Goal: Task Accomplishment & Management: Use online tool/utility

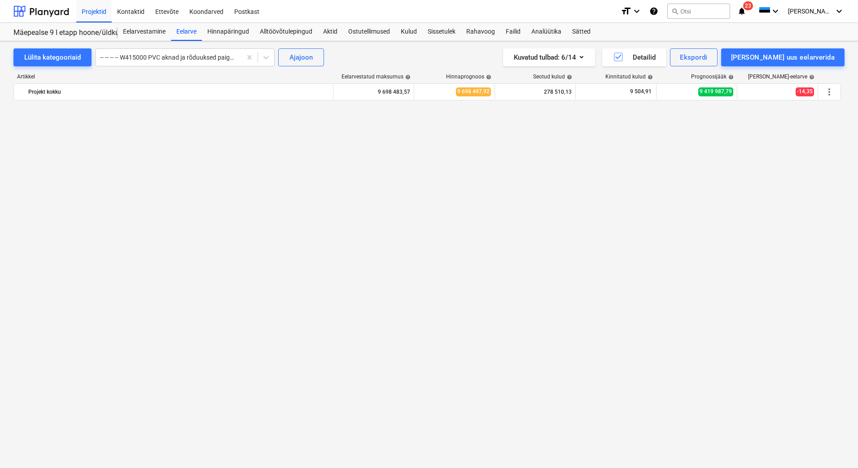
scroll to position [5670, 0]
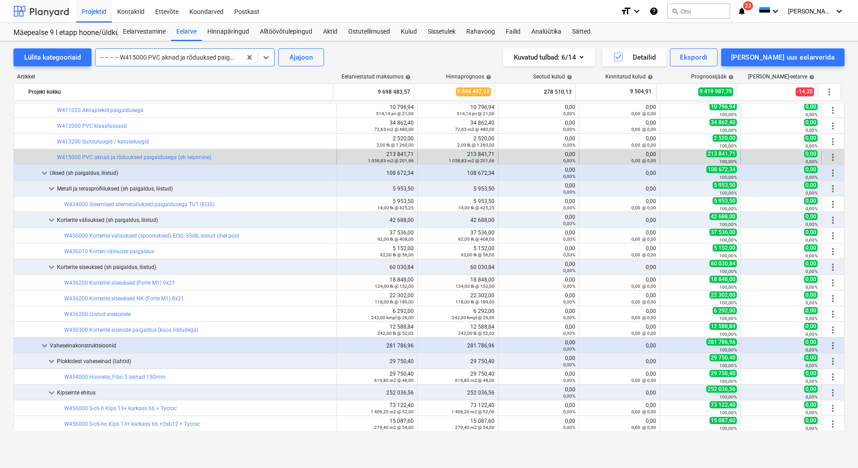
click at [53, 13] on div at bounding box center [41, 11] width 56 height 22
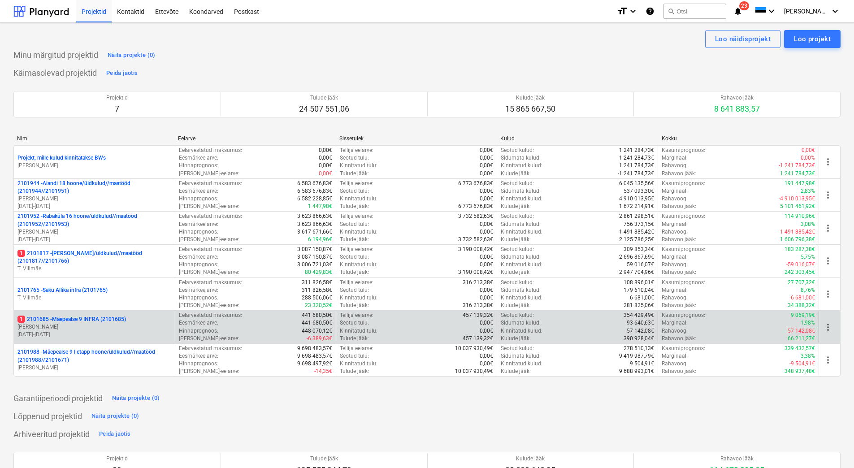
click at [56, 326] on p "[PERSON_NAME]" at bounding box center [94, 327] width 154 height 8
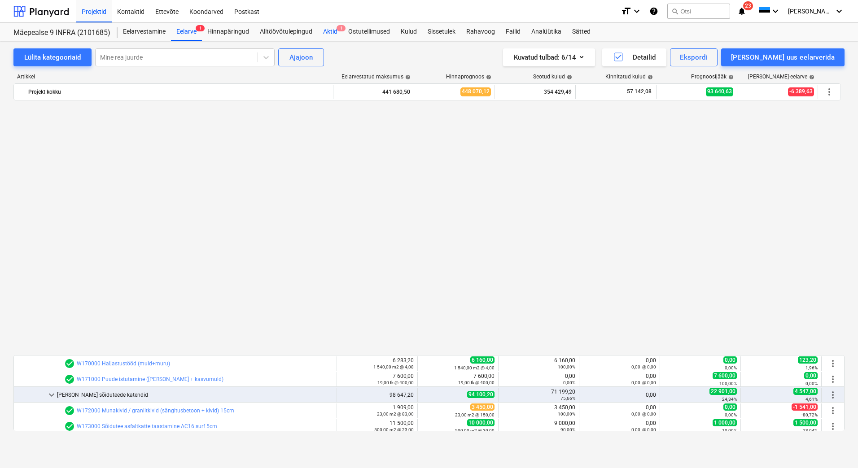
click at [327, 29] on div "Aktid 1" at bounding box center [330, 32] width 25 height 18
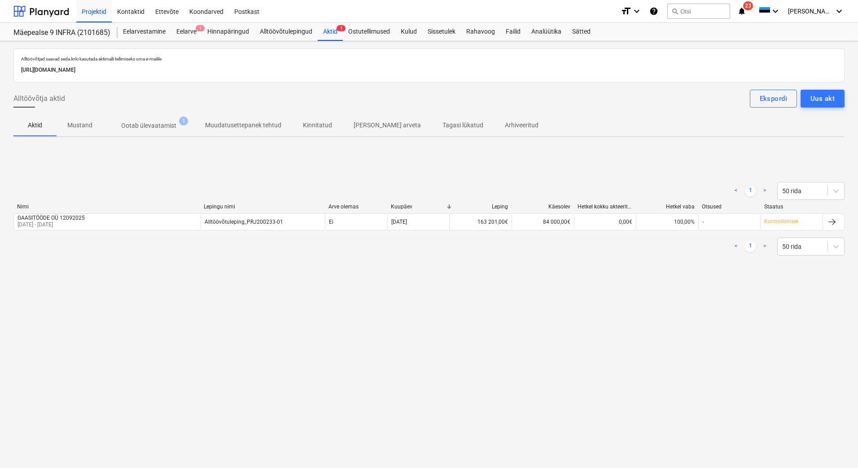
click at [155, 125] on p "Ootab ülevaatamist" at bounding box center [148, 125] width 55 height 9
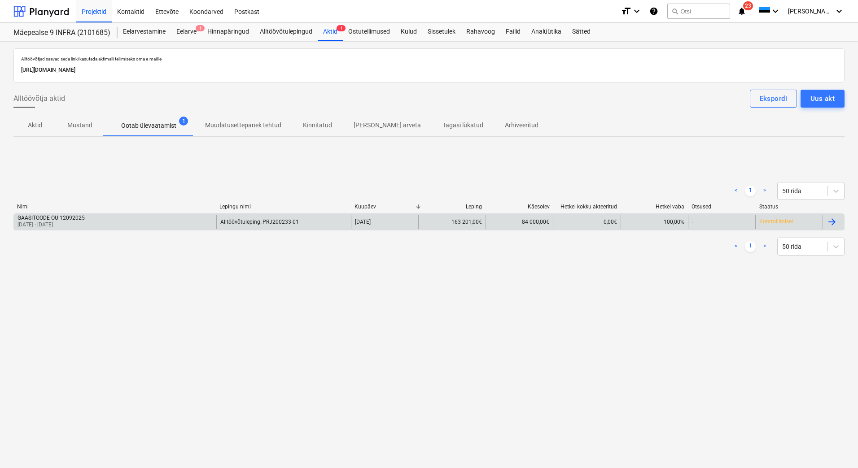
click at [145, 217] on div "GAASITÖÖDE OÜ 12092025 01 Sep 2025 - 12 Sep 2025" at bounding box center [115, 222] width 202 height 14
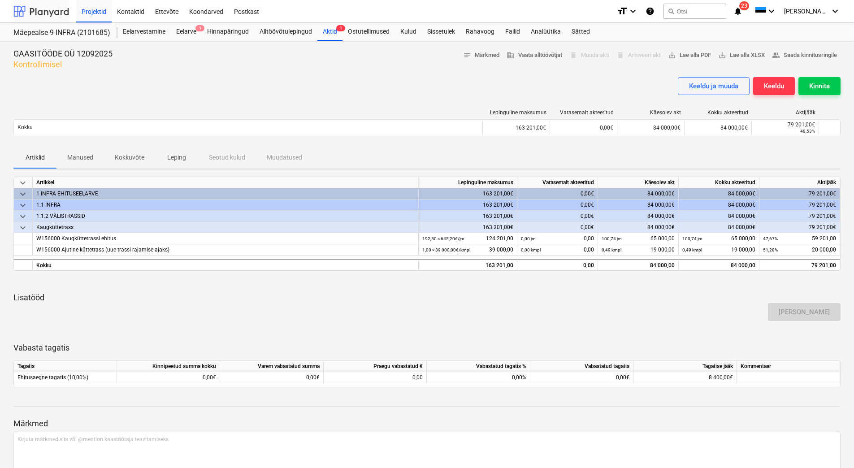
click at [40, 16] on div at bounding box center [41, 11] width 56 height 22
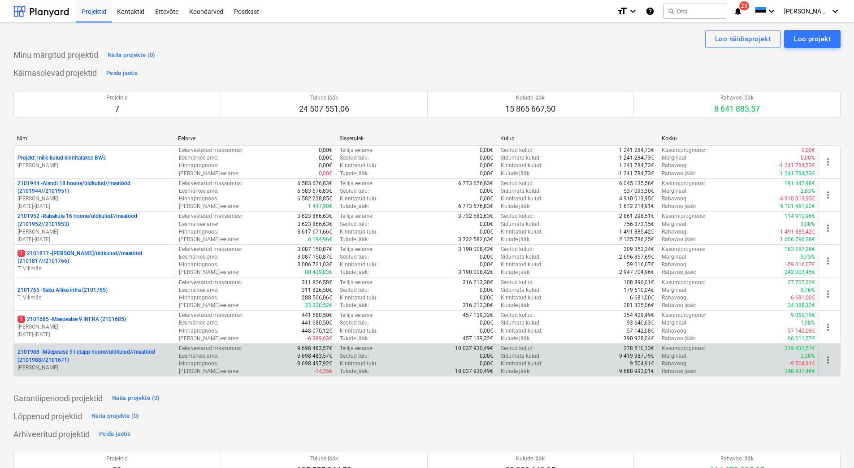
click at [66, 357] on p "2101988 - Mäepealse 9 I etapp hoone/üldkulud//maatööd (2101988//2101671)" at bounding box center [94, 356] width 154 height 15
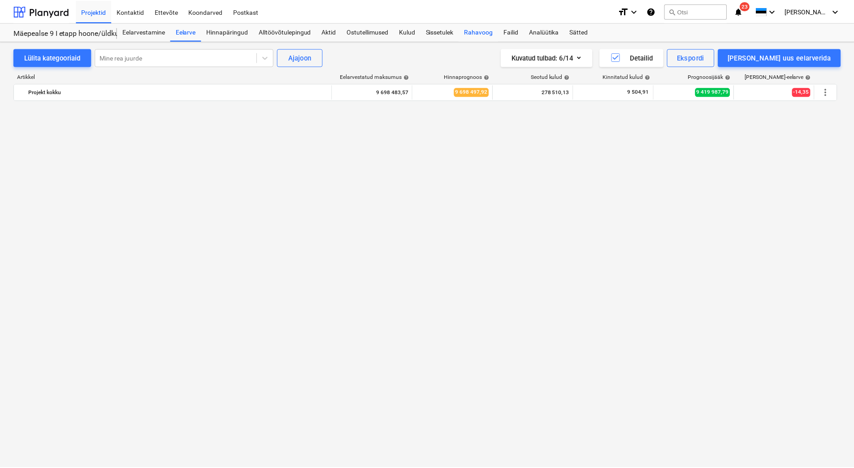
scroll to position [5670, 0]
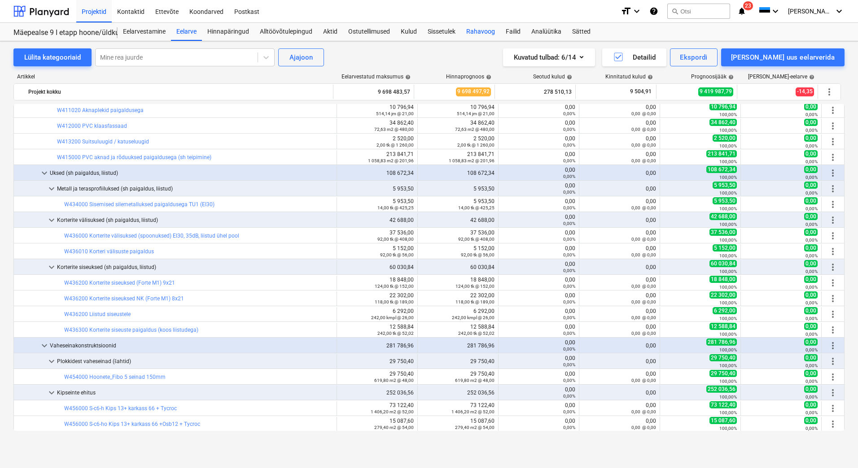
click at [490, 29] on div "Rahavoog" at bounding box center [480, 32] width 39 height 18
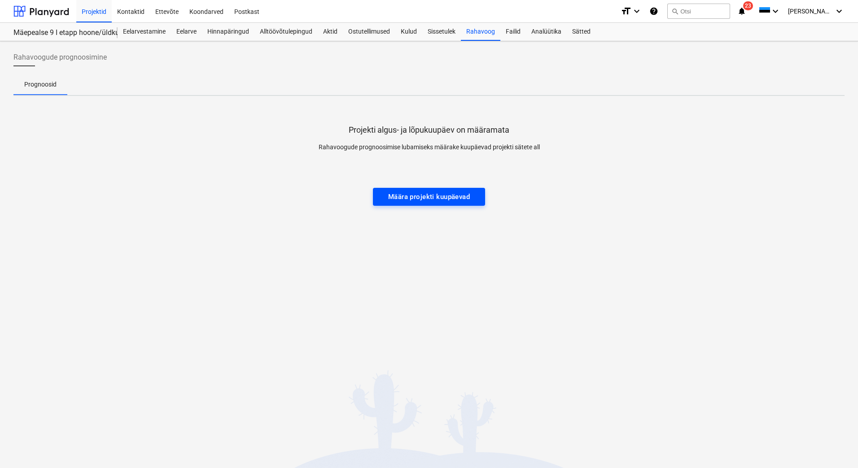
click at [439, 197] on div "Määra projekti kuupäevad" at bounding box center [429, 197] width 82 height 12
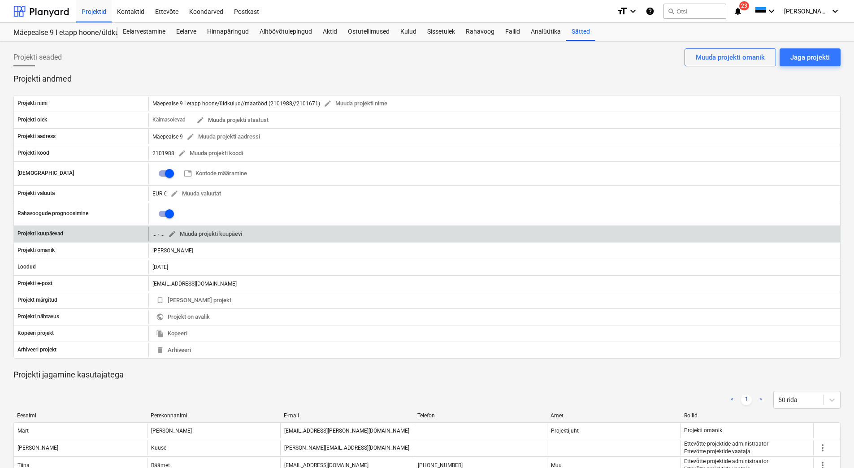
click at [227, 235] on span "edit Muuda projekti kuupäevi" at bounding box center [205, 234] width 74 height 10
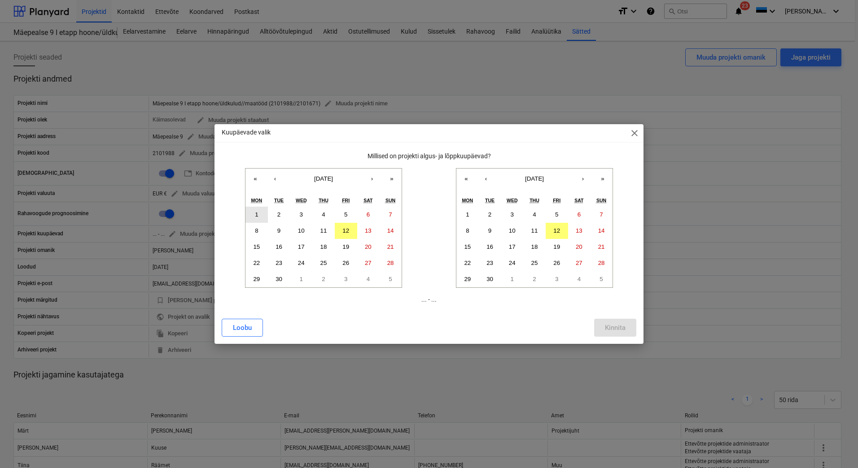
click at [256, 215] on abbr "1" at bounding box center [256, 214] width 3 height 7
click at [602, 182] on button "»" at bounding box center [603, 179] width 20 height 20
click at [463, 178] on button "«" at bounding box center [466, 179] width 20 height 20
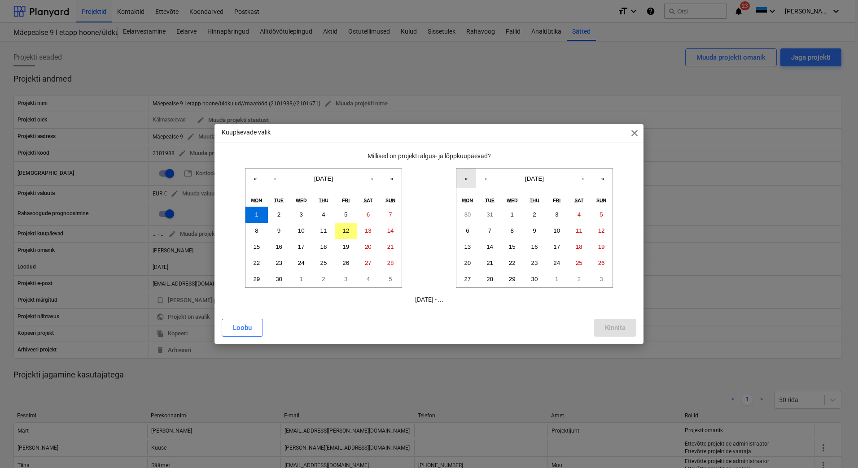
click at [463, 178] on button "«" at bounding box center [466, 179] width 20 height 20
click at [605, 181] on button "»" at bounding box center [603, 179] width 20 height 20
click at [585, 182] on button "›" at bounding box center [583, 179] width 20 height 20
click at [488, 179] on button "‹" at bounding box center [486, 179] width 20 height 20
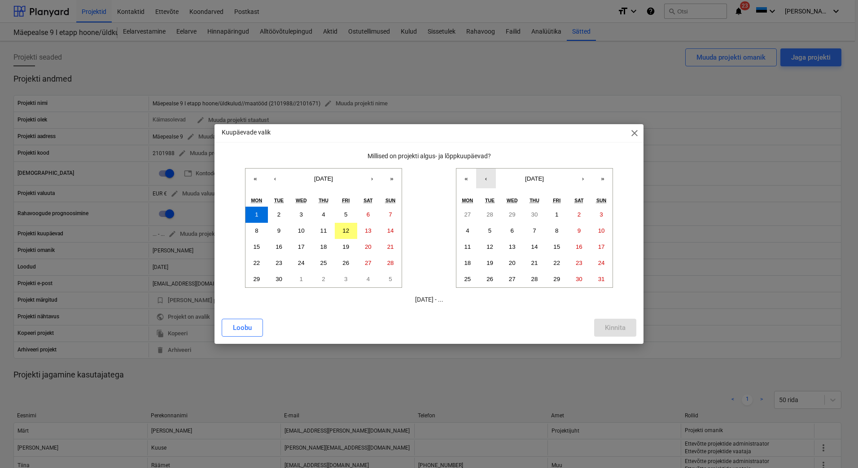
click at [488, 179] on button "‹" at bounding box center [486, 179] width 20 height 20
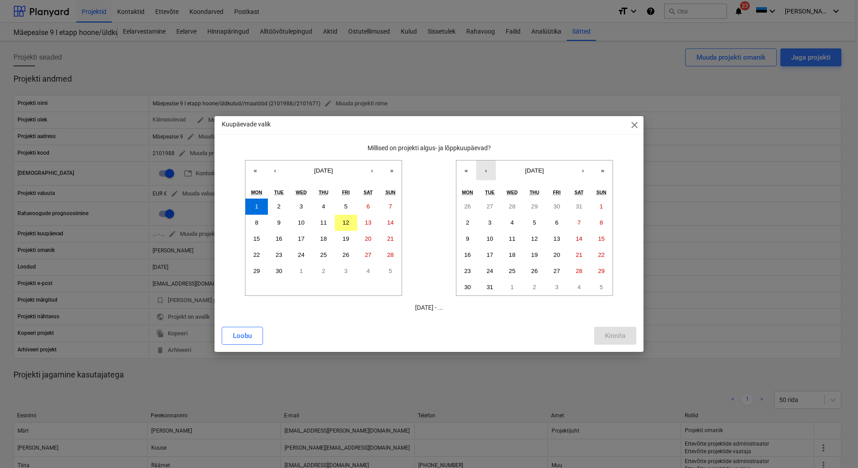
click at [488, 179] on button "‹" at bounding box center [486, 171] width 20 height 20
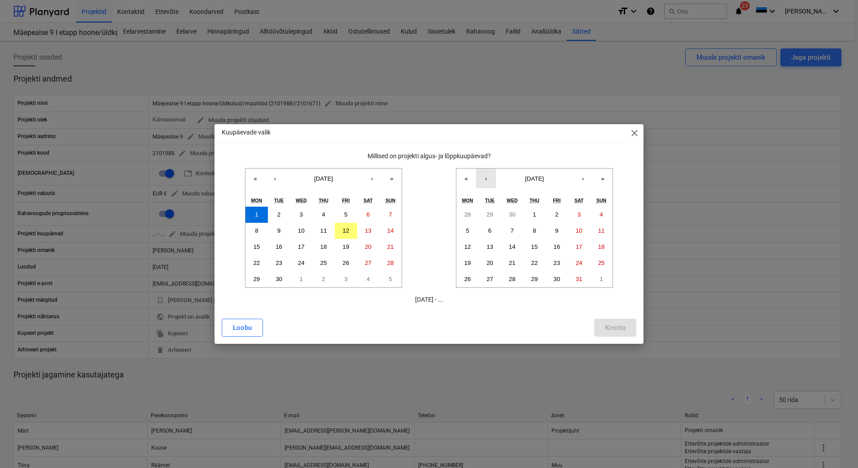
click at [488, 179] on button "‹" at bounding box center [486, 179] width 20 height 20
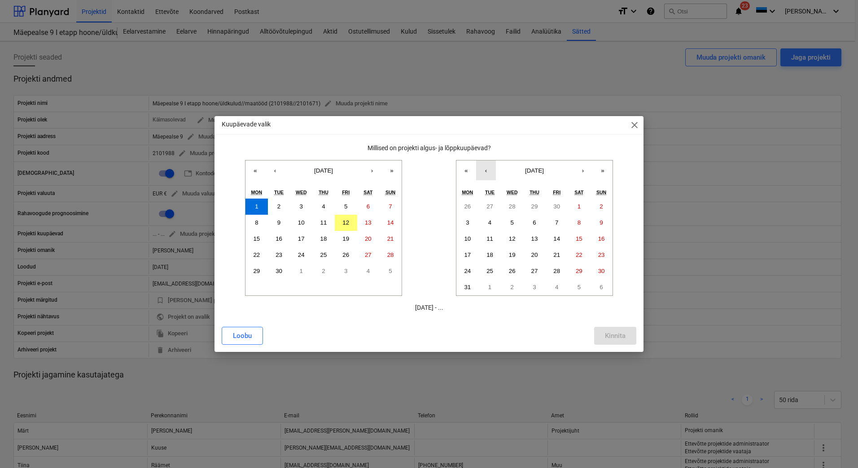
click at [488, 179] on button "‹" at bounding box center [486, 171] width 20 height 20
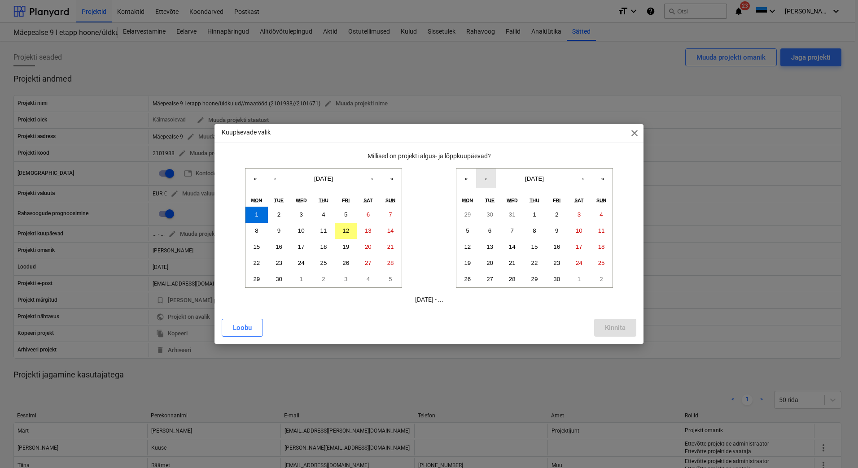
click at [488, 179] on button "‹" at bounding box center [486, 179] width 20 height 20
click at [554, 261] on abbr "26" at bounding box center [556, 263] width 7 height 7
click at [613, 326] on div "Kinnita" at bounding box center [615, 328] width 21 height 12
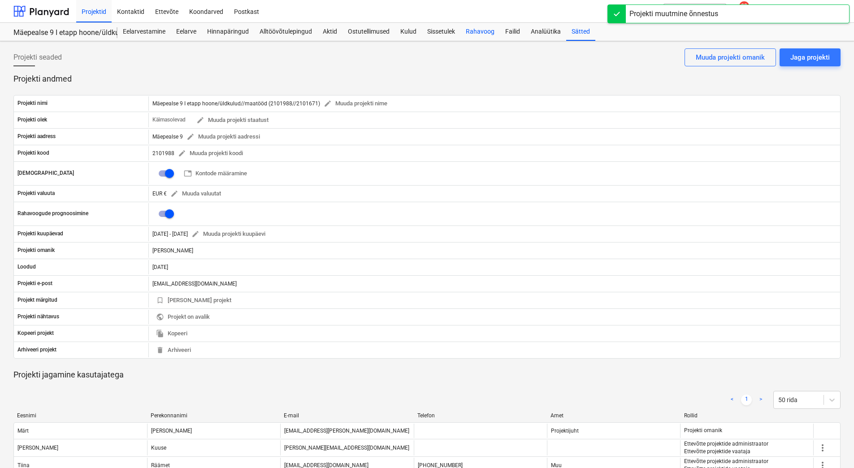
click at [475, 31] on div "Rahavoog" at bounding box center [480, 32] width 39 height 18
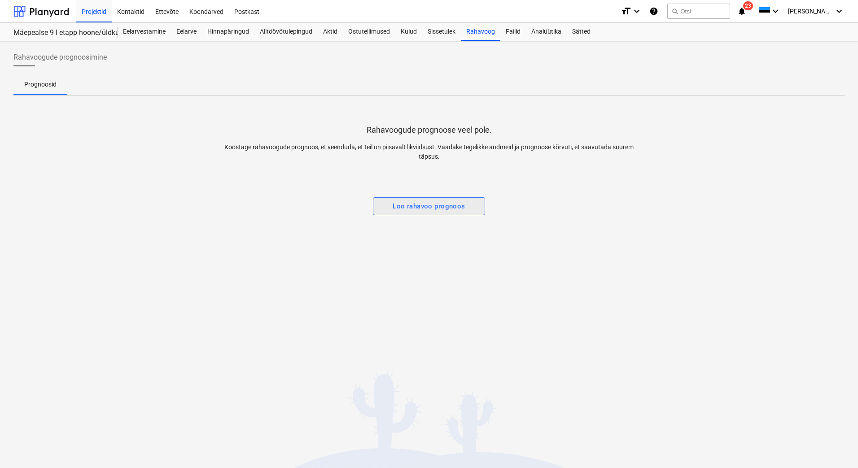
click at [405, 208] on div "Loo rahavoo prognoos" at bounding box center [428, 207] width 73 height 12
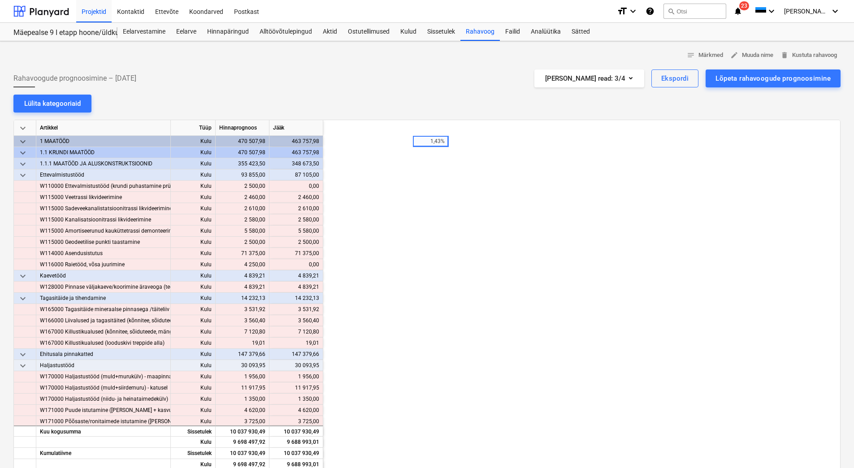
scroll to position [0, 90]
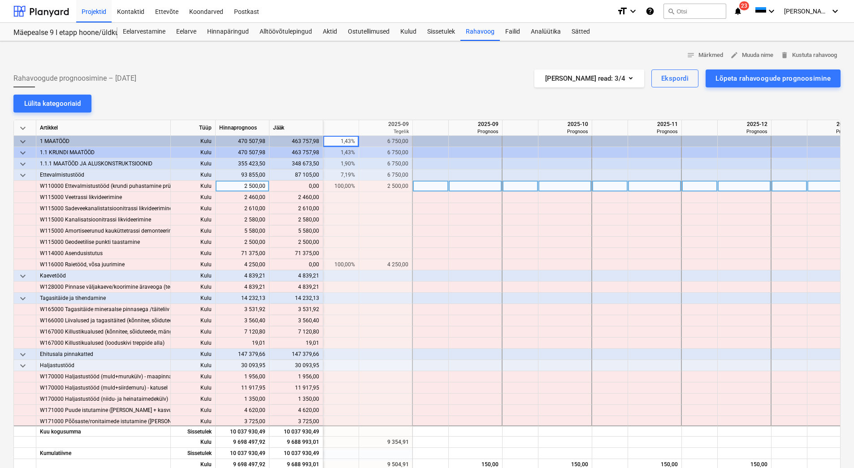
click at [433, 187] on div at bounding box center [431, 186] width 36 height 11
type input "50"
click at [525, 187] on div at bounding box center [521, 186] width 36 height 11
type input "50"
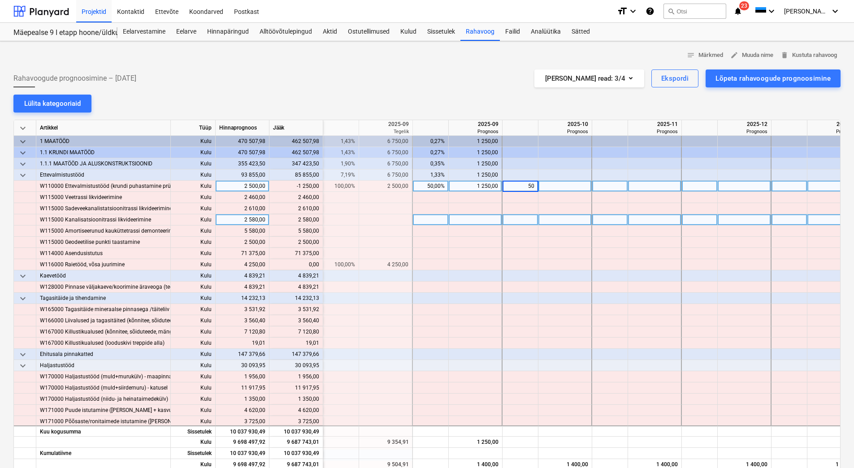
click at [525, 224] on div at bounding box center [521, 219] width 36 height 11
click at [432, 174] on div "1,33%" at bounding box center [431, 175] width 28 height 11
type input "50"
click at [516, 175] on div "1,33%" at bounding box center [520, 175] width 28 height 11
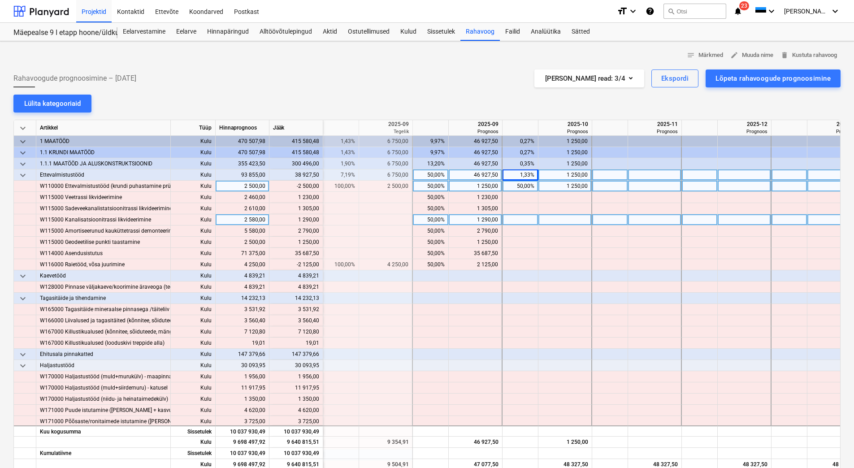
click at [516, 175] on div "1,33%" at bounding box center [520, 175] width 28 height 11
type input "50"
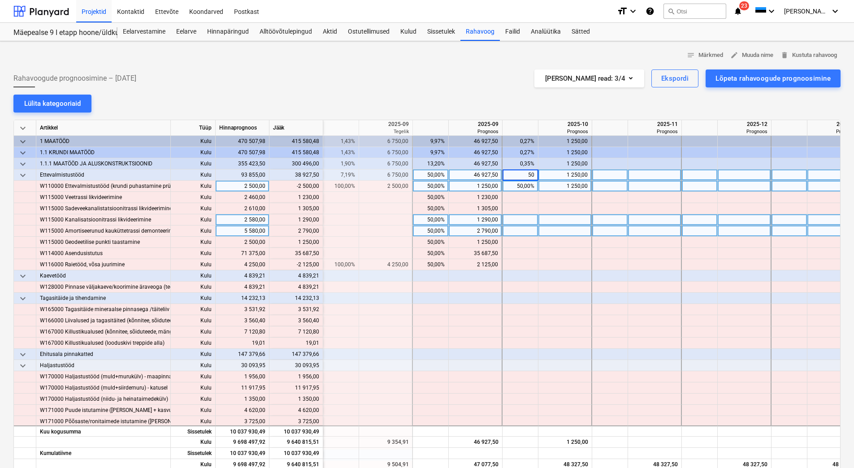
click at [525, 227] on div at bounding box center [521, 231] width 36 height 11
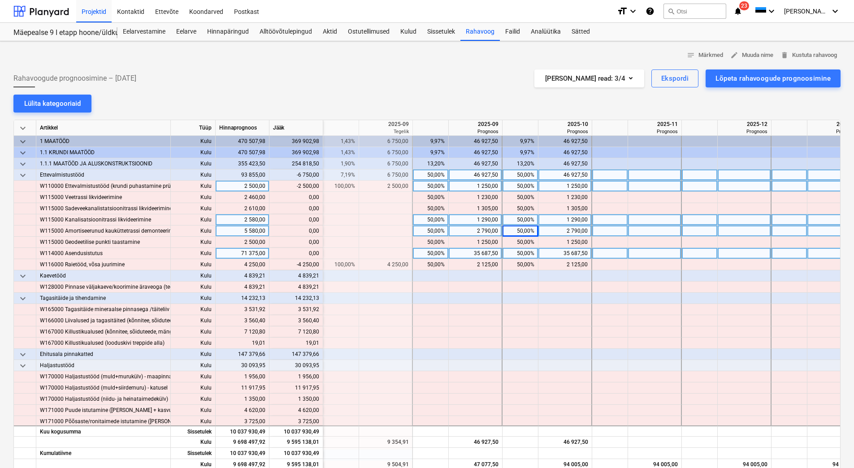
click at [456, 252] on div "35 687,50" at bounding box center [476, 253] width 46 height 11
click at [547, 255] on div "35 687,50" at bounding box center [565, 253] width 46 height 11
click at [551, 255] on div "35 687,50" at bounding box center [565, 253] width 46 height 11
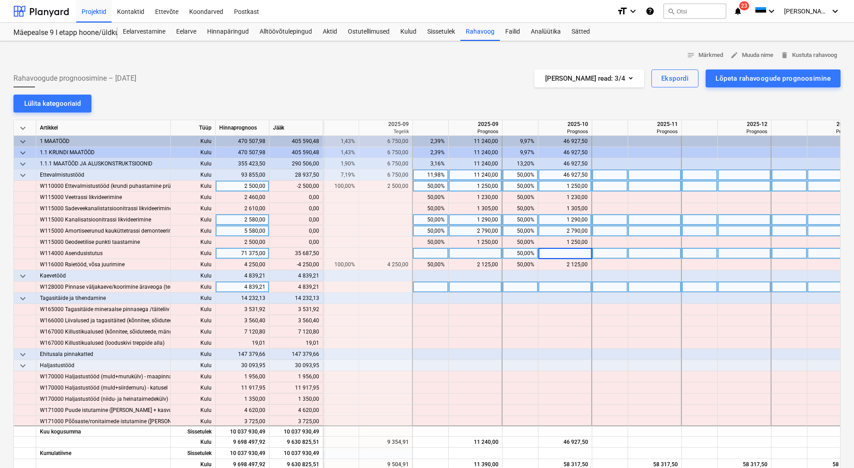
click at [630, 283] on div at bounding box center [655, 287] width 54 height 11
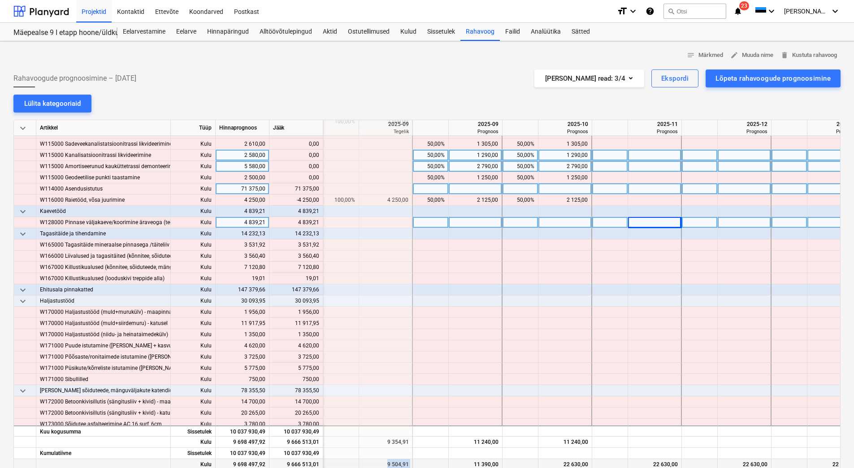
scroll to position [101, 90]
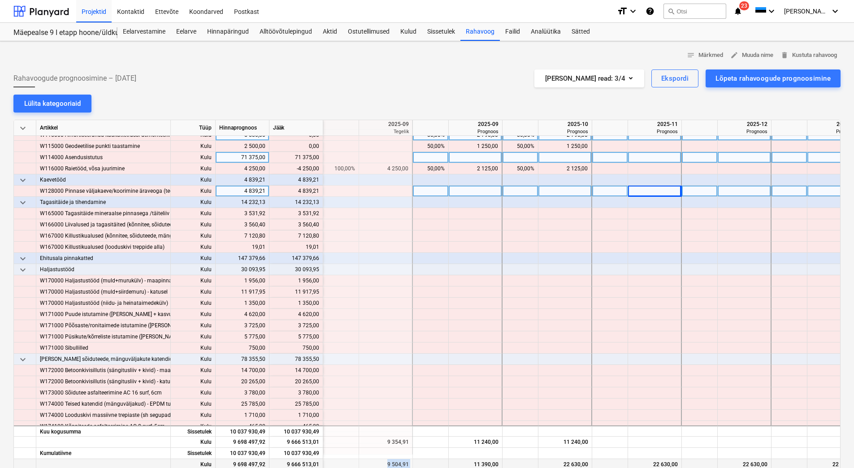
drag, startPoint x: 327, startPoint y: 467, endPoint x: 464, endPoint y: 462, distance: 137.8
click at [0, 0] on div "Kulu 9 698 497,92 9 666 513,01 150,00 9 504,91 11 390,00 22 630,00 22 630,00 22…" at bounding box center [0, 0] width 0 height 0
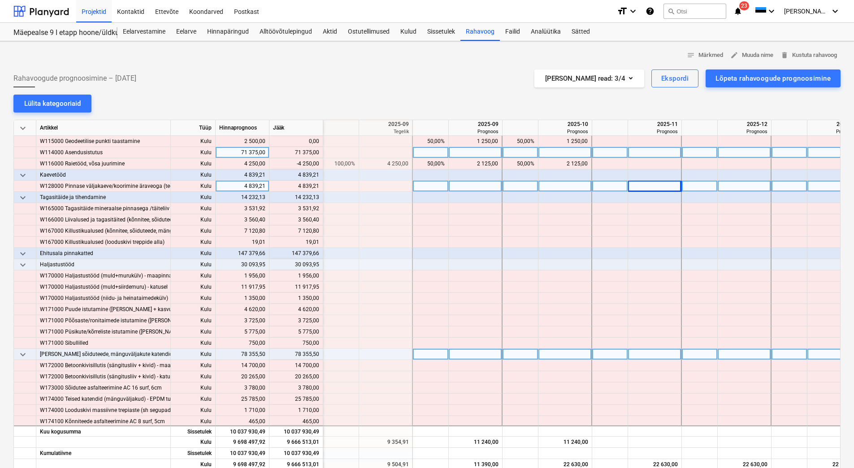
click at [379, 356] on div at bounding box center [386, 354] width 54 height 11
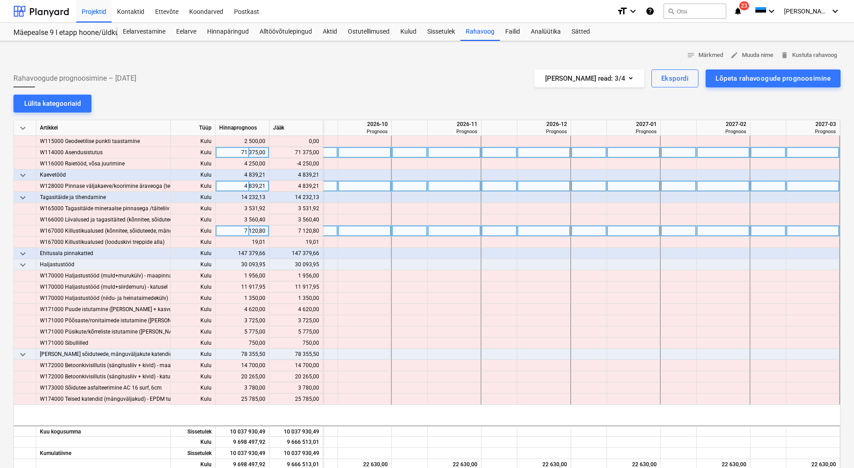
scroll to position [11, 1370]
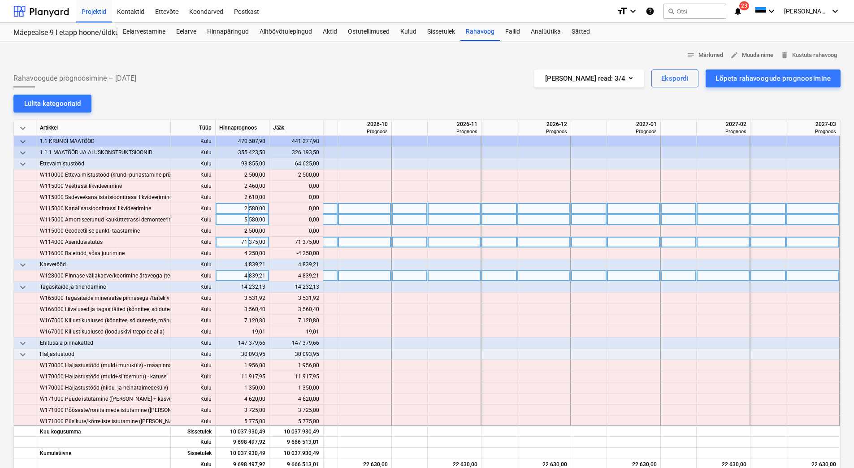
click at [663, 242] on div at bounding box center [679, 242] width 36 height 11
type input "50"
click at [758, 244] on div at bounding box center [769, 242] width 36 height 11
click at [759, 243] on div at bounding box center [769, 242] width 36 height 11
type input "50"
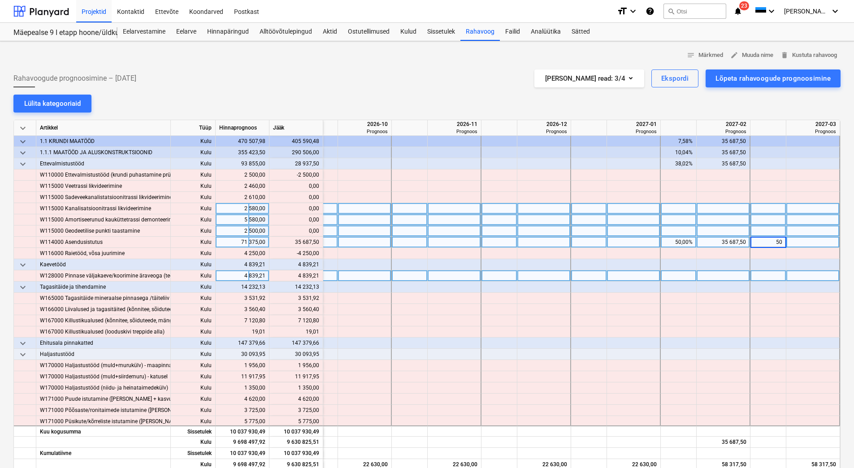
click at [759, 234] on div at bounding box center [769, 231] width 36 height 11
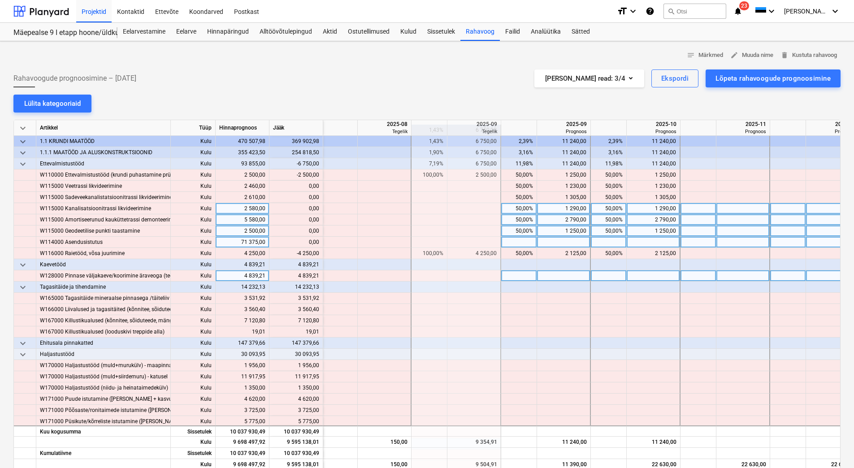
scroll to position [11, 0]
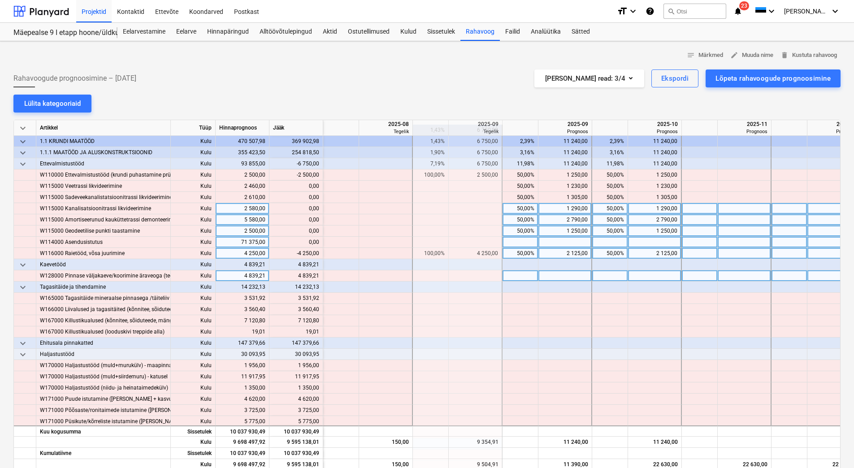
click at [560, 251] on div "2 125,00" at bounding box center [565, 253] width 46 height 11
click at [645, 252] on div "2 125,00" at bounding box center [655, 253] width 46 height 11
click at [645, 253] on div "2 125,00" at bounding box center [655, 253] width 46 height 11
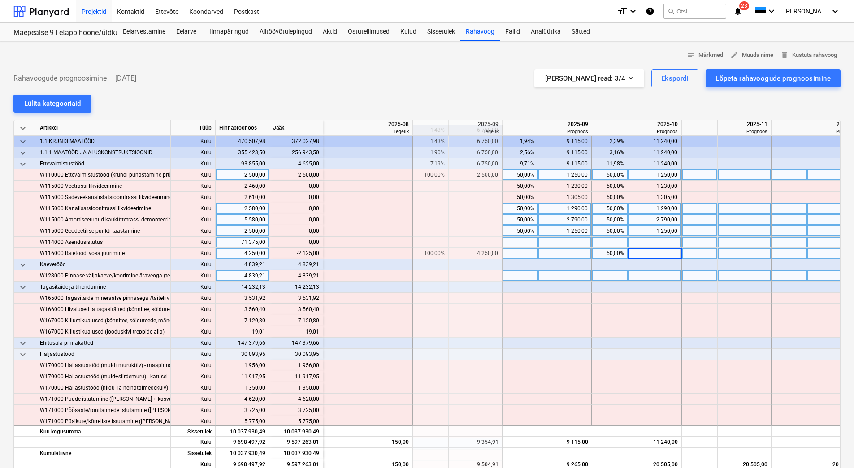
click at [563, 171] on div "1 250,00" at bounding box center [565, 175] width 46 height 11
click at [562, 174] on div "1 250,00" at bounding box center [565, 175] width 46 height 11
click at [660, 176] on div "1 250,00" at bounding box center [655, 175] width 46 height 11
click at [652, 174] on div "1 250,00" at bounding box center [655, 175] width 46 height 11
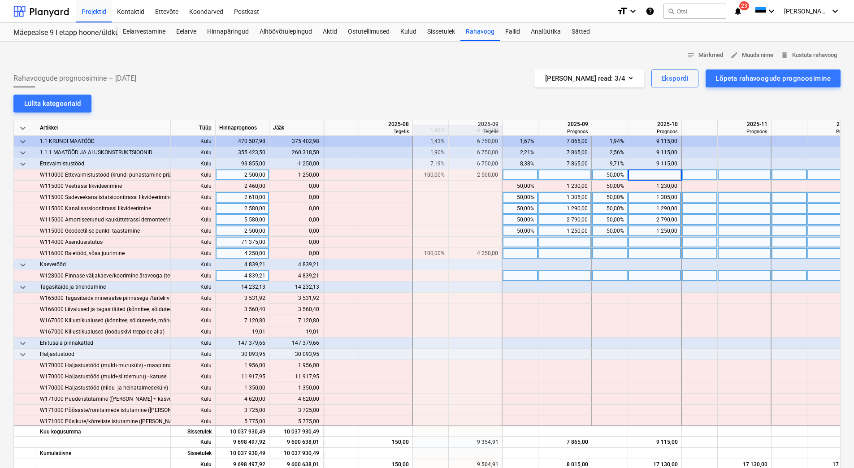
click at [648, 195] on div "1 305,00" at bounding box center [655, 197] width 46 height 11
click at [518, 263] on div at bounding box center [521, 264] width 36 height 11
type input "50"
click at [595, 265] on div at bounding box center [611, 264] width 36 height 11
click at [603, 265] on div at bounding box center [611, 264] width 36 height 11
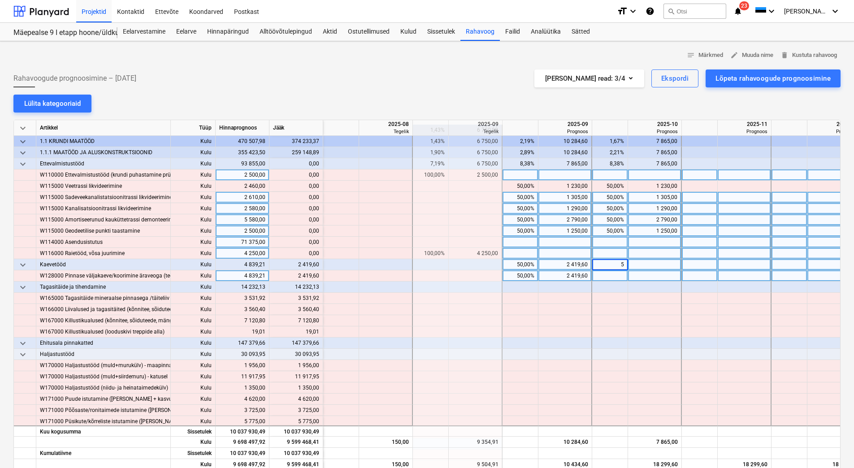
type input "50"
click at [606, 271] on div at bounding box center [611, 275] width 36 height 11
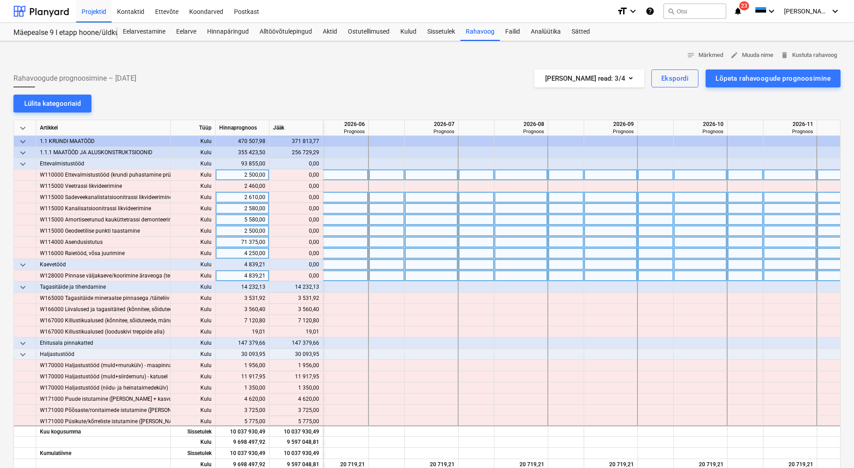
scroll to position [11, 1032]
click at [480, 284] on div at bounding box center [476, 287] width 36 height 11
type input "100"
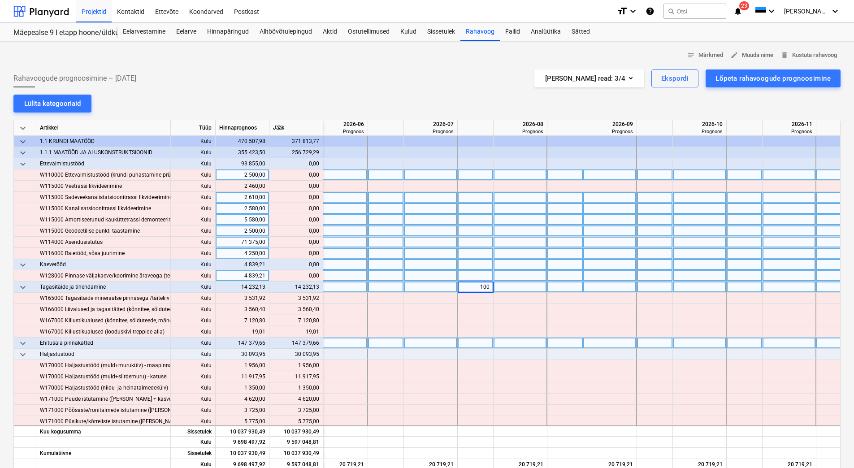
click at [471, 340] on div at bounding box center [476, 343] width 36 height 11
click at [560, 343] on div at bounding box center [566, 343] width 36 height 11
type input "50"
click at [654, 342] on div at bounding box center [655, 343] width 36 height 11
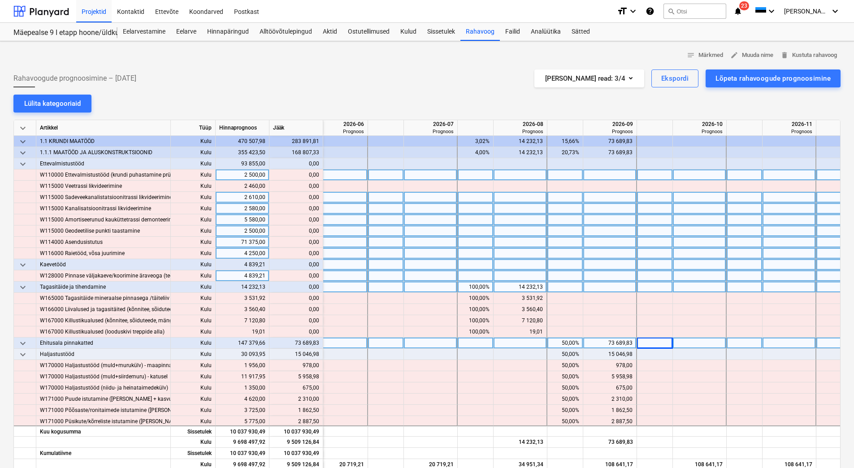
click at [654, 342] on div at bounding box center [655, 343] width 36 height 11
type input "50"
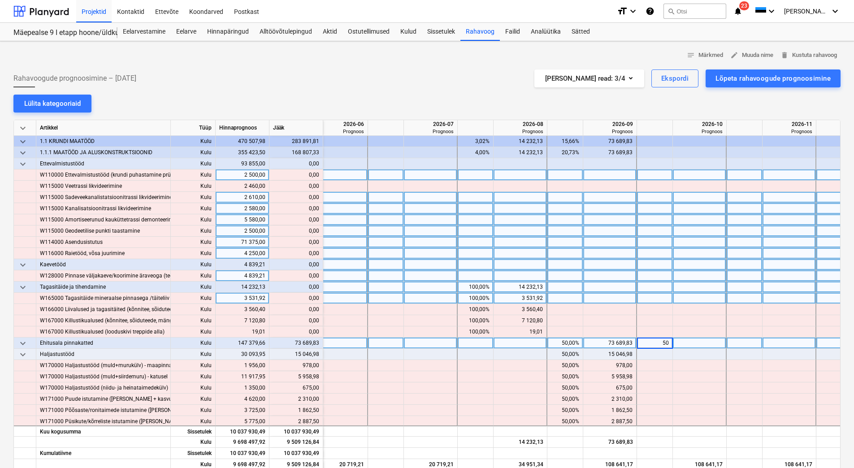
click at [658, 293] on div at bounding box center [655, 298] width 36 height 11
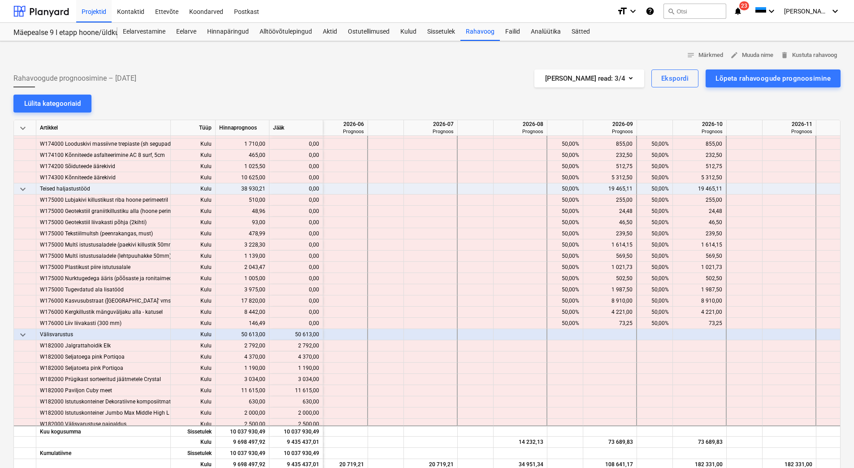
scroll to position [370, 1032]
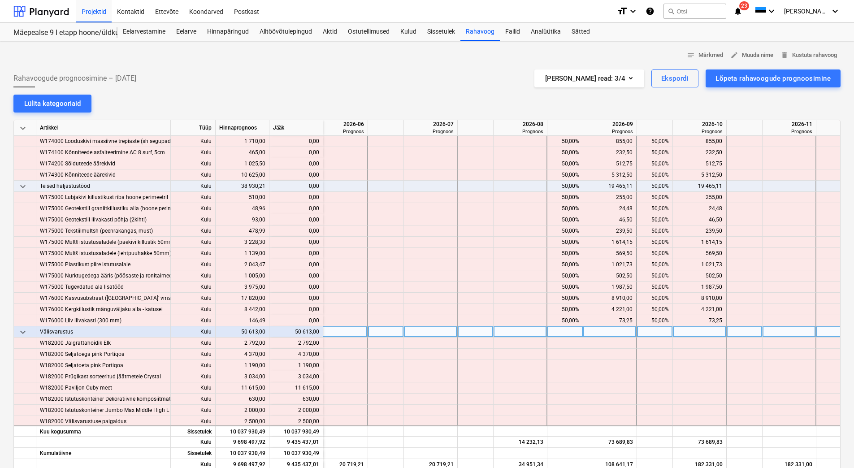
click at [657, 331] on div at bounding box center [655, 332] width 36 height 11
type input "50"
click at [733, 331] on div at bounding box center [745, 332] width 36 height 11
type input "50"
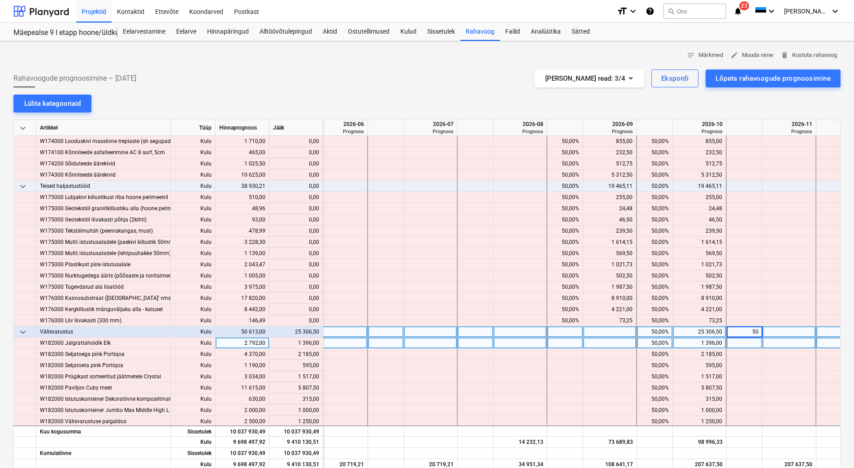
click at [733, 340] on div at bounding box center [745, 343] width 36 height 11
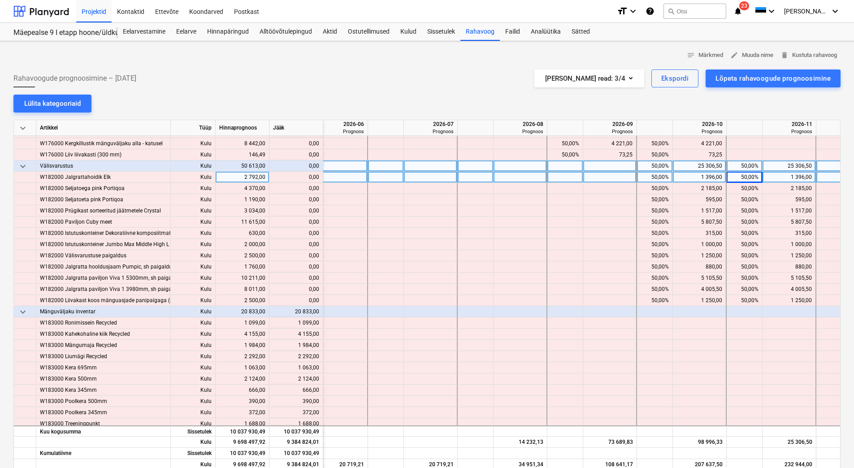
scroll to position [549, 1032]
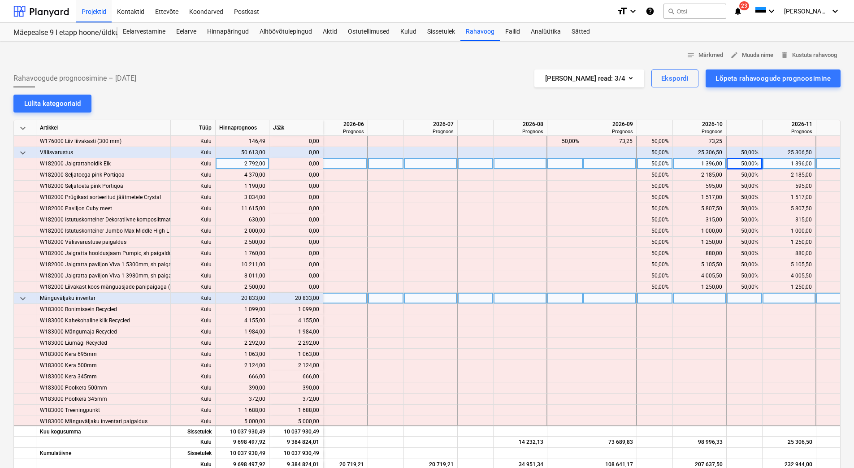
click at [736, 302] on div at bounding box center [745, 298] width 36 height 11
type input "100"
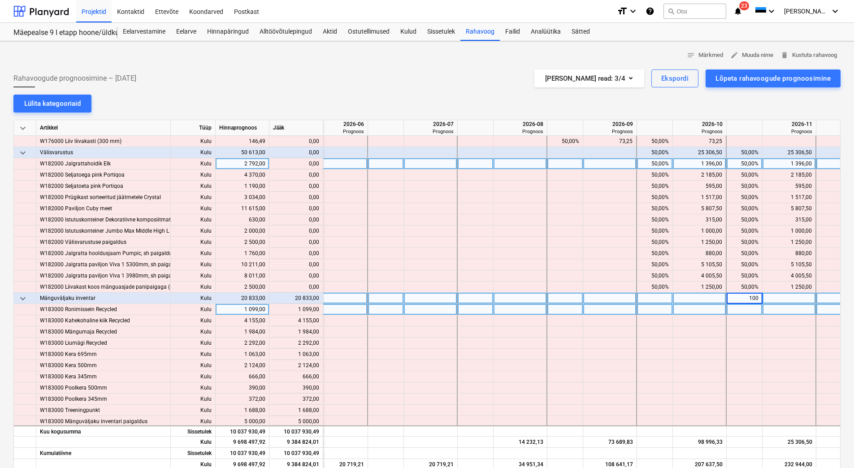
click at [734, 307] on div at bounding box center [745, 309] width 36 height 11
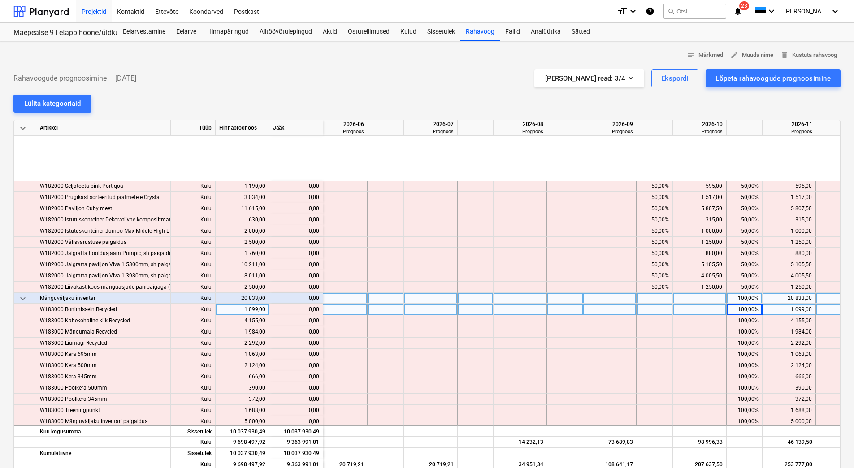
scroll to position [684, 1032]
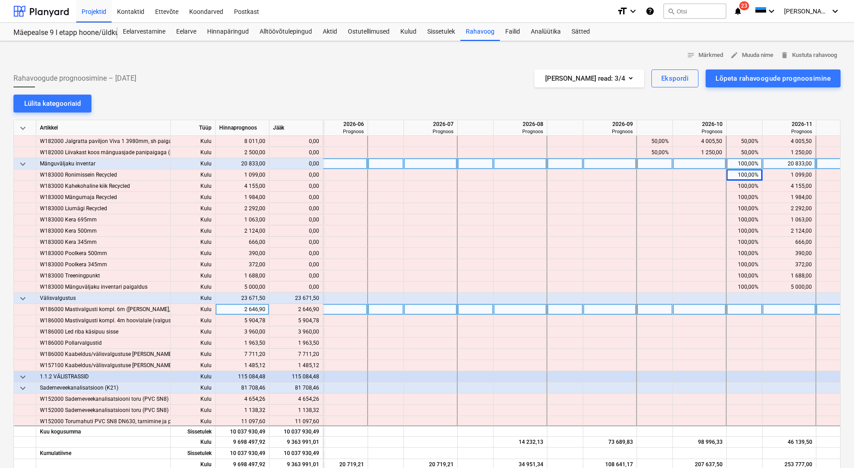
click at [644, 308] on div at bounding box center [655, 309] width 36 height 11
click at [476, 298] on div at bounding box center [476, 298] width 36 height 11
type input "50"
click at [663, 299] on div at bounding box center [655, 298] width 36 height 11
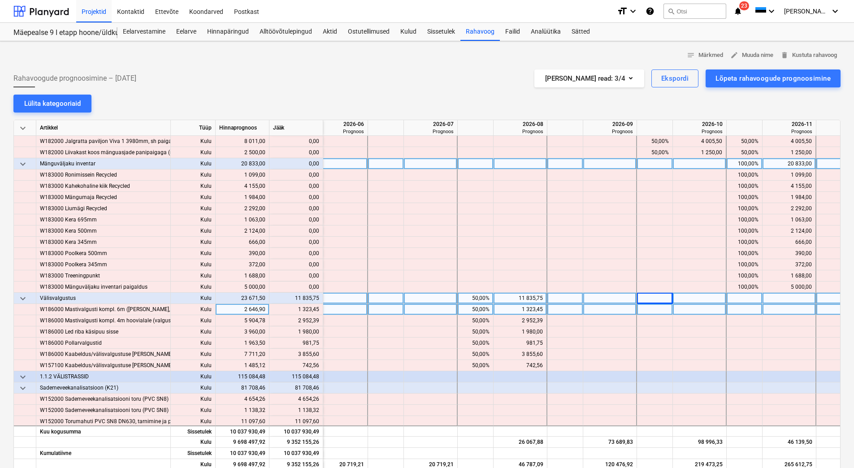
click at [659, 299] on div at bounding box center [655, 298] width 36 height 11
type input "50"
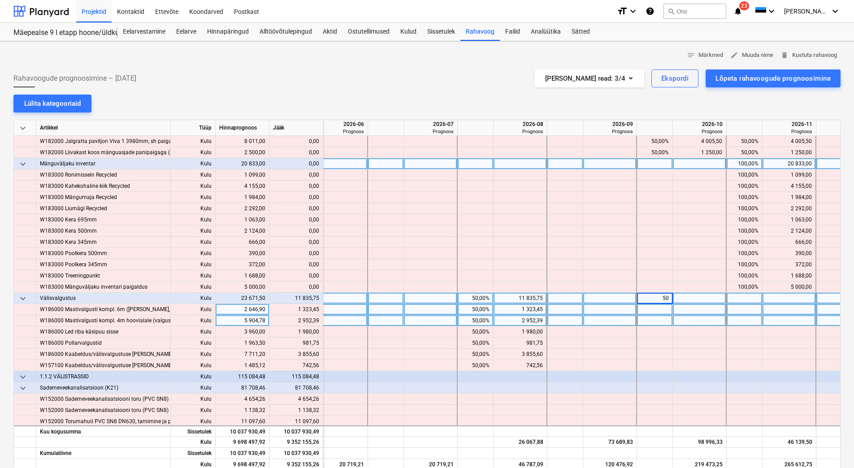
click at [655, 322] on div at bounding box center [655, 320] width 36 height 11
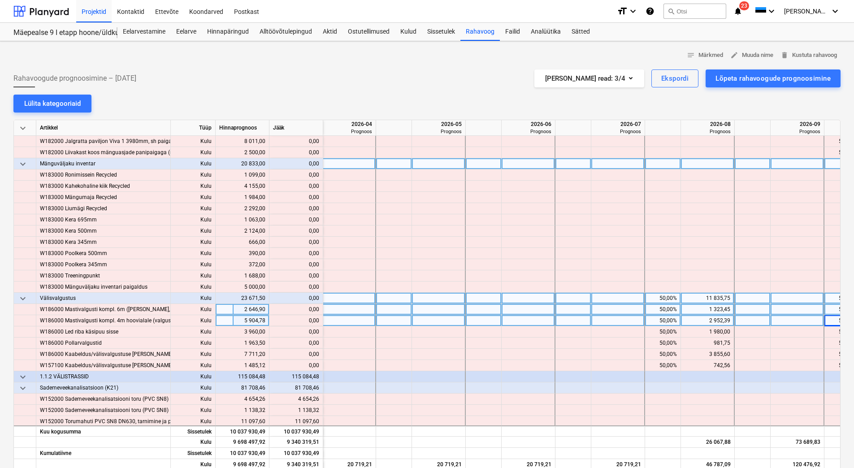
scroll to position [684, 841]
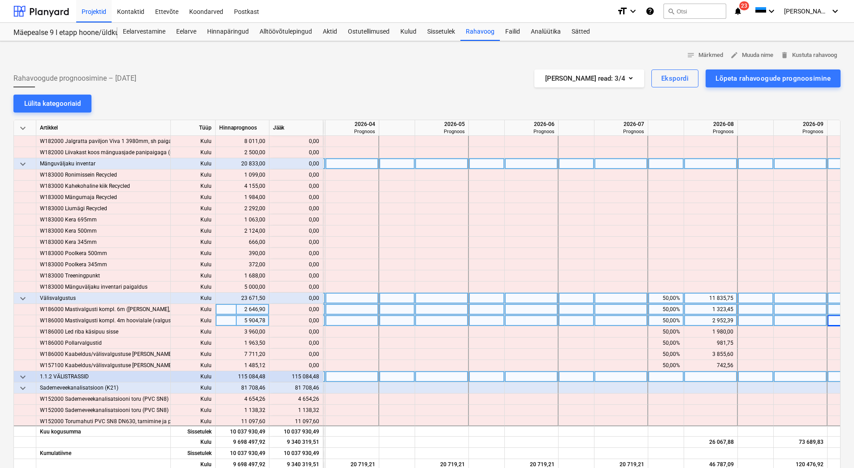
click at [389, 376] on div at bounding box center [397, 376] width 36 height 11
type input "25"
click at [482, 379] on div at bounding box center [487, 376] width 36 height 11
click at [478, 374] on div at bounding box center [487, 376] width 36 height 11
type input "50"
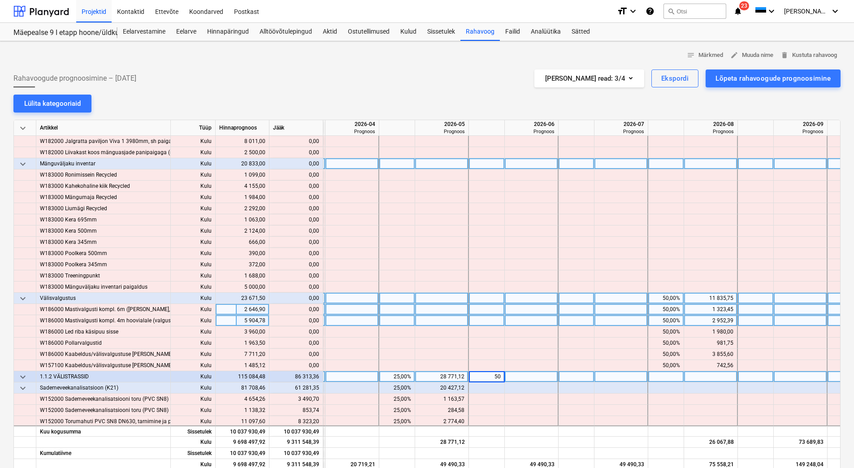
click at [578, 377] on div at bounding box center [577, 376] width 36 height 11
click at [571, 376] on div at bounding box center [577, 376] width 36 height 11
type input "25"
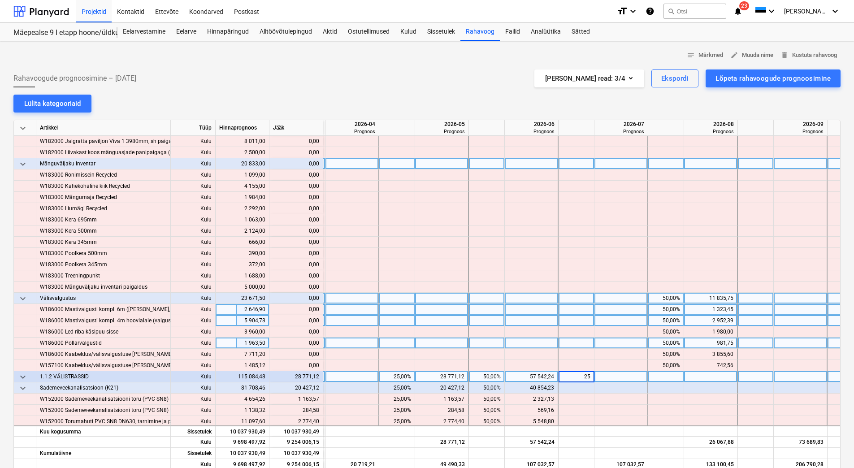
click at [568, 343] on div at bounding box center [577, 343] width 36 height 11
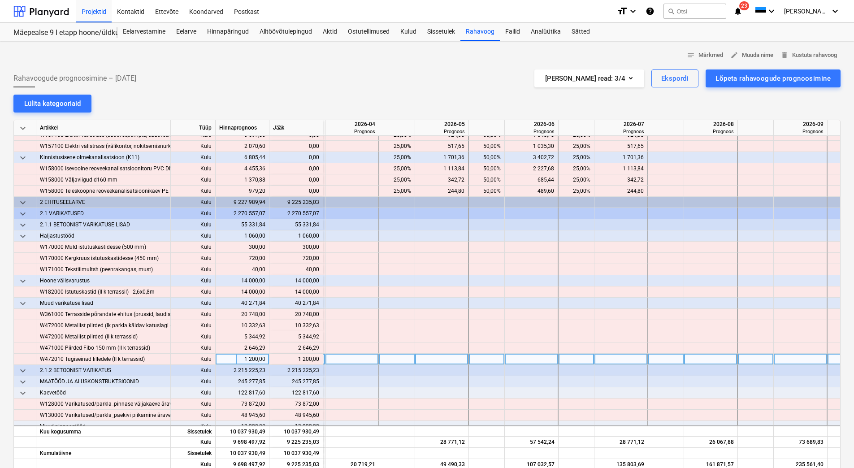
scroll to position [1177, 841]
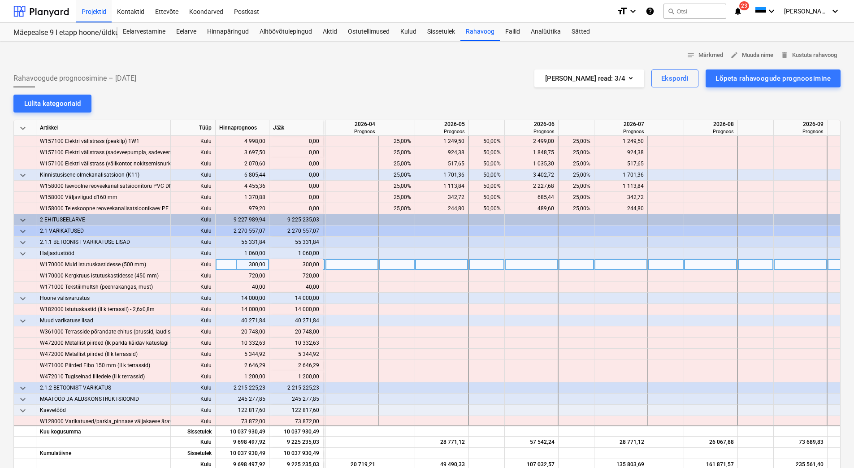
click at [666, 264] on div at bounding box center [667, 264] width 36 height 11
click at [659, 255] on div at bounding box center [667, 253] width 36 height 11
click at [748, 253] on div at bounding box center [756, 253] width 36 height 11
type input "100"
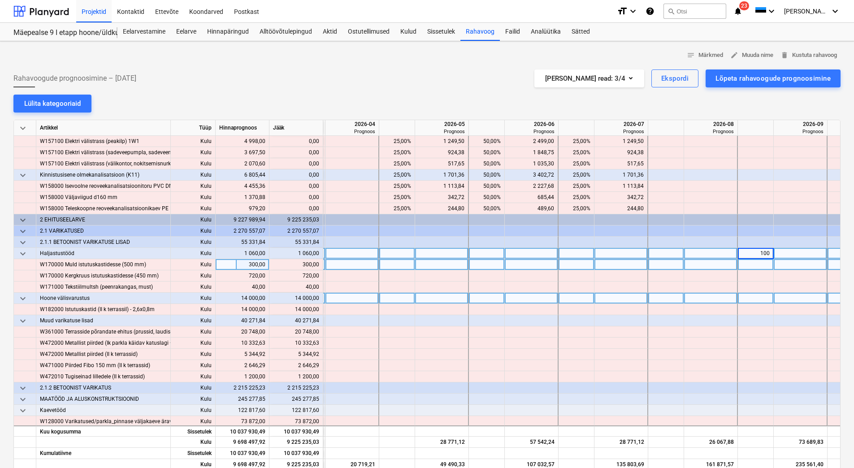
click at [744, 299] on div at bounding box center [756, 298] width 36 height 11
type input "100"
click at [743, 321] on div at bounding box center [756, 320] width 36 height 11
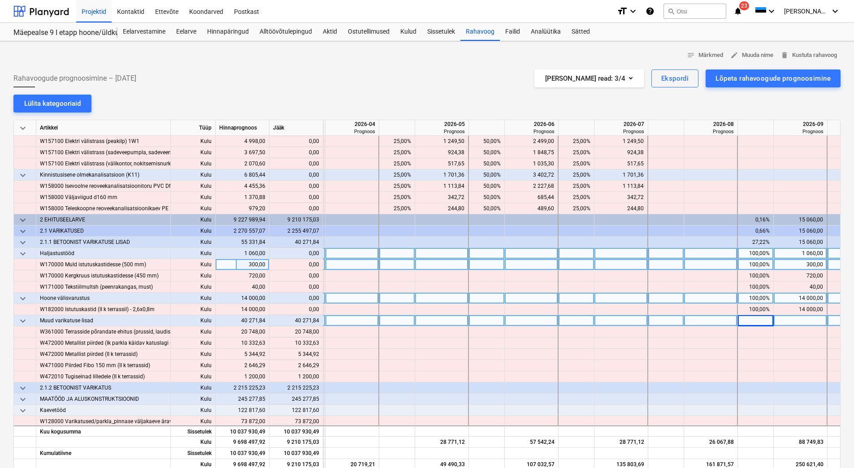
click at [743, 321] on div at bounding box center [756, 320] width 36 height 11
type input "100"
click at [749, 384] on div at bounding box center [756, 388] width 36 height 11
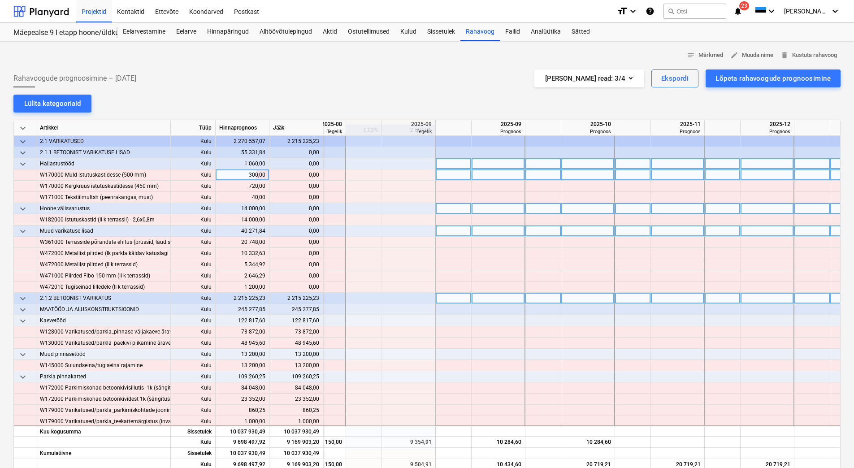
scroll to position [1267, 73]
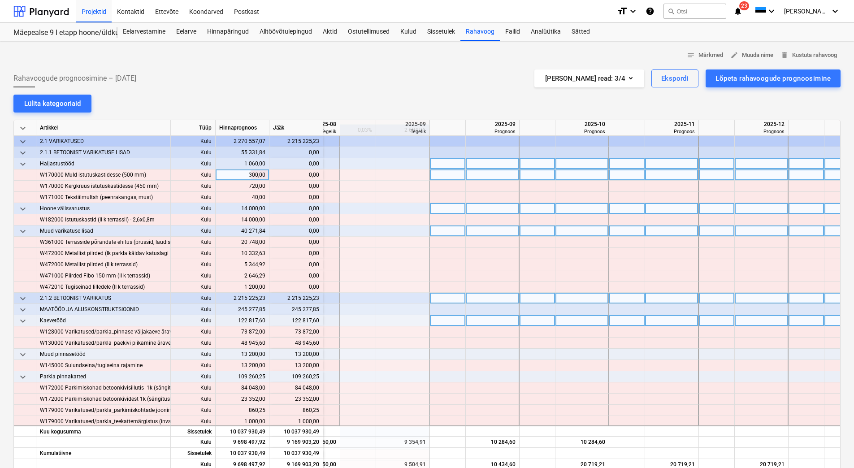
click at [444, 323] on div at bounding box center [448, 320] width 36 height 11
type input "50"
click at [535, 323] on div at bounding box center [538, 320] width 36 height 11
click at [535, 321] on div at bounding box center [538, 320] width 36 height 11
type input "50"
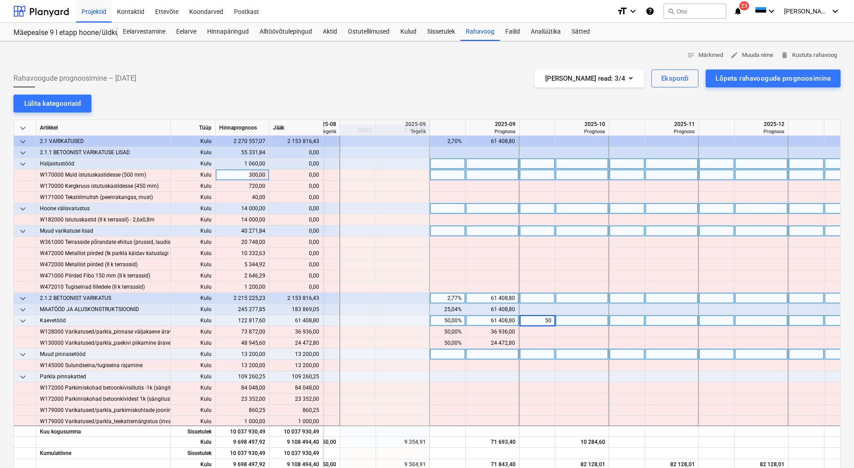
click at [472, 357] on div at bounding box center [493, 354] width 54 height 11
click at [530, 353] on div at bounding box center [538, 354] width 36 height 11
type input "100"
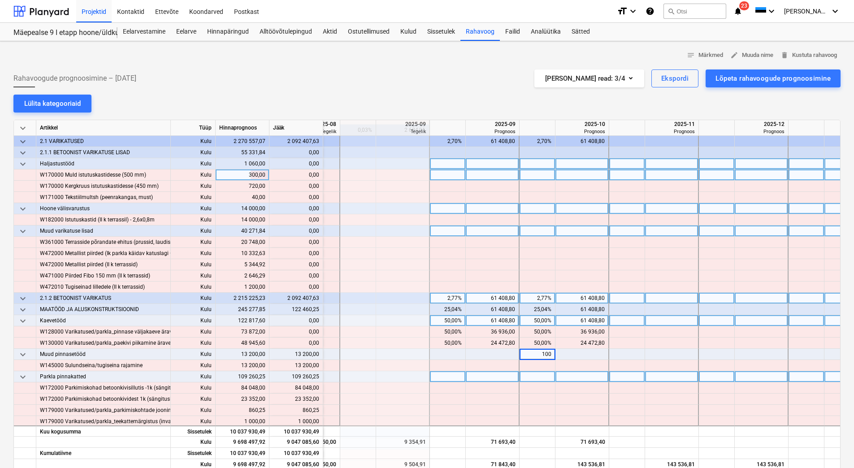
click at [530, 374] on div at bounding box center [538, 376] width 36 height 11
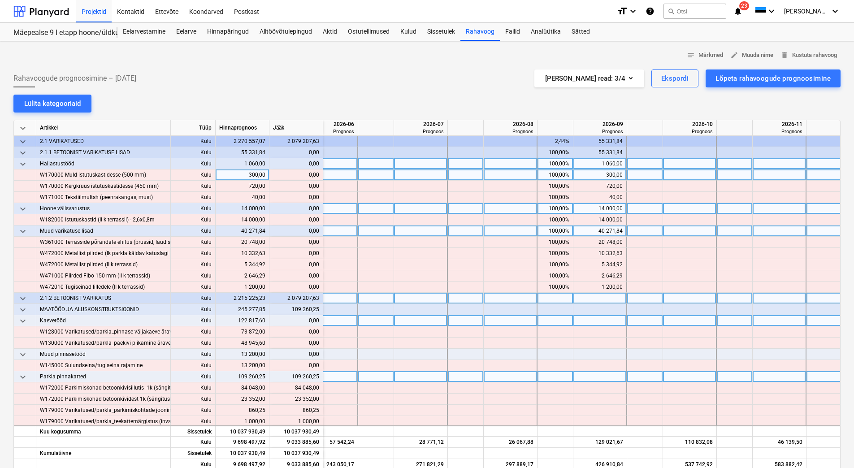
scroll to position [1267, 1042]
click at [463, 322] on div at bounding box center [465, 320] width 36 height 11
type input "50"
click at [549, 320] on div at bounding box center [555, 320] width 36 height 11
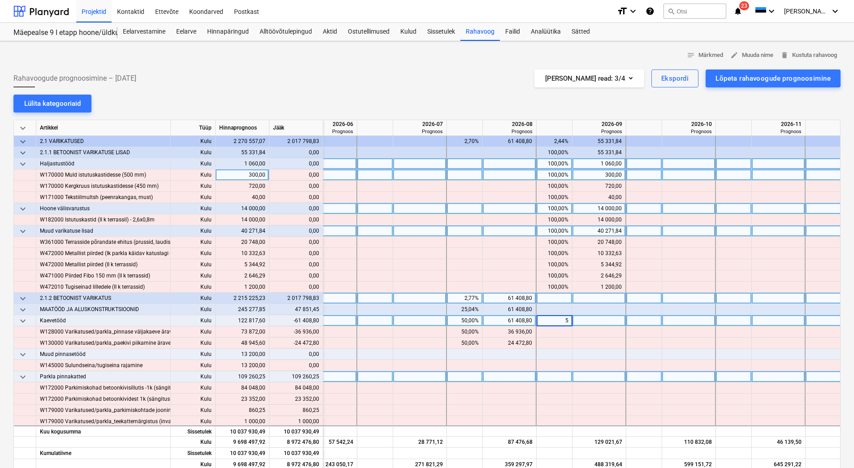
type input "50"
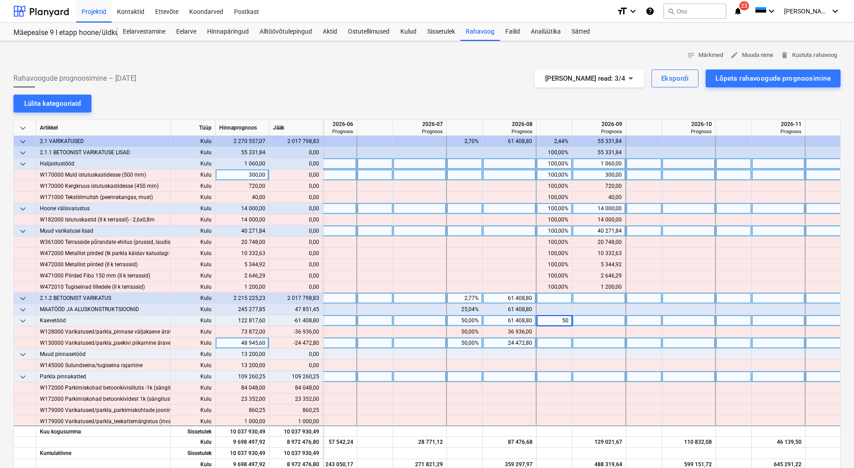
click at [548, 338] on div at bounding box center [555, 343] width 36 height 11
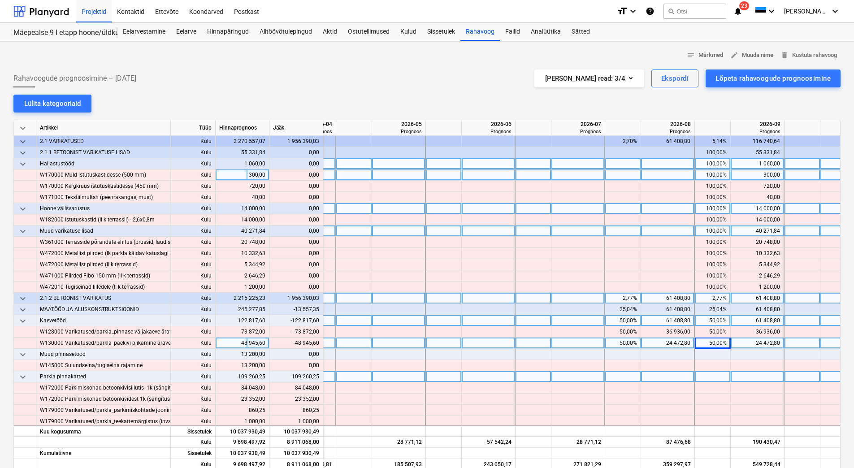
scroll to position [1267, 867]
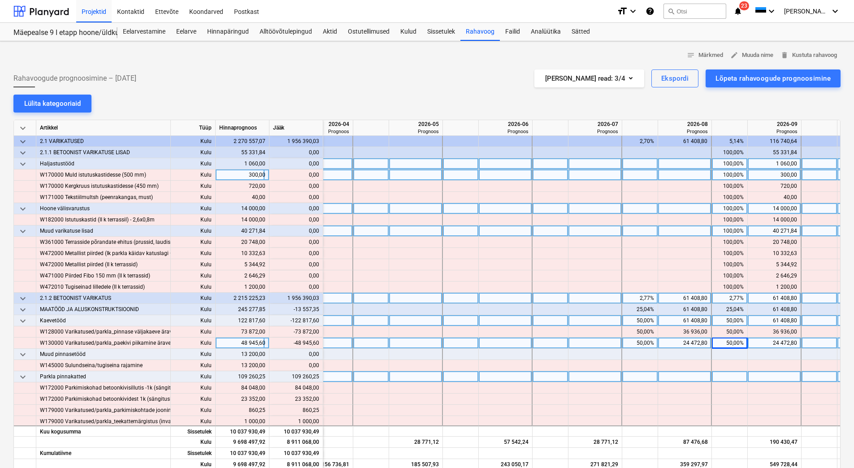
click at [632, 320] on div "50,00%" at bounding box center [640, 320] width 28 height 11
click at [721, 321] on div "50,00%" at bounding box center [730, 320] width 28 height 11
click at [722, 344] on div "50,00%" at bounding box center [730, 343] width 28 height 11
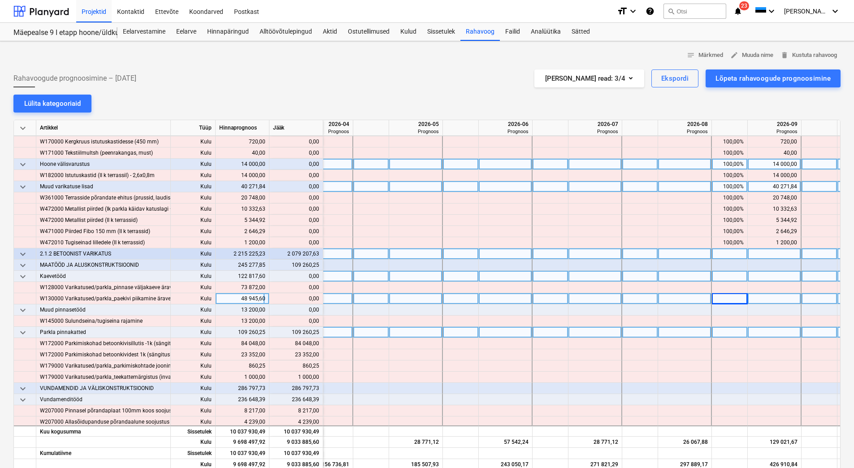
scroll to position [1312, 867]
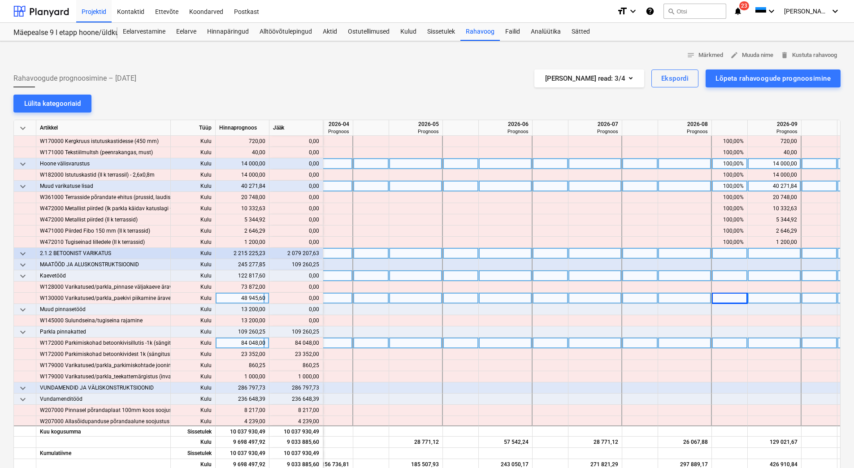
click at [359, 343] on div at bounding box center [371, 343] width 36 height 11
click at [451, 342] on div at bounding box center [461, 343] width 36 height 11
click at [556, 344] on div at bounding box center [551, 343] width 36 height 11
type input "100"
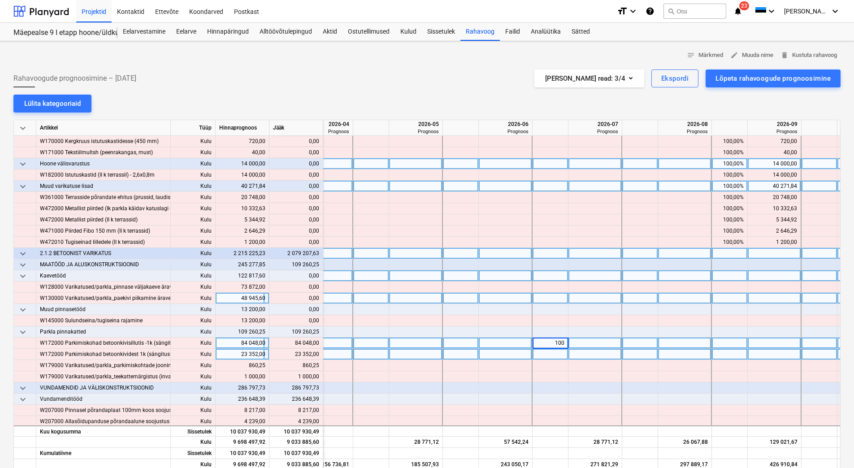
click at [556, 350] on div at bounding box center [551, 354] width 36 height 11
click at [720, 342] on div at bounding box center [730, 343] width 36 height 11
type input "1"
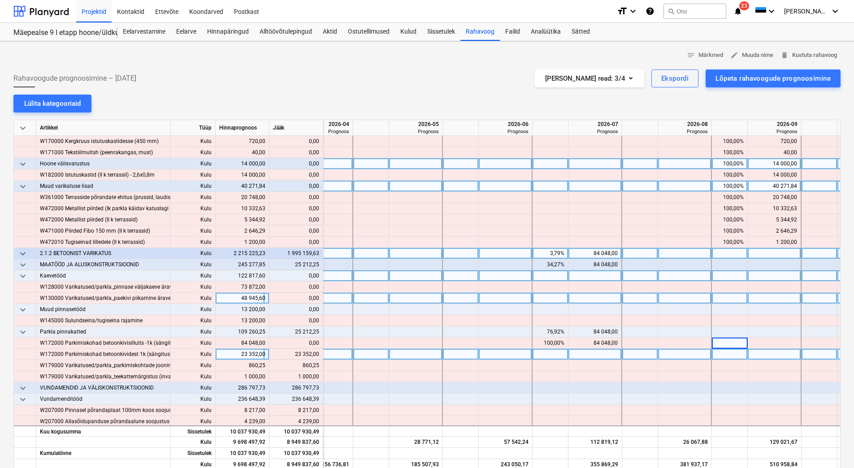
click at [725, 351] on div at bounding box center [730, 354] width 36 height 11
type input "100"
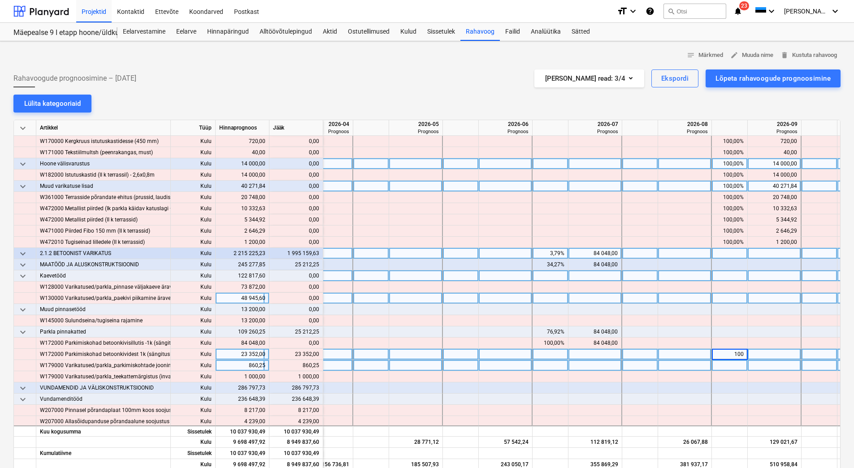
click at [809, 364] on div at bounding box center [820, 365] width 36 height 11
type input "100"
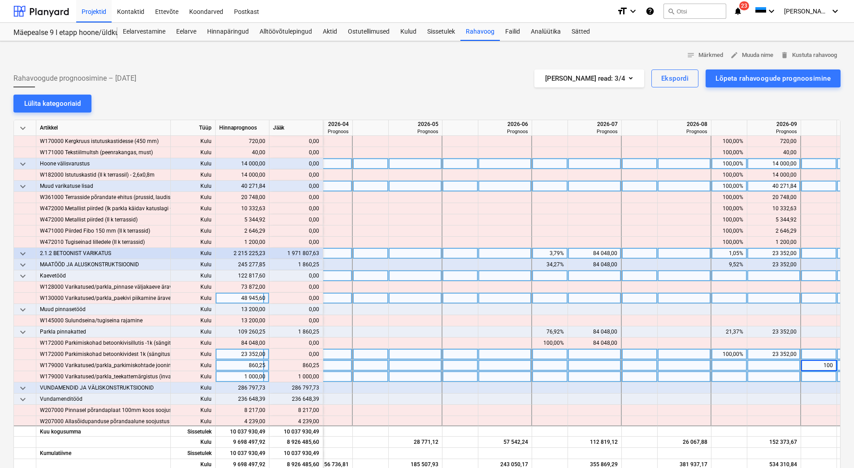
click at [809, 372] on div at bounding box center [820, 376] width 36 height 11
type input "100"
click at [766, 366] on div at bounding box center [775, 365] width 54 height 11
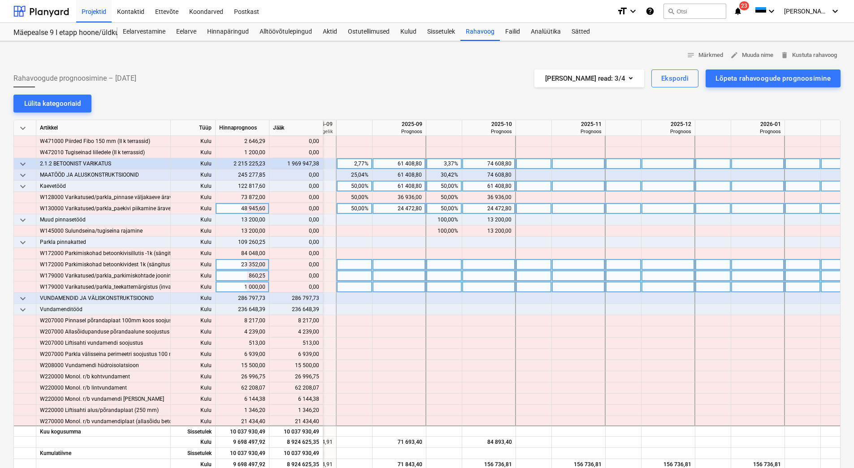
scroll to position [1402, 142]
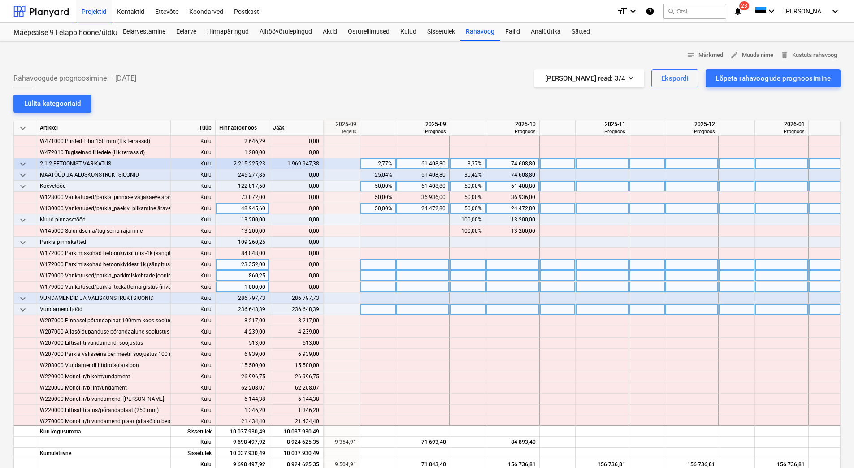
click at [460, 309] on div at bounding box center [468, 309] width 36 height 11
type input "50"
click at [548, 308] on div at bounding box center [558, 309] width 36 height 11
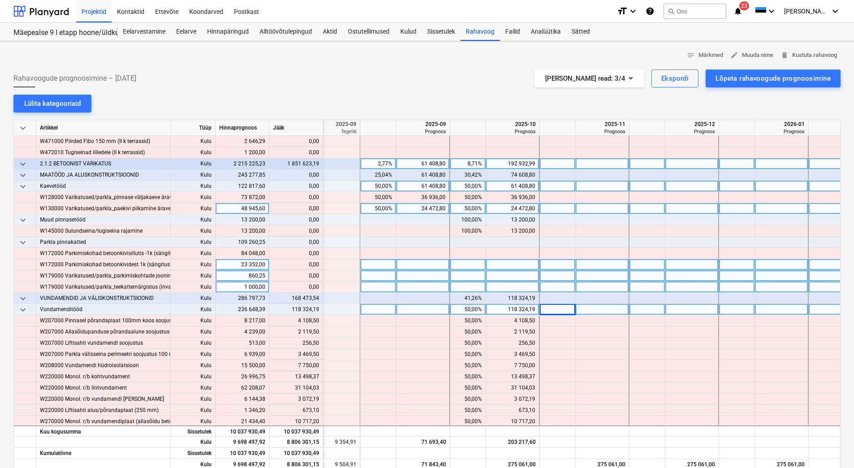
click at [548, 308] on div at bounding box center [558, 309] width 36 height 11
type input "50"
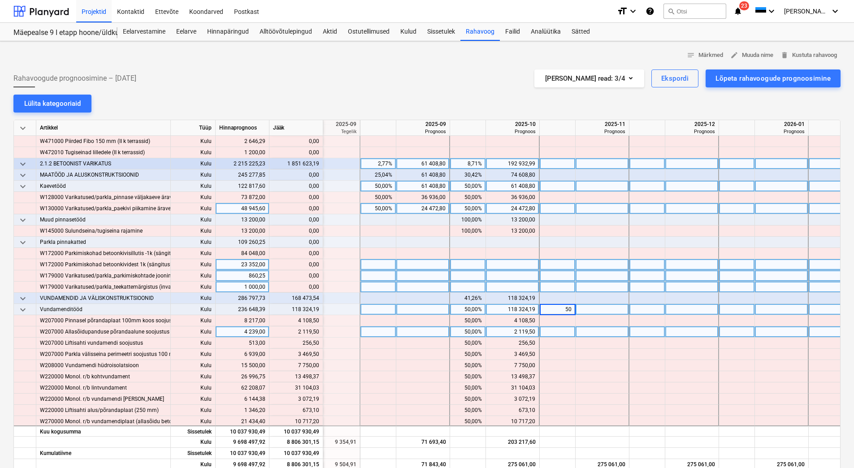
click at [556, 331] on div at bounding box center [558, 332] width 36 height 11
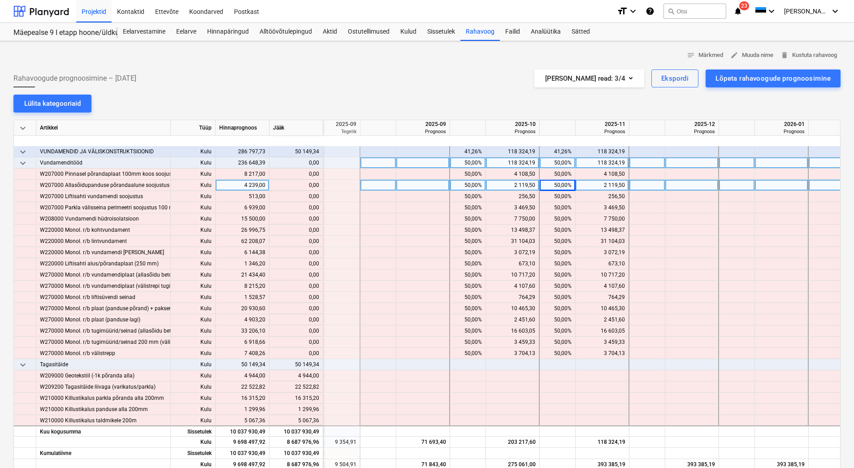
scroll to position [1626, 142]
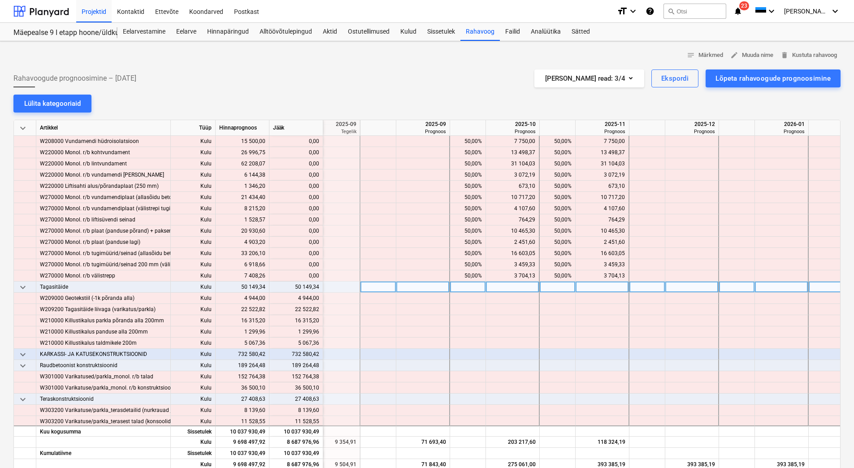
click at [466, 288] on div at bounding box center [468, 287] width 36 height 11
type input "100"
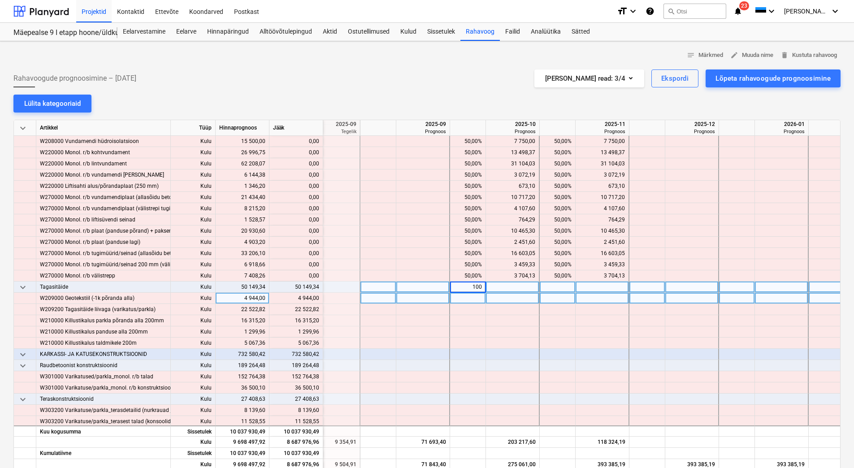
click at [470, 302] on div at bounding box center [468, 298] width 36 height 11
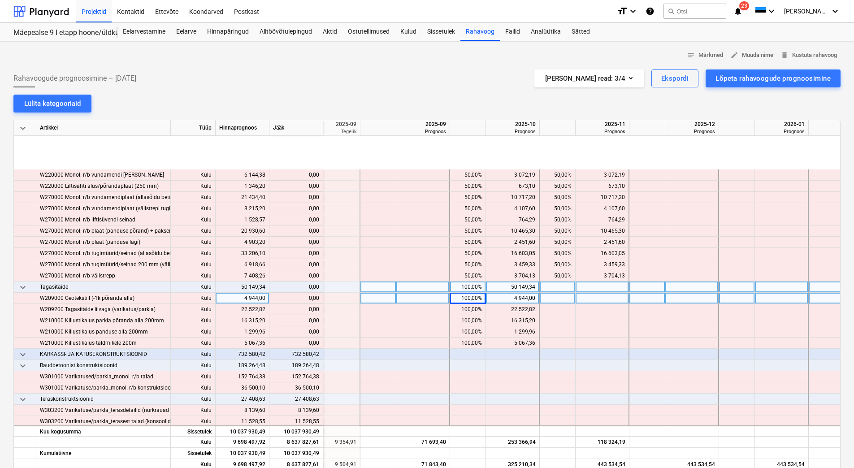
scroll to position [1716, 142]
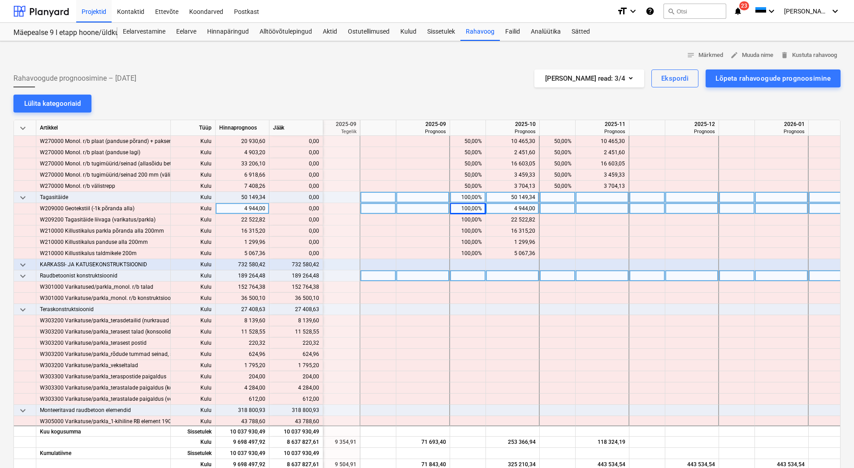
click at [468, 274] on div at bounding box center [468, 275] width 36 height 11
type input "50"
click at [545, 279] on div at bounding box center [558, 275] width 36 height 11
type input "50"
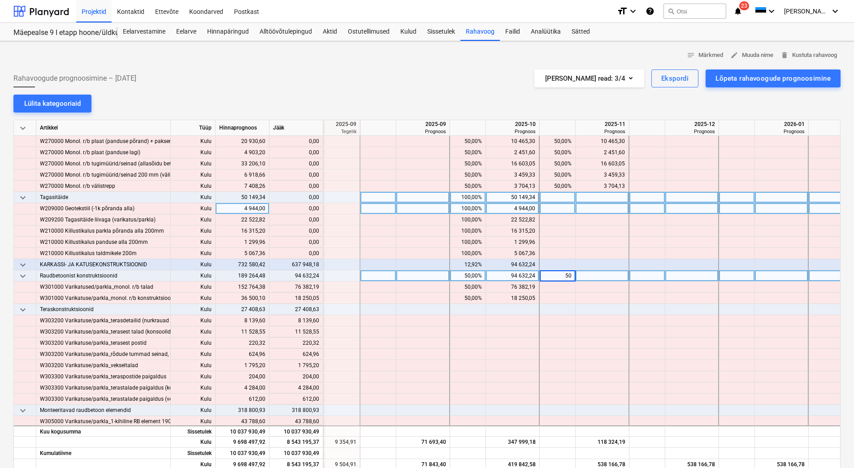
click at [660, 277] on div at bounding box center [648, 275] width 36 height 11
click at [649, 278] on div at bounding box center [648, 275] width 36 height 11
type input "25"
click at [460, 272] on div "50,00%" at bounding box center [468, 275] width 28 height 11
click at [458, 273] on div "50,00%" at bounding box center [468, 275] width 28 height 11
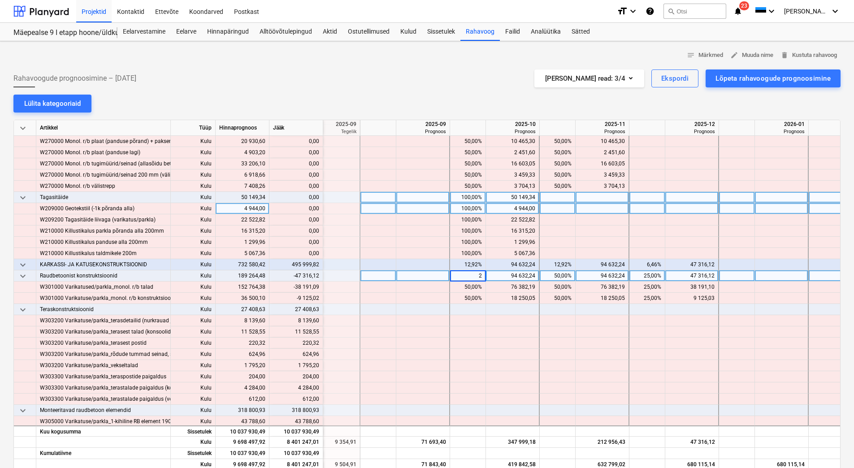
type input "25"
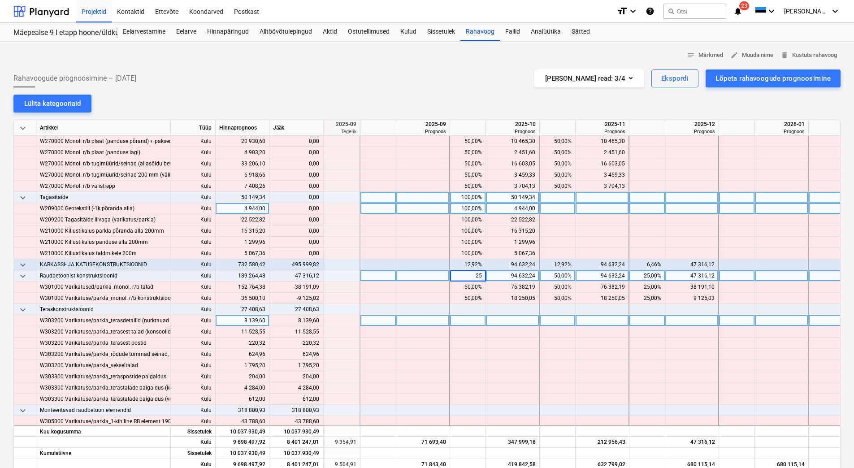
click at [464, 324] on div at bounding box center [468, 320] width 36 height 11
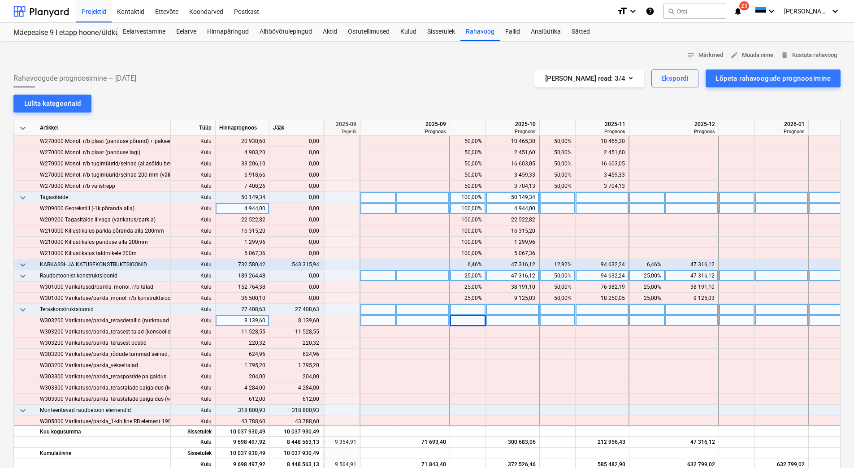
click at [550, 310] on div at bounding box center [558, 309] width 36 height 11
type input "25"
click at [654, 311] on div at bounding box center [648, 309] width 36 height 11
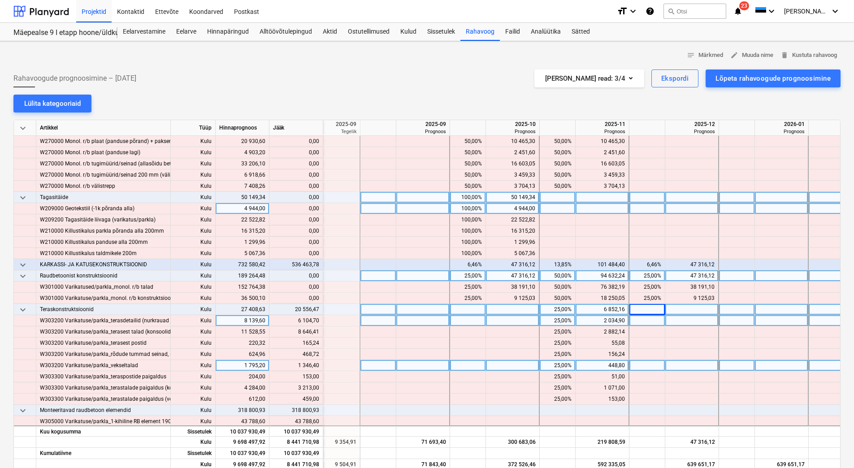
scroll to position [1761, 142]
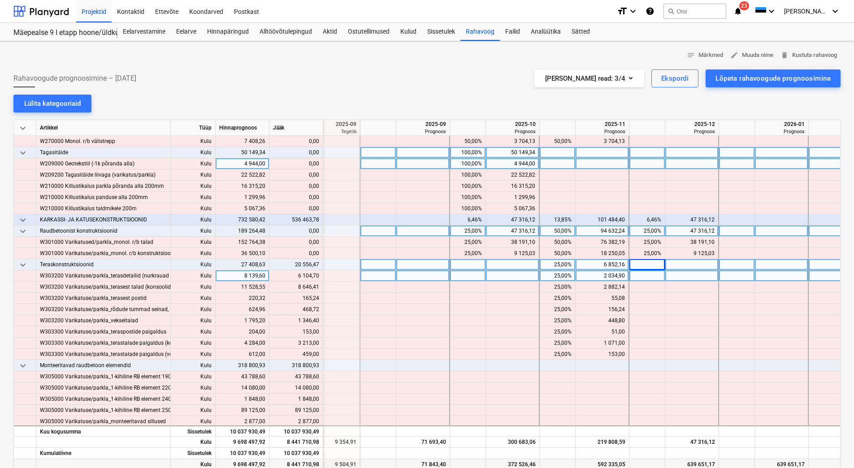
drag, startPoint x: 364, startPoint y: 466, endPoint x: 376, endPoint y: 464, distance: 12.3
click at [377, 464] on div at bounding box center [379, 464] width 36 height 11
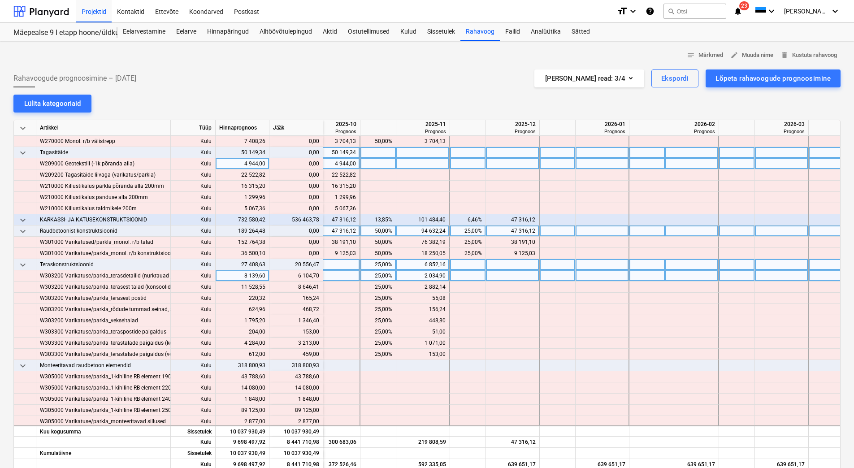
scroll to position [1761, 357]
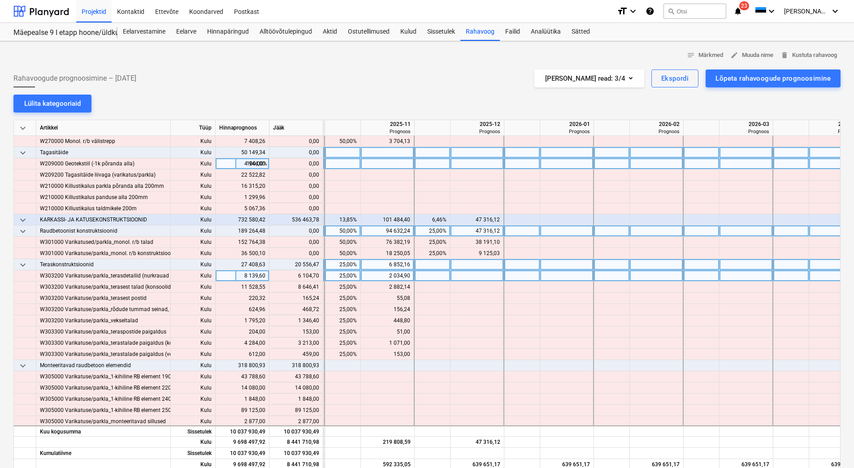
click at [697, 265] on div at bounding box center [702, 264] width 36 height 11
type input "75"
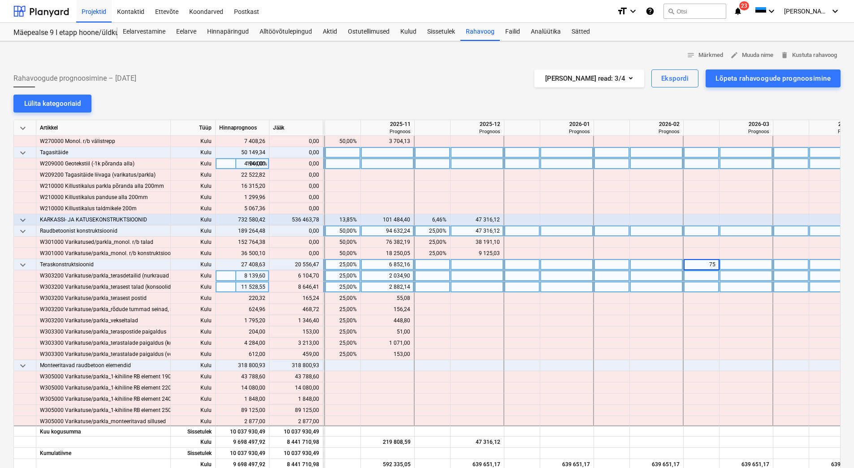
click at [697, 283] on div at bounding box center [702, 287] width 36 height 11
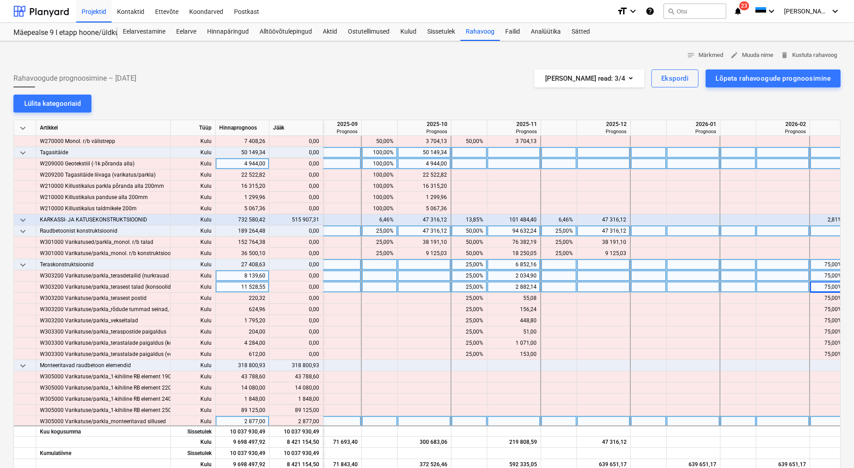
scroll to position [1895, 231]
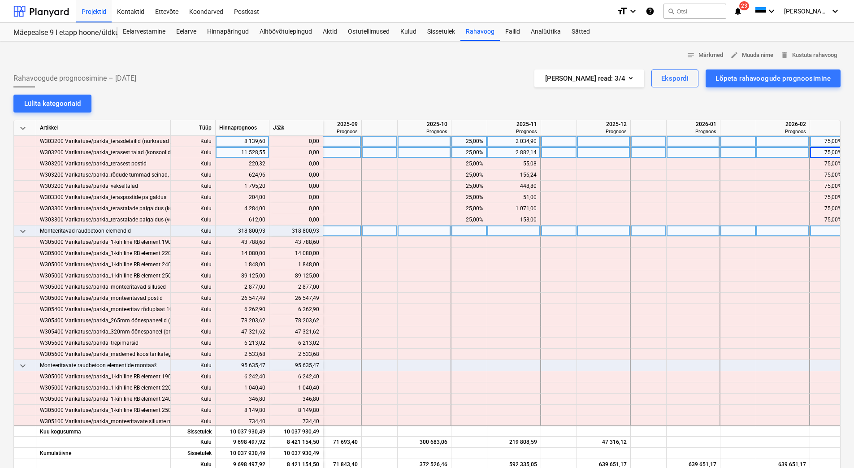
click at [377, 230] on div at bounding box center [380, 231] width 36 height 11
type input "5"
type input "25"
click at [457, 231] on div at bounding box center [470, 231] width 36 height 11
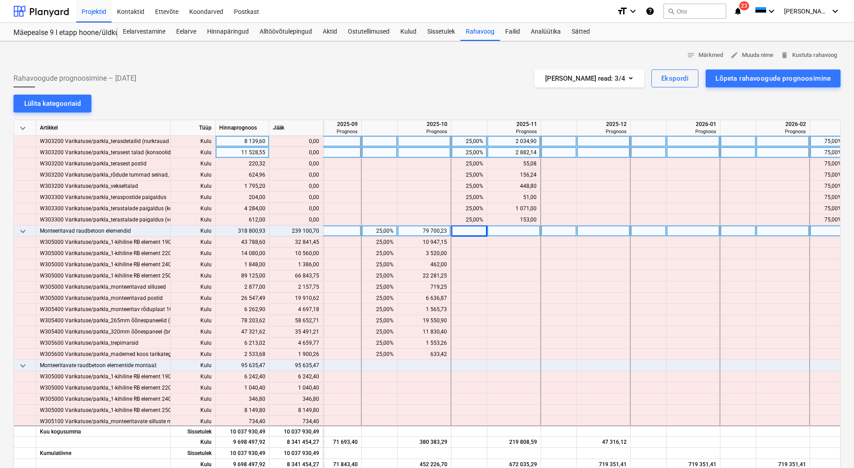
click at [457, 231] on div at bounding box center [470, 231] width 36 height 11
type input "50"
click at [558, 228] on div at bounding box center [559, 231] width 36 height 11
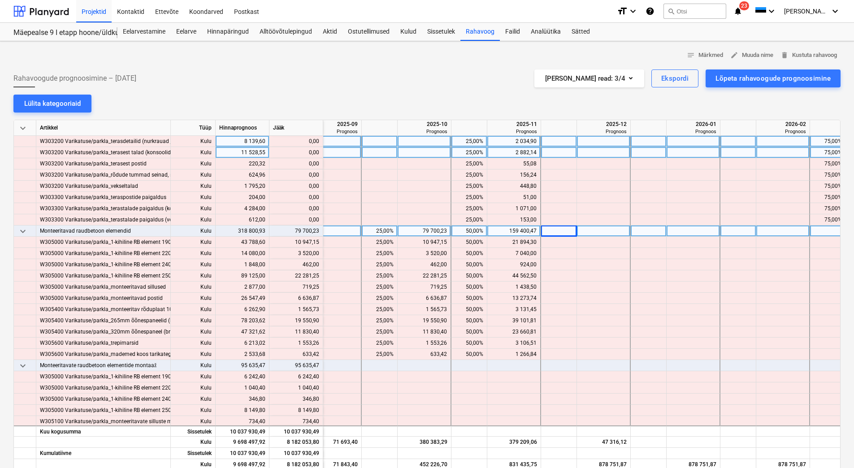
click at [560, 232] on div at bounding box center [559, 231] width 36 height 11
type input "25"
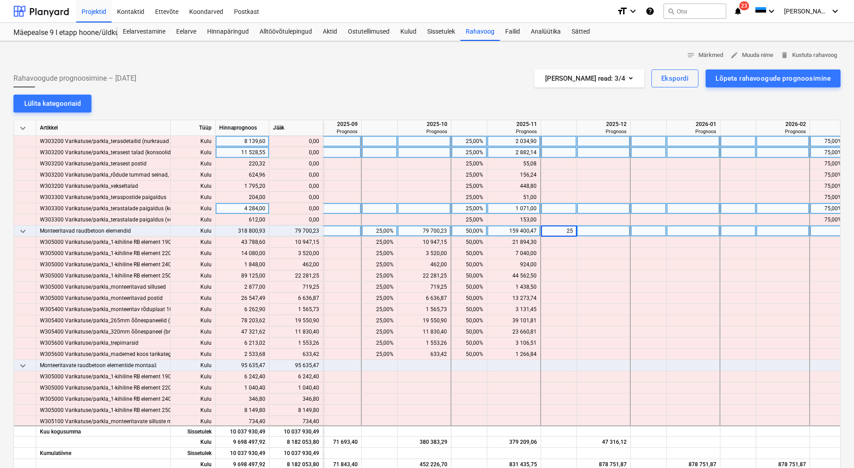
click at [602, 209] on div at bounding box center [604, 208] width 54 height 11
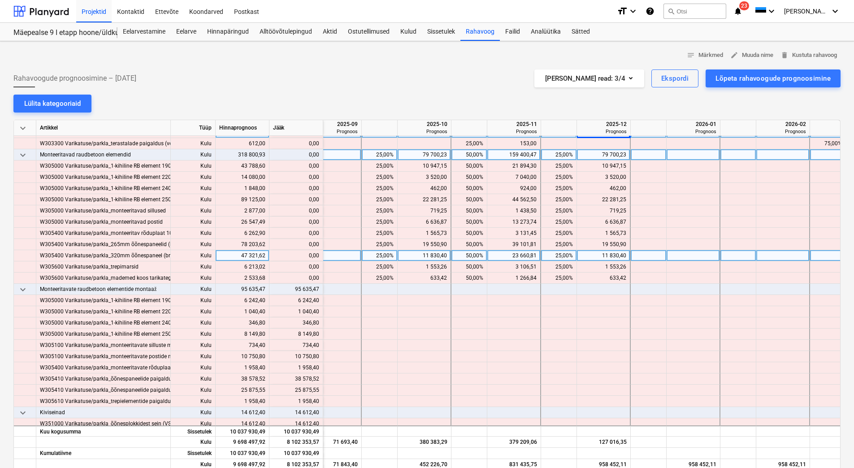
scroll to position [1985, 231]
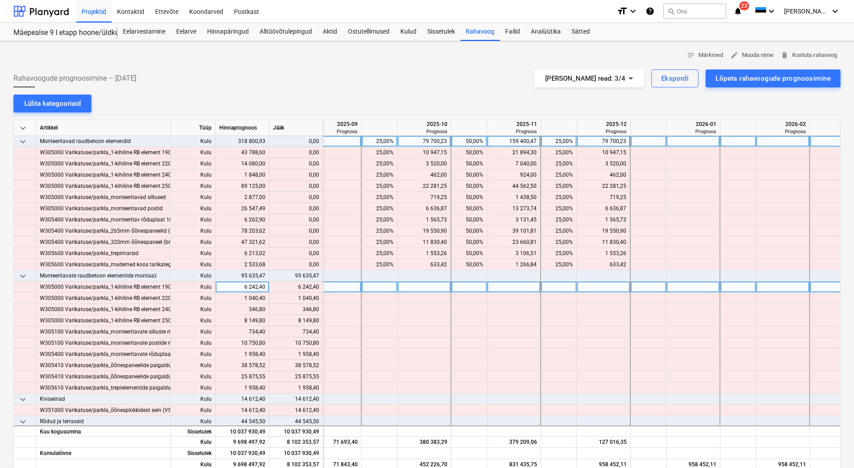
click at [589, 288] on div at bounding box center [604, 287] width 54 height 11
click at [561, 287] on div at bounding box center [559, 287] width 36 height 11
click at [564, 278] on div at bounding box center [559, 275] width 36 height 11
type input "2"
type input "6"
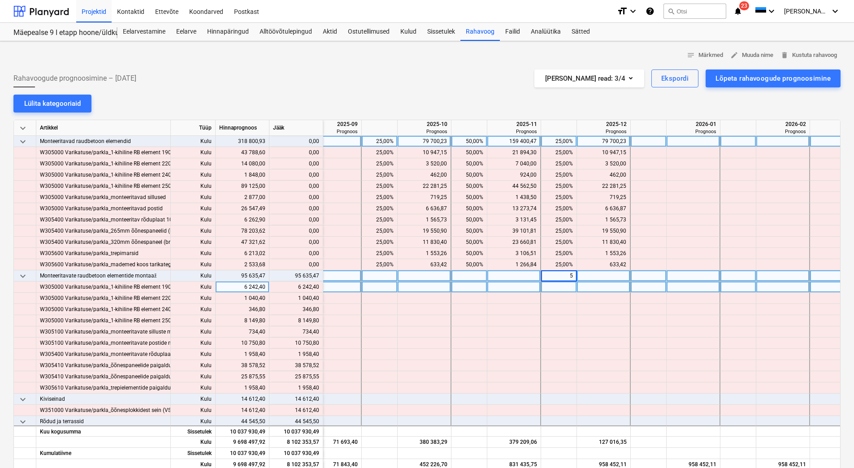
type input "50"
click at [652, 275] on div at bounding box center [649, 275] width 36 height 11
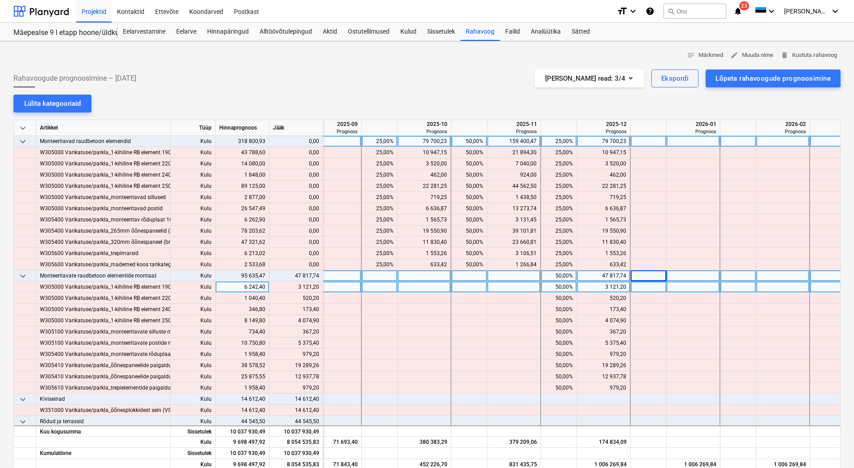
click at [652, 275] on div at bounding box center [649, 275] width 36 height 11
type input "50"
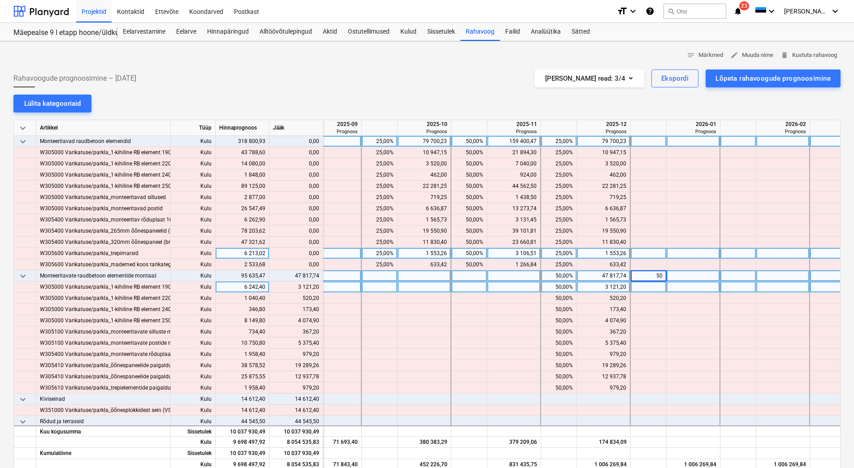
click at [653, 254] on div at bounding box center [649, 253] width 36 height 11
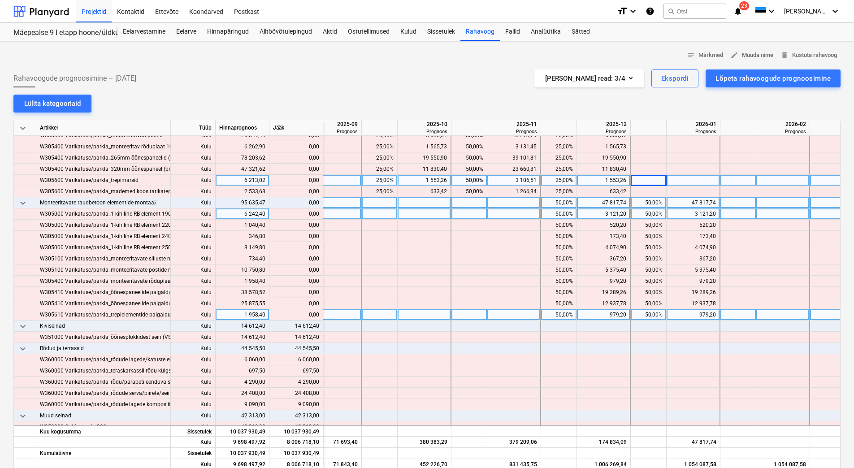
scroll to position [2075, 231]
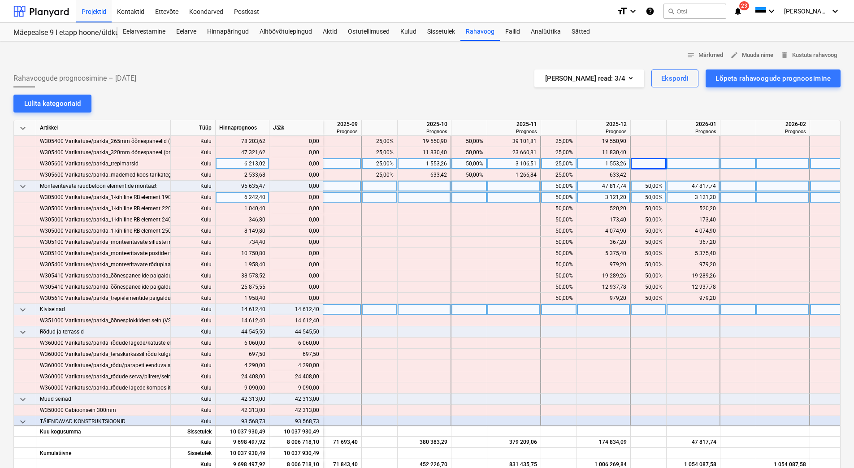
click at [562, 310] on div at bounding box center [559, 309] width 36 height 11
type input "100"
click at [628, 329] on div at bounding box center [604, 332] width 54 height 11
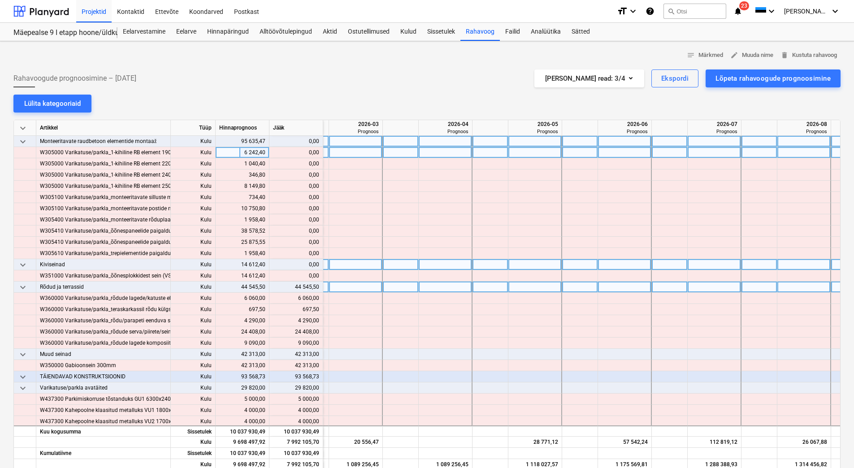
scroll to position [2119, 751]
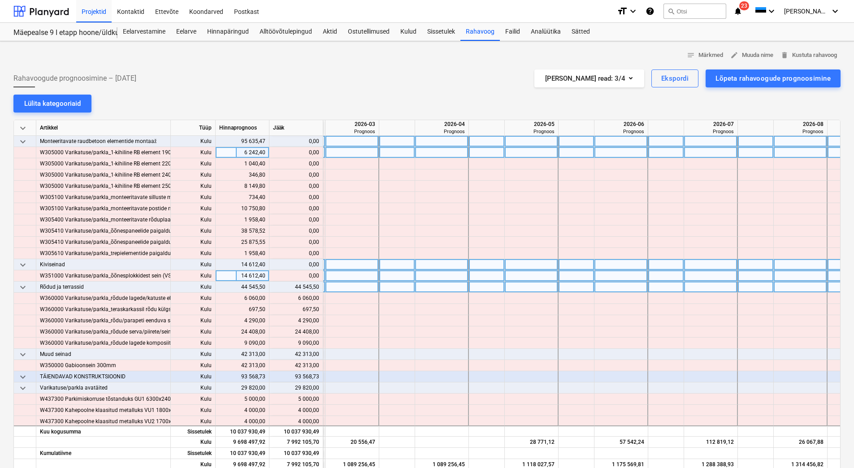
click at [582, 274] on div at bounding box center [577, 275] width 36 height 11
type input "5"
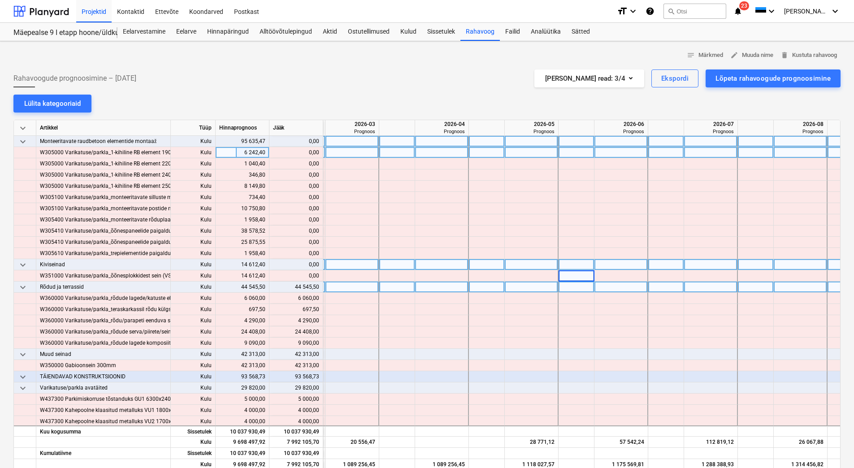
click at [571, 286] on div at bounding box center [577, 287] width 36 height 11
click at [571, 287] on div at bounding box center [577, 287] width 36 height 11
type input "25"
click at [668, 286] on div at bounding box center [667, 287] width 36 height 11
type input "50"
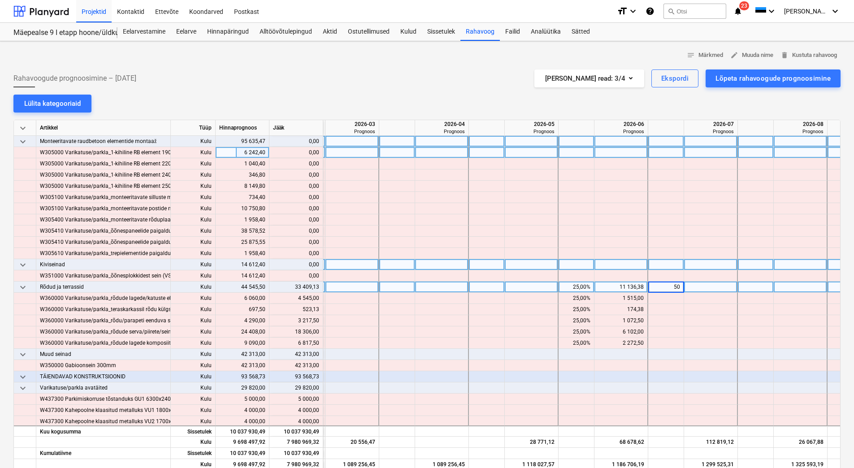
click at [749, 286] on div at bounding box center [756, 287] width 36 height 11
type input "25"
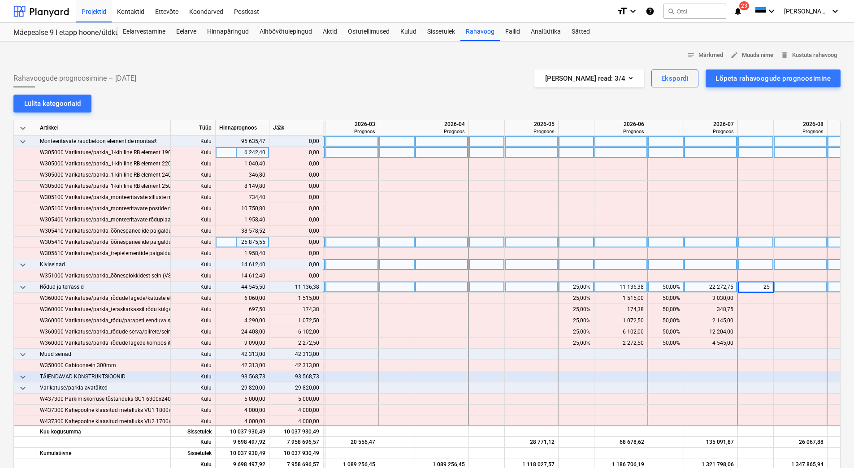
click at [745, 241] on div at bounding box center [756, 242] width 36 height 11
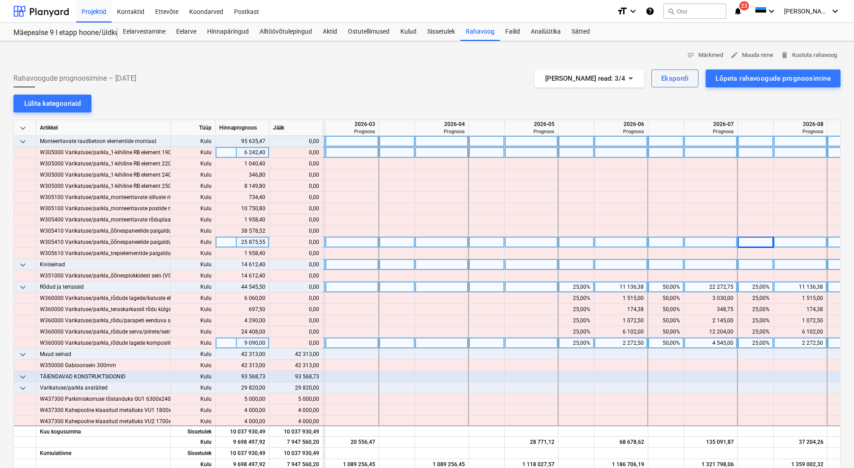
scroll to position [2164, 751]
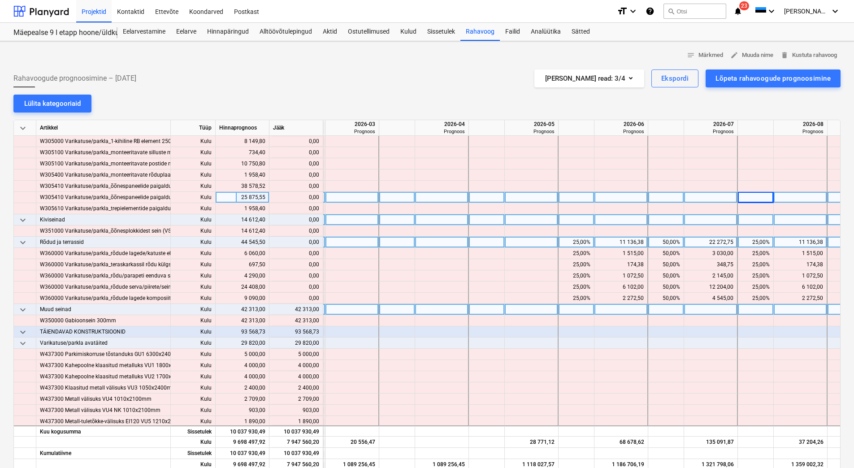
click at [582, 309] on div at bounding box center [577, 309] width 36 height 11
type input "25"
click at [669, 312] on div at bounding box center [667, 309] width 36 height 11
type input "50"
click at [745, 310] on div at bounding box center [756, 309] width 36 height 11
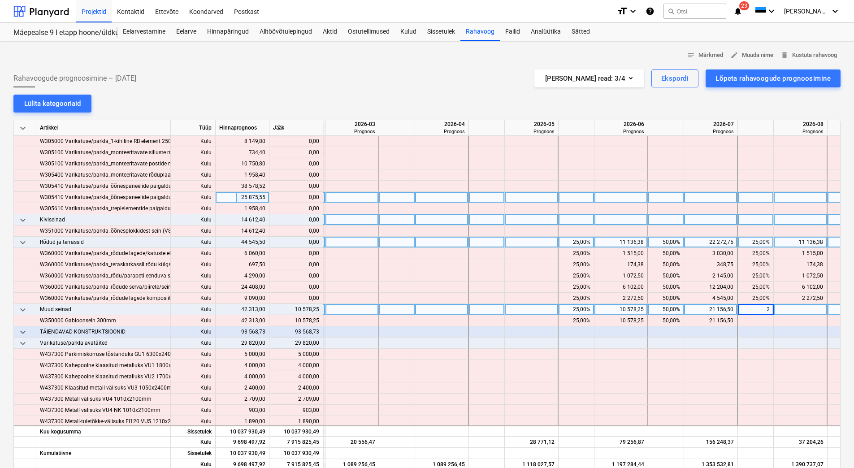
type input "25"
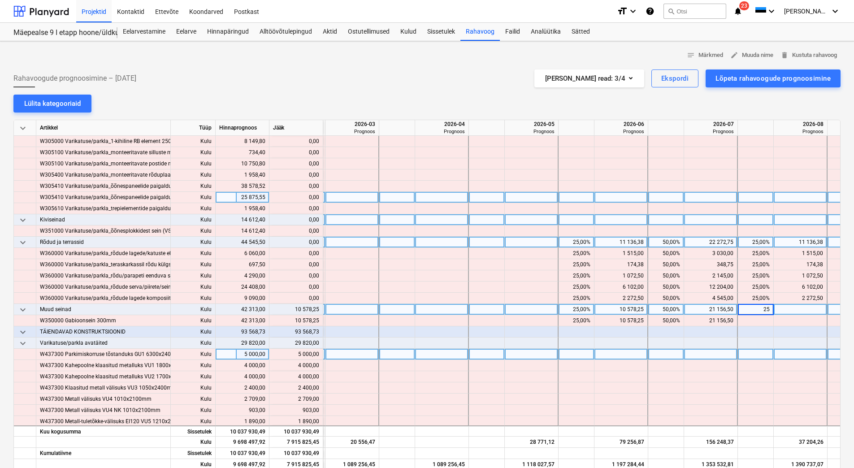
click at [706, 358] on div at bounding box center [711, 354] width 54 height 11
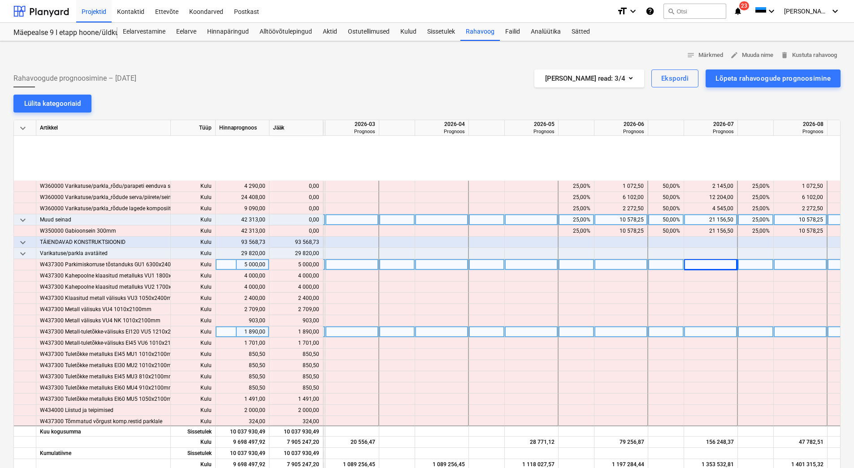
scroll to position [2344, 751]
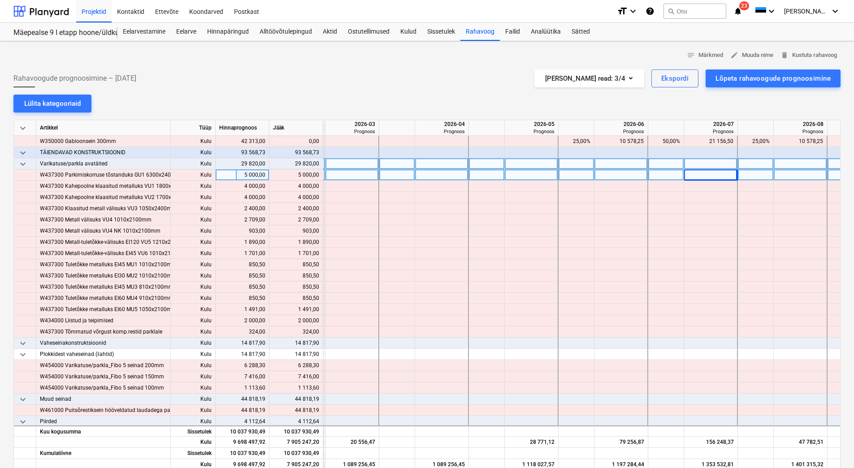
click at [744, 162] on div at bounding box center [756, 163] width 36 height 11
type input "100"
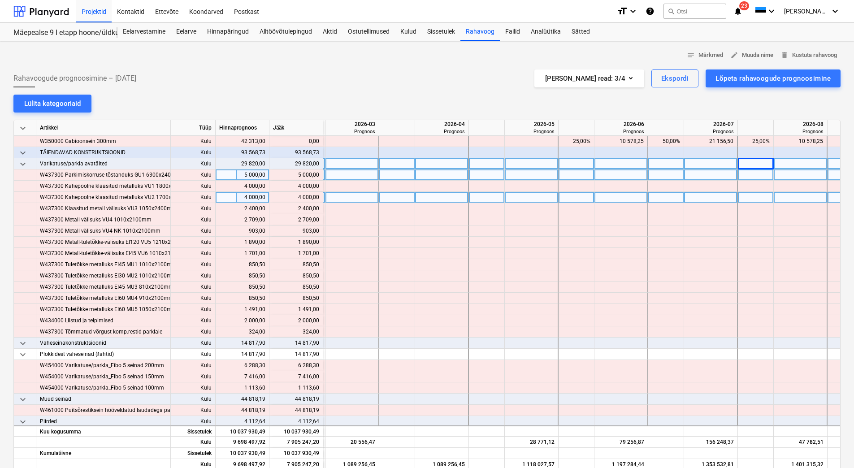
click at [698, 200] on div at bounding box center [711, 197] width 54 height 11
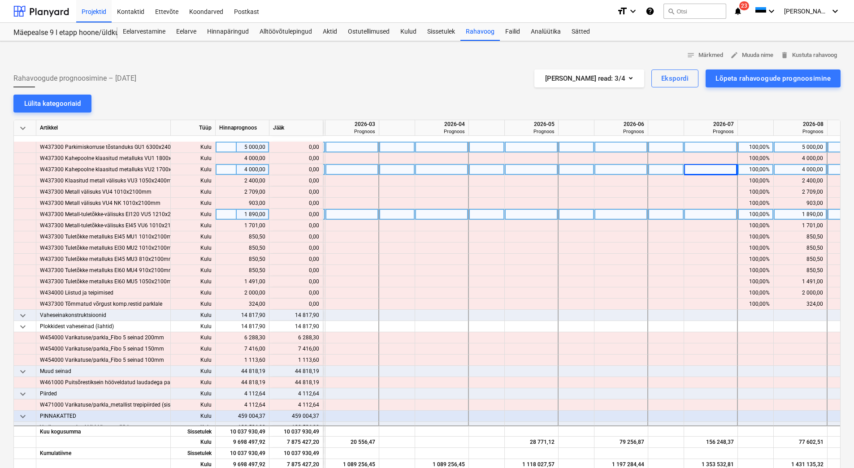
scroll to position [2433, 751]
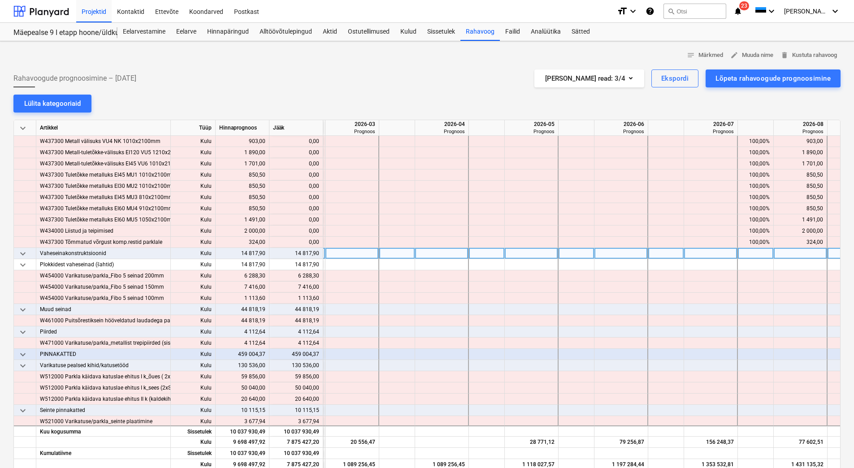
click at [25, 257] on span "keyboard_arrow_down" at bounding box center [22, 253] width 11 height 11
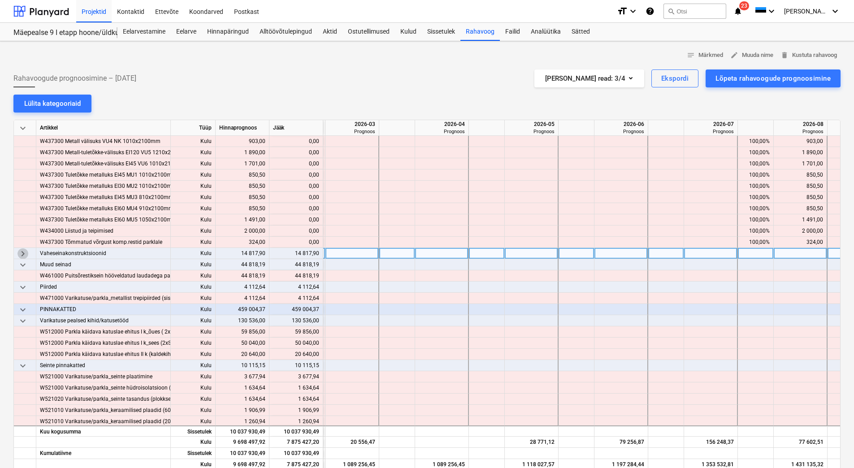
click at [27, 251] on span "keyboard_arrow_right" at bounding box center [22, 253] width 11 height 11
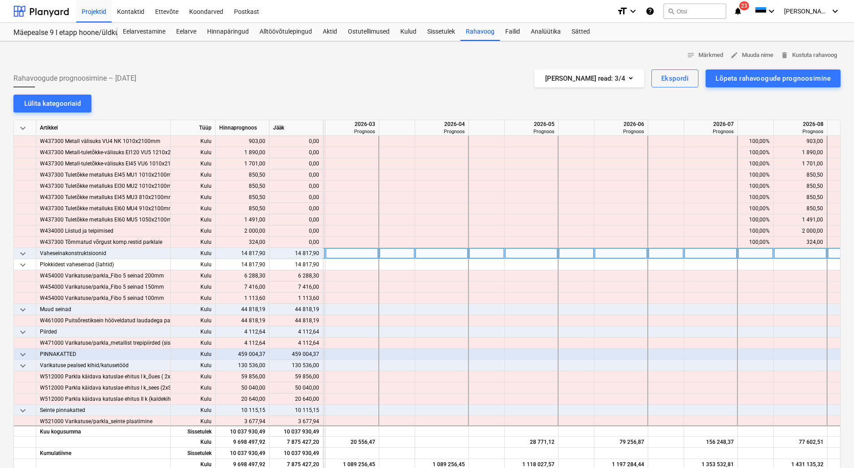
click at [559, 255] on div at bounding box center [577, 253] width 36 height 11
click at [663, 253] on div at bounding box center [667, 253] width 36 height 11
type input "25"
click at [757, 254] on div at bounding box center [756, 253] width 36 height 11
type input "25"
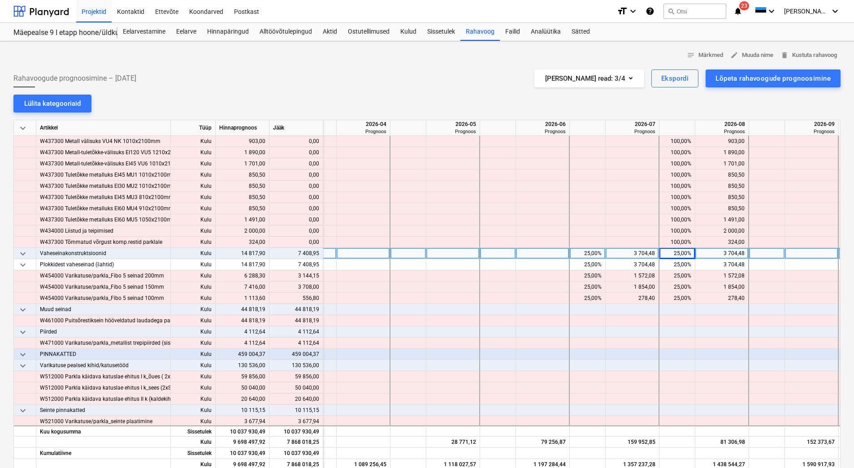
scroll to position [2433, 856]
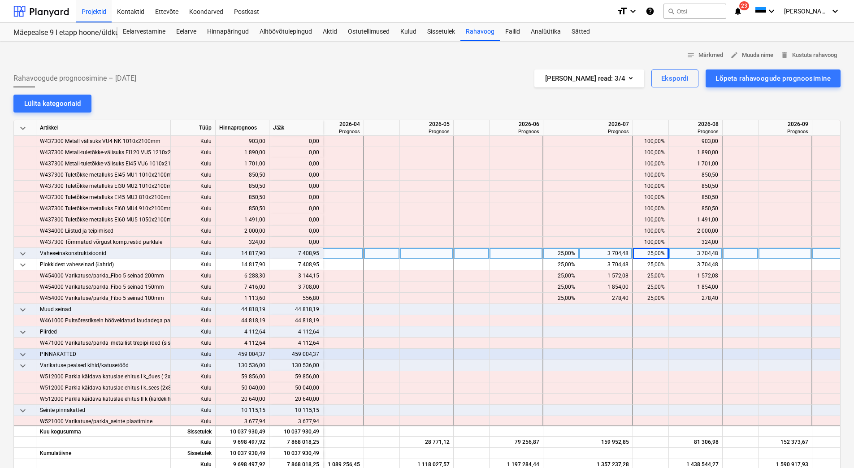
click at [736, 254] on div at bounding box center [741, 253] width 36 height 11
type input "50"
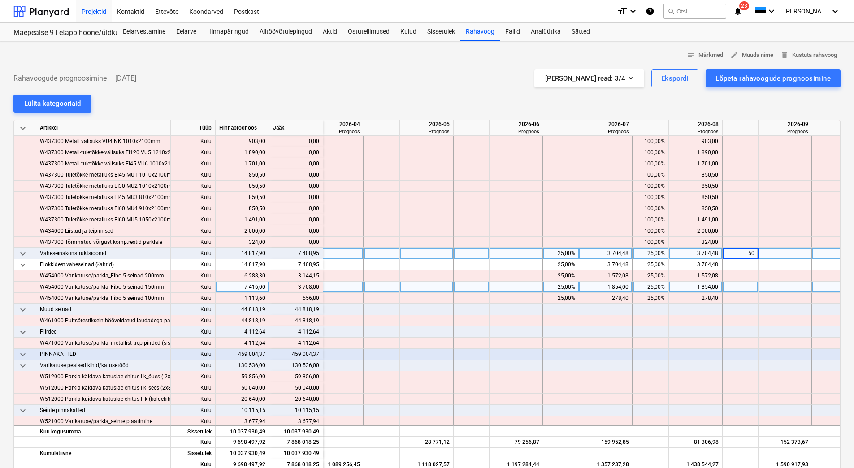
click at [732, 290] on div at bounding box center [741, 287] width 36 height 11
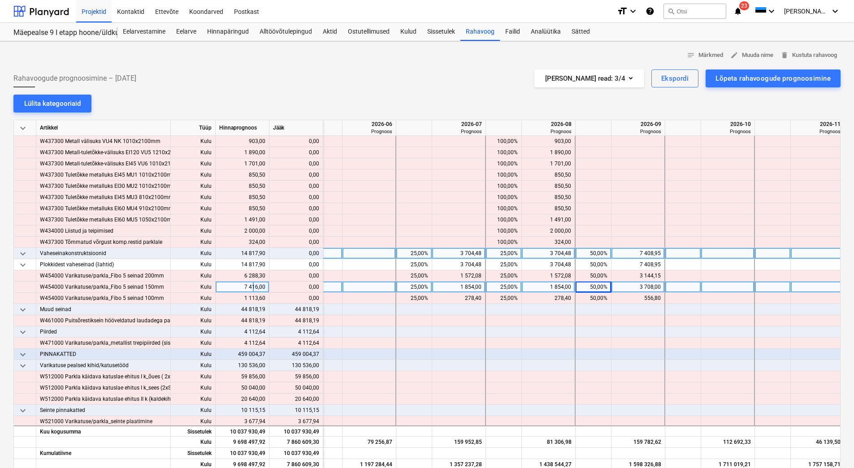
scroll to position [2433, 1004]
click at [502, 310] on div at bounding box center [503, 309] width 36 height 11
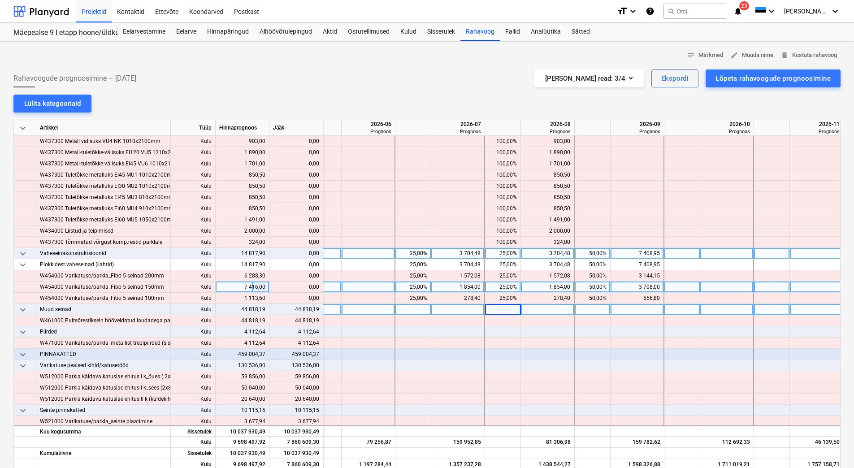
click at [591, 308] on div at bounding box center [593, 309] width 36 height 11
type input "50"
click at [672, 307] on div at bounding box center [683, 309] width 36 height 11
type input "50"
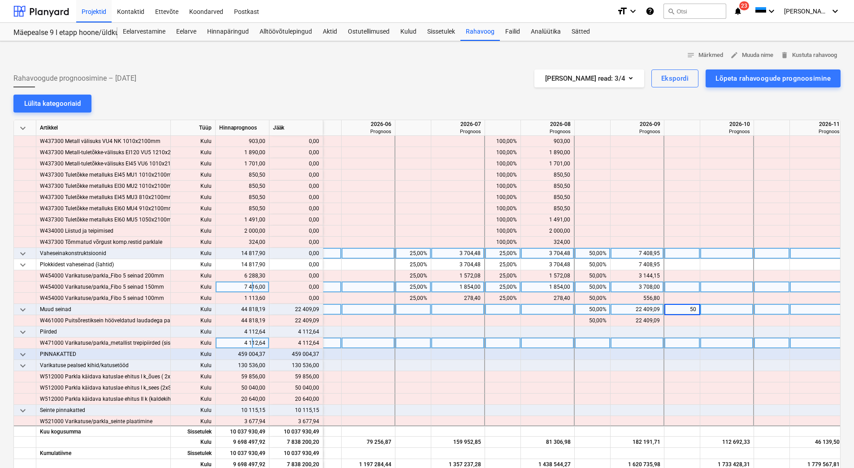
click at [597, 344] on div at bounding box center [593, 343] width 36 height 11
click at [678, 343] on div at bounding box center [683, 343] width 36 height 11
click at [781, 342] on div at bounding box center [772, 343] width 36 height 11
type input "100"
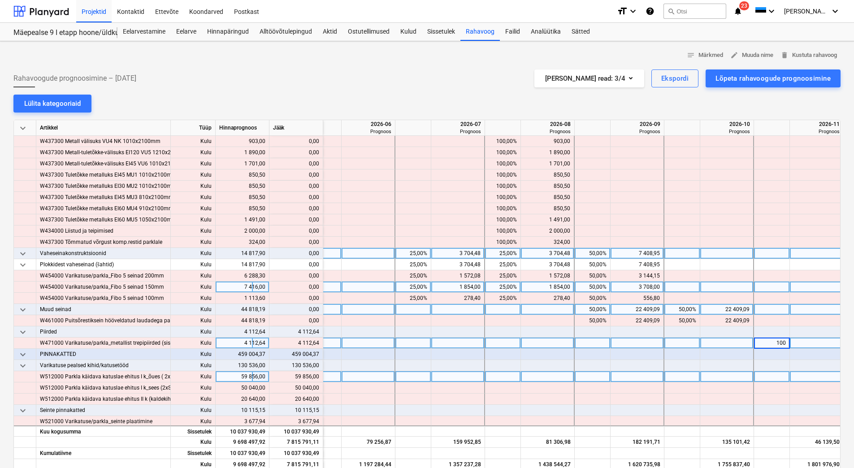
click at [724, 371] on div at bounding box center [728, 376] width 54 height 11
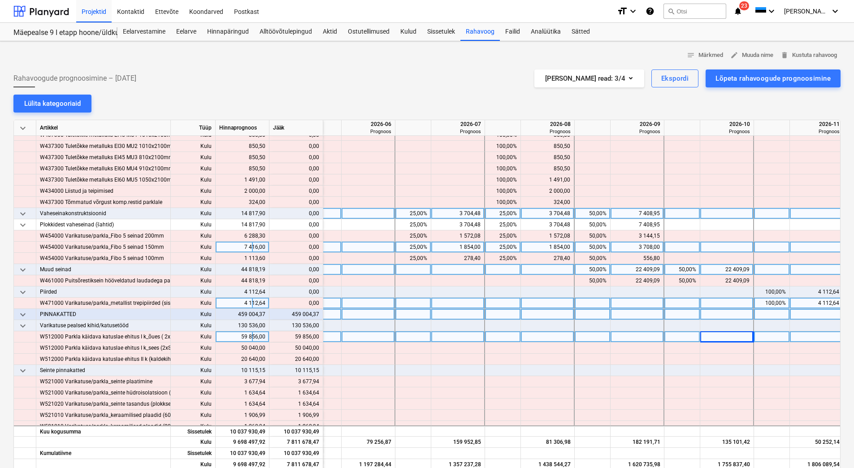
scroll to position [2478, 1004]
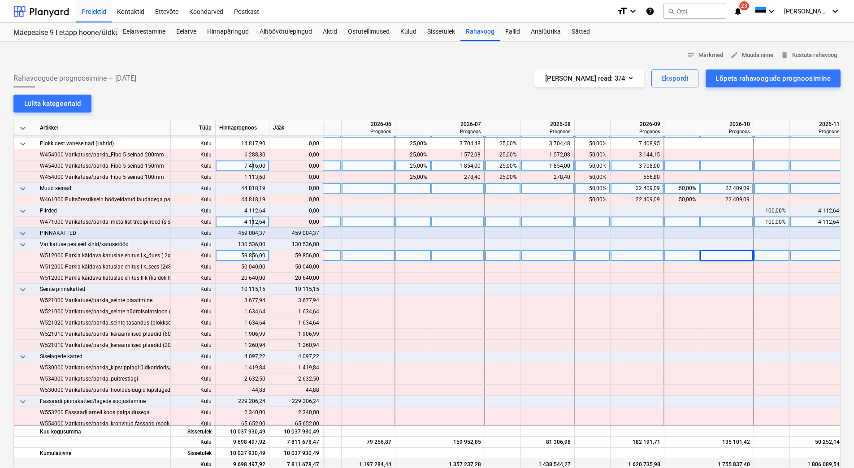
drag, startPoint x: 621, startPoint y: 467, endPoint x: 582, endPoint y: 461, distance: 39.5
click at [0, 0] on div "Kulu 9 698 497,92 7 811 678,47 1 118 027,57 1 197 284,44 1 357 237,28 1 438 544…" at bounding box center [0, 0] width 0 height 0
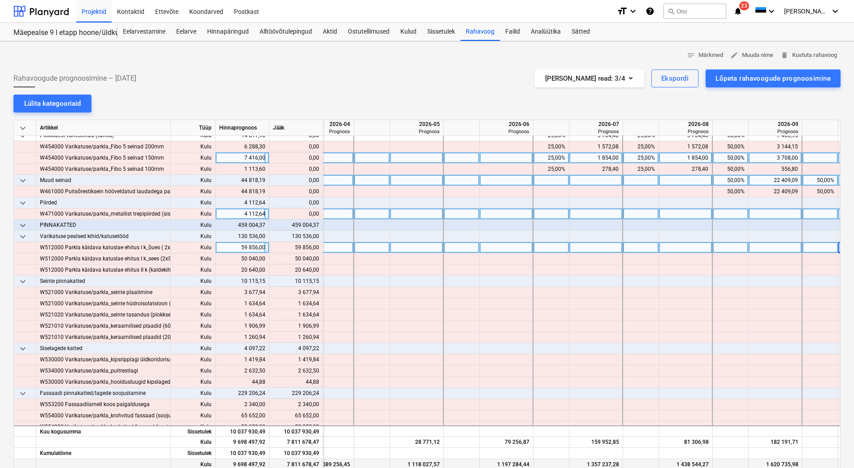
scroll to position [2563, 868]
click at [368, 235] on div at bounding box center [370, 236] width 36 height 11
type input "25"
click at [466, 237] on div at bounding box center [460, 236] width 36 height 11
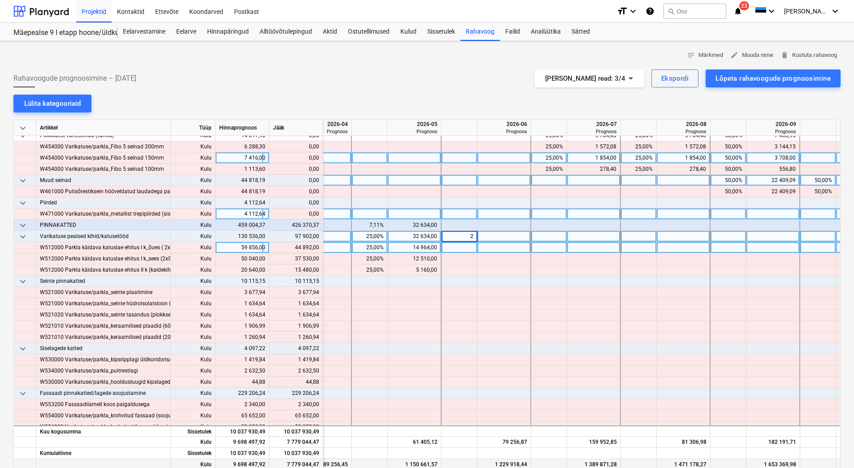
type input "25"
click at [550, 234] on div at bounding box center [550, 236] width 36 height 11
type input "25"
click at [635, 235] on div at bounding box center [639, 236] width 36 height 11
type input "25"
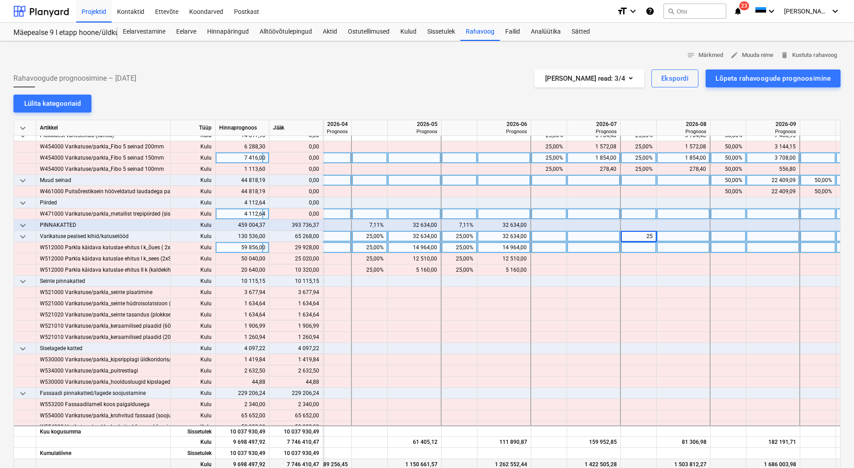
click at [673, 235] on div at bounding box center [684, 236] width 54 height 11
click at [549, 239] on div at bounding box center [550, 236] width 36 height 11
type input "25"
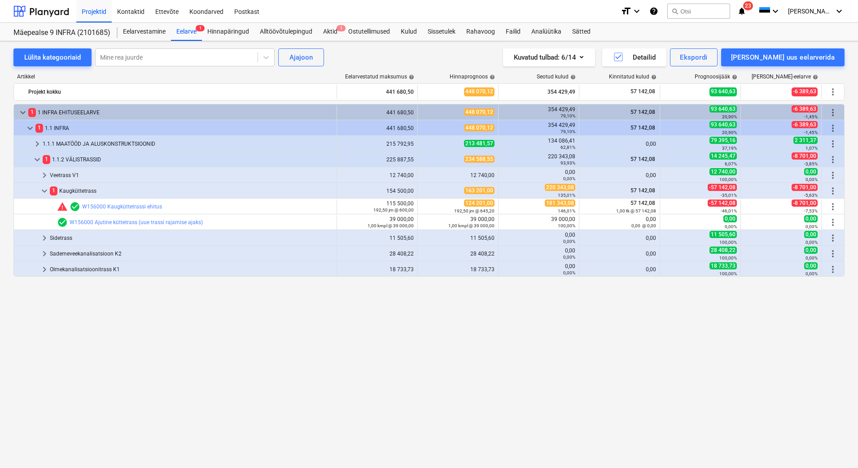
drag, startPoint x: 89, startPoint y: 328, endPoint x: 96, endPoint y: 314, distance: 16.3
click at [89, 328] on div "keyboard_arrow_down 1 1 INFRA EHITUSEELARVE 441 680,50 448 070,12 354 429,49 79…" at bounding box center [428, 267] width 831 height 327
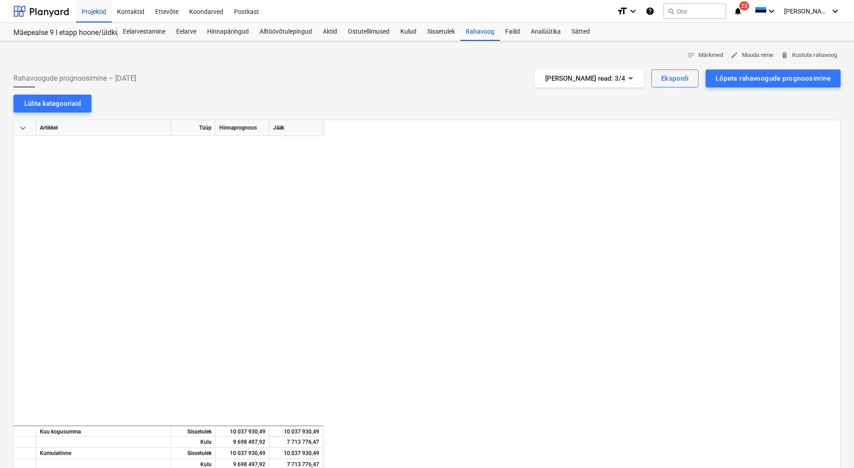
scroll to position [2563, 868]
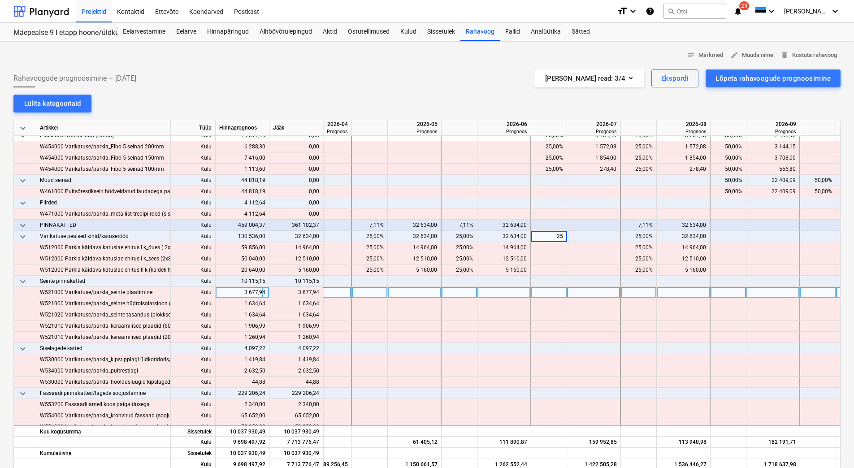
click at [551, 298] on div at bounding box center [550, 292] width 36 height 11
click at [453, 291] on div at bounding box center [460, 292] width 36 height 11
type input "100"
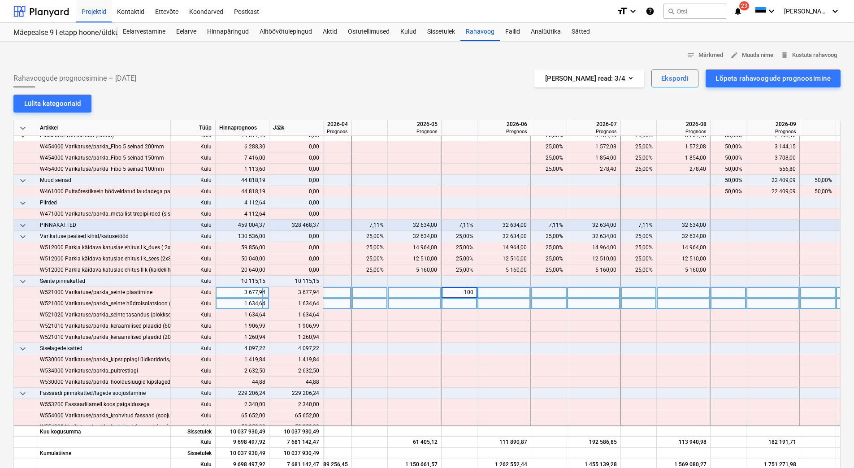
click at [458, 305] on div at bounding box center [460, 303] width 36 height 11
click at [453, 293] on div "100,00%" at bounding box center [459, 292] width 28 height 11
click at [453, 283] on div "36,36%" at bounding box center [459, 281] width 28 height 11
click at [453, 283] on div at bounding box center [460, 281] width 36 height 11
type input "100"
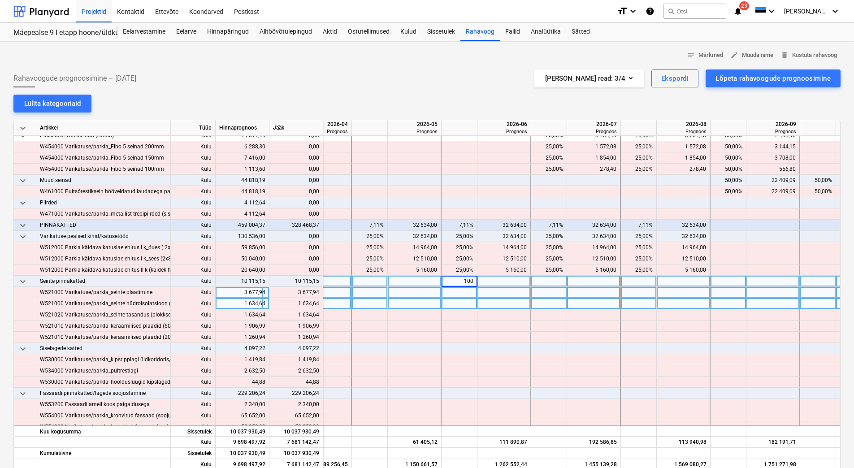
click at [460, 303] on div at bounding box center [460, 303] width 36 height 11
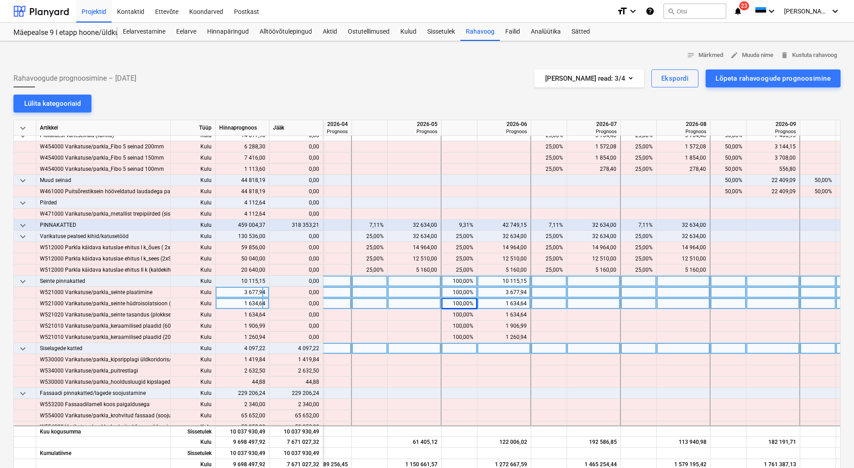
click at [541, 351] on div at bounding box center [550, 348] width 36 height 11
type input "100"
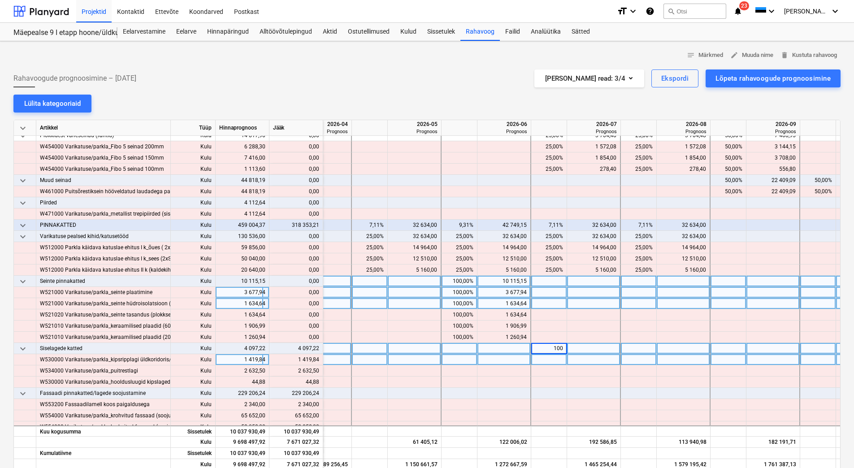
click at [546, 359] on div at bounding box center [550, 359] width 36 height 11
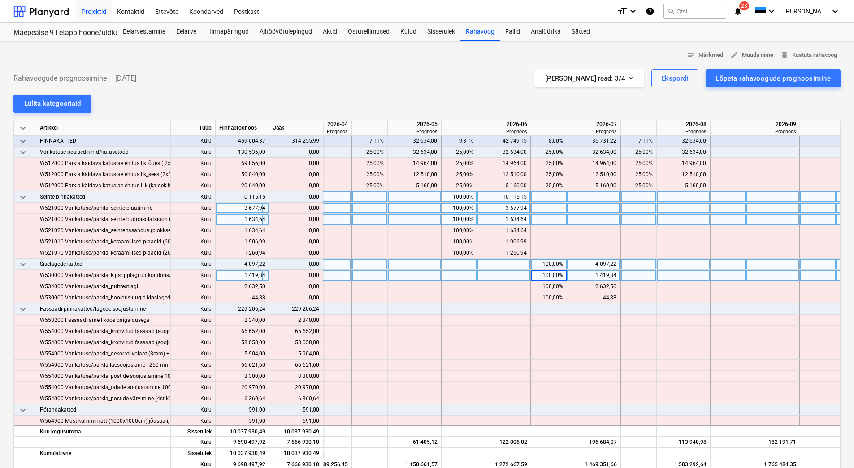
scroll to position [2652, 868]
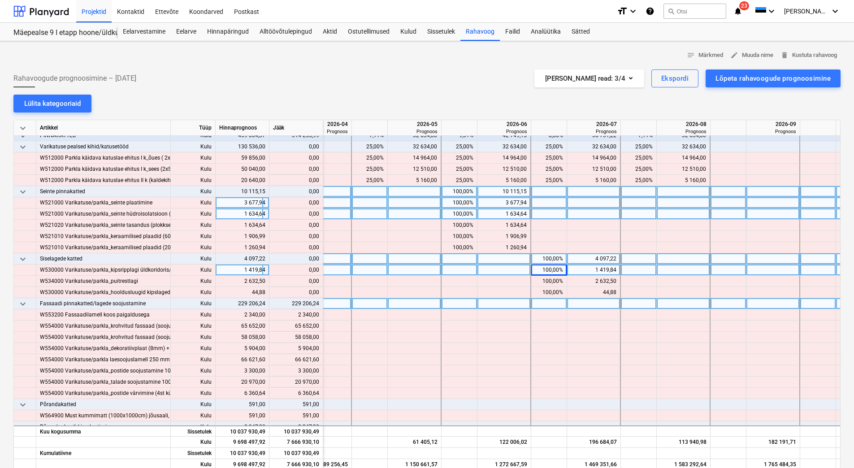
click at [465, 300] on div at bounding box center [460, 303] width 36 height 11
type input "25"
click at [541, 301] on div at bounding box center [550, 303] width 36 height 11
click at [543, 303] on div at bounding box center [550, 303] width 36 height 11
type input "50"
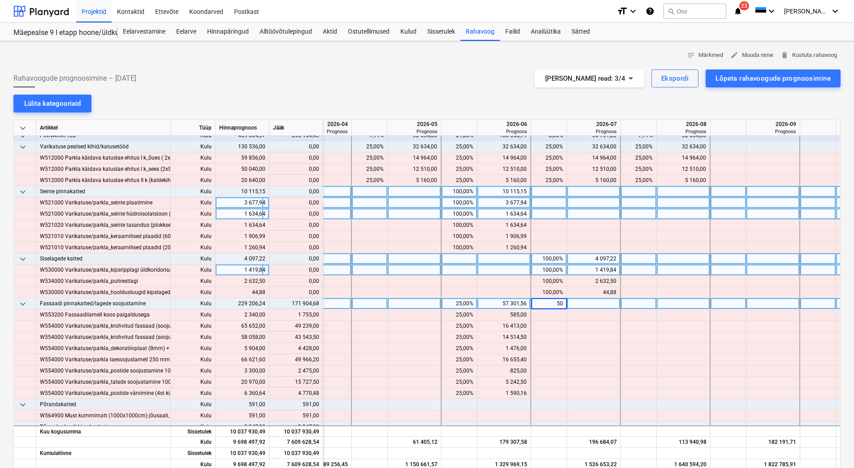
click at [631, 304] on div at bounding box center [639, 303] width 36 height 11
type input "25"
click at [638, 268] on div at bounding box center [639, 270] width 36 height 11
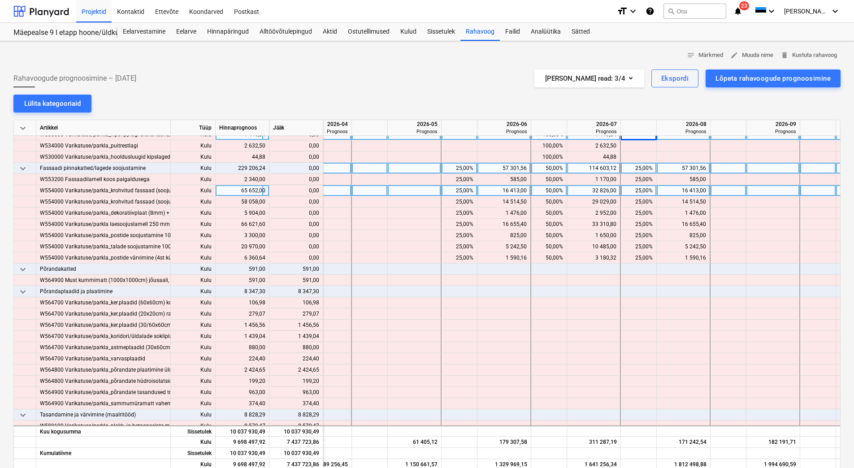
scroll to position [2832, 868]
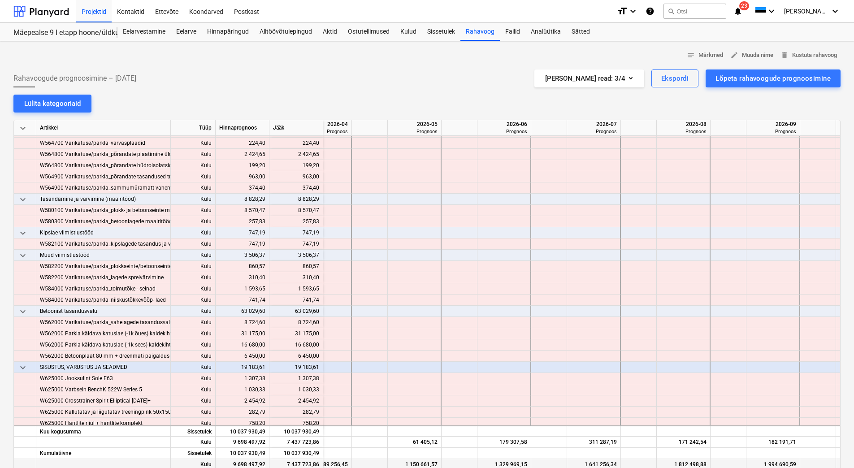
drag, startPoint x: 645, startPoint y: 466, endPoint x: 668, endPoint y: 466, distance: 22.9
click at [0, 0] on div "Kulu 9 698 497,92 7 437 723,86 1 089 256,45 1 150 661,57 1 329 969,15 1 641 256…" at bounding box center [0, 0] width 0 height 0
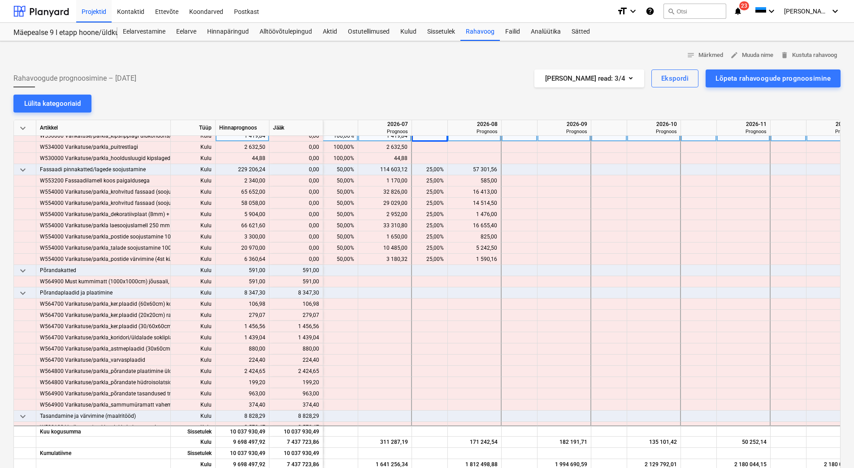
scroll to position [2786, 1103]
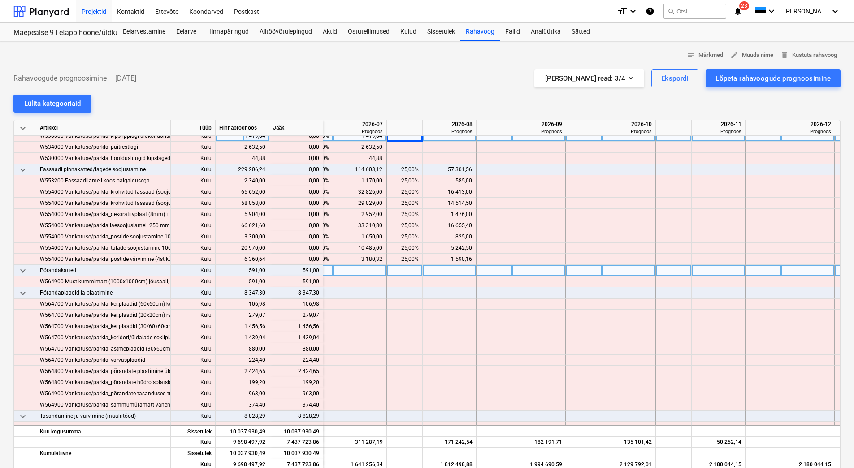
click at [674, 269] on div at bounding box center [674, 270] width 36 height 11
type input "100"
click at [670, 296] on div at bounding box center [674, 293] width 36 height 11
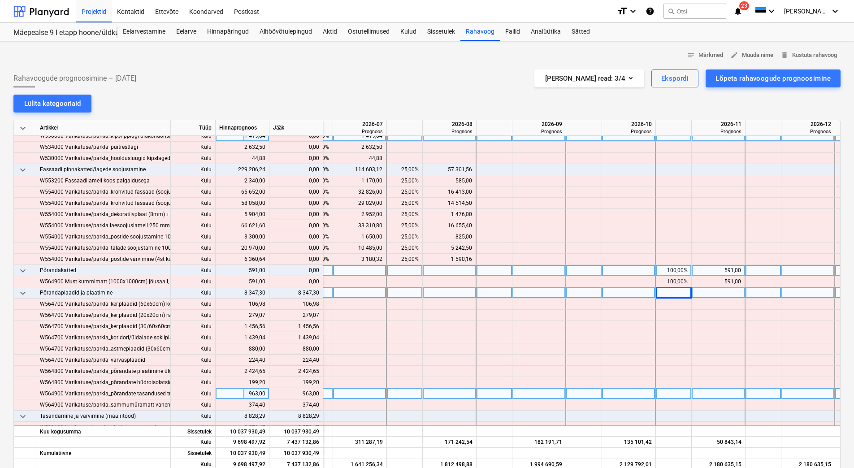
click at [595, 395] on div at bounding box center [585, 393] width 36 height 11
drag, startPoint x: 602, startPoint y: 467, endPoint x: 580, endPoint y: 465, distance: 22.1
click at [572, 468] on div "keyboard_arrow_down Artikkel Tüüp Hinnaprognoos Jääk 2026-06 Prognoos 2026-07 P…" at bounding box center [427, 295] width 828 height 351
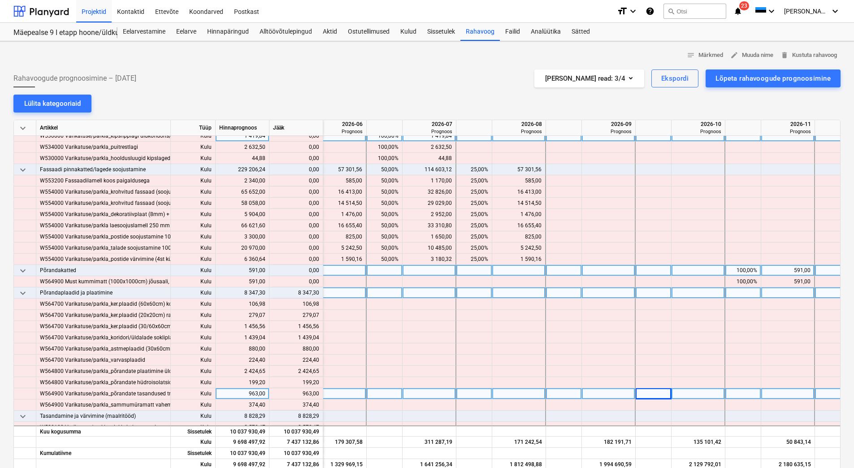
click at [473, 290] on div at bounding box center [475, 293] width 36 height 11
type input "100"
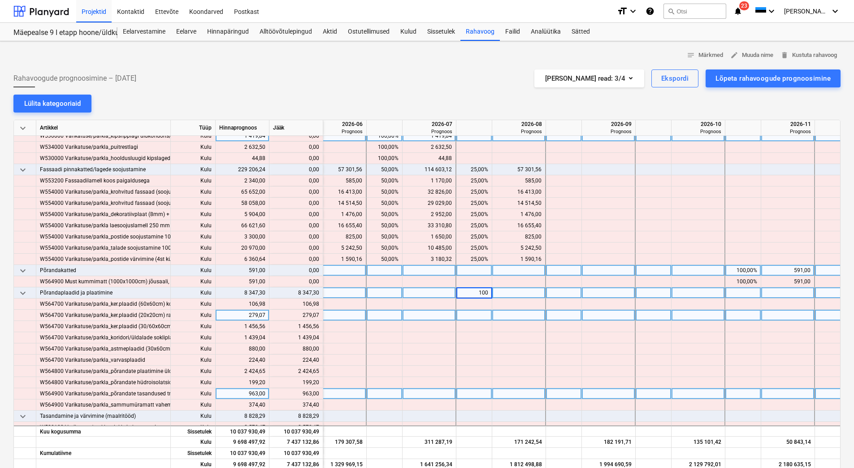
click at [481, 320] on div at bounding box center [475, 315] width 36 height 11
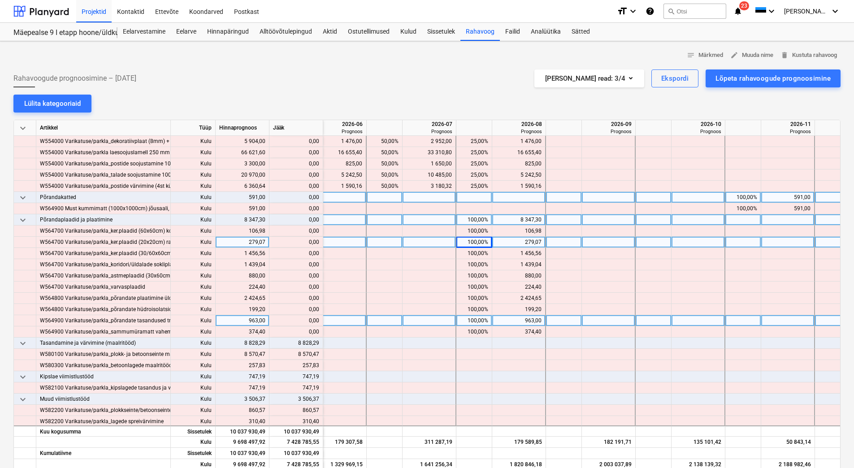
scroll to position [2921, 1033]
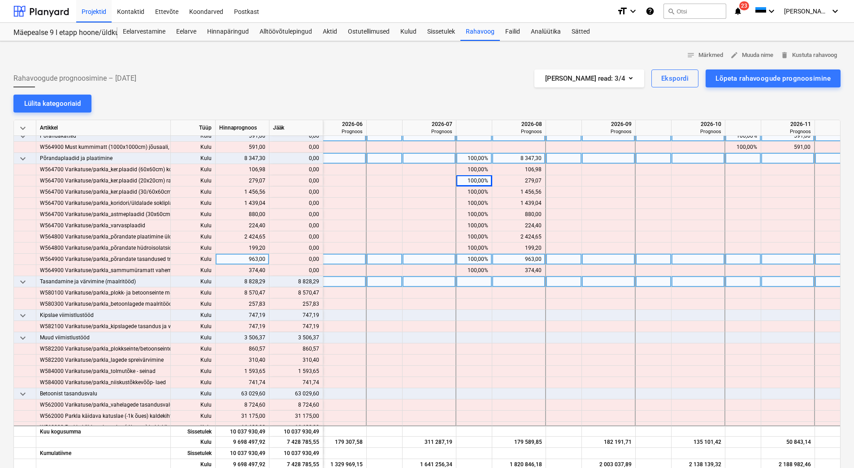
click at [465, 281] on div at bounding box center [475, 281] width 36 height 11
type input "100"
click at [469, 315] on div at bounding box center [475, 315] width 36 height 11
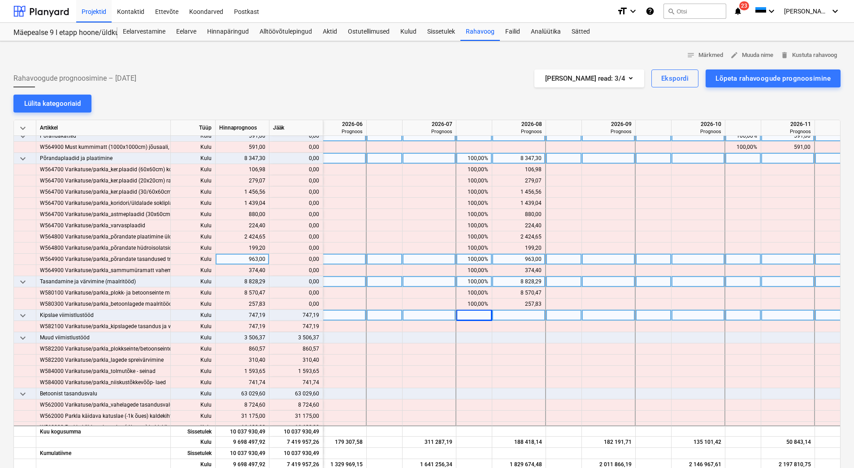
click at [469, 315] on div at bounding box center [475, 315] width 36 height 11
type input "100"
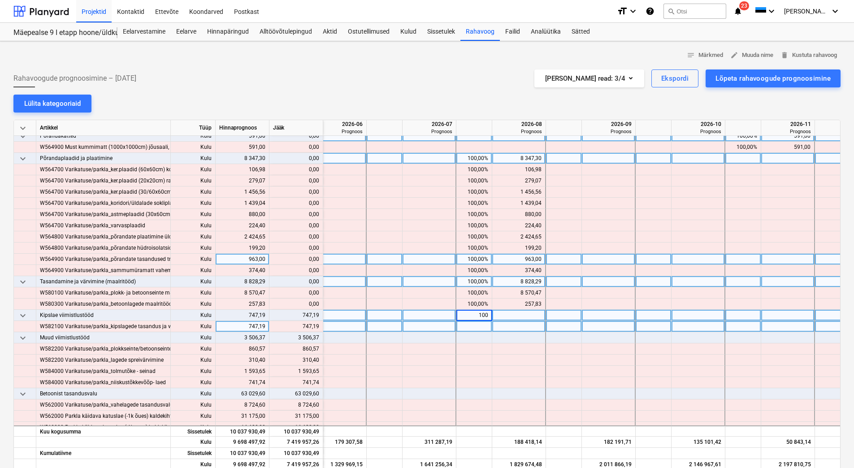
click at [466, 330] on div at bounding box center [475, 326] width 36 height 11
click at [469, 339] on div at bounding box center [475, 337] width 36 height 11
type input "100"
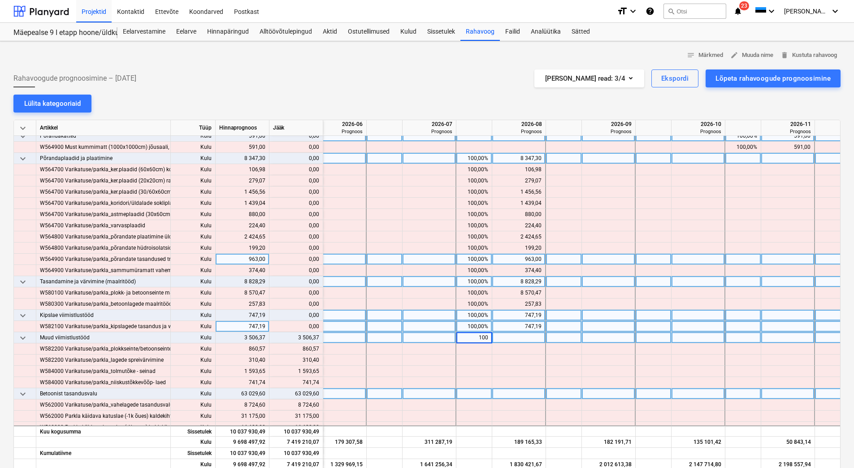
click at [478, 391] on div at bounding box center [475, 393] width 36 height 11
type input "100"
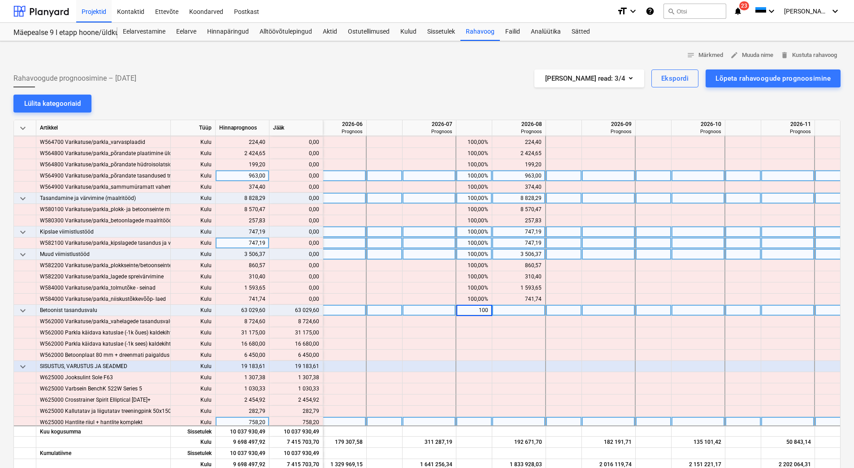
scroll to position [3056, 1033]
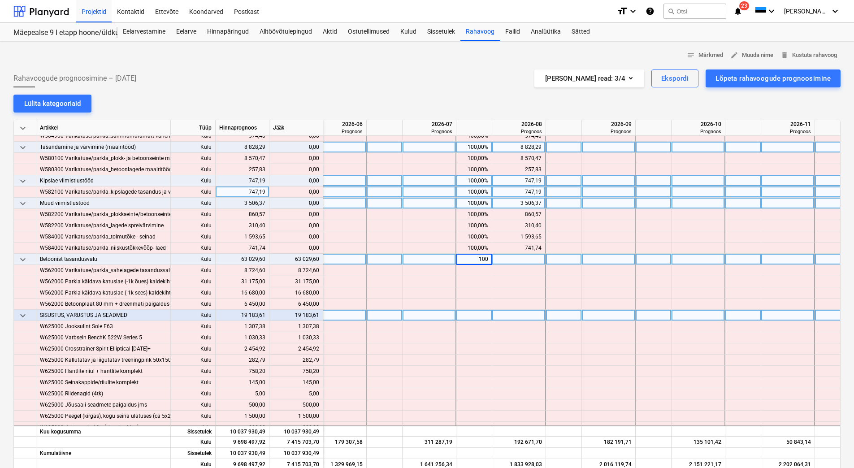
click at [467, 316] on div at bounding box center [475, 315] width 36 height 11
click at [738, 316] on div at bounding box center [744, 315] width 36 height 11
type input "100"
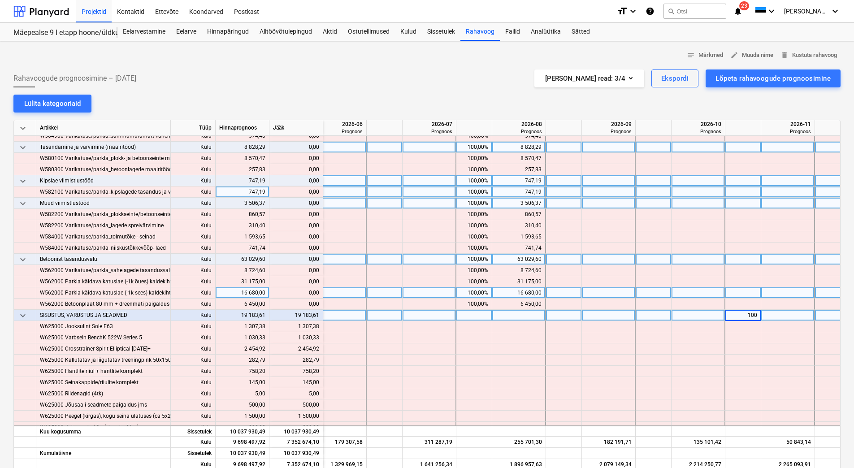
click at [738, 292] on div at bounding box center [744, 293] width 36 height 11
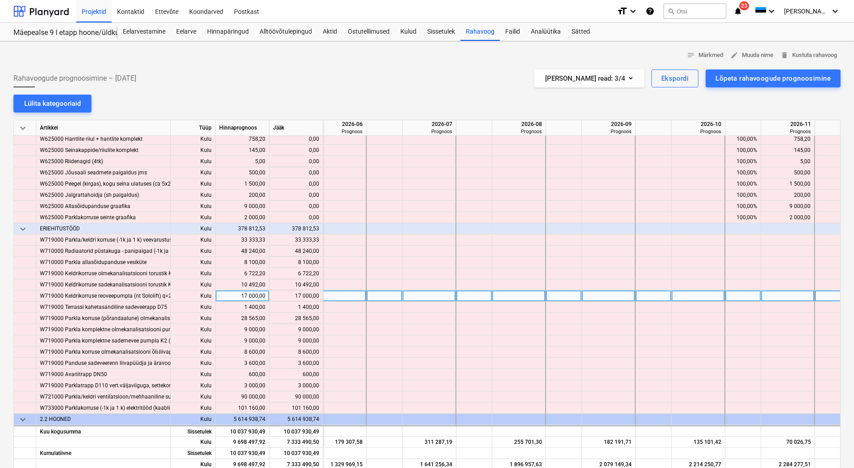
scroll to position [3325, 1033]
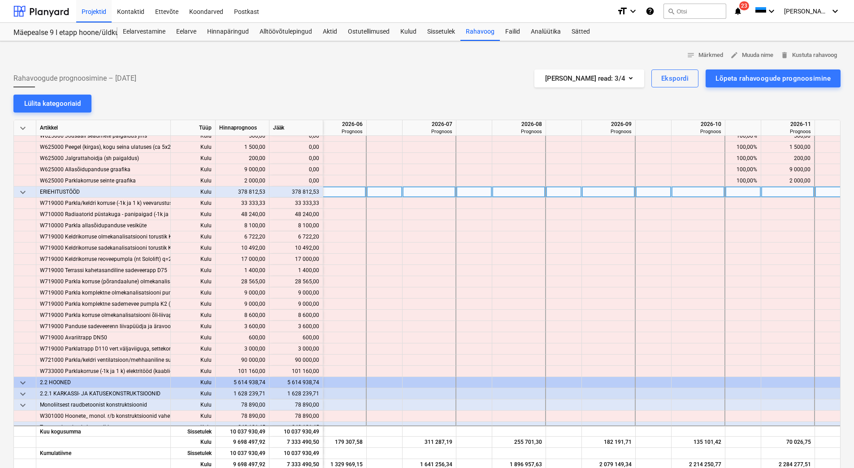
click at [340, 193] on div at bounding box center [340, 192] width 54 height 11
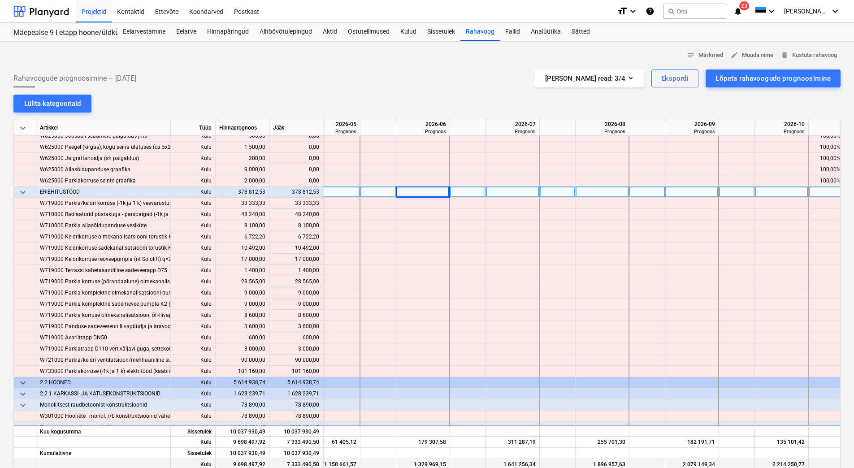
scroll to position [3325, 933]
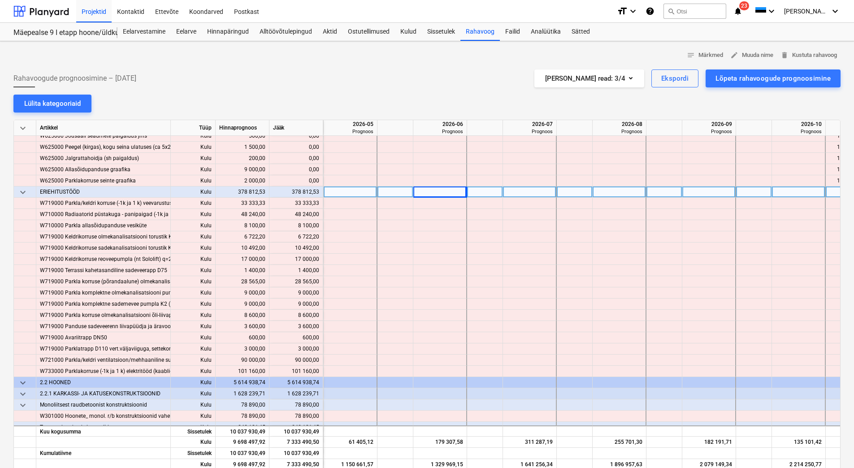
click at [389, 191] on div at bounding box center [396, 192] width 36 height 11
drag, startPoint x: 647, startPoint y: 467, endPoint x: 607, endPoint y: 465, distance: 39.5
click at [0, 0] on div "Kulu 9 698 497,92 7 333 490,50 1 089 256,45 1 150 661,57 1 329 969,15 1 641 256…" at bounding box center [0, 0] width 0 height 0
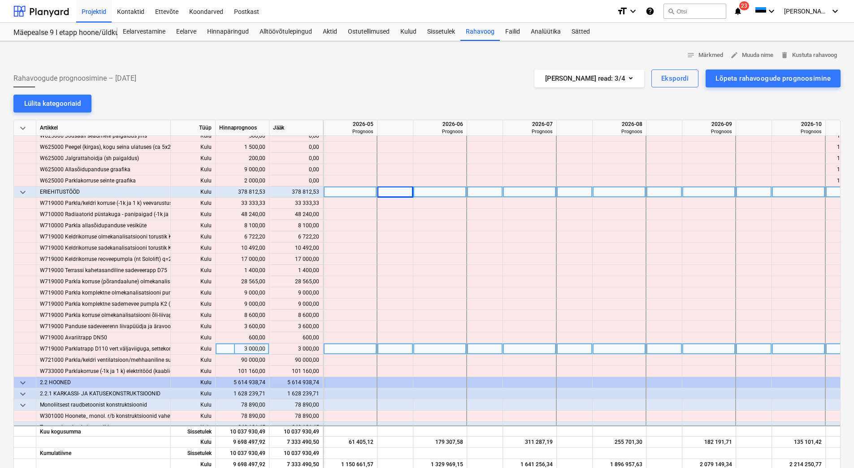
click at [603, 351] on div at bounding box center [620, 349] width 54 height 11
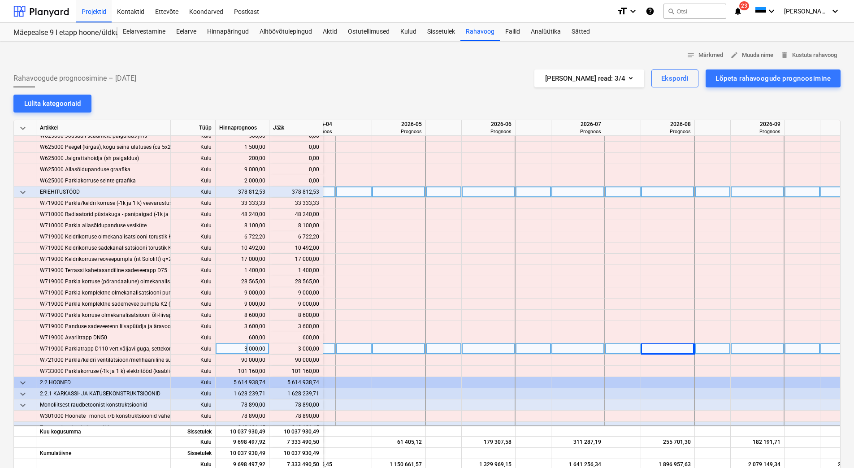
scroll to position [3325, 858]
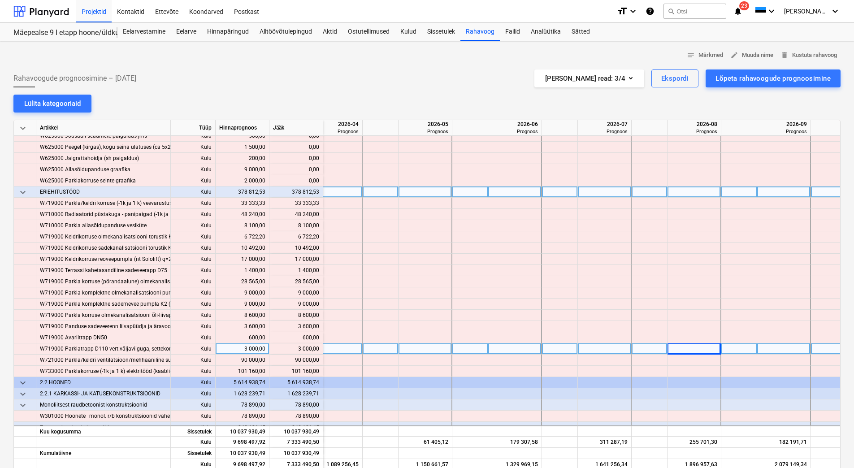
click at [385, 188] on div at bounding box center [381, 192] width 36 height 11
click at [385, 192] on input at bounding box center [380, 192] width 35 height 11
type input "25"
click at [462, 191] on div at bounding box center [471, 192] width 36 height 11
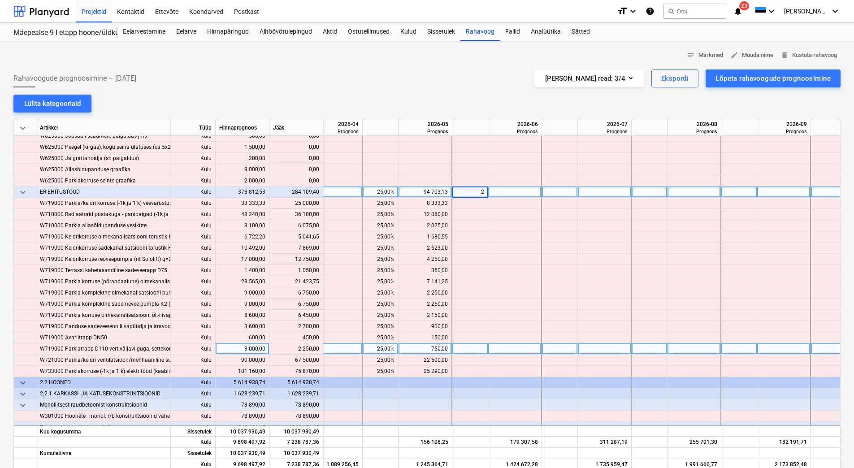
type input "25"
click at [569, 192] on div at bounding box center [560, 192] width 36 height 11
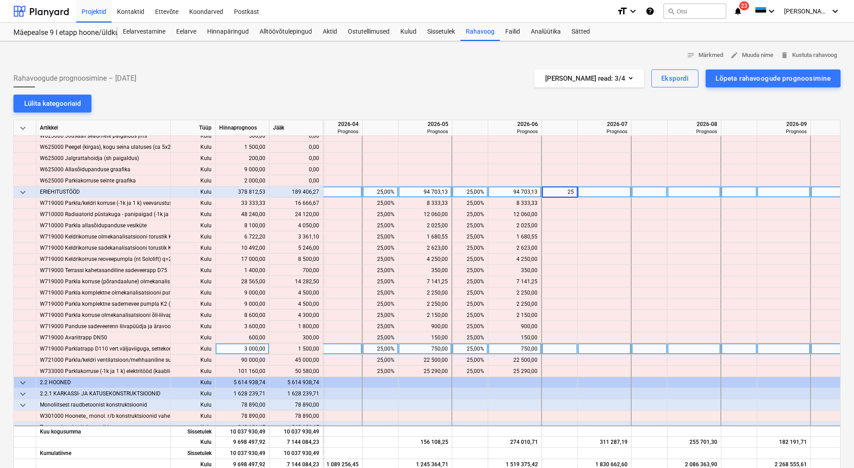
click at [650, 195] on div at bounding box center [650, 192] width 36 height 11
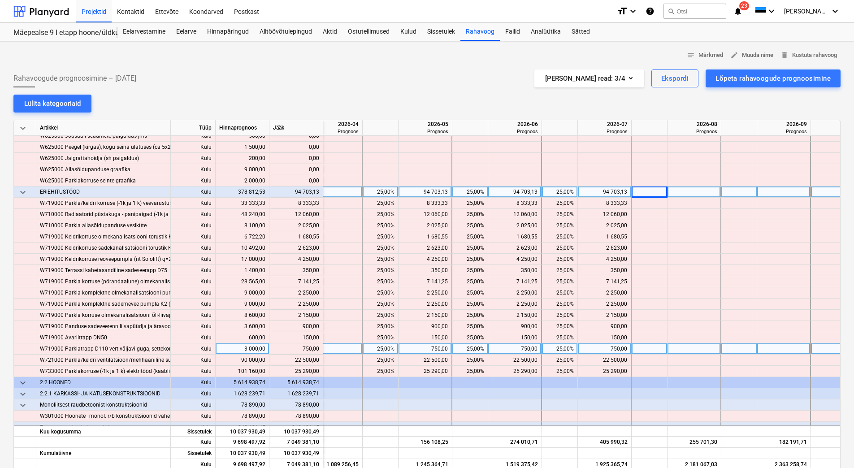
click at [647, 195] on div at bounding box center [650, 192] width 36 height 11
type input "25"
click at [730, 192] on div at bounding box center [740, 192] width 36 height 11
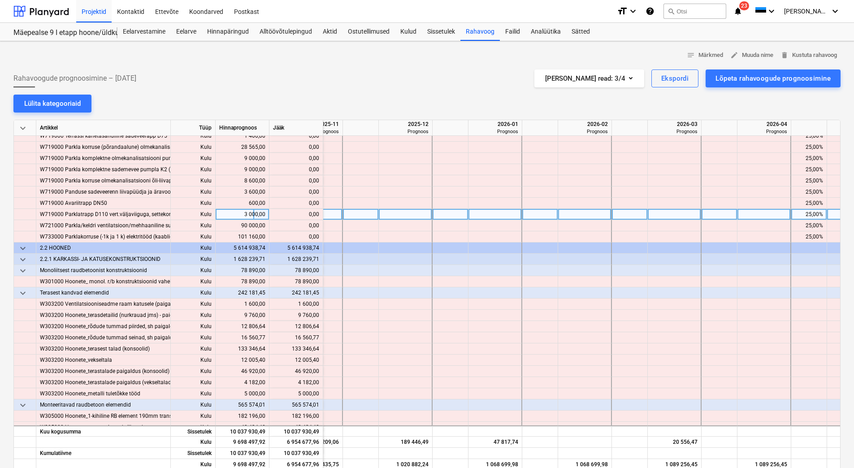
scroll to position [3459, 412]
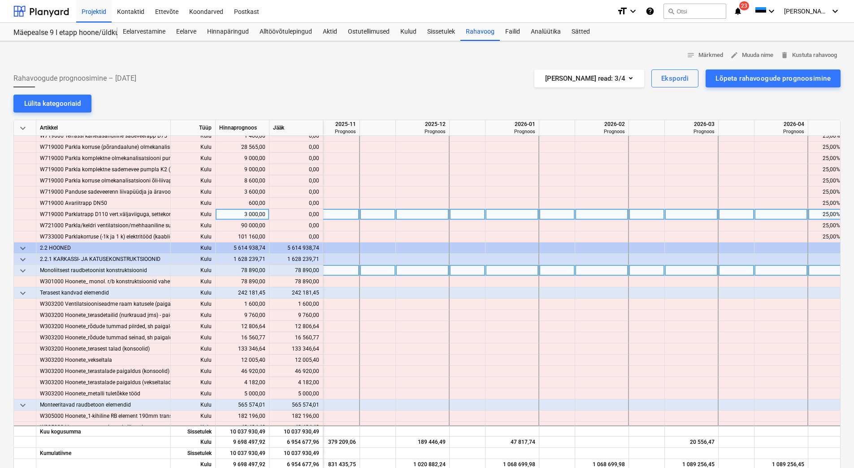
click at [373, 270] on div at bounding box center [378, 270] width 36 height 11
type input "25"
click at [465, 270] on div at bounding box center [468, 270] width 36 height 11
type input "25"
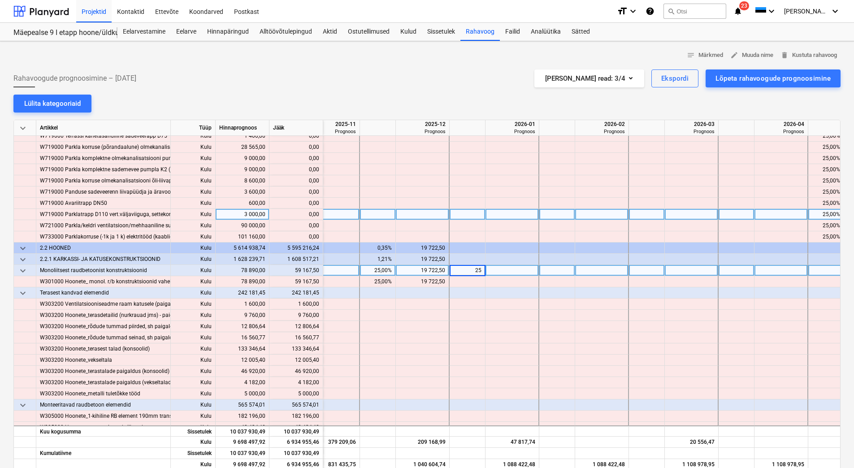
click at [557, 272] on div at bounding box center [558, 270] width 36 height 11
type input "25"
click at [637, 272] on div at bounding box center [647, 270] width 36 height 11
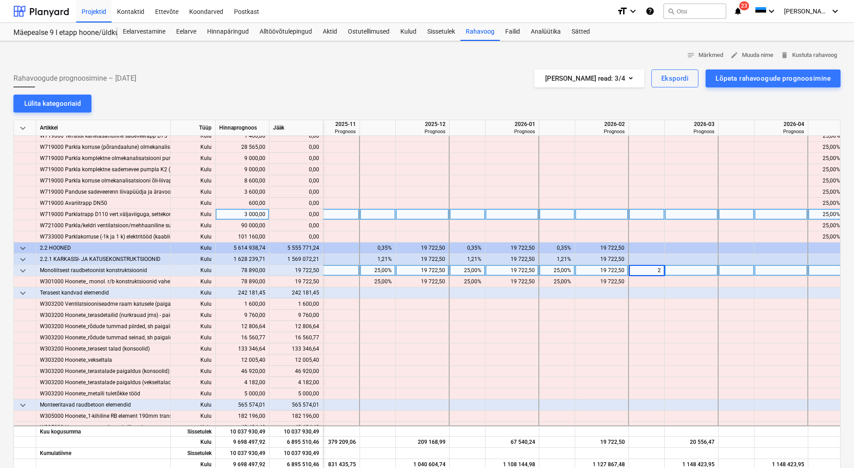
type input "25"
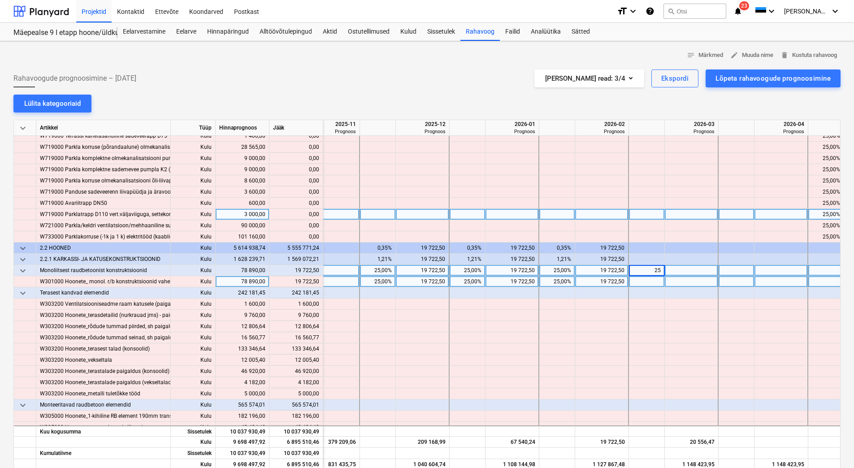
click at [722, 284] on div at bounding box center [737, 281] width 36 height 11
click at [464, 294] on div at bounding box center [468, 293] width 36 height 11
type input "25"
click at [557, 294] on div at bounding box center [558, 293] width 36 height 11
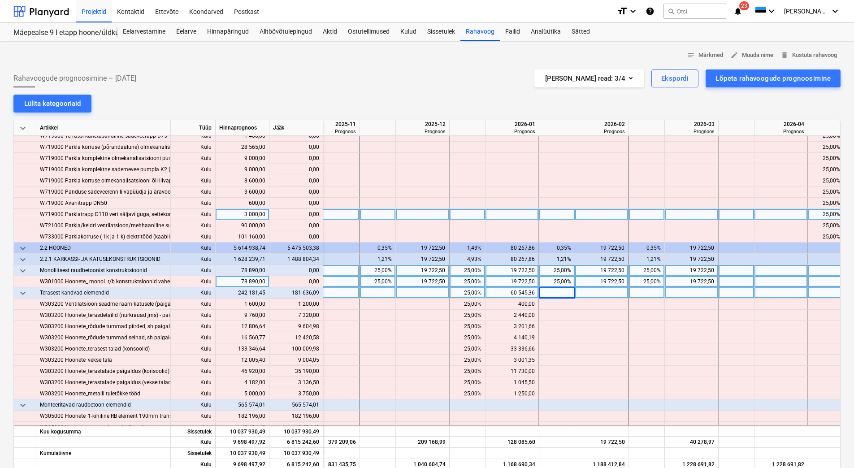
click at [557, 294] on div at bounding box center [558, 293] width 36 height 11
type input "25"
click at [657, 294] on div at bounding box center [647, 293] width 36 height 11
click at [649, 294] on div at bounding box center [647, 293] width 36 height 11
type input "25"
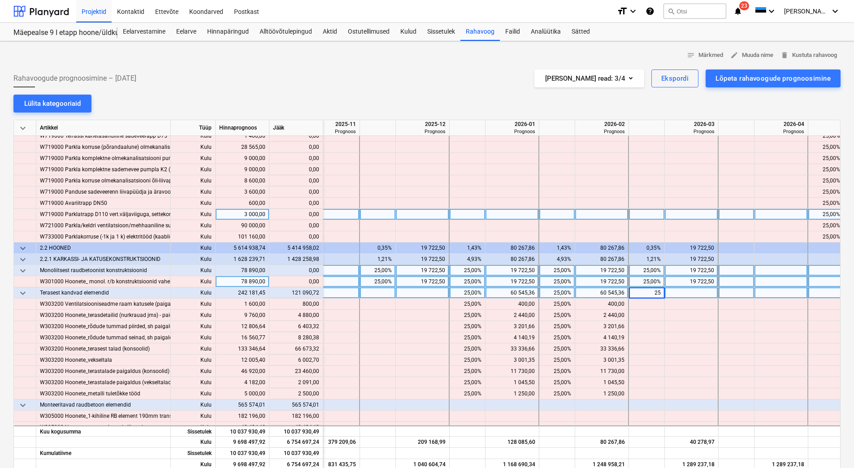
click at [728, 293] on div at bounding box center [737, 293] width 36 height 11
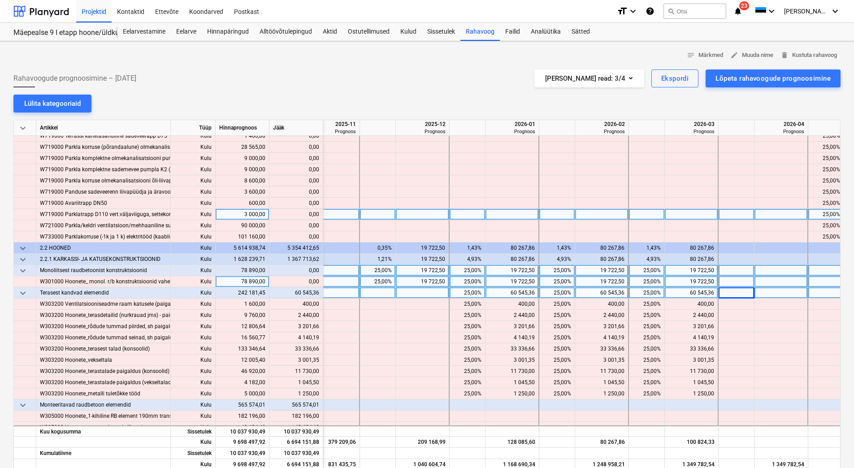
click at [728, 293] on div at bounding box center [737, 293] width 36 height 11
type input "25"
click at [823, 293] on div at bounding box center [827, 293] width 36 height 11
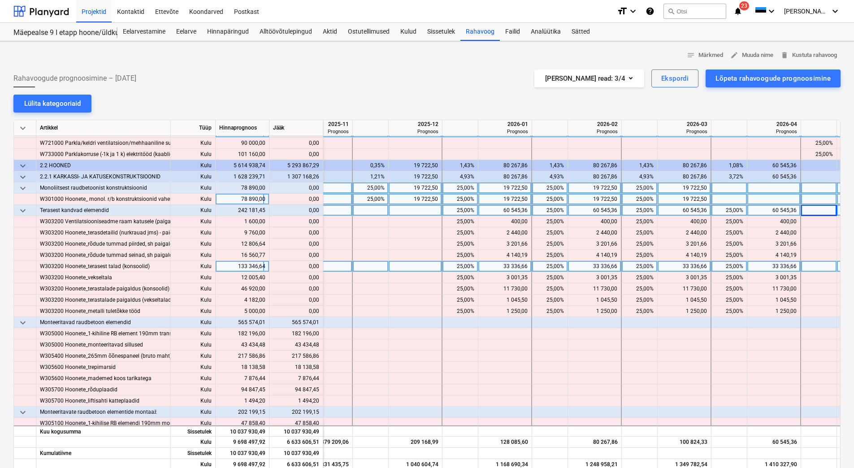
scroll to position [3549, 419]
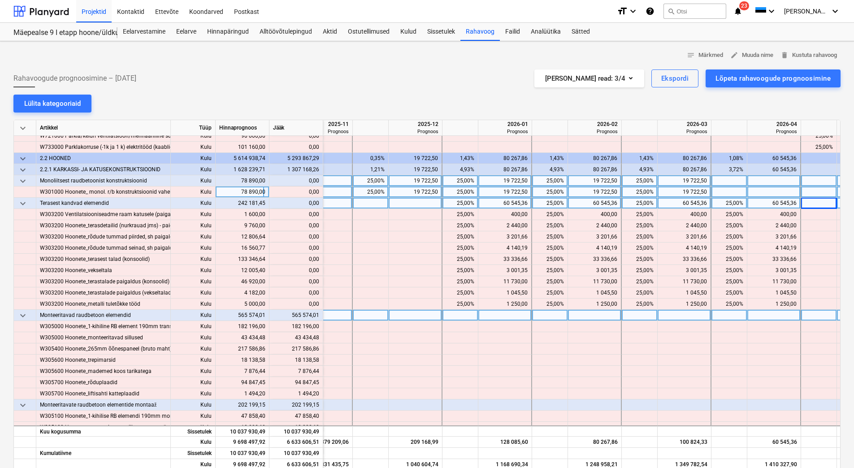
click at [372, 316] on div at bounding box center [371, 315] width 36 height 11
type input "20"
click at [449, 315] on div at bounding box center [461, 315] width 36 height 11
click at [453, 315] on div at bounding box center [461, 315] width 36 height 11
type input "20"
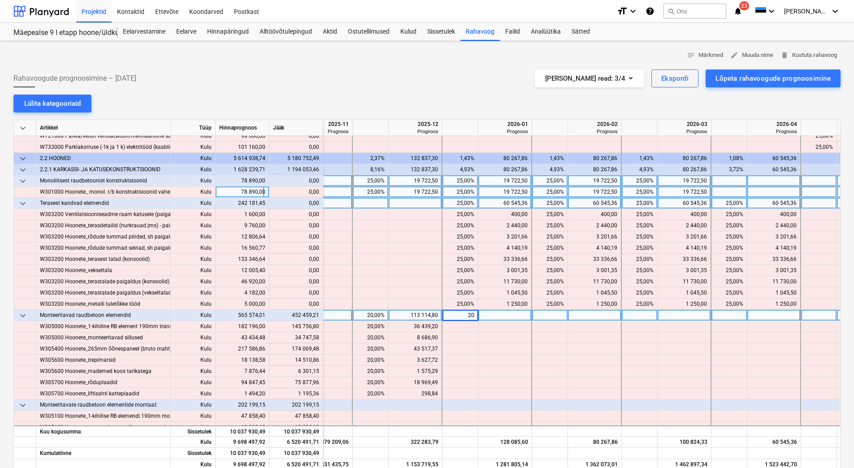
click at [540, 316] on div at bounding box center [550, 315] width 36 height 11
type input "20"
click at [646, 316] on div at bounding box center [640, 315] width 36 height 11
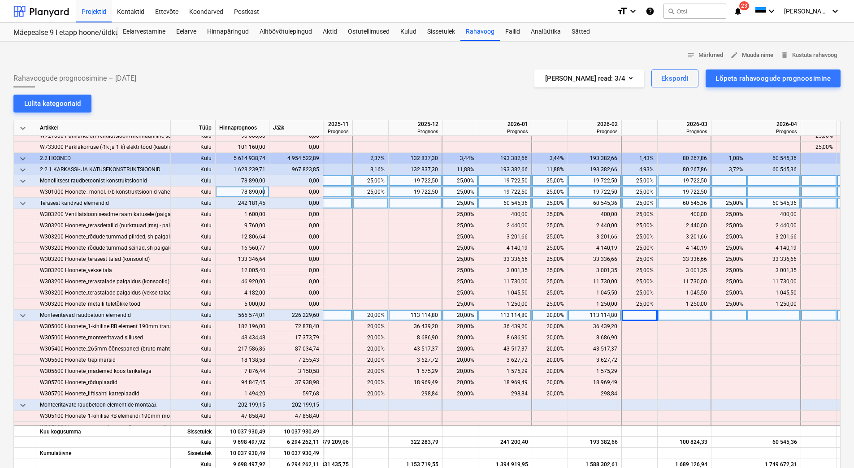
click at [645, 315] on div at bounding box center [640, 315] width 36 height 11
type input "20"
click at [724, 314] on div at bounding box center [730, 315] width 36 height 11
type input "20"
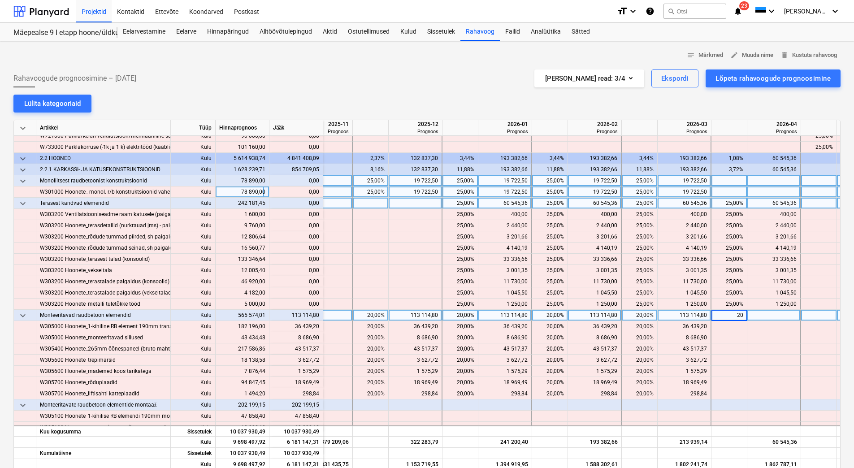
click at [763, 317] on div at bounding box center [775, 315] width 54 height 11
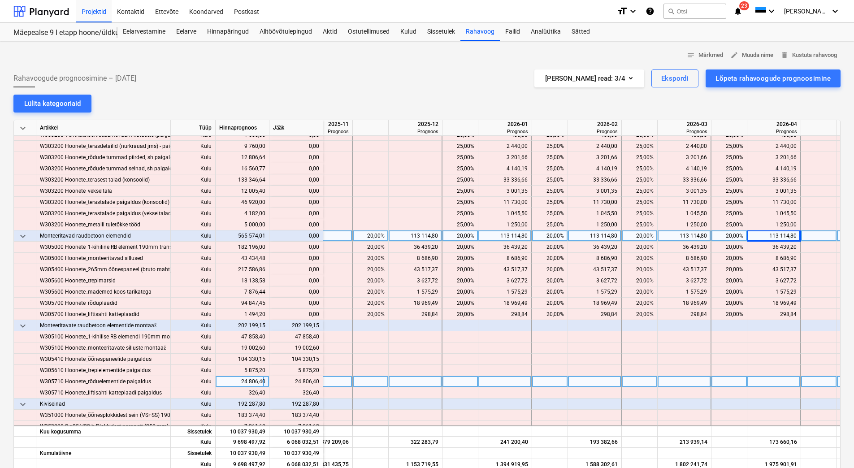
scroll to position [3683, 419]
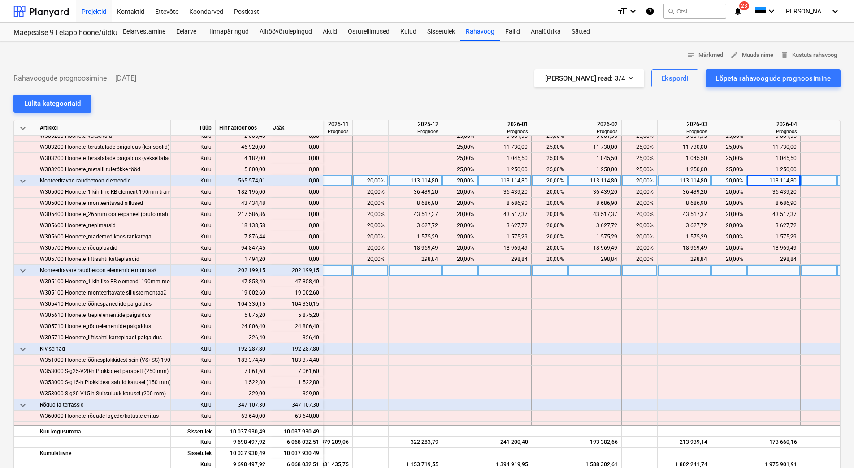
click at [371, 270] on div at bounding box center [371, 270] width 36 height 11
type input "20"
click at [445, 271] on div at bounding box center [461, 270] width 36 height 11
click at [453, 271] on div at bounding box center [461, 270] width 36 height 11
type input "20"
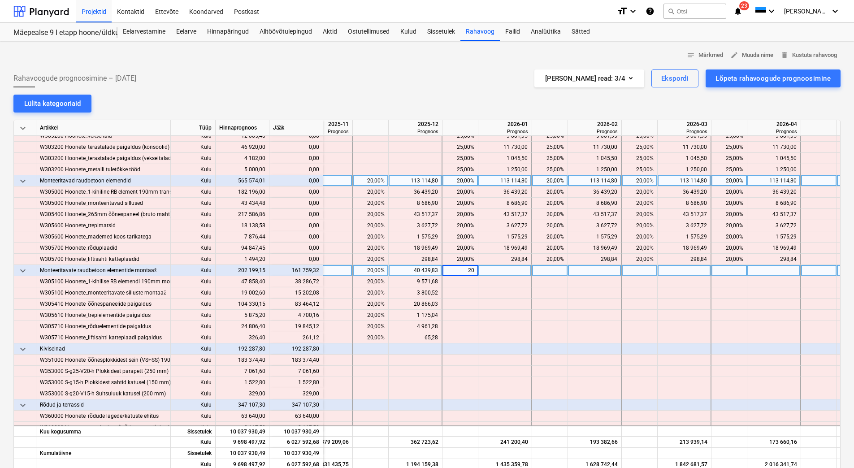
click at [549, 271] on div at bounding box center [550, 270] width 36 height 11
type input "20"
click at [643, 270] on div at bounding box center [640, 270] width 36 height 11
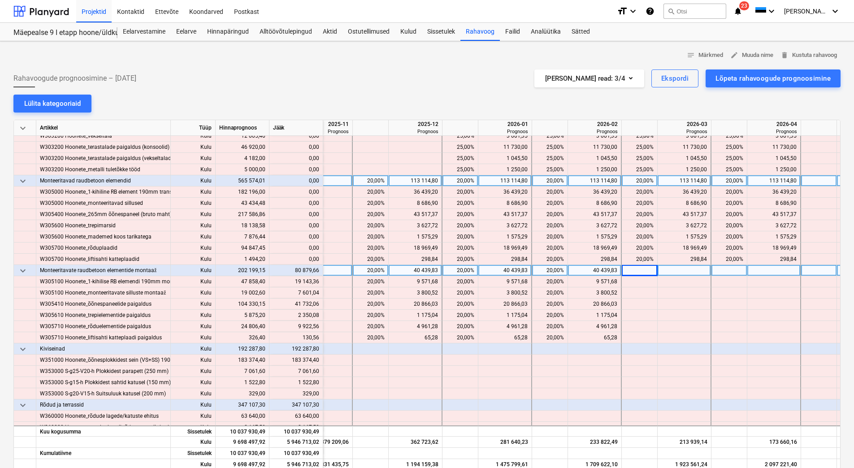
click at [643, 270] on div at bounding box center [640, 270] width 36 height 11
type input "20"
click at [719, 270] on div at bounding box center [730, 270] width 36 height 11
type input "20"
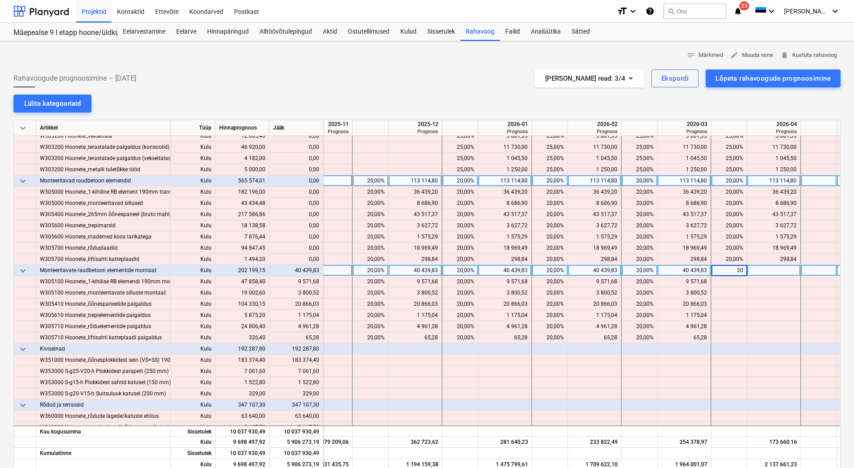
click at [808, 272] on div at bounding box center [820, 270] width 36 height 11
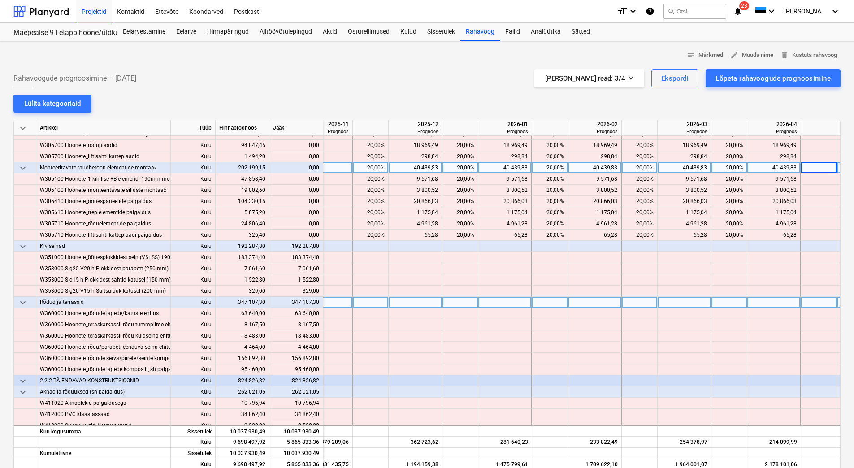
scroll to position [3818, 419]
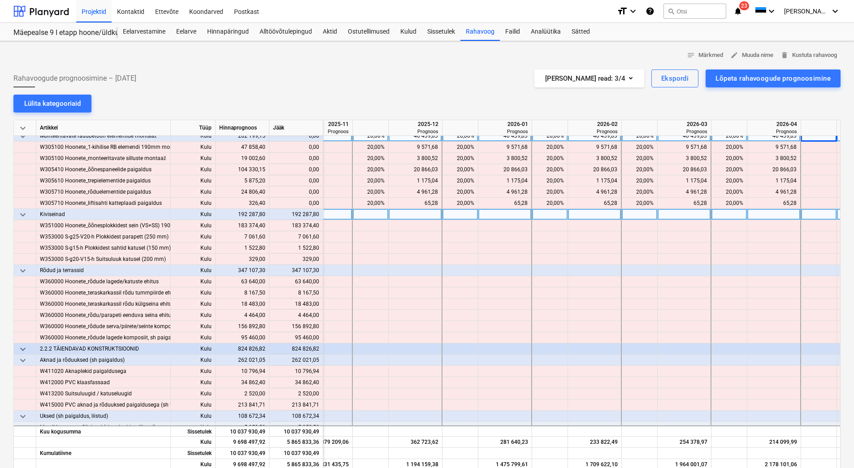
click at [724, 215] on div at bounding box center [730, 214] width 36 height 11
click at [719, 214] on input at bounding box center [729, 214] width 35 height 11
type input "100"
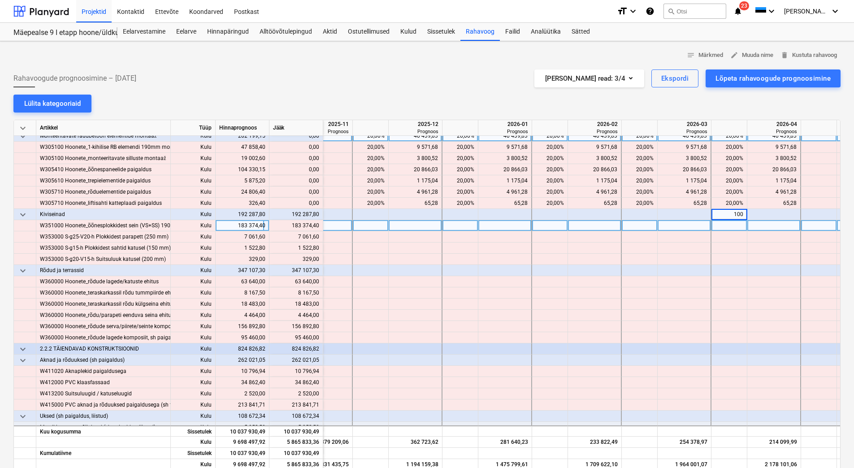
click at [721, 226] on div at bounding box center [730, 225] width 36 height 11
click at [758, 226] on div "183 374,40" at bounding box center [774, 225] width 46 height 11
click at [724, 223] on div "100,00%" at bounding box center [729, 225] width 28 height 11
type input "20"
click at [635, 227] on div at bounding box center [640, 225] width 36 height 11
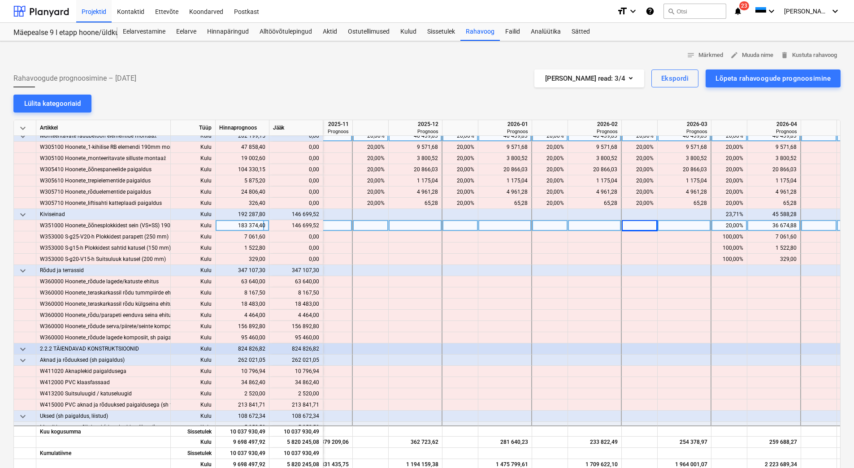
click at [634, 226] on div at bounding box center [640, 225] width 36 height 11
type input "20"
click at [550, 224] on div at bounding box center [550, 225] width 36 height 11
type input "20"
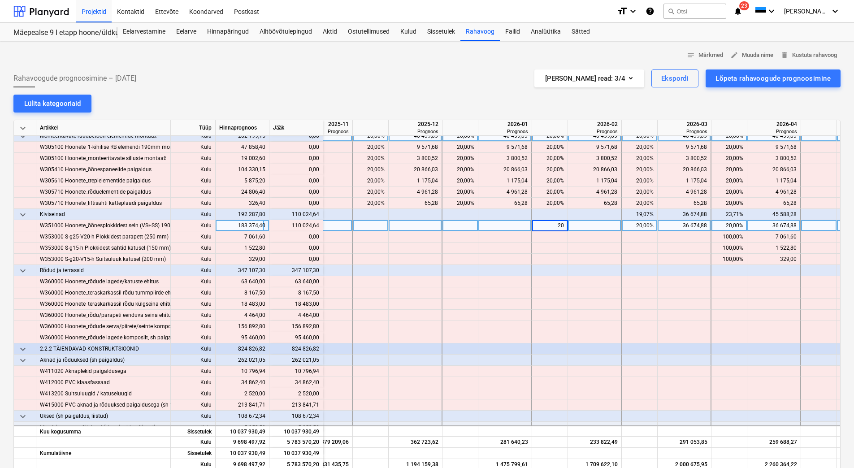
click at [455, 224] on div at bounding box center [461, 225] width 36 height 11
type input "20"
click at [374, 228] on div at bounding box center [371, 225] width 36 height 11
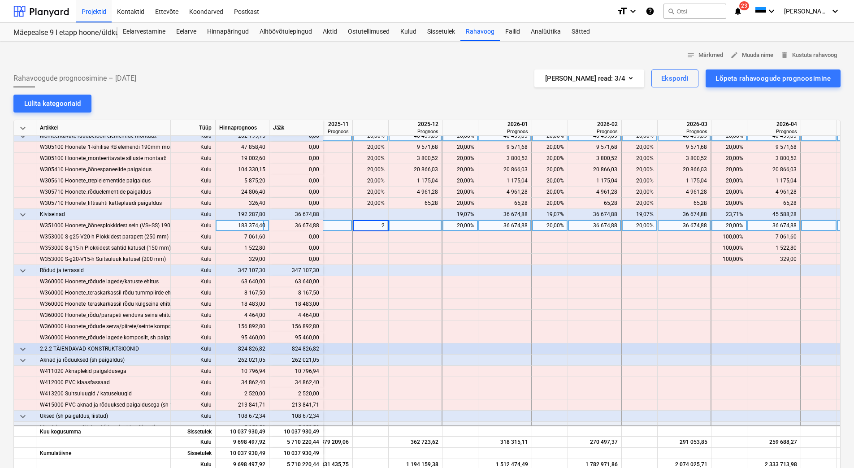
type input "20"
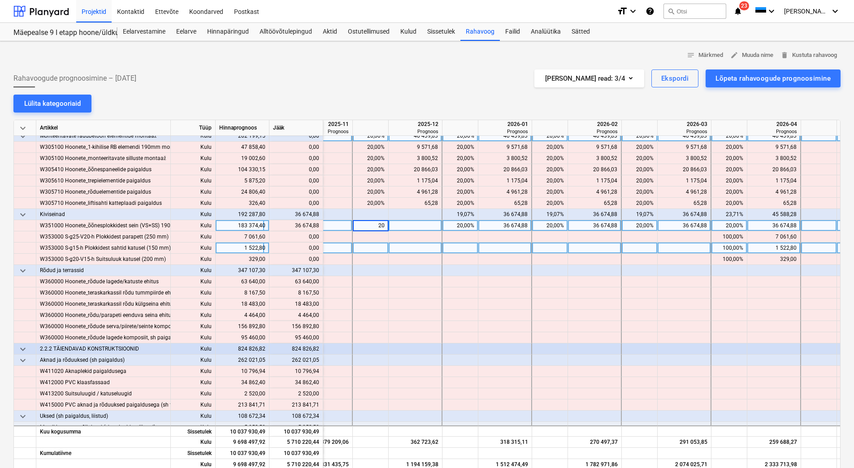
click at [372, 248] on div at bounding box center [371, 248] width 36 height 11
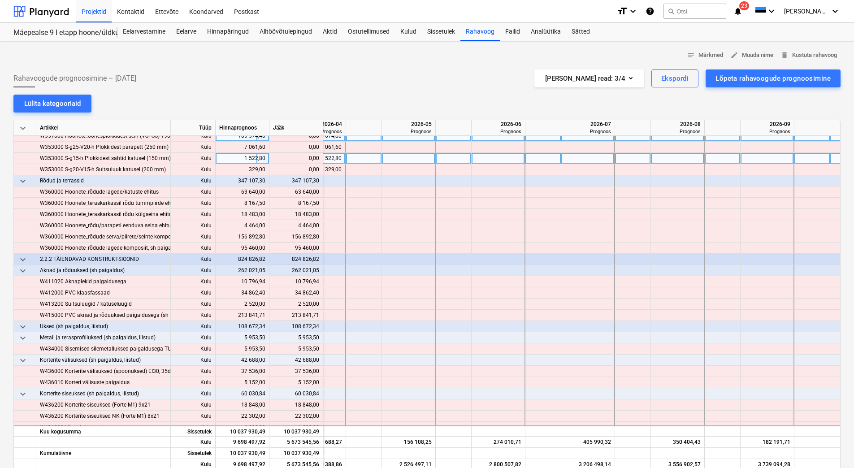
scroll to position [3908, 875]
click at [366, 183] on div at bounding box center [363, 180] width 36 height 11
type input "20"
click at [462, 181] on div at bounding box center [453, 180] width 36 height 11
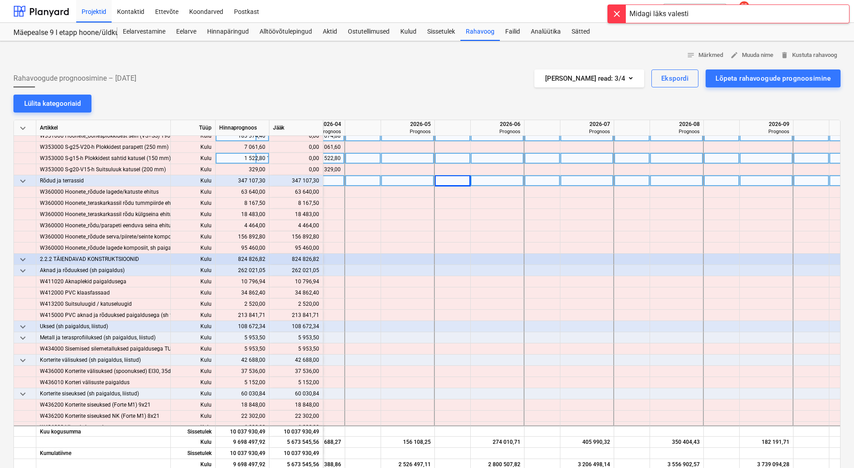
click at [372, 181] on div at bounding box center [363, 180] width 36 height 11
type input "20"
click at [460, 184] on div at bounding box center [453, 180] width 36 height 11
click at [445, 180] on div at bounding box center [453, 180] width 36 height 11
type input "20"
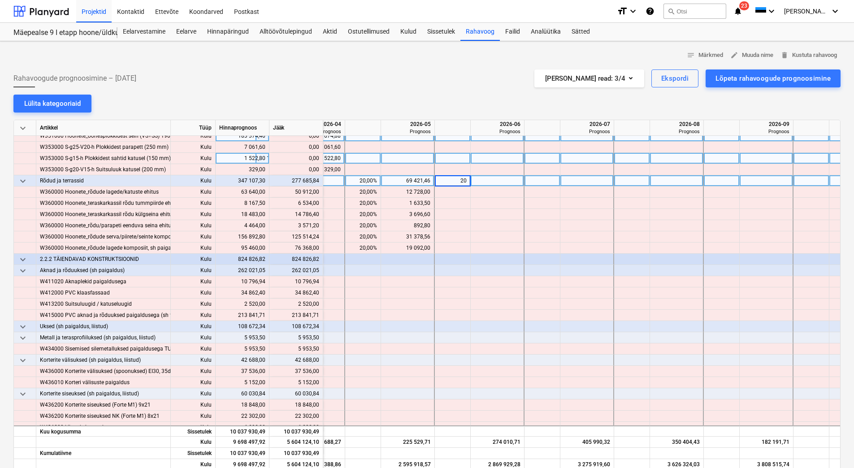
click at [538, 181] on div at bounding box center [543, 180] width 36 height 11
type input "20"
click at [625, 182] on div at bounding box center [633, 180] width 36 height 11
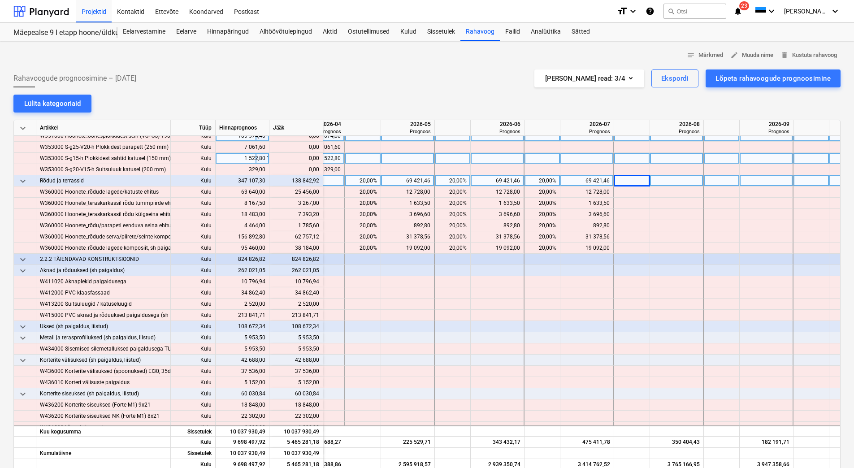
click at [625, 182] on div at bounding box center [633, 180] width 36 height 11
type input "20"
click at [711, 180] on div at bounding box center [722, 180] width 36 height 11
type input "20"
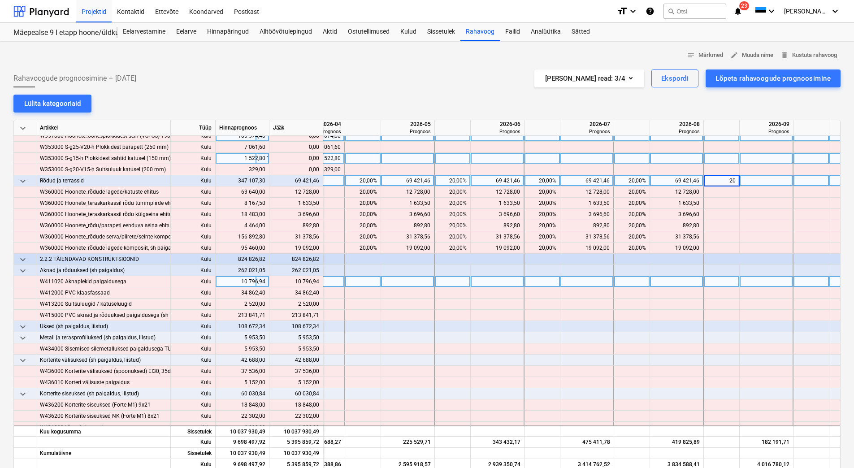
click at [550, 287] on div at bounding box center [543, 281] width 36 height 11
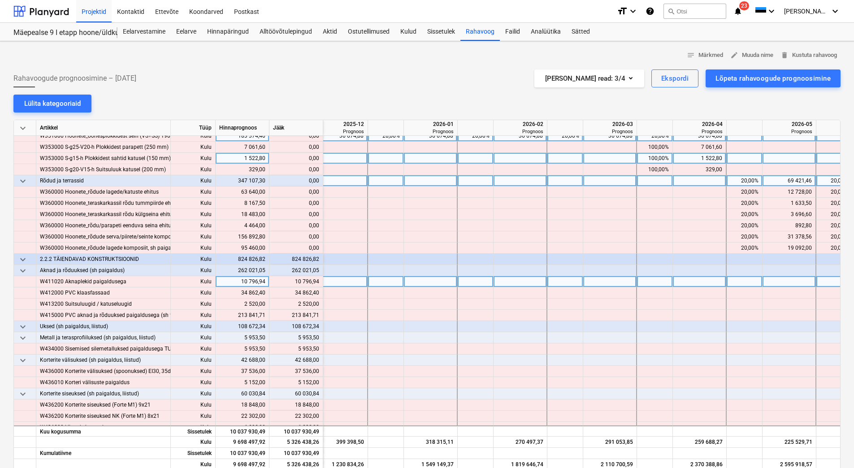
scroll to position [3908, 492]
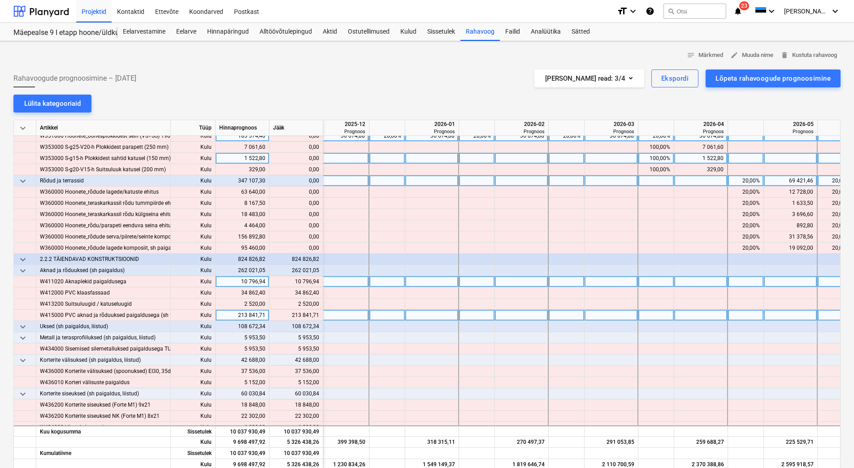
click at [662, 314] on div at bounding box center [657, 315] width 36 height 11
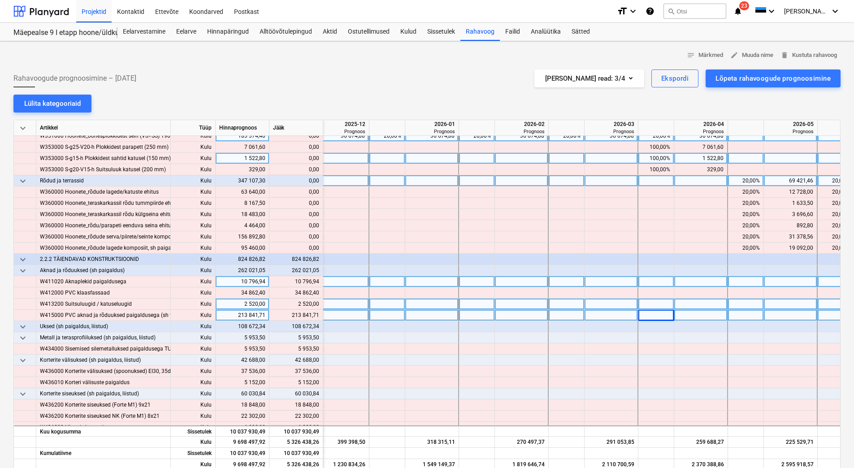
click at [658, 307] on div at bounding box center [657, 304] width 36 height 11
type input "100"
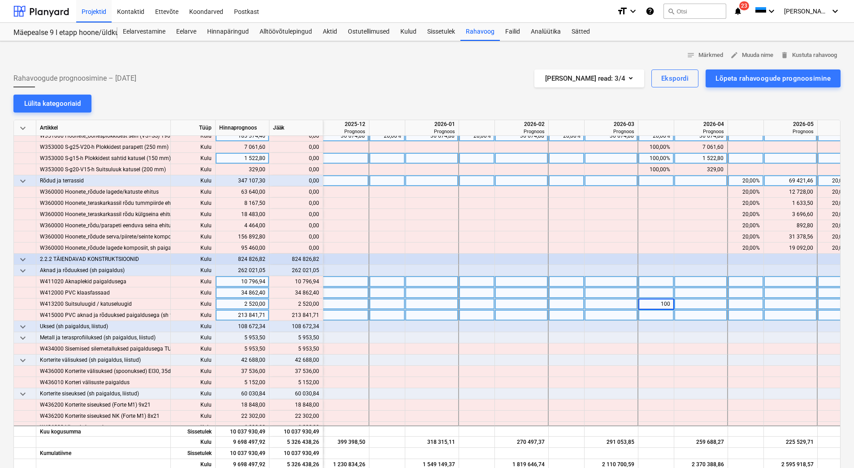
click at [661, 292] on div at bounding box center [657, 293] width 36 height 11
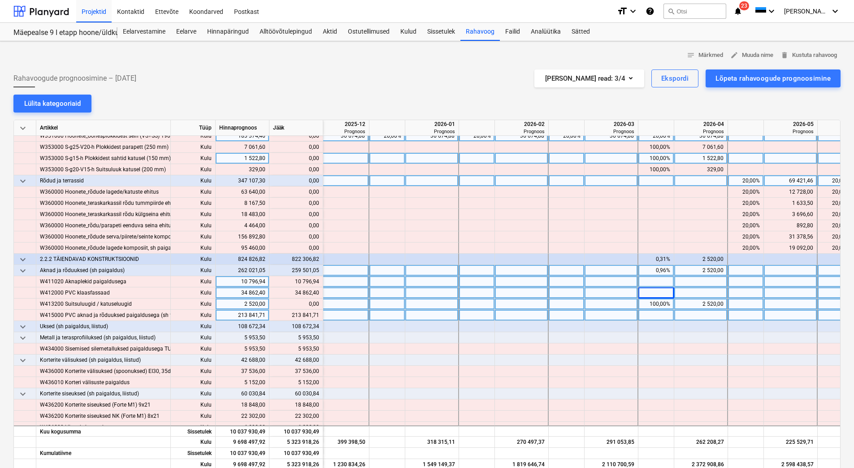
click at [382, 272] on div at bounding box center [388, 270] width 36 height 11
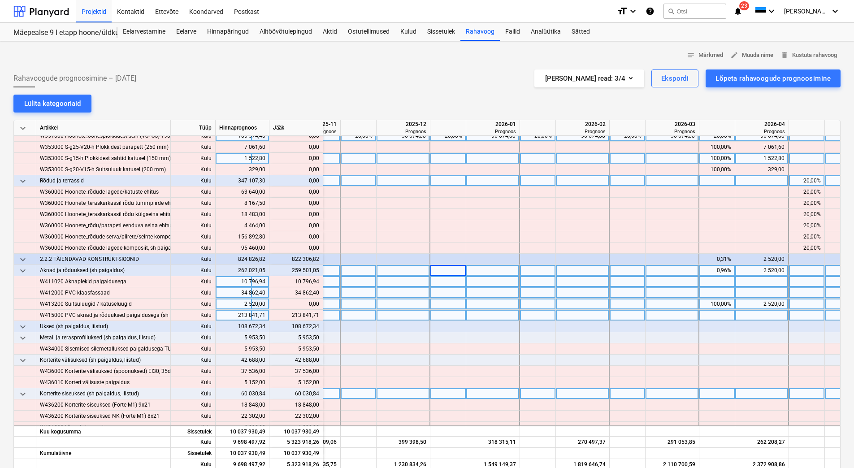
scroll to position [3908, 419]
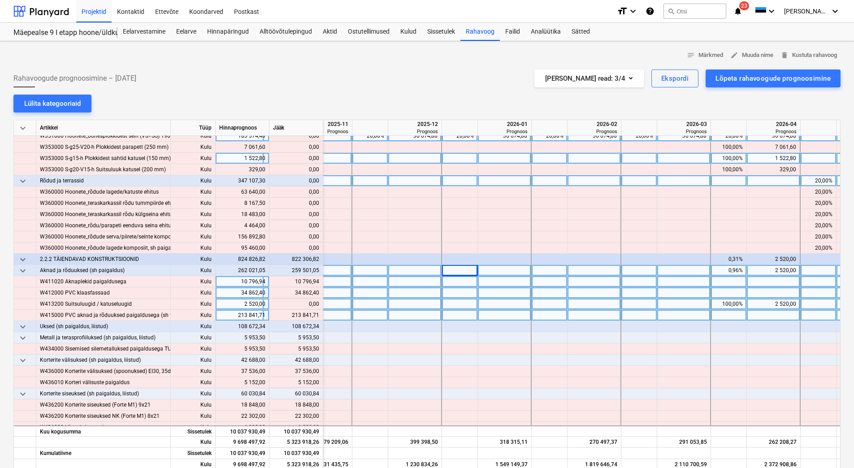
click at [368, 270] on div at bounding box center [371, 270] width 36 height 11
type input "20"
click at [474, 269] on div at bounding box center [460, 270] width 36 height 11
click at [467, 270] on div at bounding box center [460, 270] width 36 height 11
type input "20"
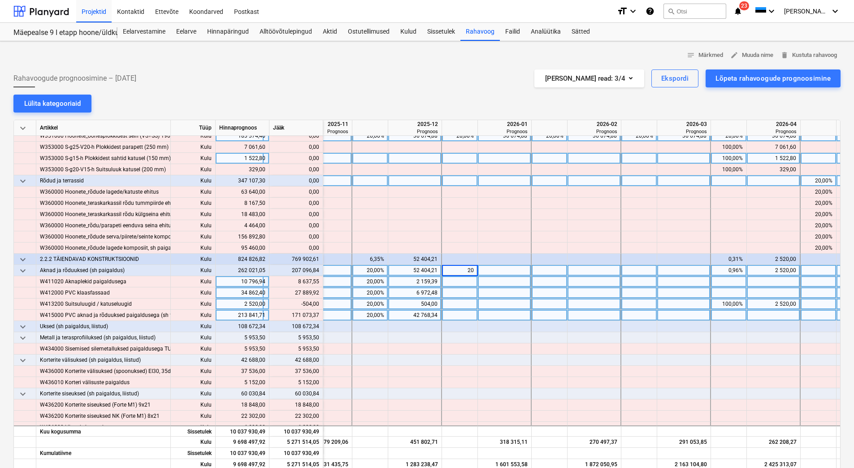
click at [544, 270] on div at bounding box center [550, 270] width 36 height 11
type input "20"
click at [641, 269] on div at bounding box center [640, 270] width 36 height 11
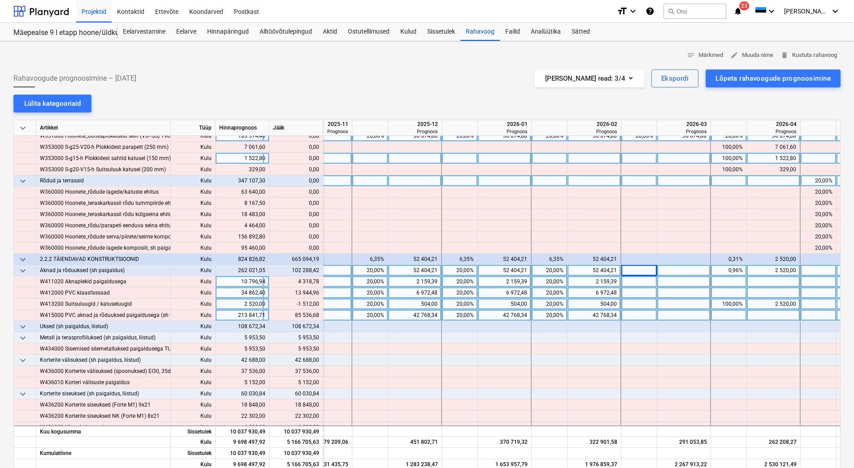
click at [641, 270] on div at bounding box center [640, 270] width 36 height 11
type input "20"
click at [727, 270] on div "0,96%" at bounding box center [729, 270] width 28 height 11
click at [724, 270] on div "0,96%" at bounding box center [729, 270] width 28 height 11
type input "20"
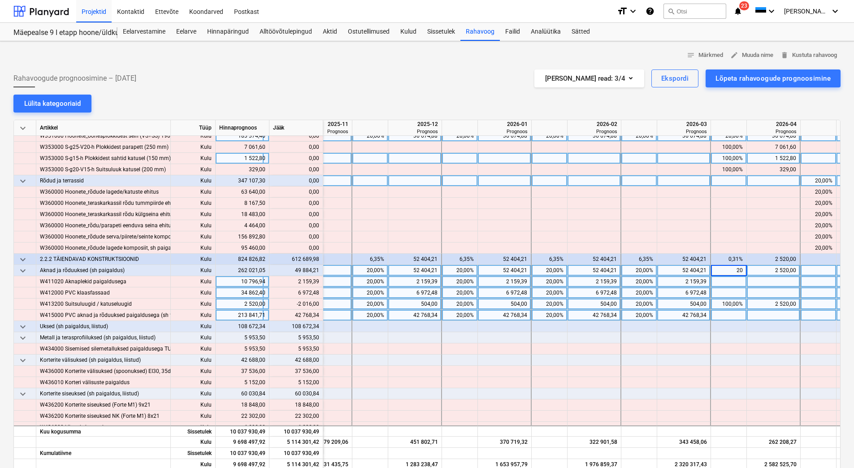
click at [724, 290] on div at bounding box center [729, 293] width 36 height 11
click at [368, 306] on div "20,00%" at bounding box center [370, 304] width 28 height 11
click at [452, 305] on div "20,00%" at bounding box center [460, 304] width 28 height 11
click at [536, 303] on div "20,00%" at bounding box center [550, 304] width 28 height 11
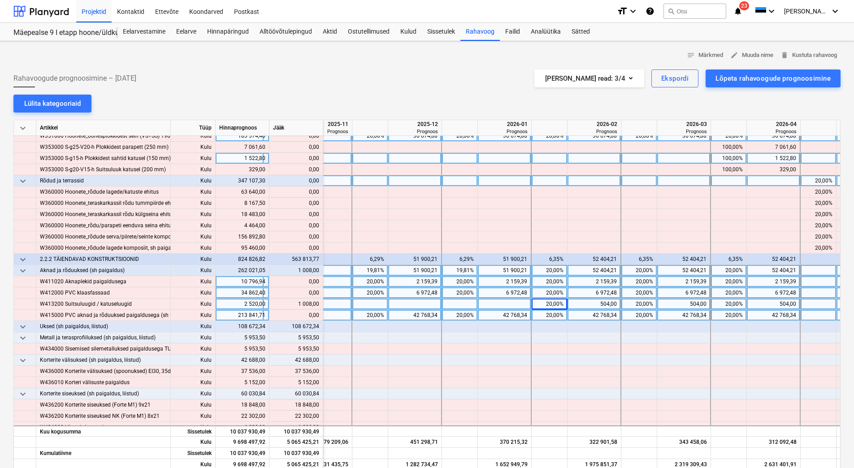
click at [536, 303] on div "20,00%" at bounding box center [550, 304] width 28 height 11
click at [638, 303] on div "20,00%" at bounding box center [639, 304] width 28 height 11
click at [718, 303] on div "20,00%" at bounding box center [729, 304] width 28 height 11
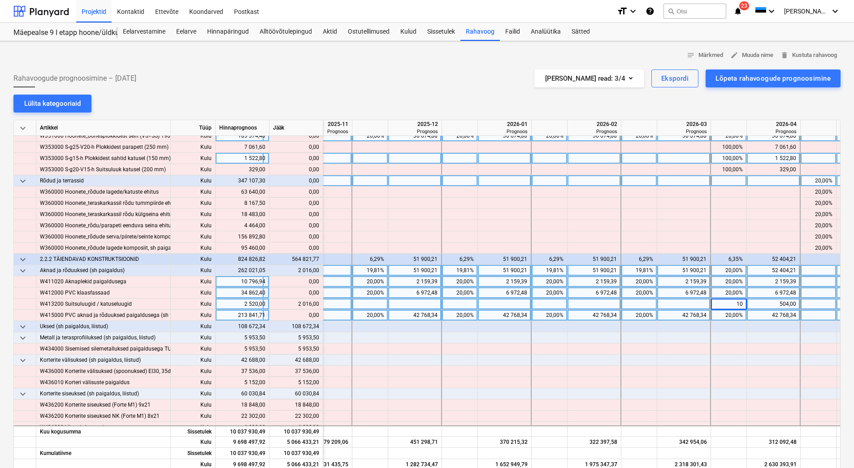
type input "100"
click at [718, 358] on div at bounding box center [729, 360] width 36 height 11
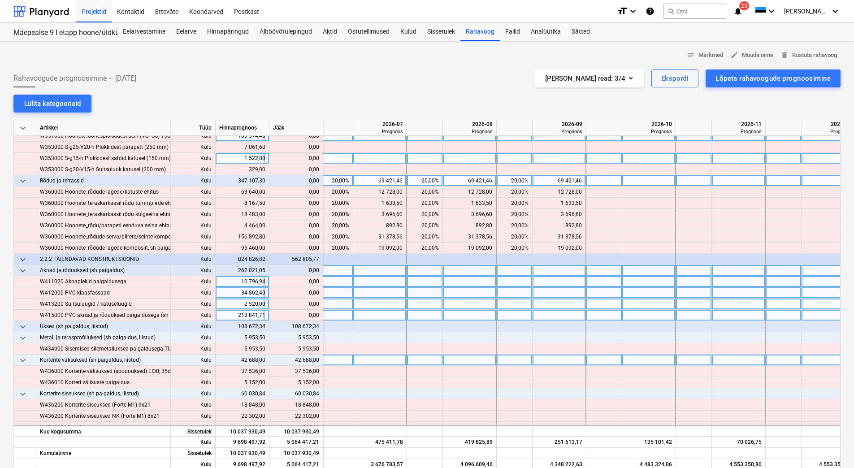
scroll to position [3908, 1090]
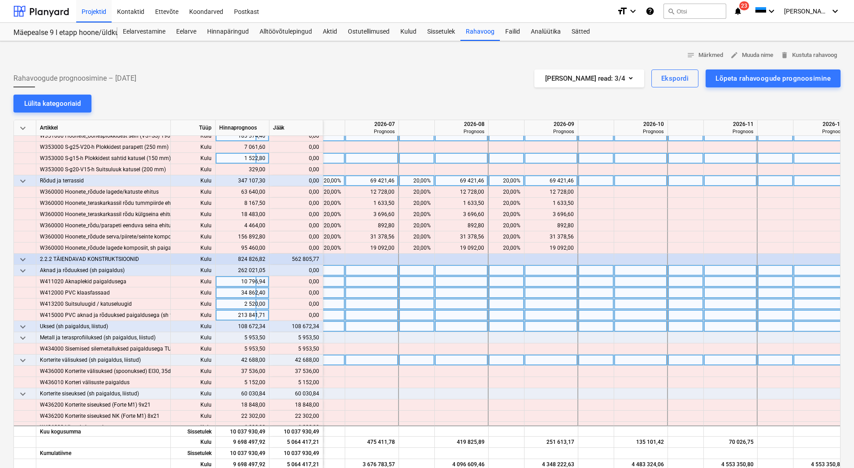
click at [416, 329] on div at bounding box center [417, 326] width 36 height 11
type input "25"
click at [514, 327] on div at bounding box center [507, 326] width 36 height 11
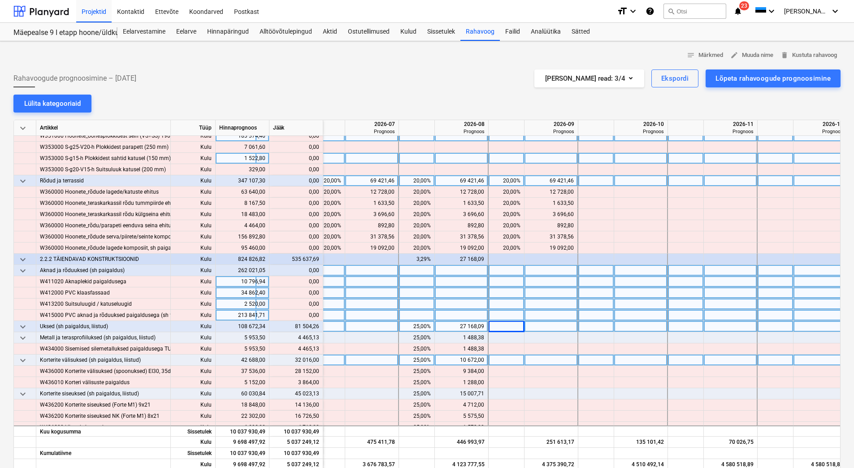
click at [514, 327] on div at bounding box center [507, 326] width 36 height 11
type input "50"
click at [588, 326] on div at bounding box center [597, 326] width 36 height 11
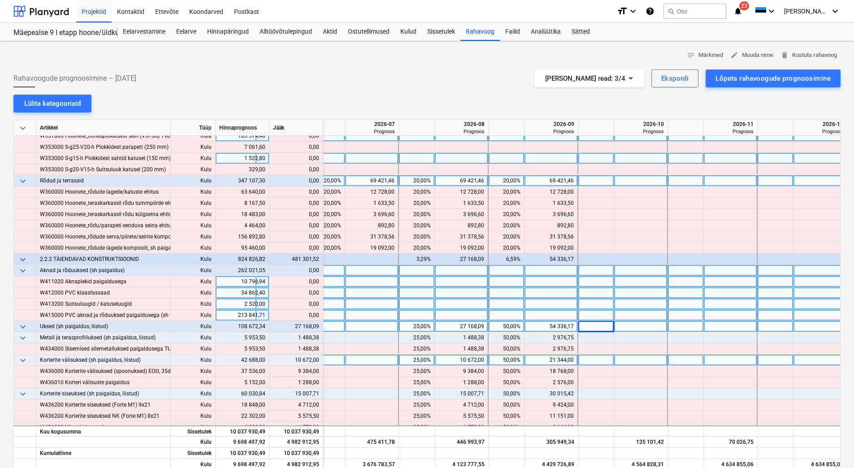
click at [588, 326] on div at bounding box center [597, 326] width 36 height 11
type input "25"
click at [593, 281] on div at bounding box center [597, 281] width 36 height 11
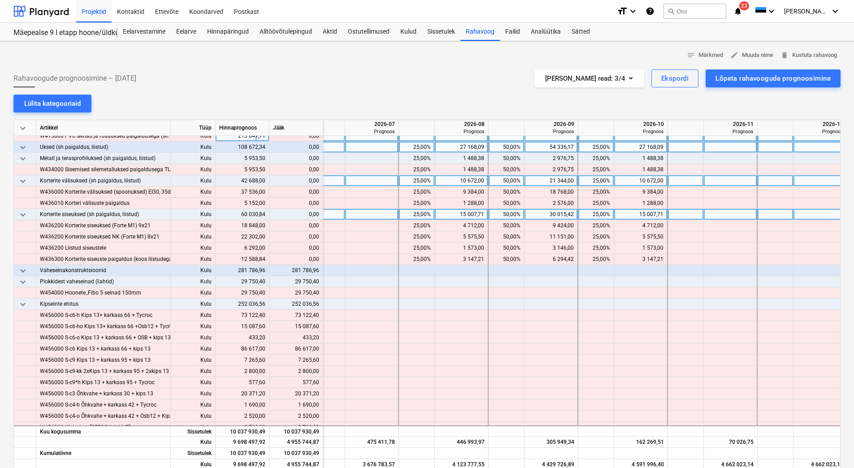
scroll to position [4132, 1090]
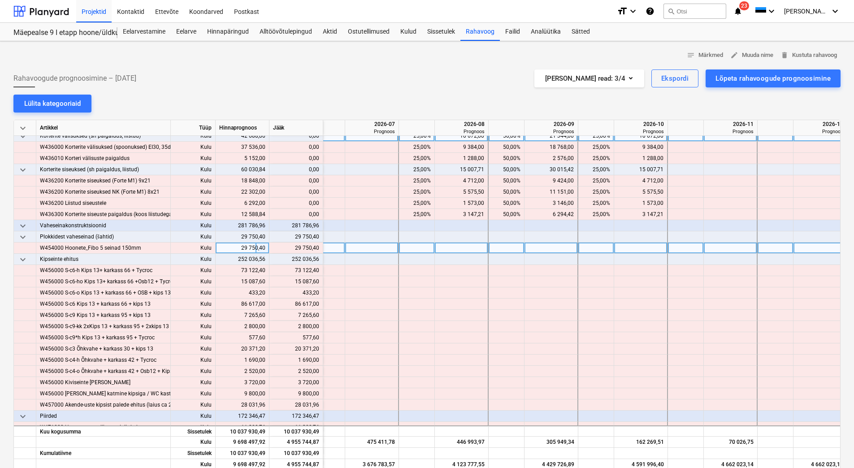
click at [684, 248] on div at bounding box center [686, 248] width 36 height 11
type input "100"
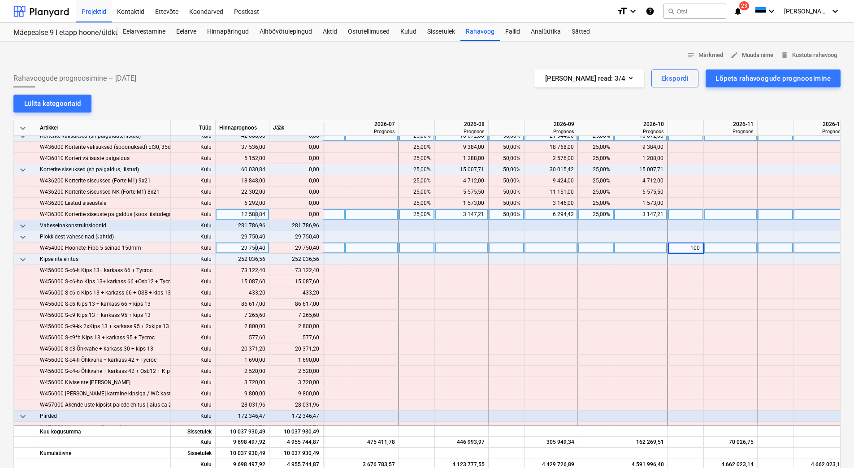
click at [693, 218] on div at bounding box center [686, 214] width 36 height 11
drag, startPoint x: 613, startPoint y: 467, endPoint x: 594, endPoint y: 467, distance: 18.4
click at [594, 467] on div at bounding box center [597, 464] width 36 height 11
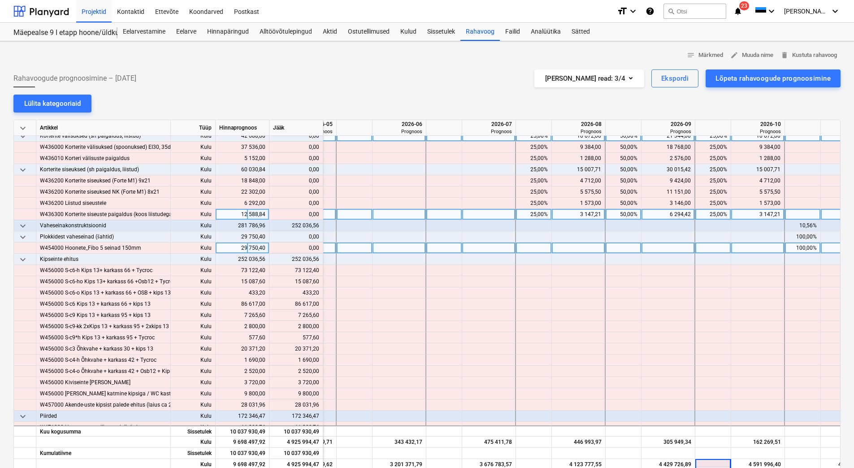
scroll to position [4132, 971]
click at [468, 259] on div at bounding box center [492, 259] width 54 height 11
type input "2"
click at [439, 262] on div at bounding box center [447, 259] width 36 height 11
click at [439, 261] on div at bounding box center [447, 259] width 36 height 11
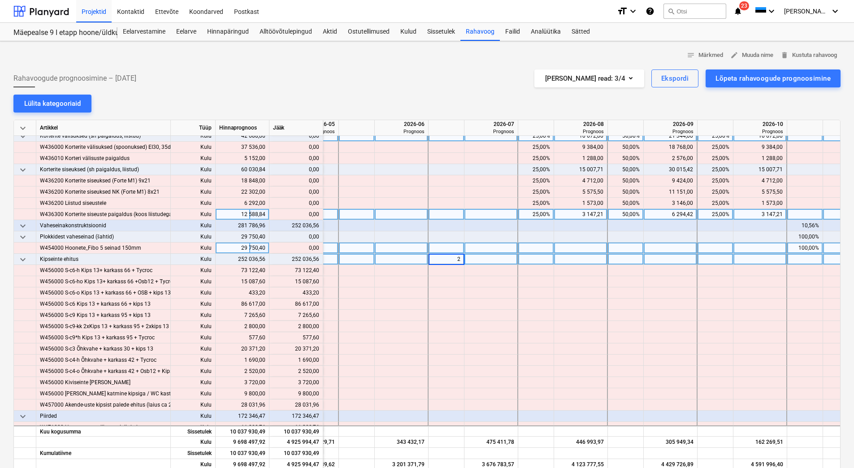
type input "25"
click at [533, 261] on div at bounding box center [537, 259] width 36 height 11
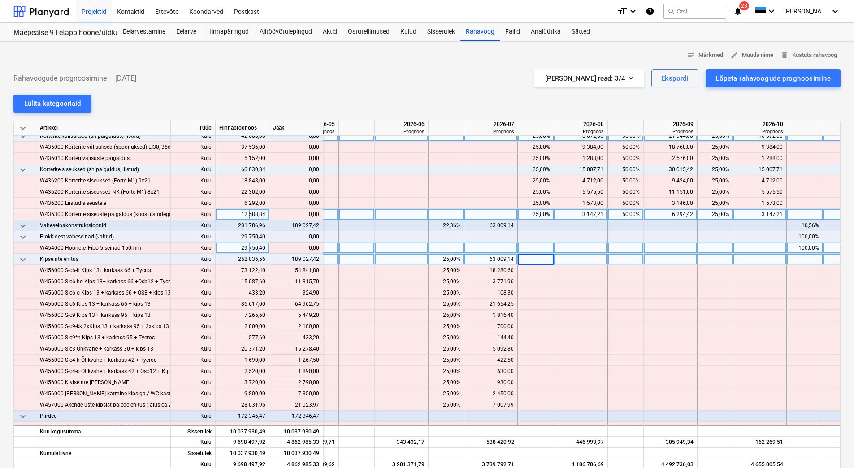
click at [533, 261] on div at bounding box center [537, 259] width 36 height 11
type input "25"
click at [614, 259] on div at bounding box center [626, 259] width 36 height 11
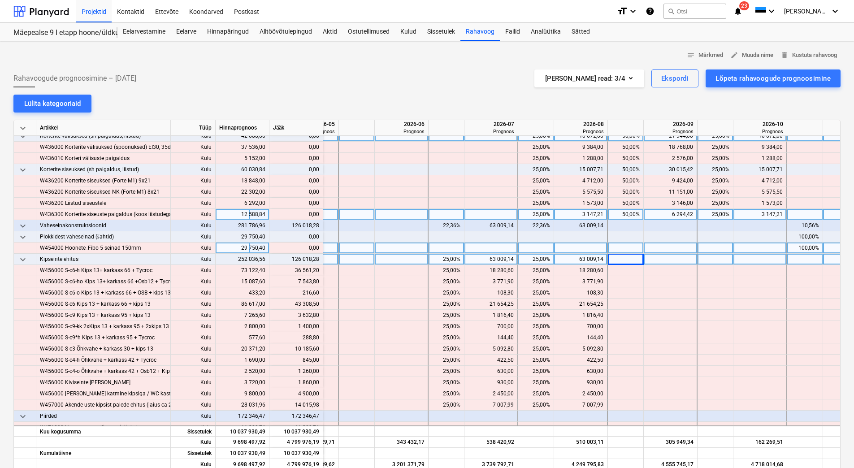
click at [614, 259] on div at bounding box center [626, 259] width 36 height 11
type input "25"
click at [710, 257] on div at bounding box center [716, 259] width 36 height 11
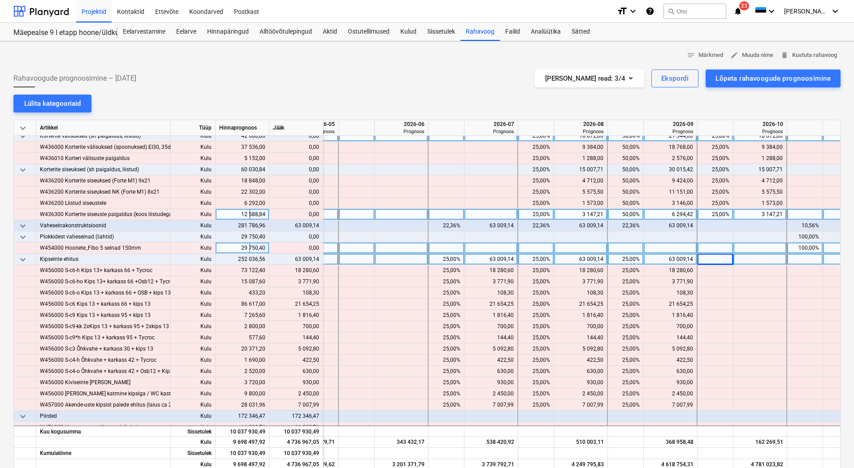
click at [710, 257] on div at bounding box center [716, 259] width 36 height 11
type input "25"
click at [717, 243] on div at bounding box center [716, 248] width 36 height 11
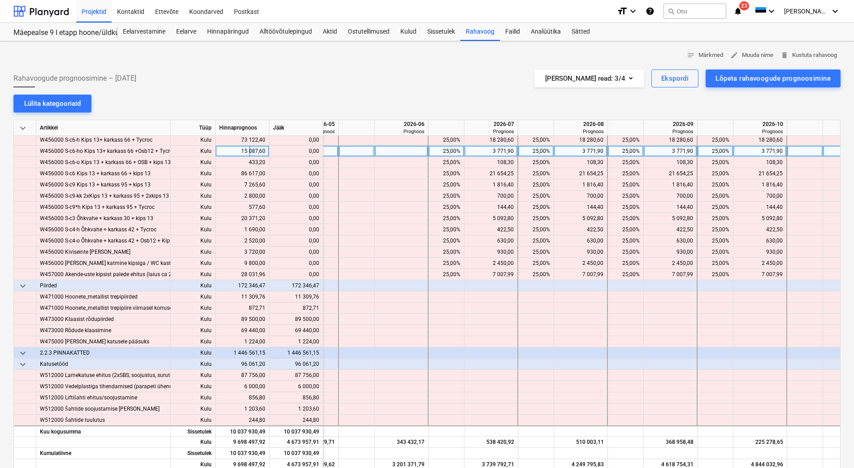
scroll to position [4267, 971]
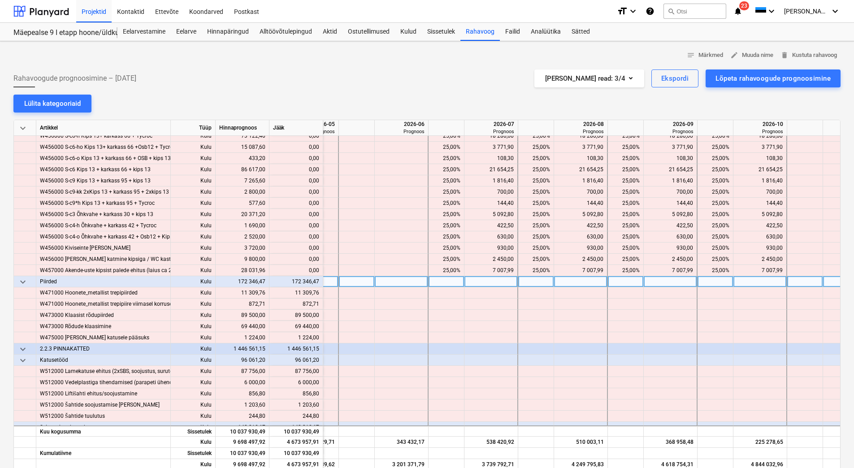
click at [704, 282] on div at bounding box center [716, 281] width 36 height 11
type input "1"
type input "75"
click at [805, 283] on div at bounding box center [806, 281] width 36 height 11
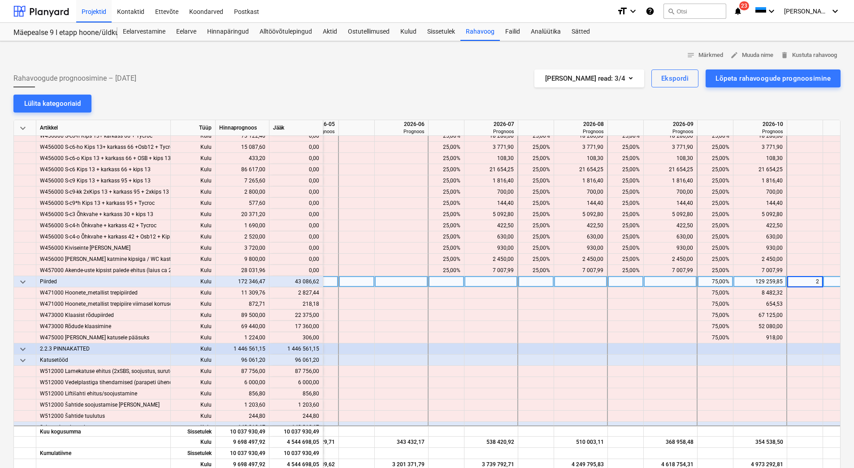
type input "25"
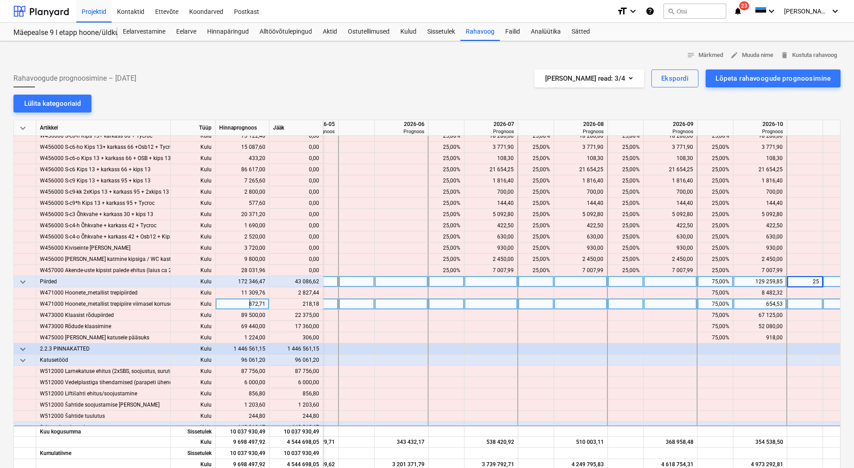
click at [663, 304] on div at bounding box center [671, 304] width 54 height 11
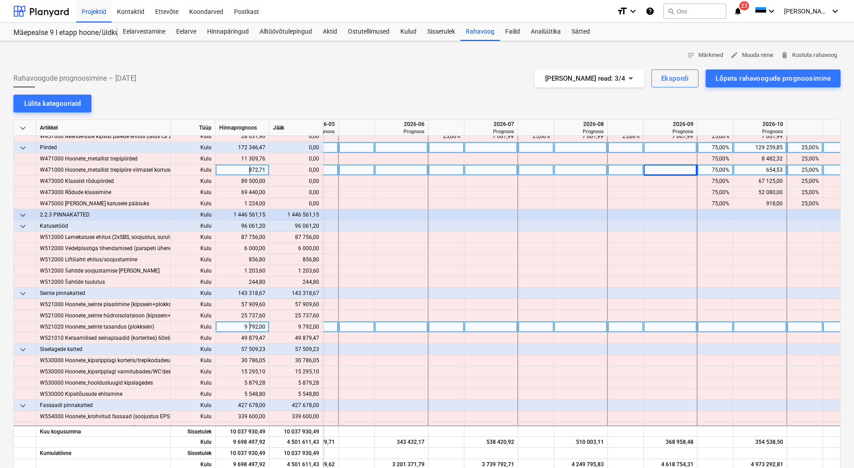
scroll to position [4401, 971]
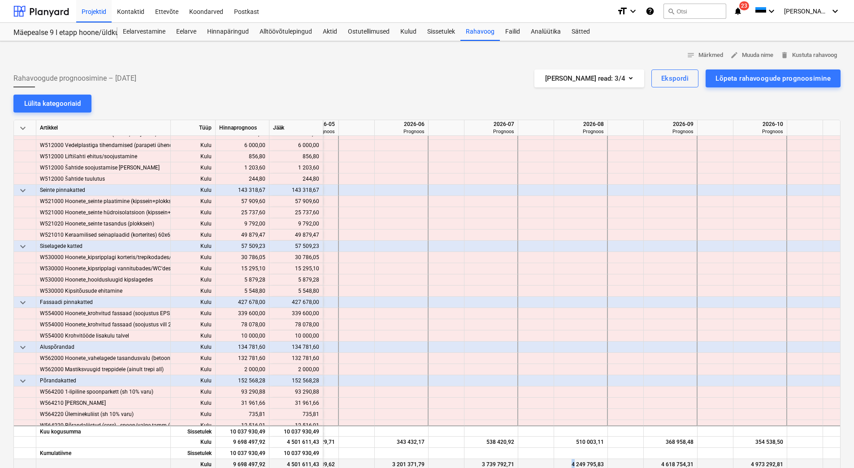
drag, startPoint x: 575, startPoint y: 467, endPoint x: 560, endPoint y: 466, distance: 15.3
click at [560, 466] on div "4 249 795,83" at bounding box center [581, 464] width 46 height 11
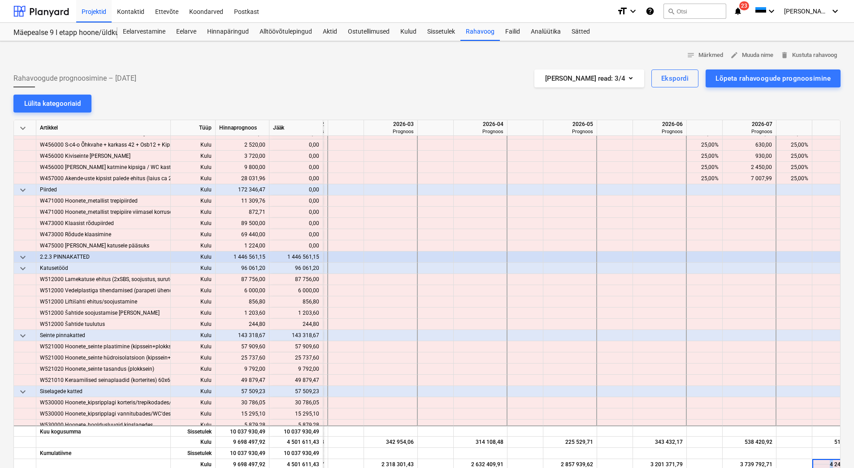
scroll to position [4359, 700]
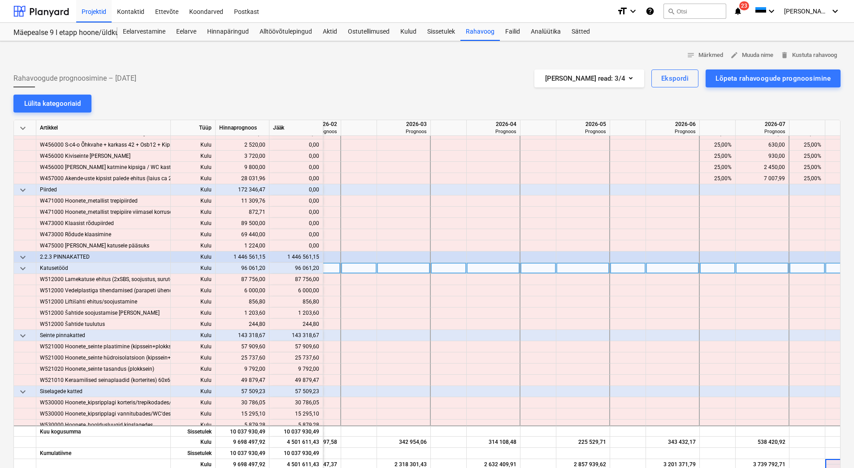
click at [355, 270] on div at bounding box center [359, 268] width 36 height 11
click at [442, 267] on div at bounding box center [449, 268] width 36 height 11
type input "50"
click at [527, 267] on div at bounding box center [539, 268] width 36 height 11
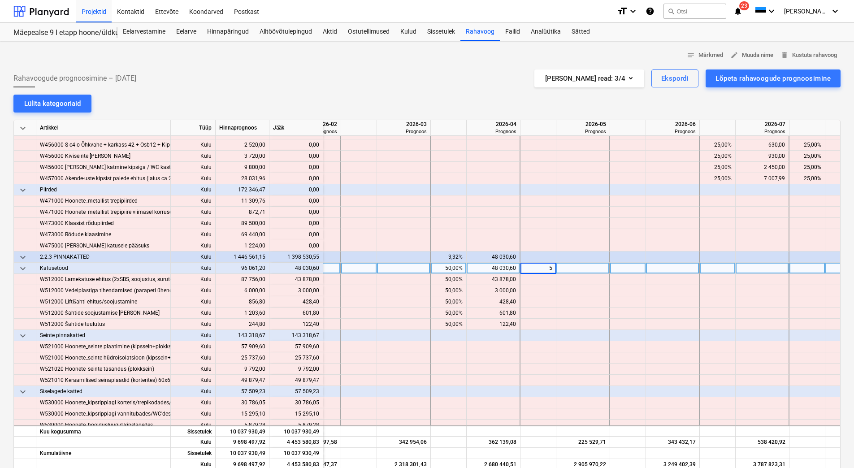
type input "50"
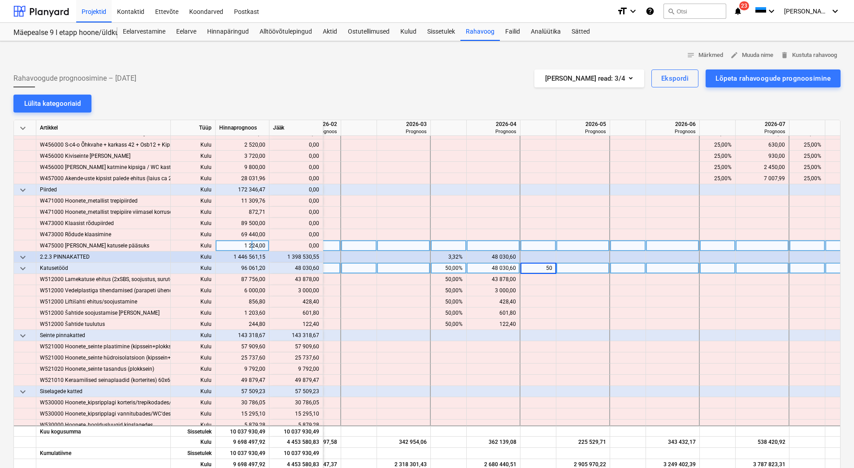
click at [527, 243] on div at bounding box center [539, 245] width 36 height 11
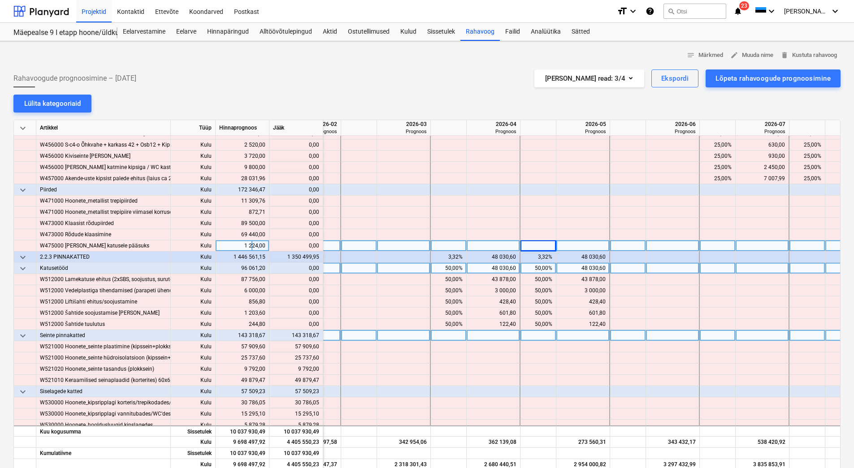
click at [632, 337] on div at bounding box center [628, 335] width 36 height 11
type input "25"
click at [712, 336] on div at bounding box center [718, 335] width 36 height 11
type input "25"
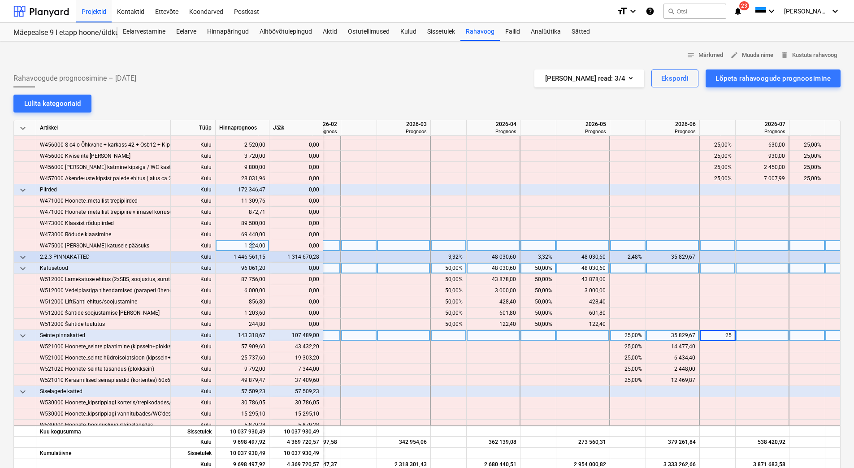
click at [800, 338] on div at bounding box center [808, 335] width 36 height 11
click at [803, 336] on div at bounding box center [808, 335] width 36 height 11
type input "25"
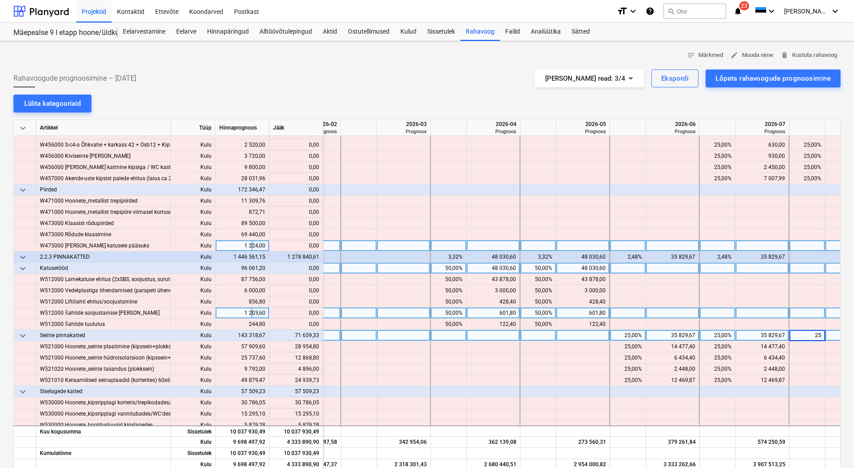
click at [800, 311] on div at bounding box center [808, 313] width 36 height 11
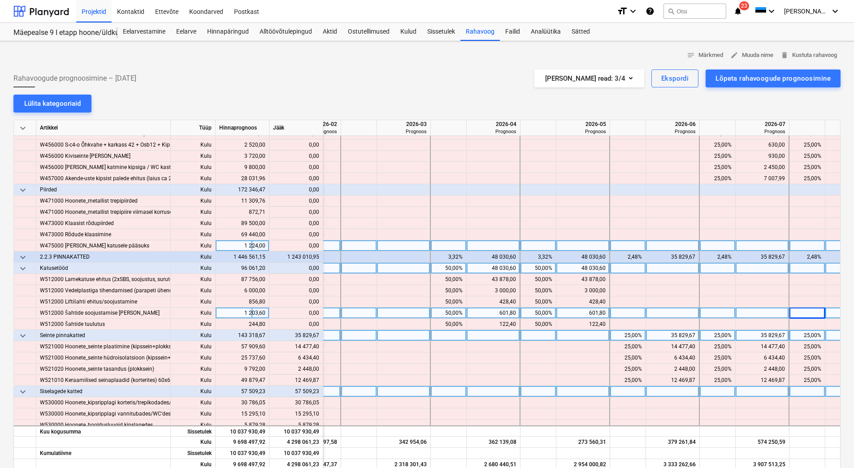
click at [498, 391] on div at bounding box center [494, 391] width 54 height 11
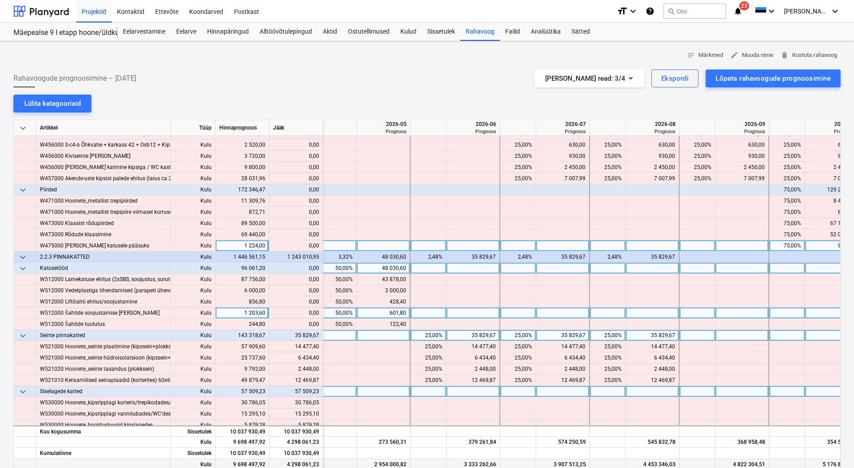
scroll to position [4359, 901]
click at [692, 336] on div at bounding box center [697, 335] width 36 height 11
type input "25"
click at [734, 314] on div at bounding box center [742, 313] width 54 height 11
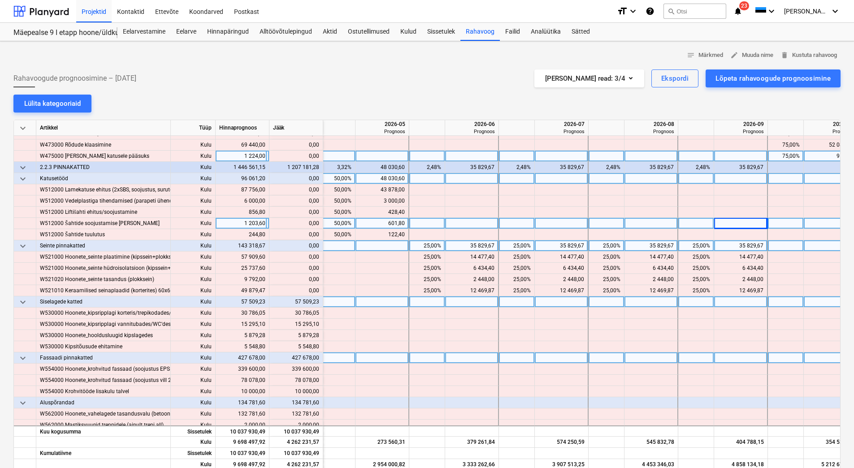
scroll to position [4493, 901]
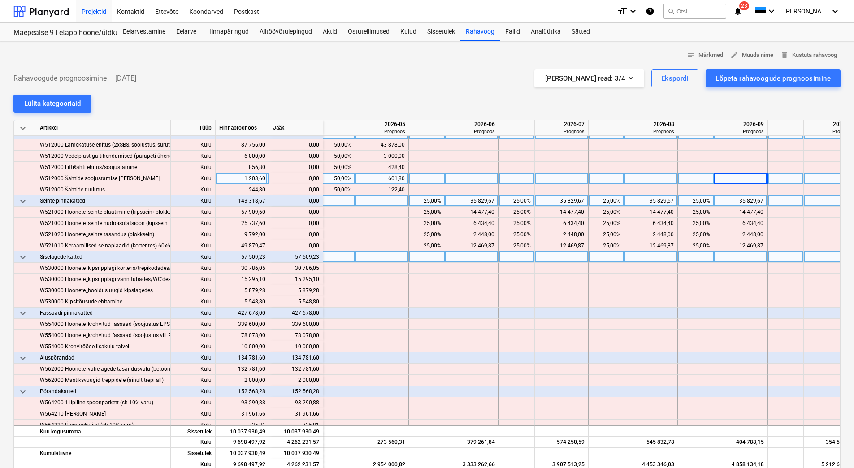
click at [607, 258] on div at bounding box center [607, 257] width 36 height 11
click at [519, 260] on div at bounding box center [517, 257] width 36 height 11
type input "50"
click at [603, 260] on div at bounding box center [607, 257] width 36 height 11
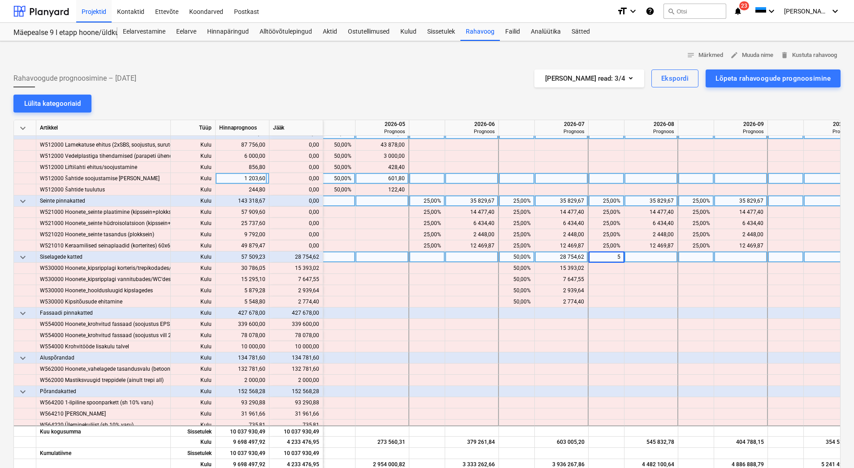
type input "50"
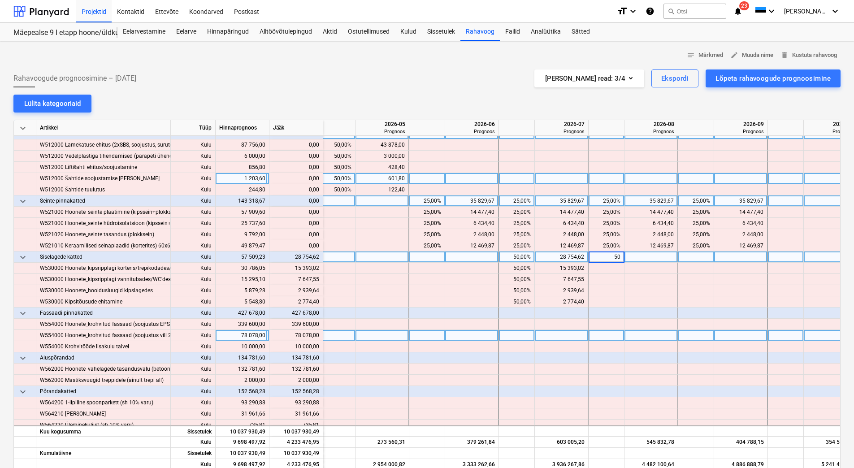
click at [527, 331] on div at bounding box center [517, 335] width 36 height 11
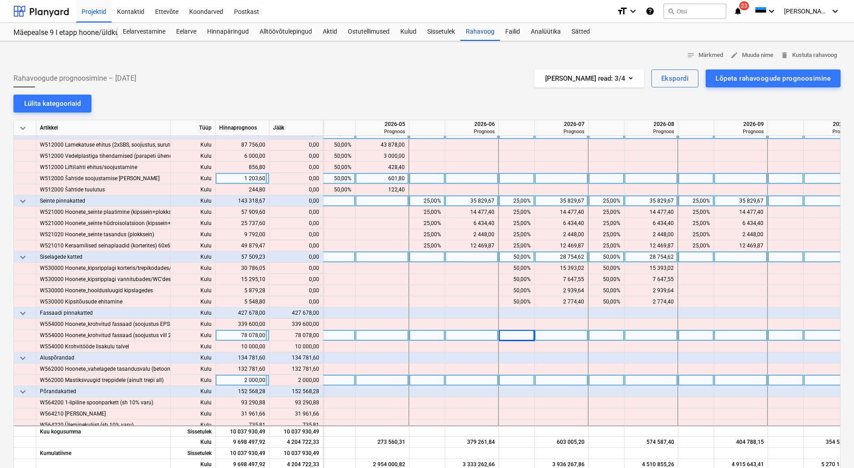
click at [545, 378] on div at bounding box center [562, 380] width 54 height 11
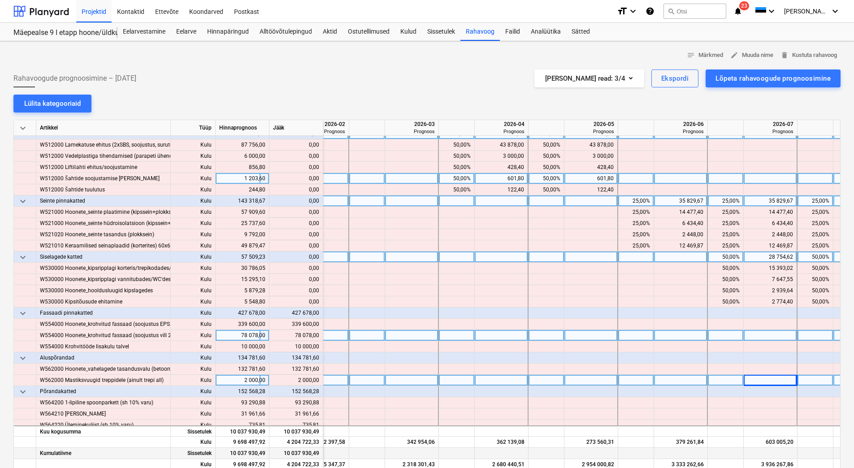
scroll to position [4493, 694]
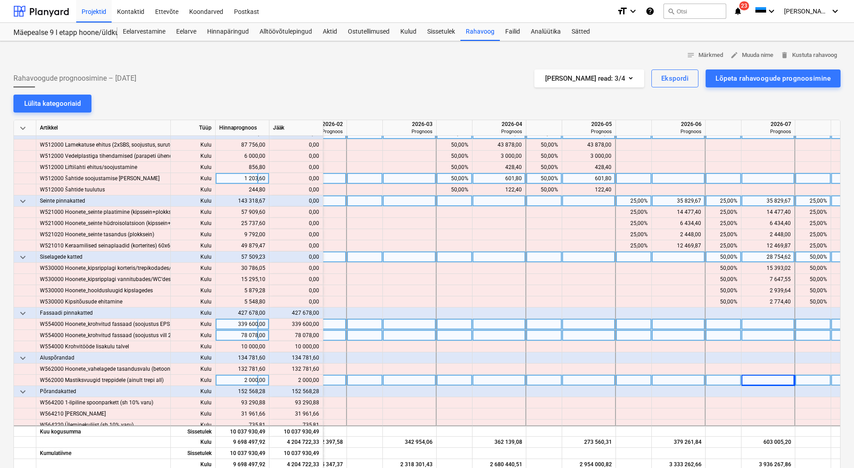
click at [622, 327] on div at bounding box center [634, 324] width 36 height 11
type input "25"
click at [624, 338] on div at bounding box center [634, 335] width 36 height 11
click at [622, 325] on div "25,00%" at bounding box center [634, 324] width 28 height 11
type input "20"
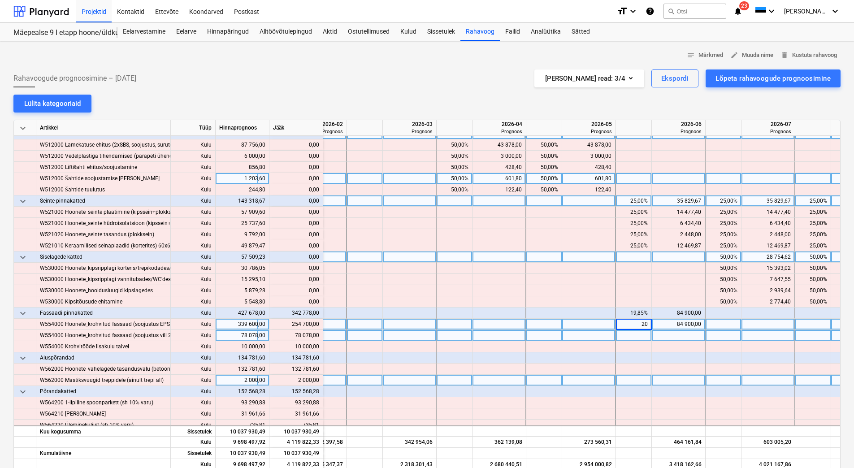
click at [624, 336] on div at bounding box center [634, 335] width 36 height 11
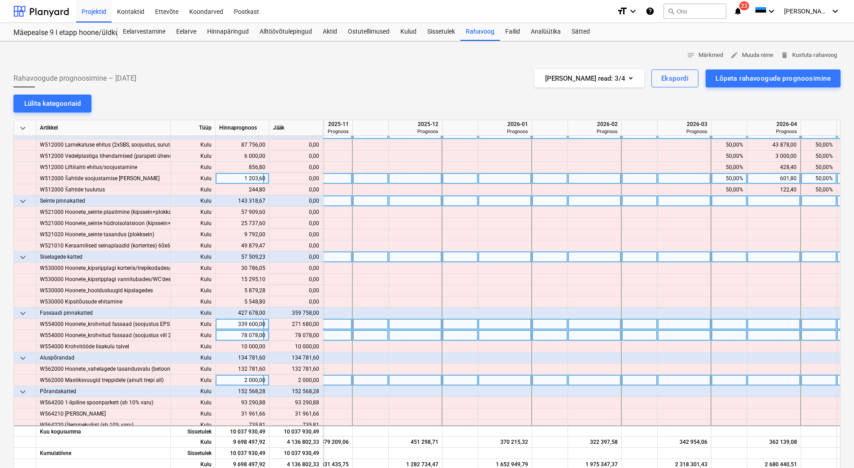
scroll to position [4493, 414]
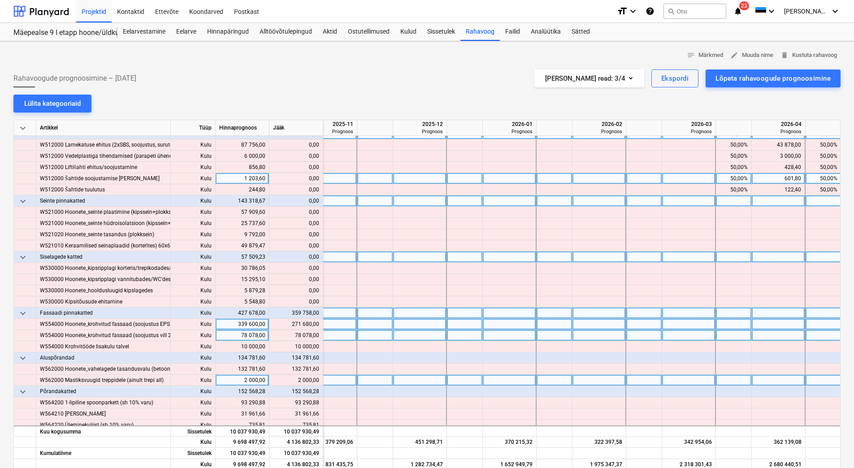
click at [366, 314] on div at bounding box center [375, 313] width 36 height 11
type input "25"
click at [471, 314] on div at bounding box center [465, 313] width 36 height 11
click at [464, 314] on div at bounding box center [465, 313] width 36 height 11
click at [368, 314] on div "25,00%" at bounding box center [375, 313] width 28 height 11
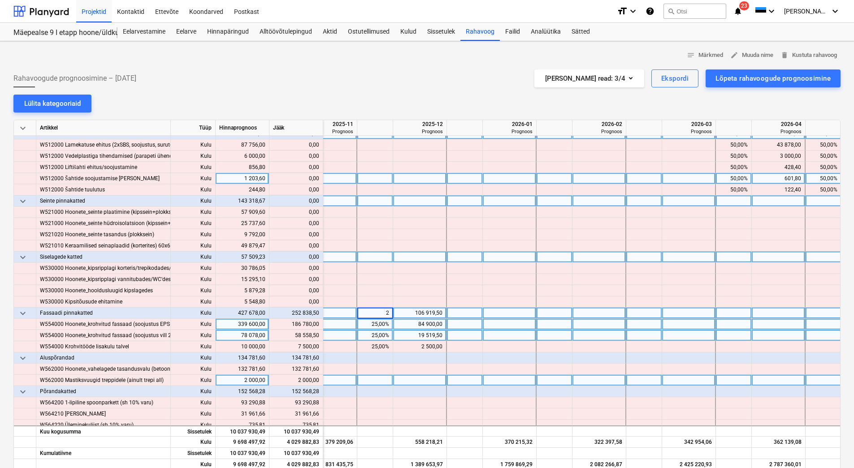
type input "20"
click at [456, 314] on div at bounding box center [465, 313] width 36 height 11
click at [459, 314] on div at bounding box center [465, 313] width 36 height 11
type input "20"
click at [545, 315] on div at bounding box center [555, 313] width 36 height 11
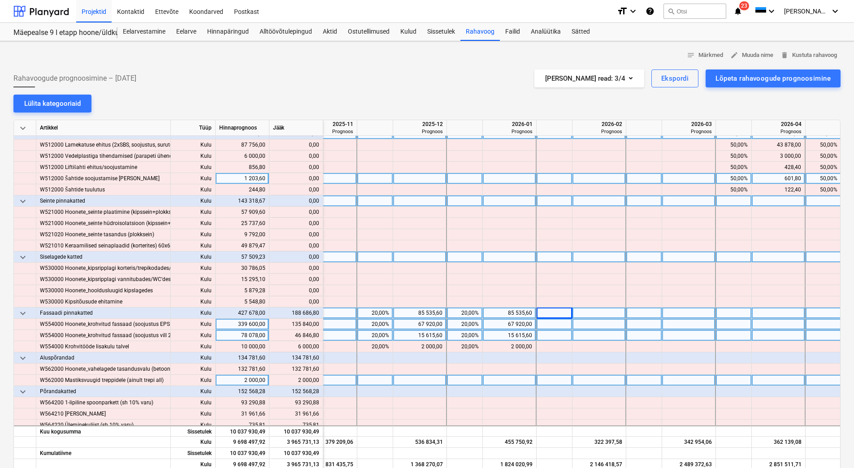
click at [545, 315] on div at bounding box center [555, 313] width 36 height 11
type input "20"
click at [639, 317] on div at bounding box center [645, 313] width 36 height 11
type input "20"
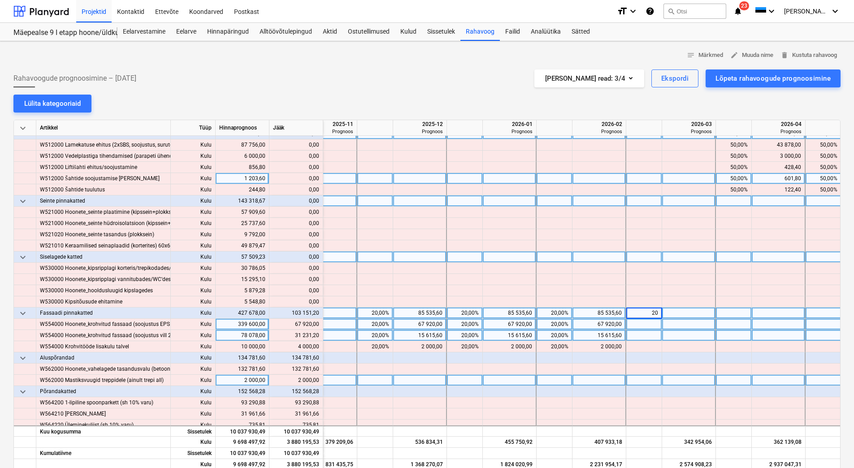
click at [723, 314] on div at bounding box center [734, 313] width 36 height 11
type input "20"
click at [813, 313] on div at bounding box center [824, 313] width 36 height 11
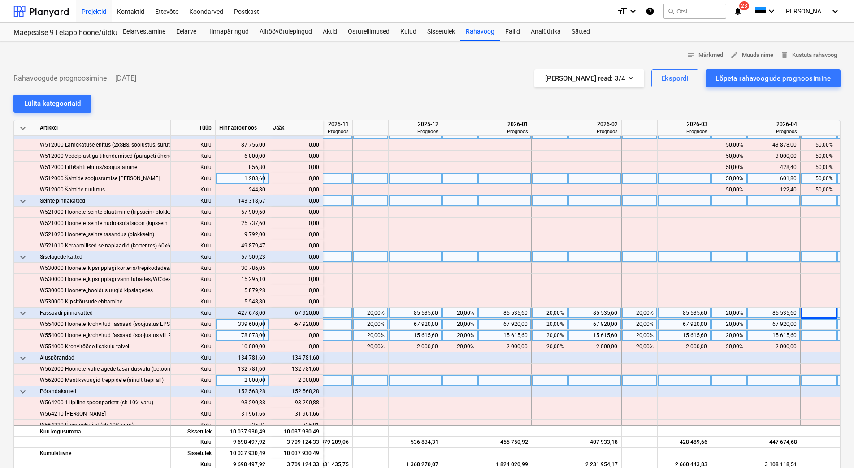
click at [760, 326] on div "67 920,00" at bounding box center [774, 324] width 46 height 11
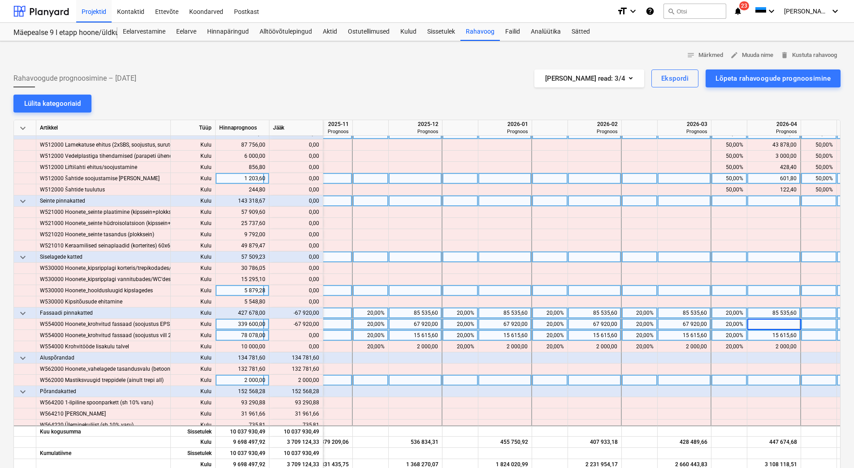
click at [783, 288] on div at bounding box center [775, 290] width 54 height 11
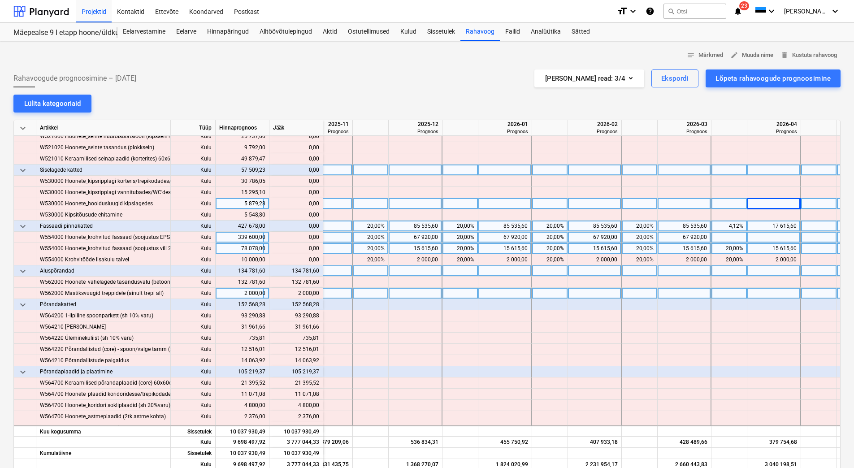
scroll to position [4583, 419]
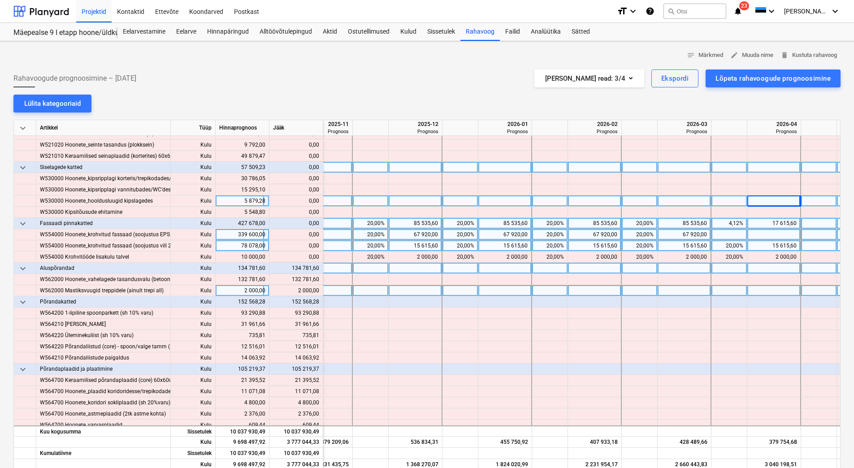
click at [732, 269] on div at bounding box center [730, 268] width 36 height 11
type input "25"
click at [807, 268] on div at bounding box center [820, 268] width 36 height 11
type input "50"
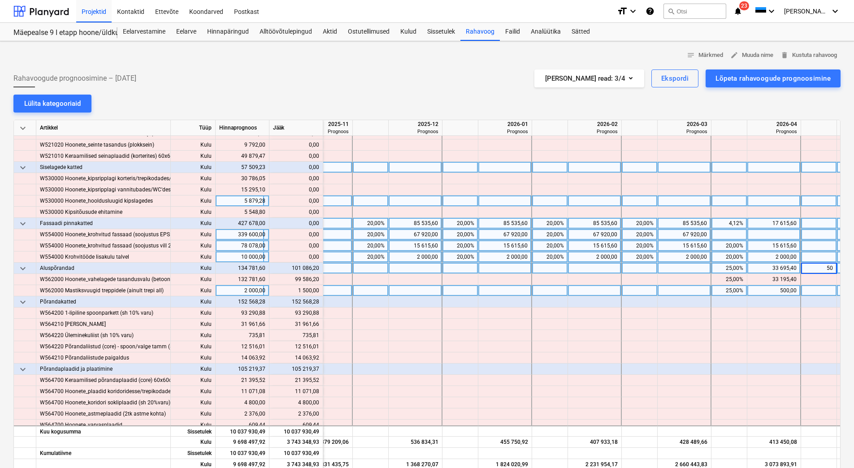
click at [809, 260] on div at bounding box center [820, 257] width 36 height 11
drag, startPoint x: 468, startPoint y: 466, endPoint x: 485, endPoint y: 466, distance: 17.0
click at [0, 0] on div "Kulu 9 698 497,92 3 675 958,13 831 435,75 1 368 270,07 1 824 020,99 2 231 954,1…" at bounding box center [0, 0] width 0 height 0
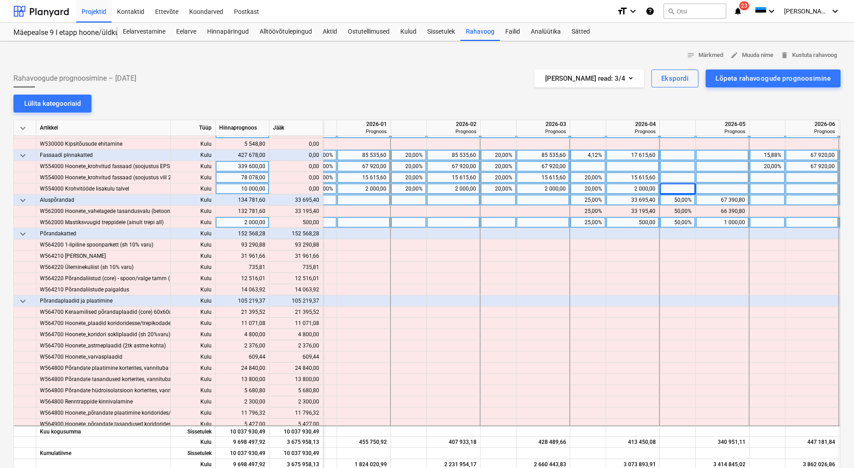
scroll to position [4651, 579]
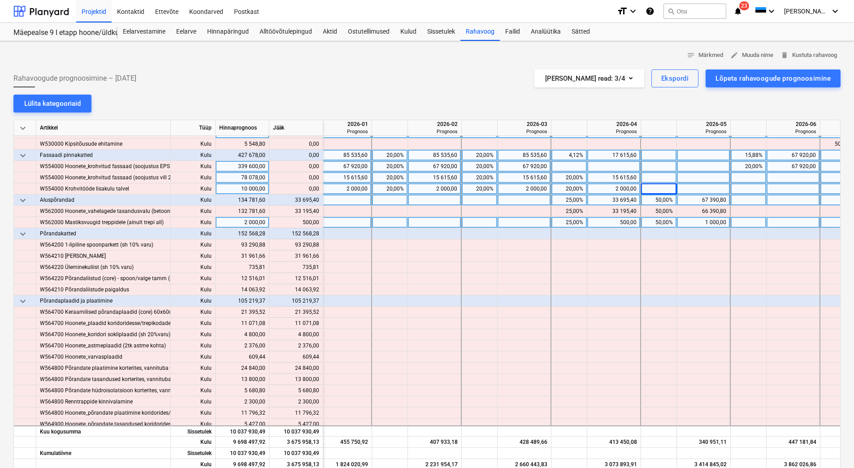
click at [750, 197] on div at bounding box center [749, 200] width 36 height 11
type input "25"
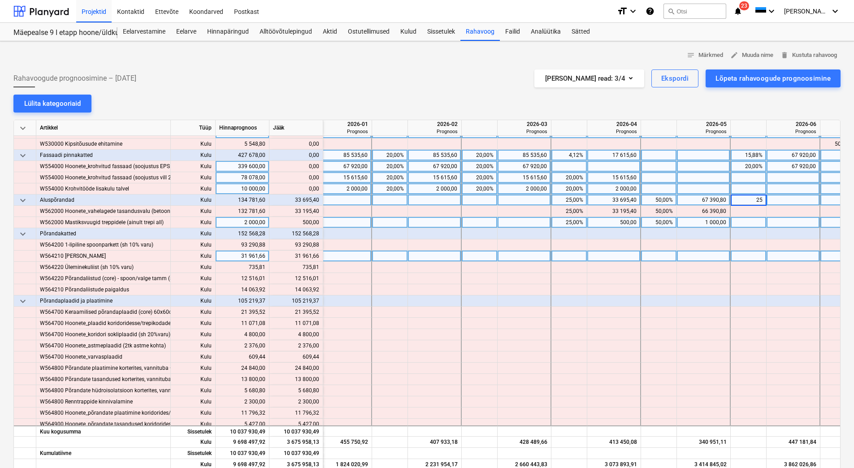
click at [593, 259] on div at bounding box center [615, 256] width 54 height 11
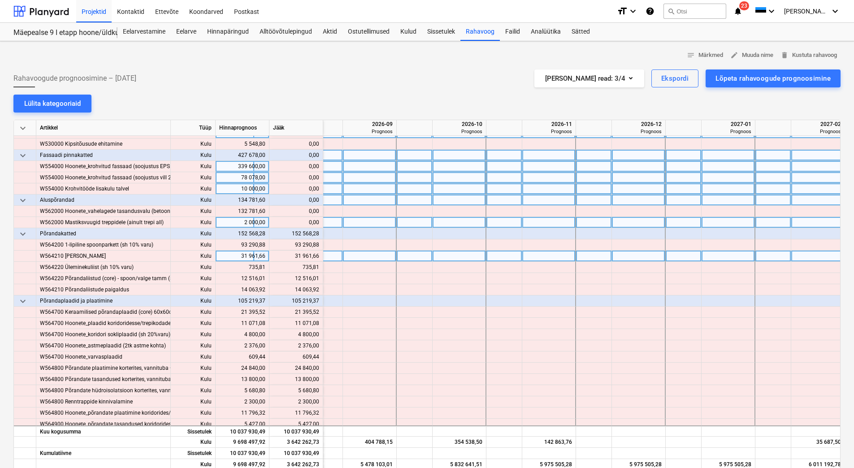
scroll to position [4651, 1277]
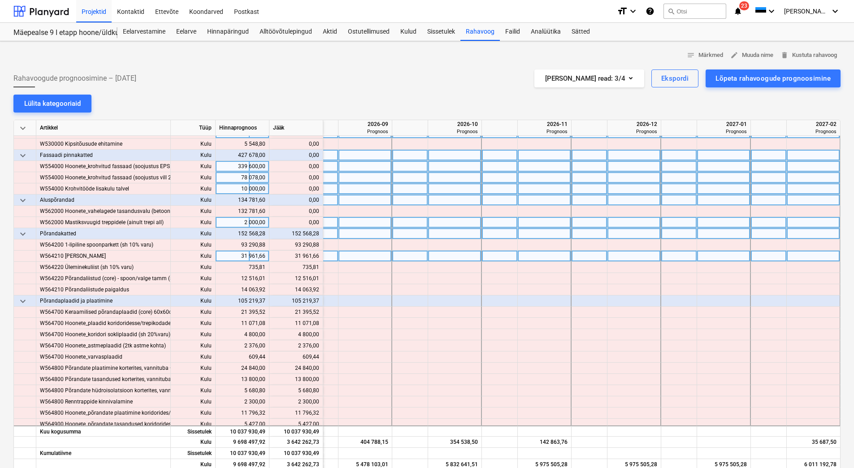
click at [410, 232] on div at bounding box center [410, 233] width 36 height 11
type input "25"
click at [497, 232] on div at bounding box center [500, 233] width 36 height 11
type input "50"
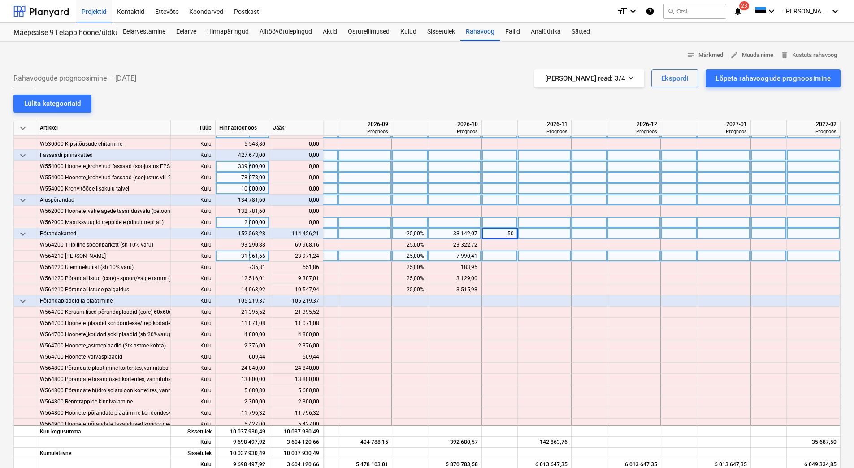
click at [358, 232] on div at bounding box center [366, 233] width 54 height 11
click at [404, 232] on div "25,00%" at bounding box center [410, 233] width 28 height 11
click at [412, 232] on input "50" at bounding box center [409, 233] width 35 height 11
drag, startPoint x: 412, startPoint y: 232, endPoint x: 432, endPoint y: 236, distance: 21.1
click at [0, 0] on div "keyboard_arrow_down Põrandakatted Kulu 152 568,28 38 142,07 50 38 142,07 50,00%…" at bounding box center [0, 0] width 0 height 0
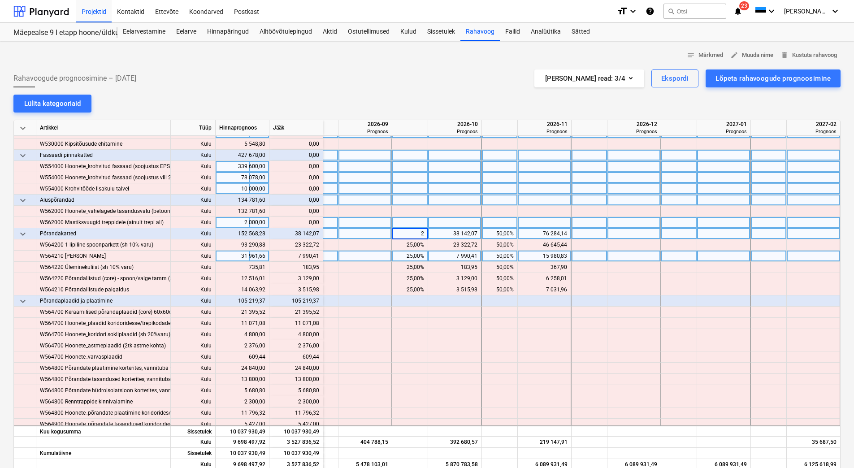
type input "25"
click at [600, 235] on div at bounding box center [590, 233] width 36 height 11
click at [594, 235] on div at bounding box center [590, 233] width 36 height 11
type input "25"
click at [592, 219] on div at bounding box center [590, 222] width 36 height 11
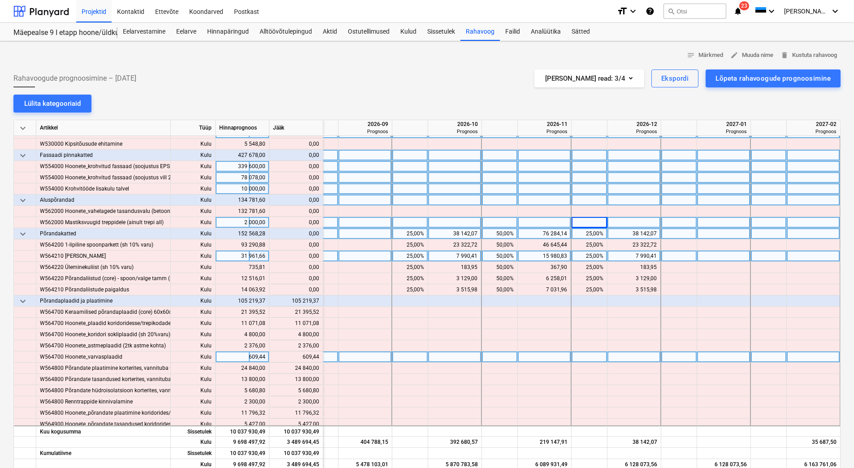
click at [520, 353] on div at bounding box center [545, 357] width 54 height 11
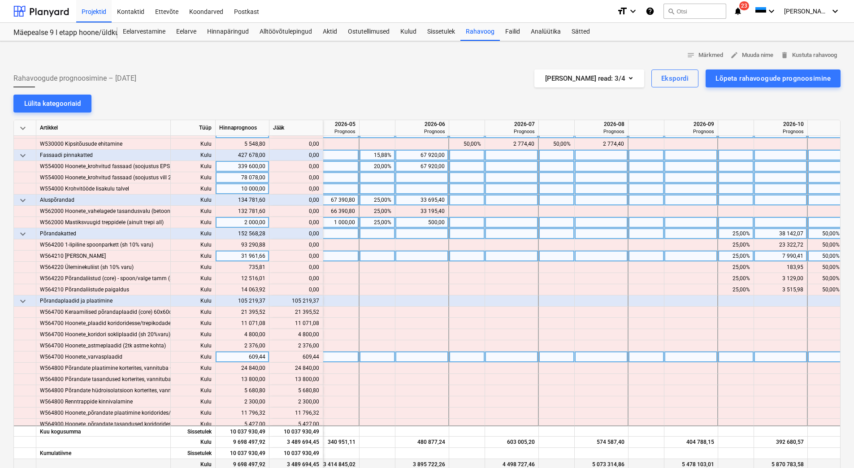
scroll to position [4651, 951]
click at [457, 300] on div at bounding box center [467, 301] width 36 height 11
type input "25"
click at [554, 299] on div at bounding box center [557, 301] width 36 height 11
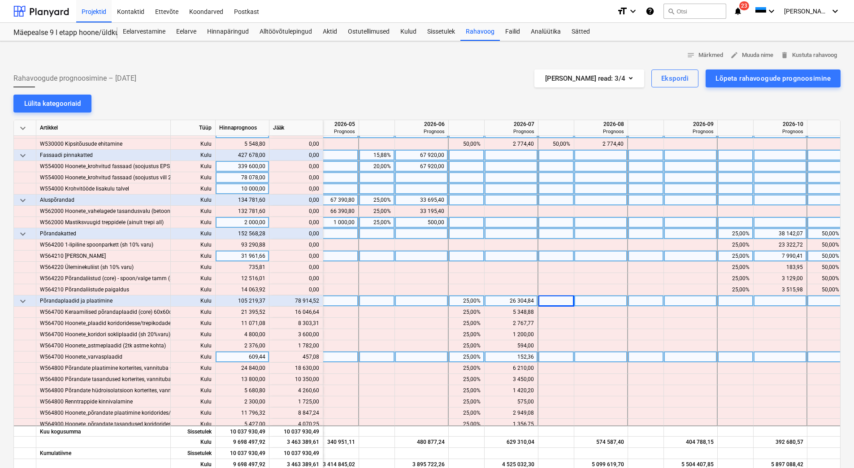
click at [554, 299] on div at bounding box center [557, 301] width 36 height 11
type input "25"
click at [647, 302] on div at bounding box center [646, 301] width 36 height 11
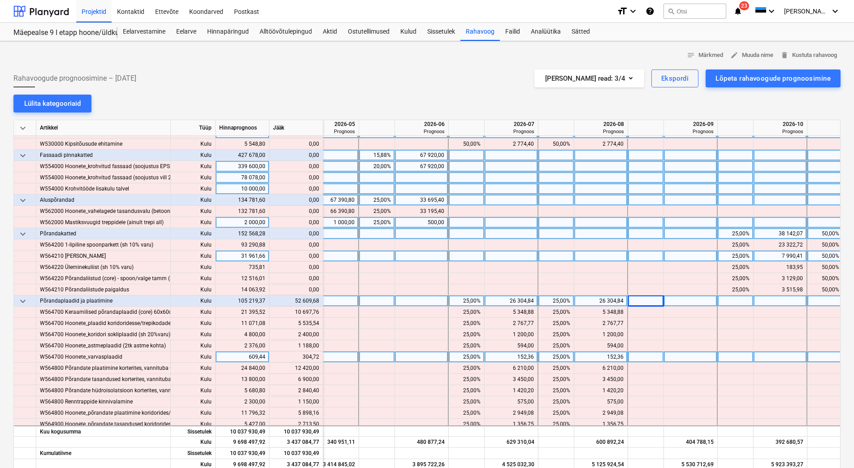
click at [647, 302] on div at bounding box center [646, 301] width 36 height 11
type input "25"
click at [732, 303] on div at bounding box center [736, 301] width 36 height 11
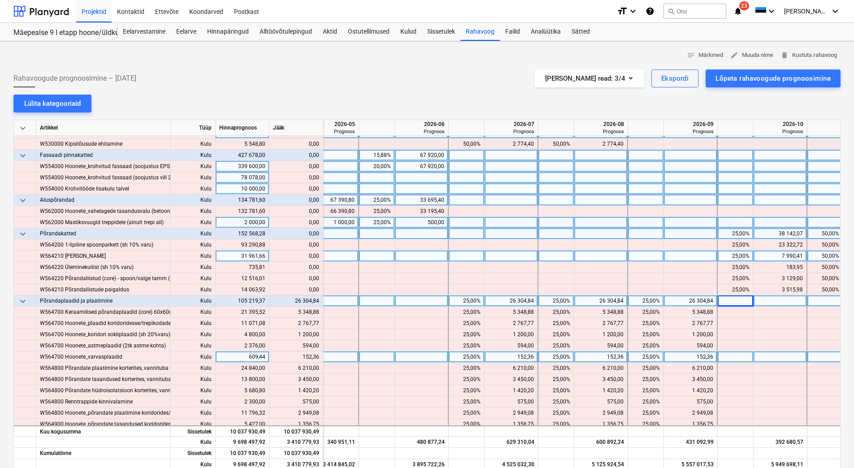
click at [732, 302] on div at bounding box center [736, 301] width 36 height 11
type input "25"
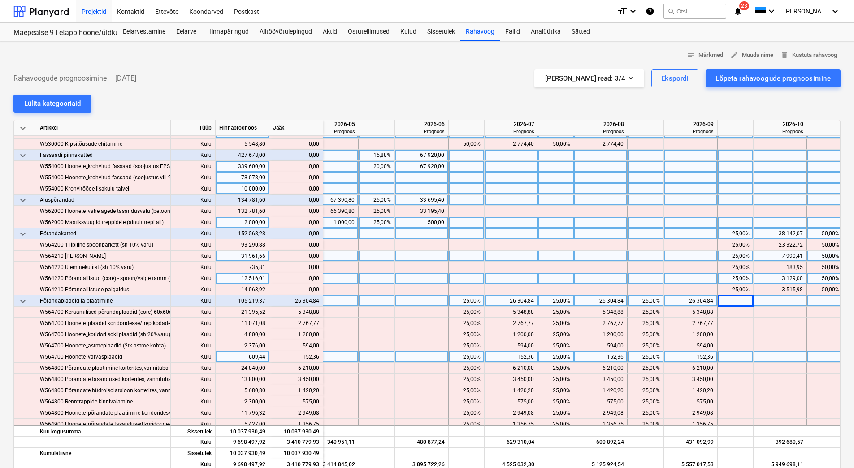
click at [695, 275] on div at bounding box center [691, 278] width 54 height 11
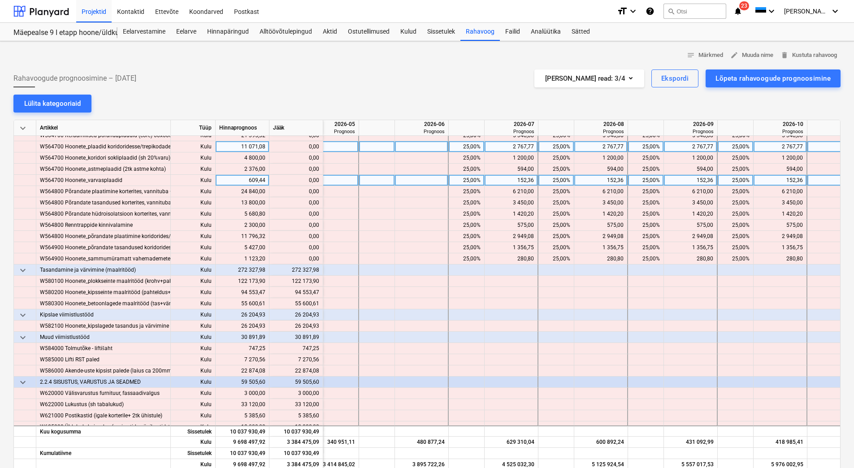
scroll to position [4830, 951]
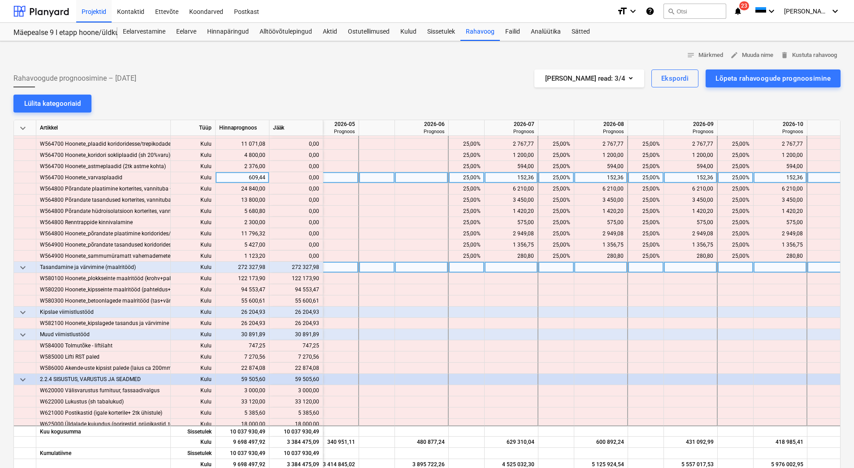
click at [375, 268] on div at bounding box center [377, 267] width 36 height 11
type input "20"
click at [473, 268] on div at bounding box center [467, 267] width 36 height 11
type input "20"
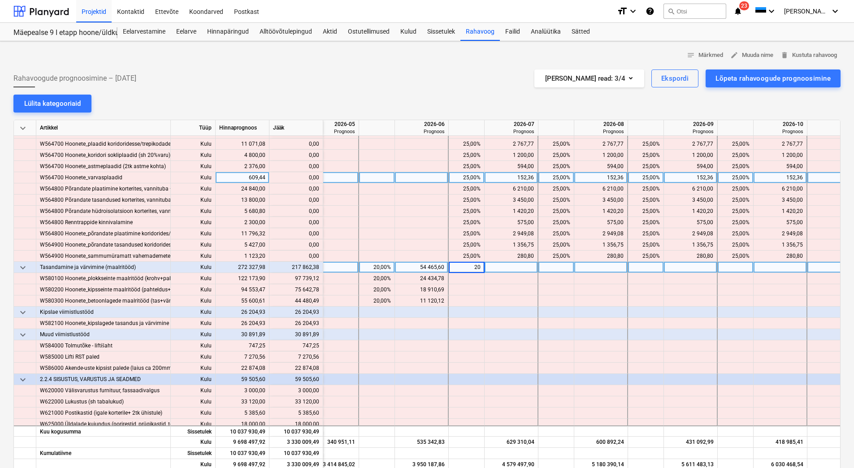
click at [565, 270] on div at bounding box center [557, 267] width 36 height 11
click at [564, 268] on div at bounding box center [557, 267] width 36 height 11
type input "20"
click at [639, 272] on div at bounding box center [646, 267] width 36 height 11
click at [639, 269] on div at bounding box center [646, 267] width 36 height 11
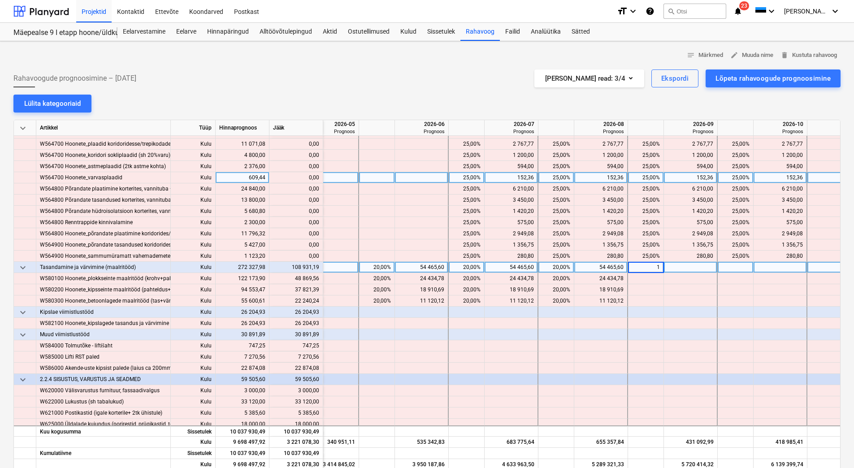
type input "15"
click at [729, 267] on div at bounding box center [736, 267] width 36 height 11
type input "15"
click at [827, 270] on div at bounding box center [826, 267] width 36 height 11
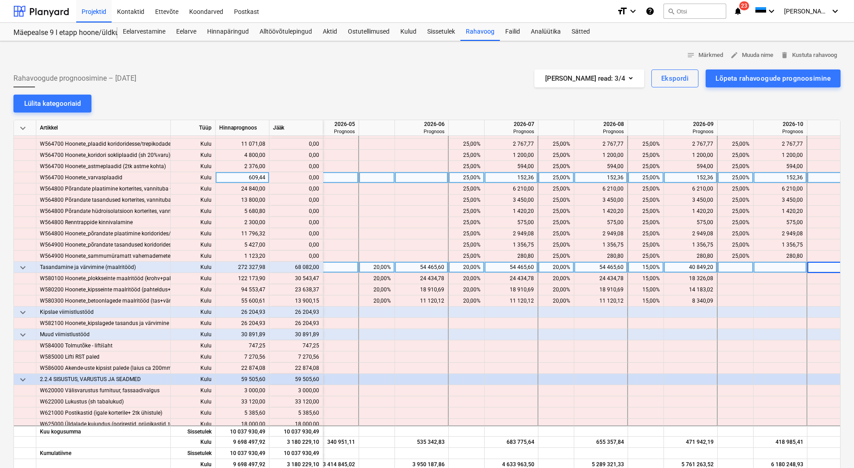
scroll to position [4830, 957]
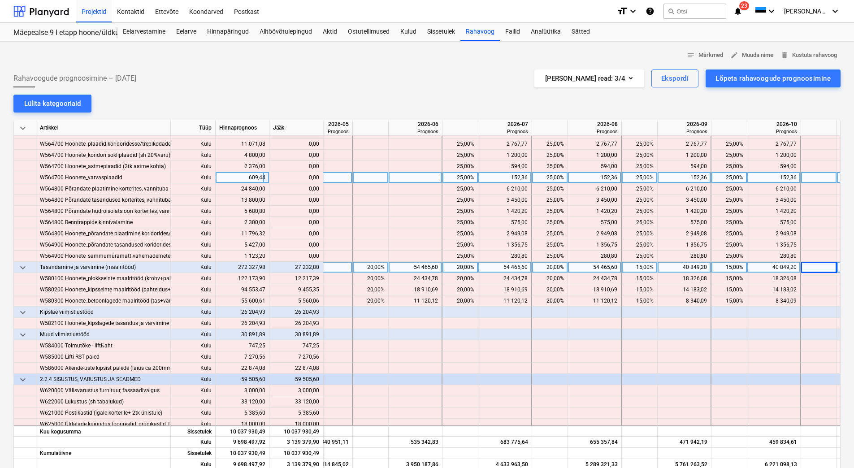
click at [819, 270] on div at bounding box center [820, 267] width 36 height 11
type input "10"
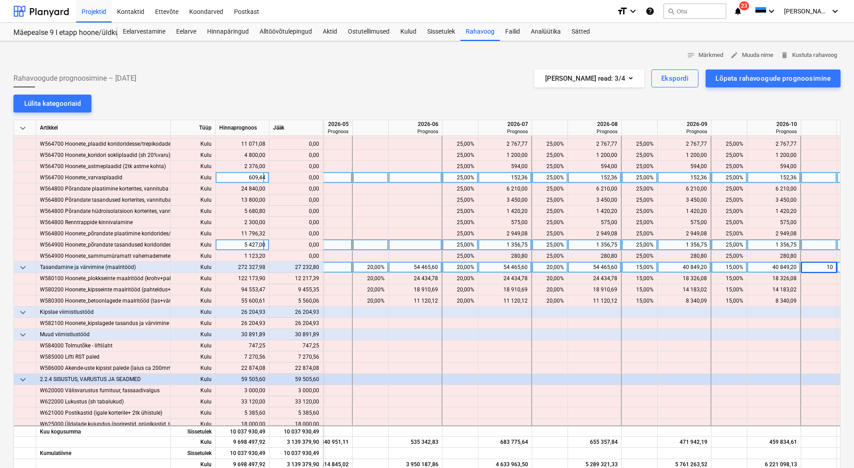
click at [819, 248] on div at bounding box center [820, 245] width 36 height 11
click at [370, 310] on div at bounding box center [371, 312] width 36 height 11
type input "2"
click at [464, 315] on div at bounding box center [461, 312] width 36 height 11
type input "25"
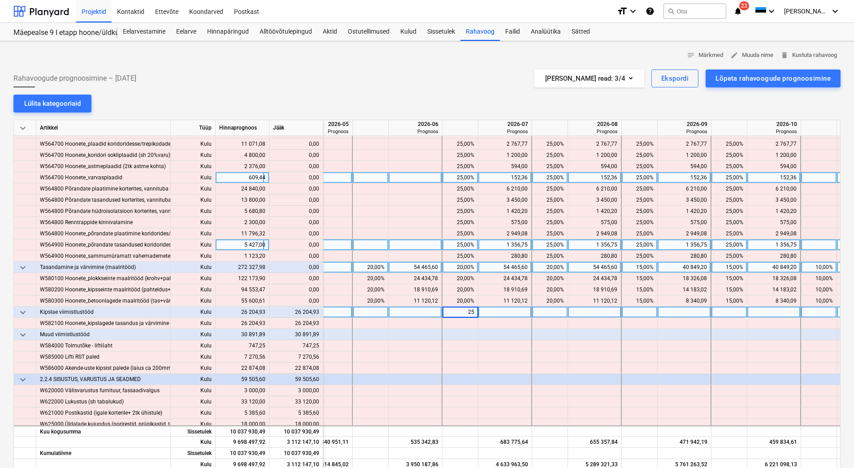
click at [554, 311] on div at bounding box center [550, 312] width 36 height 11
type input "25"
click at [627, 311] on div at bounding box center [640, 312] width 36 height 11
type input "25"
click at [740, 312] on div at bounding box center [730, 312] width 36 height 11
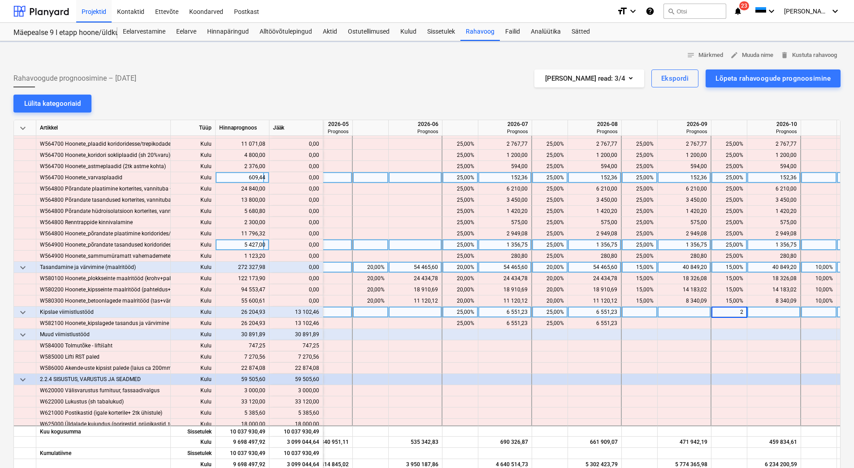
type input "25"
click at [732, 333] on div at bounding box center [730, 334] width 36 height 11
click at [735, 314] on div at bounding box center [730, 312] width 36 height 11
type input "25"
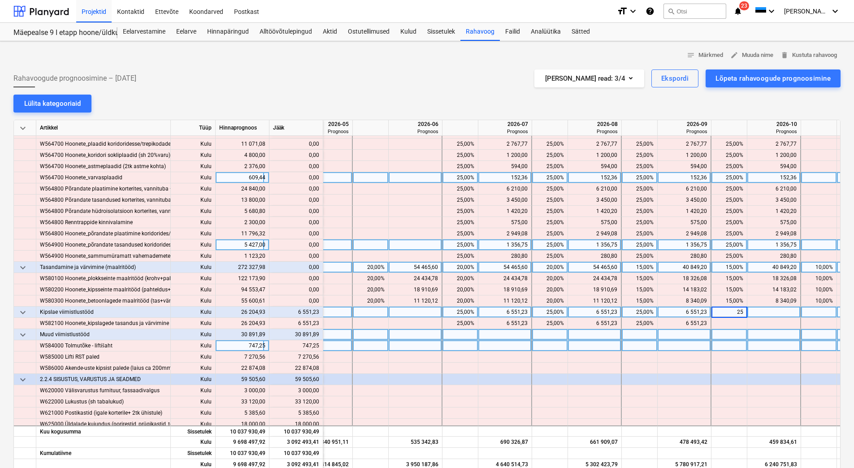
click at [733, 342] on div at bounding box center [730, 345] width 36 height 11
click at [365, 334] on div at bounding box center [371, 334] width 36 height 11
type input "100"
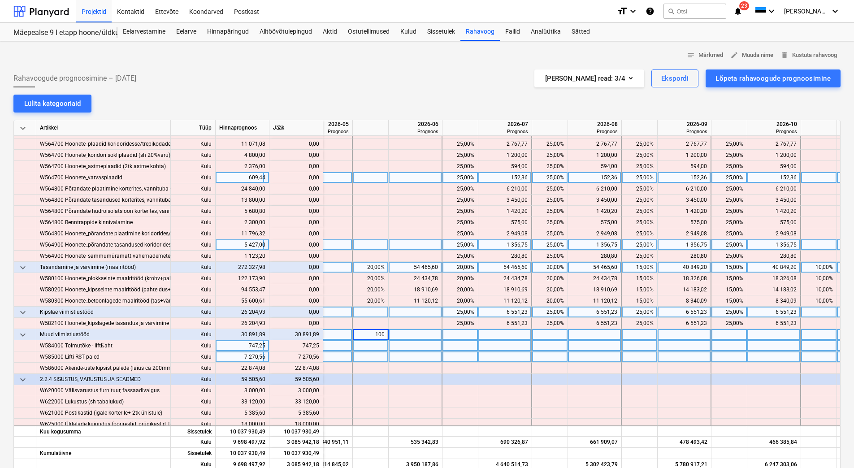
click at [374, 354] on div at bounding box center [371, 357] width 36 height 11
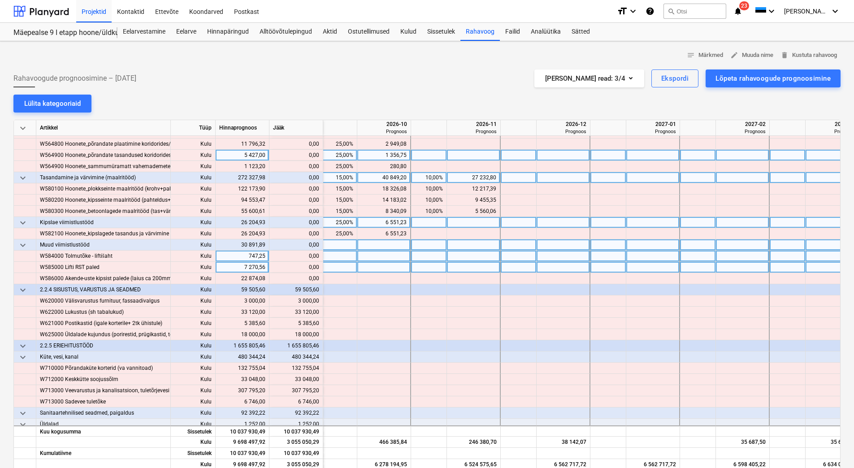
scroll to position [4920, 1351]
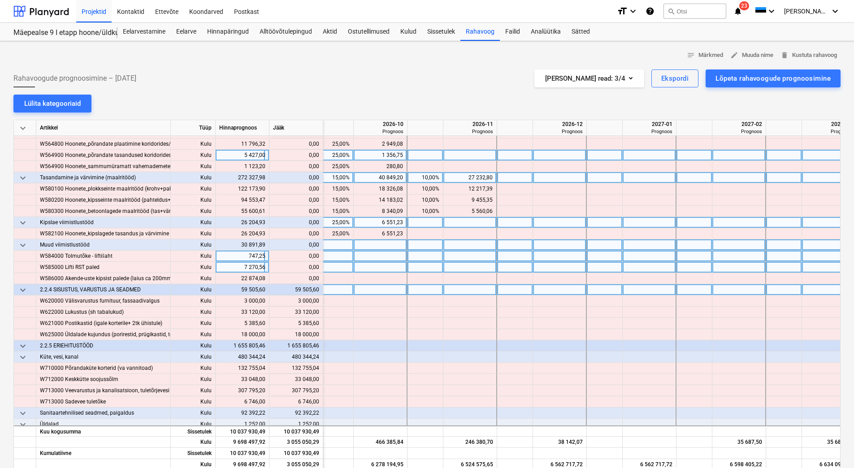
click at [511, 292] on div at bounding box center [515, 289] width 36 height 11
type input "100"
click at [514, 271] on div at bounding box center [515, 267] width 36 height 11
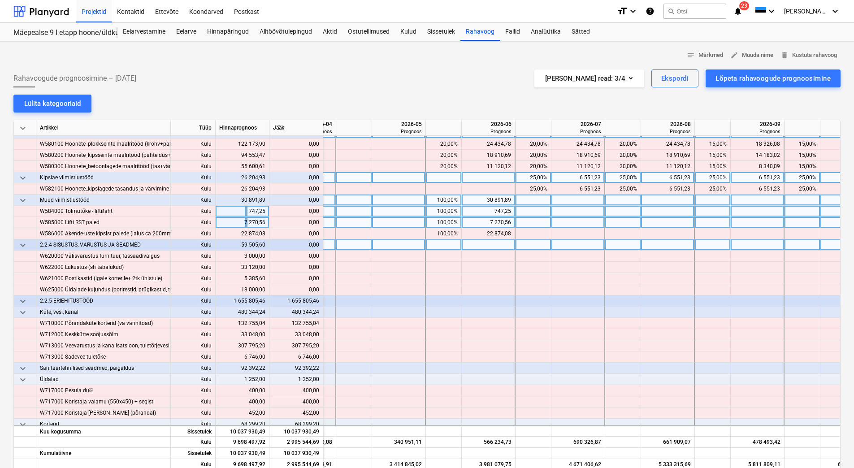
scroll to position [4965, 838]
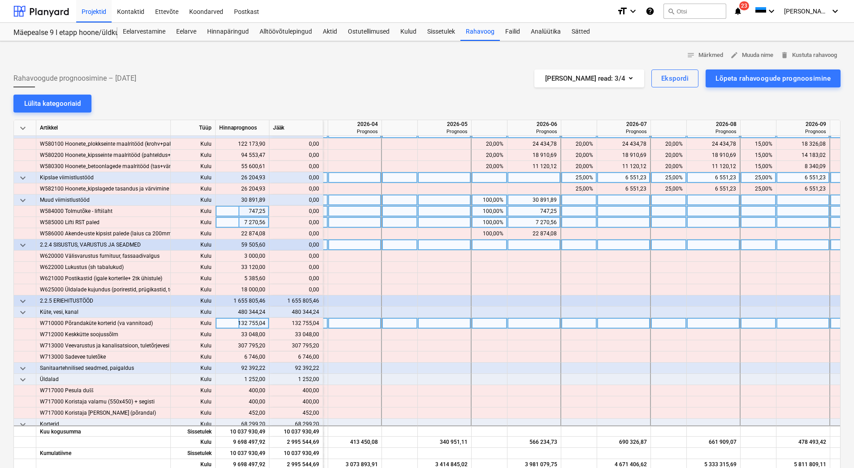
click at [398, 325] on div at bounding box center [400, 323] width 36 height 11
type input "50"
click at [482, 325] on div at bounding box center [490, 323] width 36 height 11
type input "50"
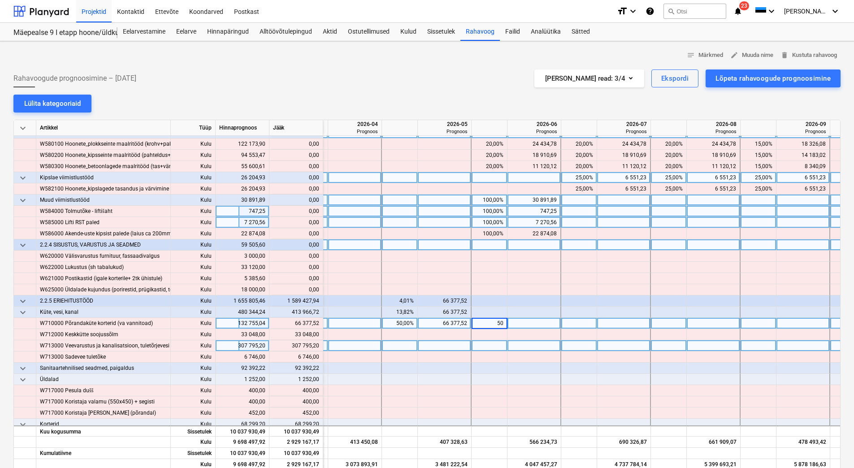
click at [466, 341] on div at bounding box center [445, 345] width 54 height 11
click at [411, 347] on div at bounding box center [400, 345] width 36 height 11
type input "25"
click at [480, 340] on div at bounding box center [490, 345] width 36 height 11
click at [482, 344] on div at bounding box center [490, 345] width 36 height 11
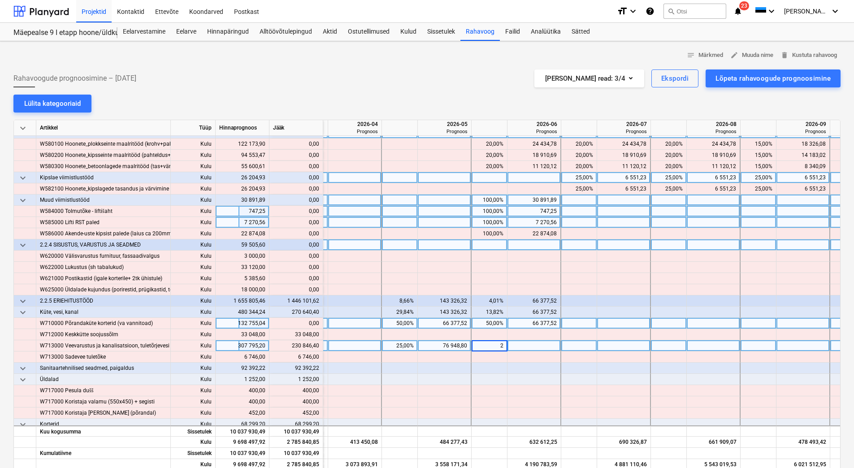
type input "25"
click at [578, 349] on div at bounding box center [580, 345] width 36 height 11
click at [582, 348] on div at bounding box center [580, 345] width 36 height 11
type input "25"
click at [664, 344] on div at bounding box center [669, 345] width 36 height 11
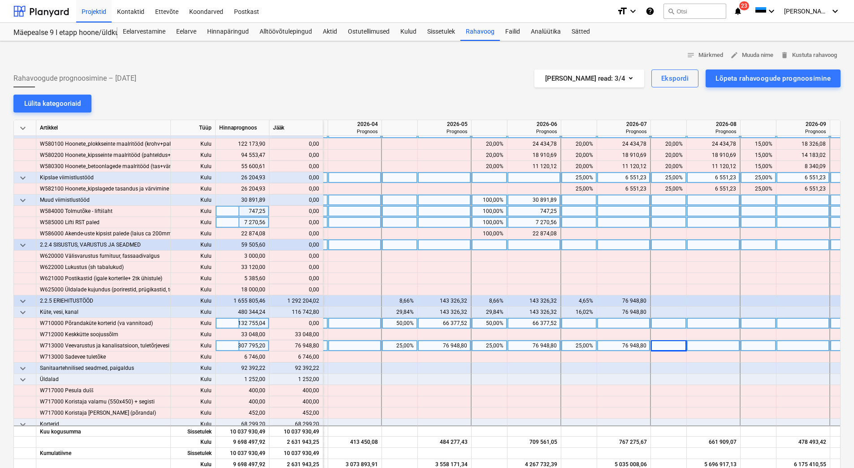
click at [664, 344] on div at bounding box center [669, 345] width 36 height 11
type input "25"
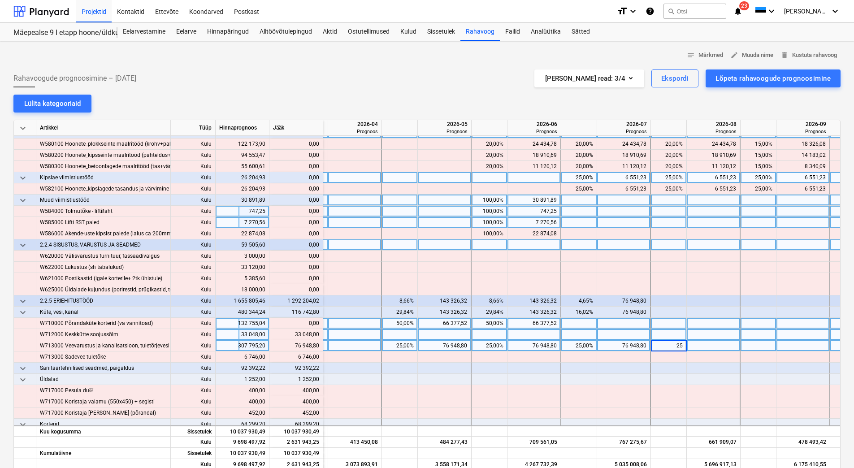
click at [667, 334] on div at bounding box center [669, 334] width 36 height 11
click at [397, 336] on div at bounding box center [400, 334] width 36 height 11
type input "25"
click at [487, 336] on div at bounding box center [490, 334] width 36 height 11
type input "25"
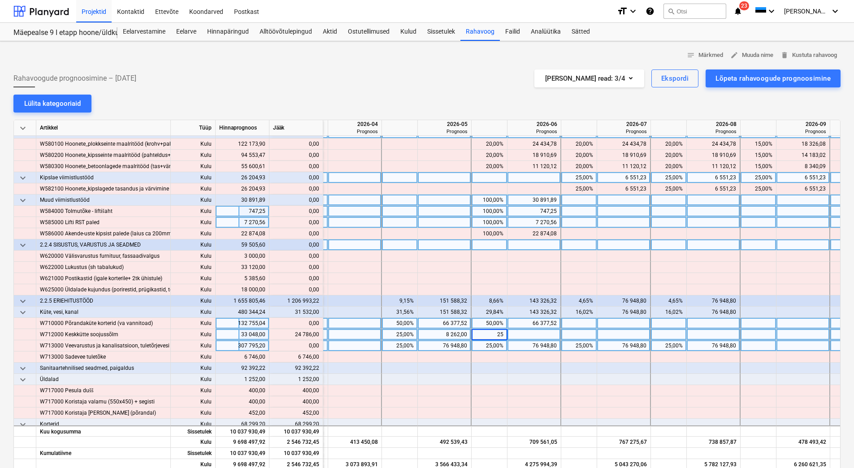
click at [573, 334] on div at bounding box center [580, 334] width 36 height 11
click at [674, 337] on div at bounding box center [669, 334] width 36 height 11
type input "25"
click at [766, 329] on div at bounding box center [759, 334] width 36 height 11
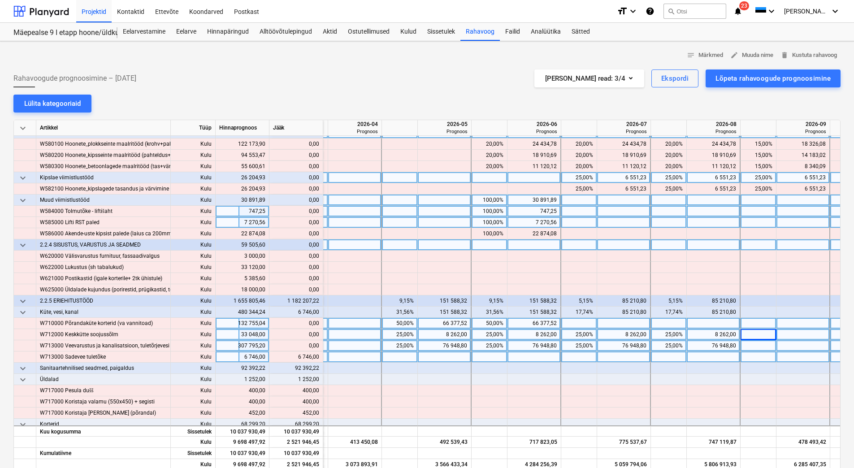
click at [657, 357] on div at bounding box center [669, 357] width 36 height 11
type input "100"
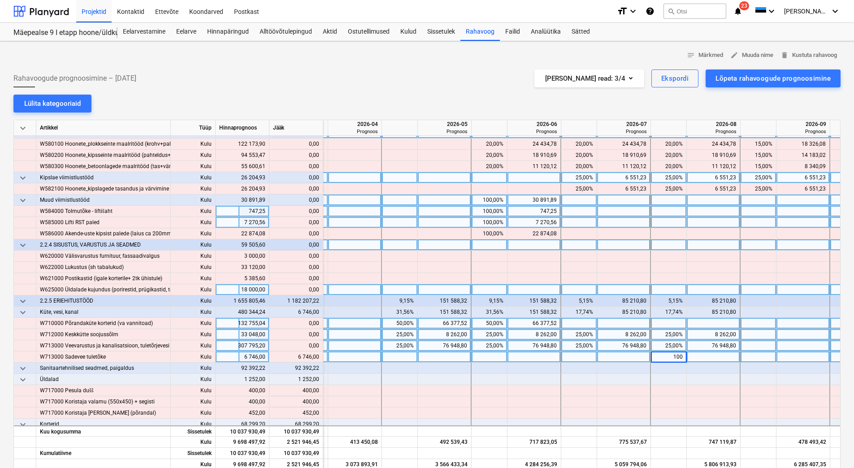
click at [673, 286] on div at bounding box center [669, 289] width 36 height 11
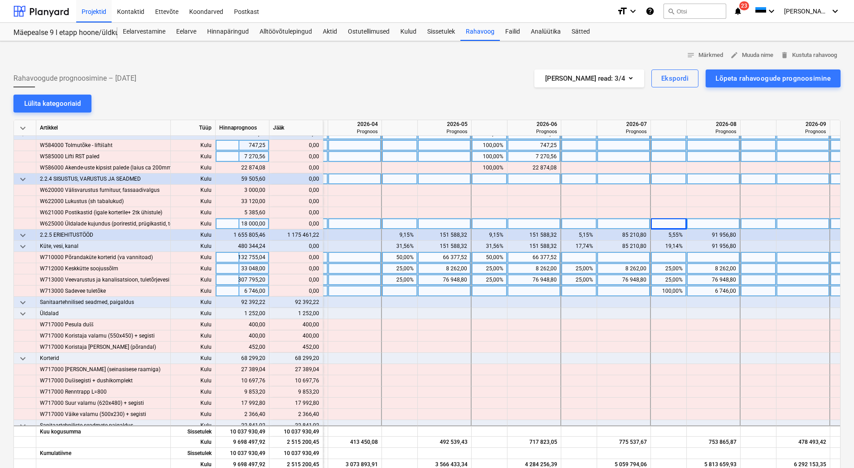
scroll to position [5055, 838]
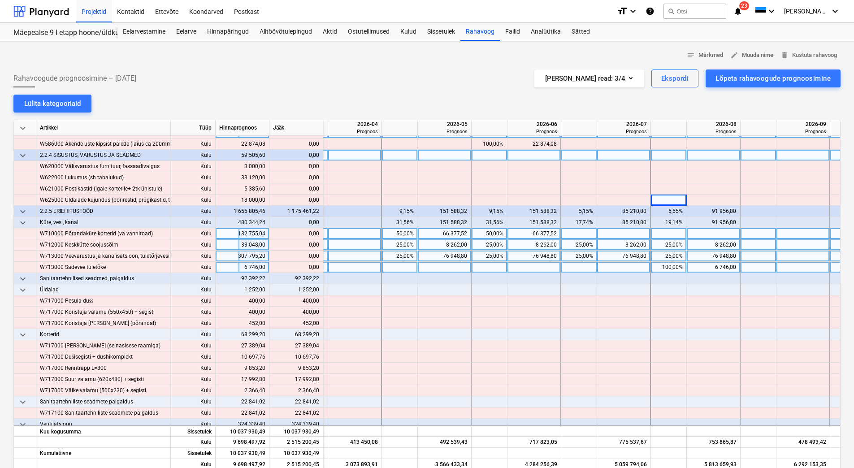
click at [750, 248] on div at bounding box center [759, 245] width 36 height 11
type input "20"
click at [664, 243] on div "25,00%" at bounding box center [669, 245] width 28 height 11
type input "20"
click at [568, 244] on div "25,00%" at bounding box center [579, 245] width 28 height 11
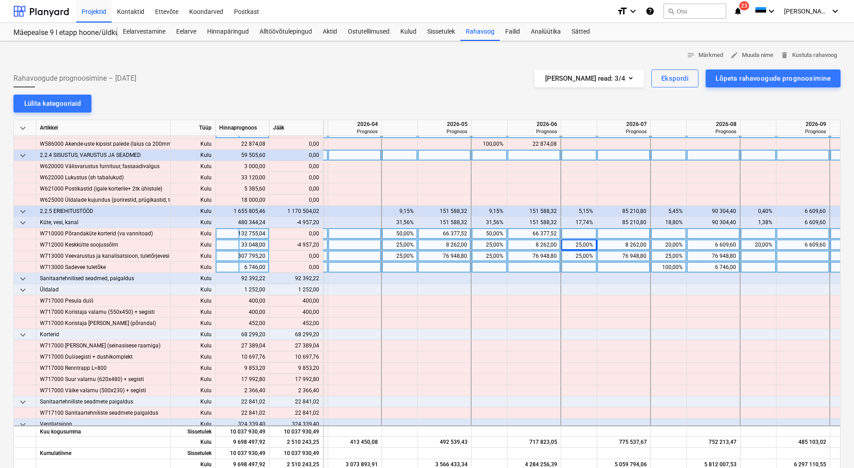
click at [568, 244] on div "25,00%" at bounding box center [579, 245] width 28 height 11
type input "20"
click at [474, 242] on div "25,00%" at bounding box center [490, 245] width 36 height 11
click at [477, 244] on div "25,00%" at bounding box center [489, 245] width 28 height 11
type input "20"
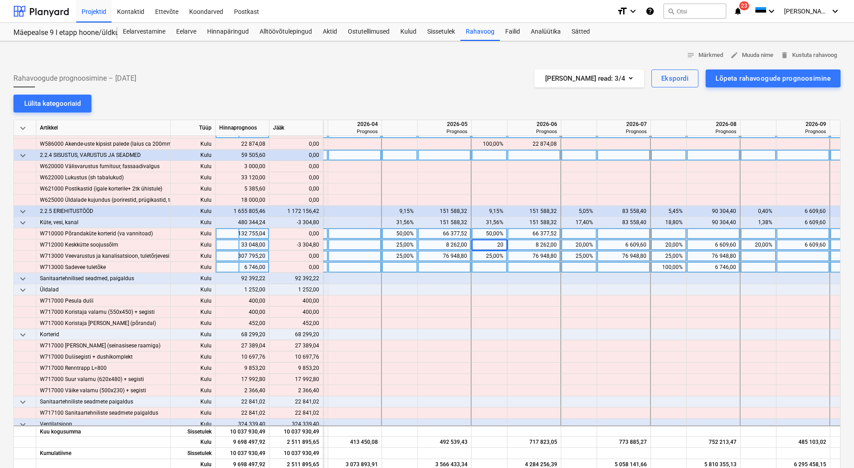
click at [386, 245] on div "25,00%" at bounding box center [400, 245] width 28 height 11
type input "20"
click at [389, 267] on div at bounding box center [400, 267] width 36 height 11
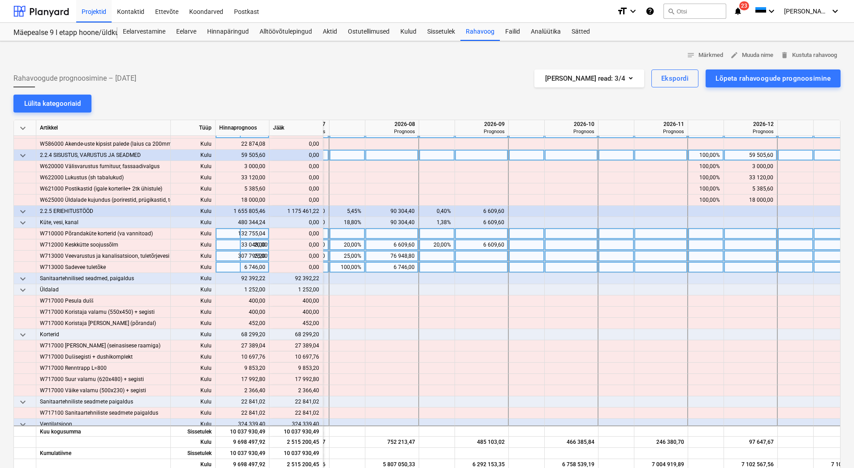
scroll to position [5055, 1165]
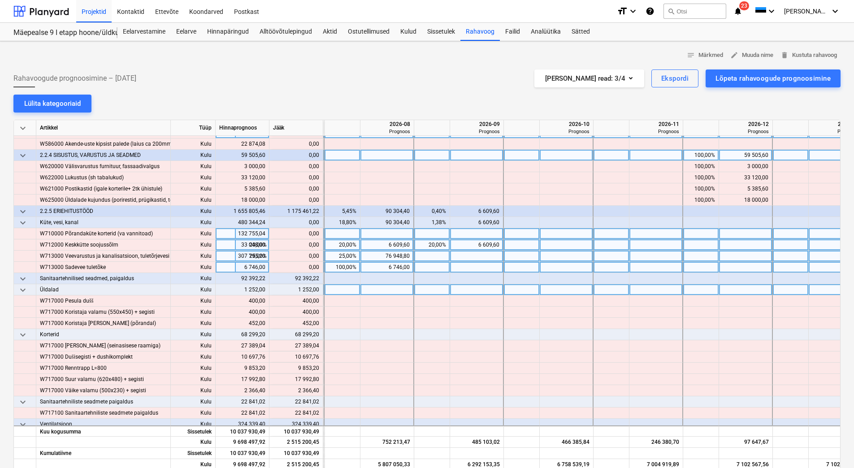
click at [604, 292] on div at bounding box center [612, 289] width 36 height 11
type input "50"
click at [689, 291] on div at bounding box center [702, 289] width 36 height 11
type input "50"
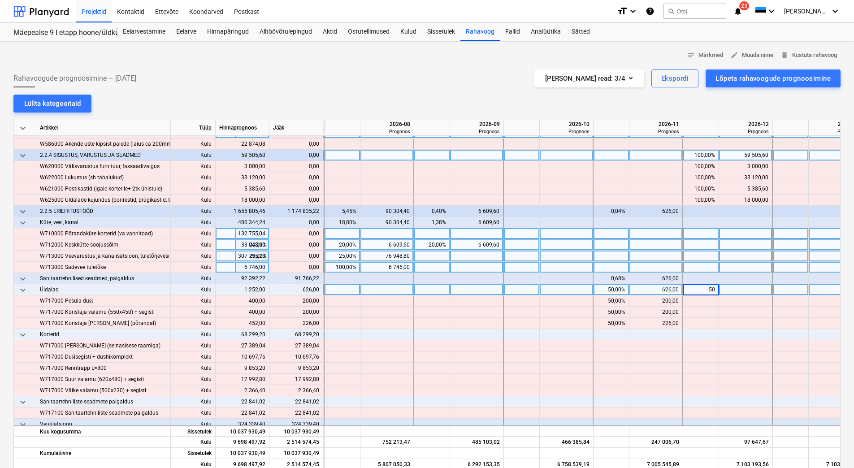
click at [716, 253] on div at bounding box center [702, 256] width 36 height 11
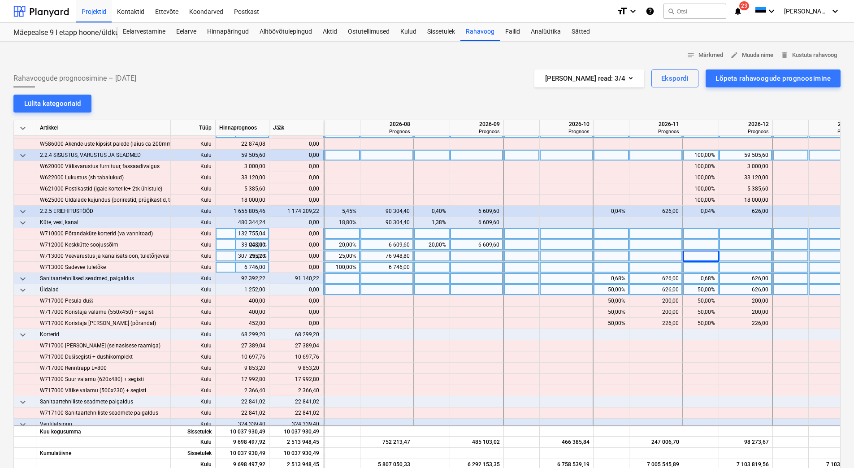
click at [605, 278] on div "0,68%" at bounding box center [611, 278] width 28 height 11
type input "50"
click at [697, 281] on div "0,68%" at bounding box center [701, 278] width 28 height 11
type input "50"
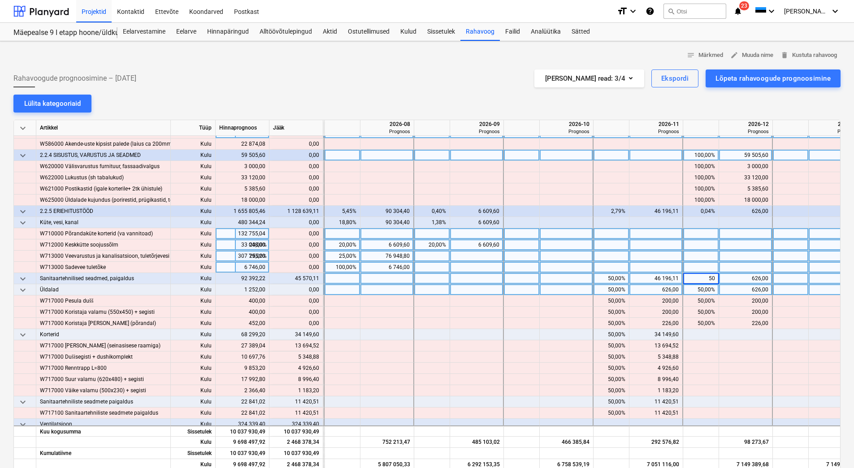
click at [652, 246] on div at bounding box center [657, 245] width 54 height 11
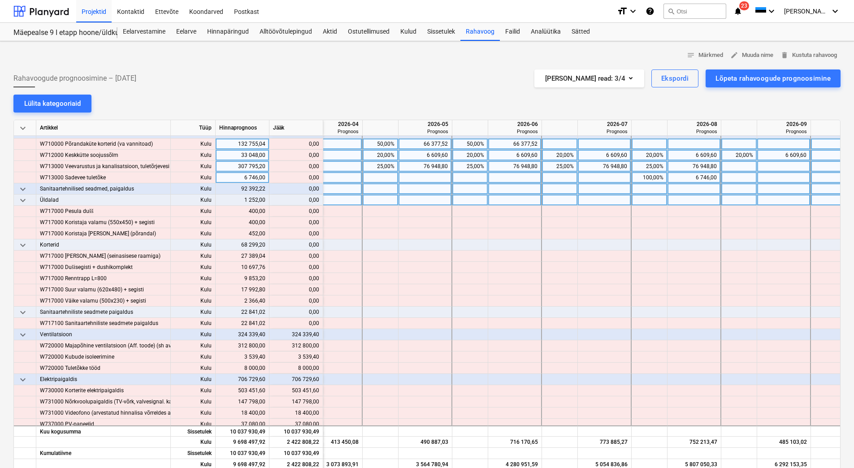
scroll to position [5144, 859]
click at [465, 336] on div at bounding box center [470, 334] width 36 height 11
type input "25"
click at [563, 333] on div at bounding box center [559, 334] width 36 height 11
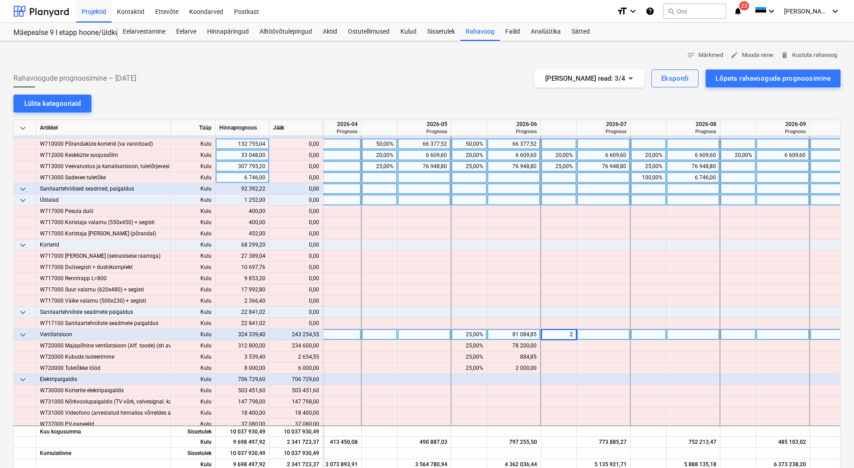
type input "25"
click at [657, 335] on div at bounding box center [649, 334] width 36 height 11
type input "25"
click at [741, 335] on div at bounding box center [739, 334] width 36 height 11
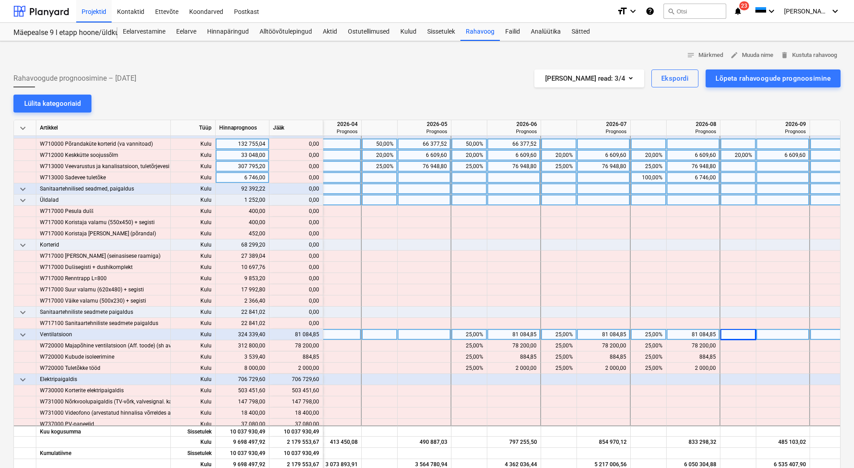
click at [741, 335] on div at bounding box center [739, 334] width 36 height 11
type input "25"
click at [796, 333] on div at bounding box center [784, 334] width 54 height 11
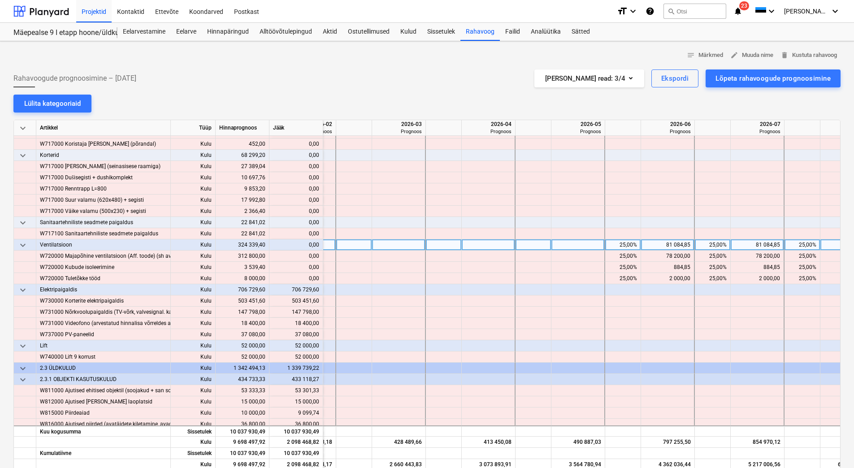
scroll to position [5234, 684]
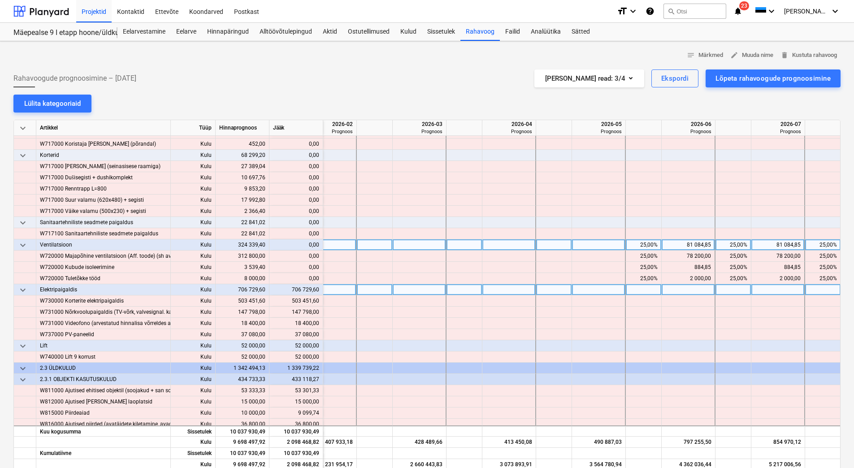
click at [370, 292] on div at bounding box center [375, 289] width 36 height 11
type input "20"
click at [464, 292] on div at bounding box center [465, 289] width 36 height 11
click at [463, 291] on div at bounding box center [465, 289] width 36 height 11
type input "20"
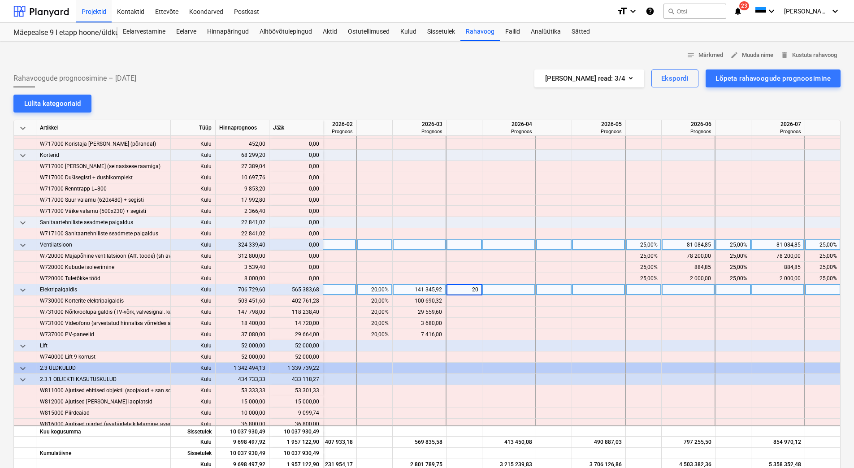
click at [555, 288] on div at bounding box center [554, 289] width 36 height 11
click at [550, 289] on div at bounding box center [554, 289] width 36 height 11
type input "20"
click at [638, 289] on div at bounding box center [644, 289] width 36 height 11
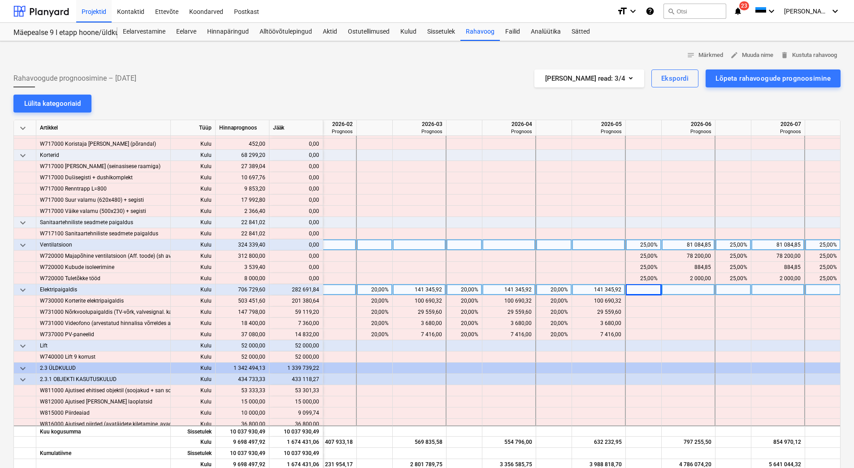
click at [458, 288] on div "20,00%" at bounding box center [464, 289] width 28 height 11
type input "25"
click at [372, 289] on div "20,00%" at bounding box center [375, 289] width 28 height 11
click at [371, 289] on div "20,00%" at bounding box center [375, 289] width 28 height 11
type input "25"
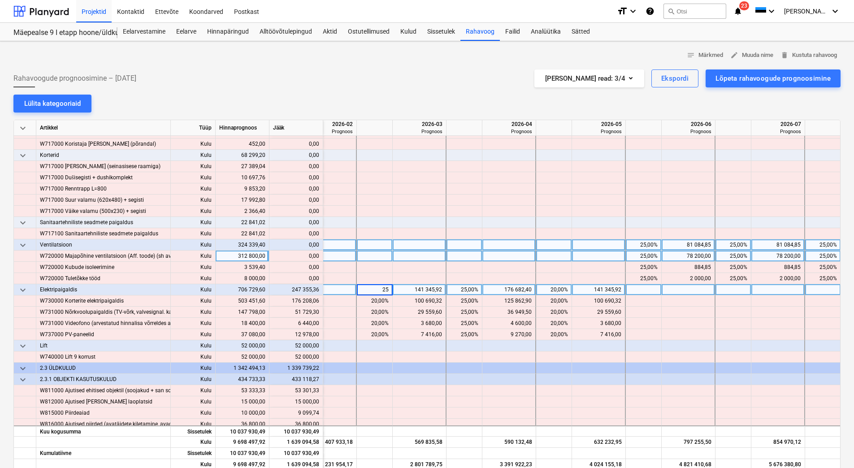
click at [379, 261] on div at bounding box center [375, 256] width 36 height 11
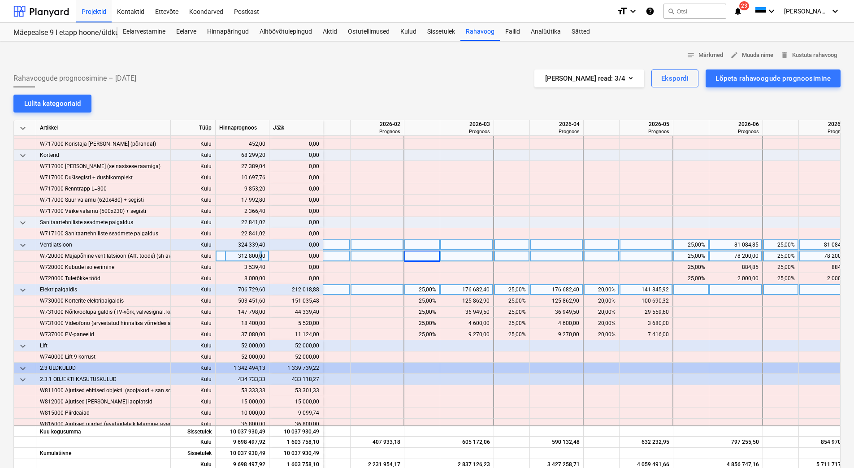
scroll to position [5234, 591]
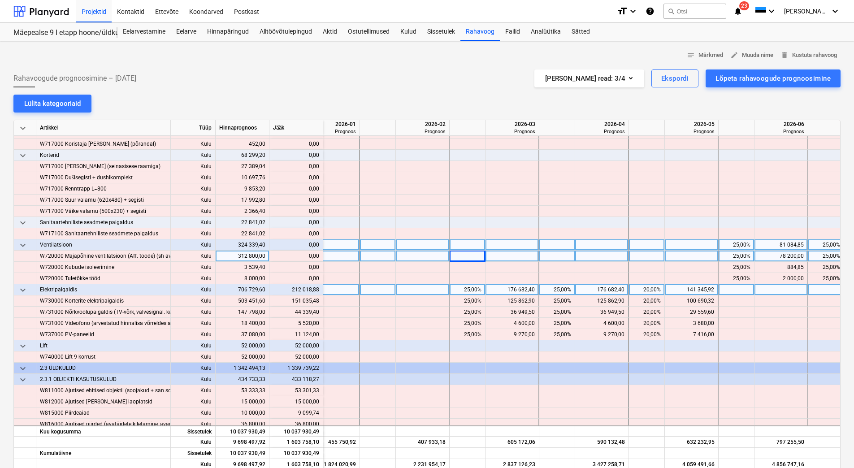
click at [376, 290] on div at bounding box center [378, 289] width 36 height 11
type input "30"
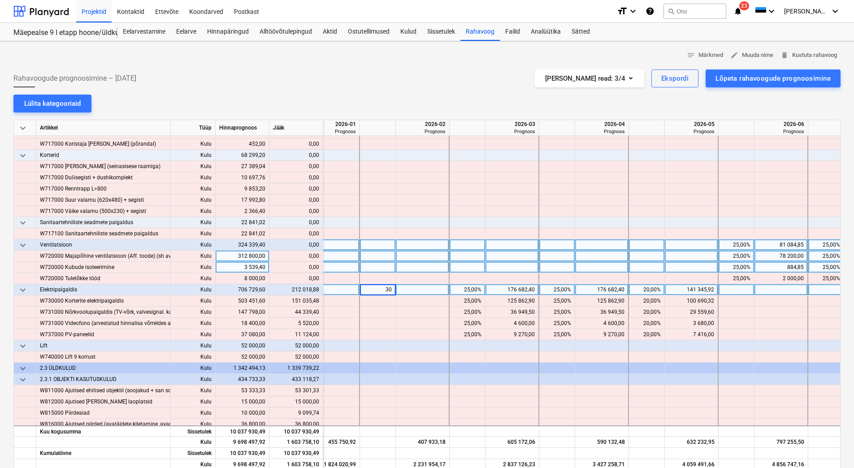
click at [391, 265] on div at bounding box center [378, 267] width 36 height 11
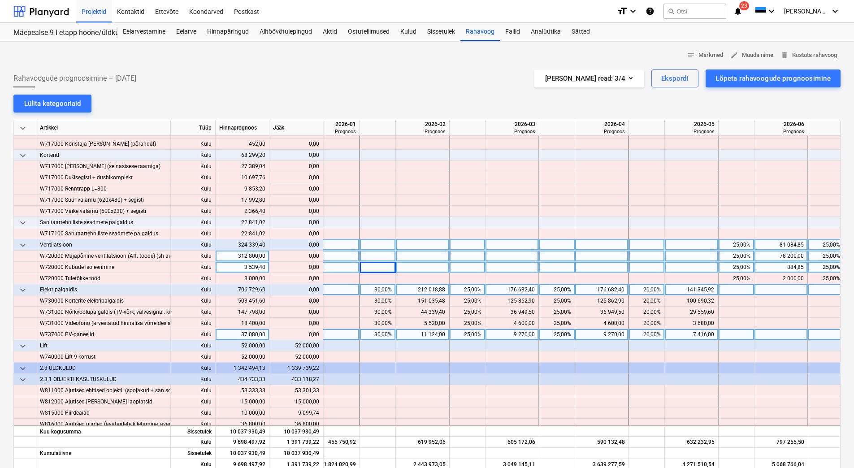
scroll to position [5279, 591]
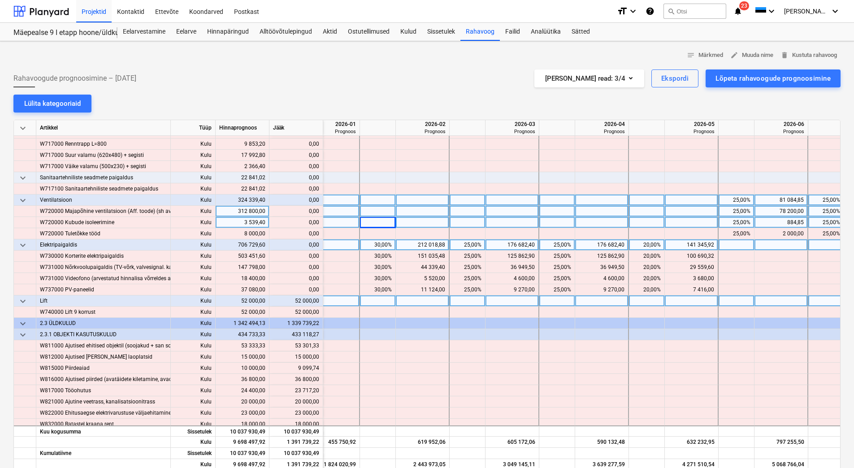
click at [733, 303] on div at bounding box center [737, 301] width 36 height 11
click at [735, 299] on input "100" at bounding box center [736, 301] width 35 height 11
drag, startPoint x: 735, startPoint y: 299, endPoint x: 750, endPoint y: 299, distance: 15.3
click at [750, 299] on input "100" at bounding box center [736, 301] width 35 height 11
type input "50"
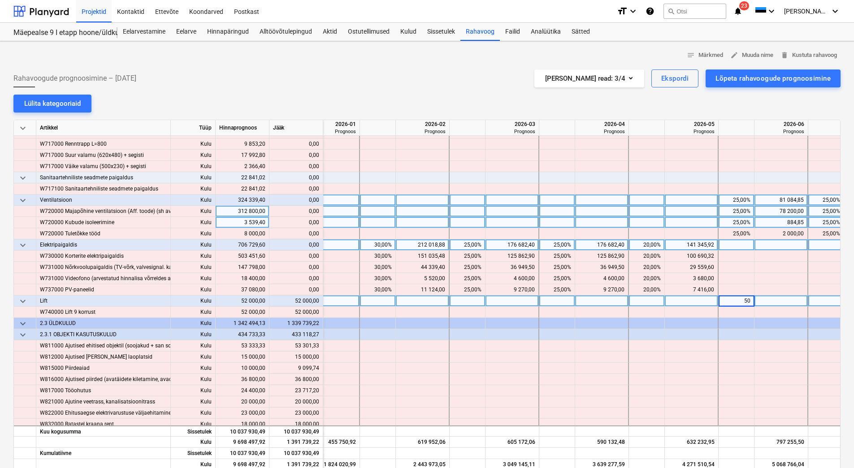
click at [374, 302] on div at bounding box center [378, 301] width 36 height 11
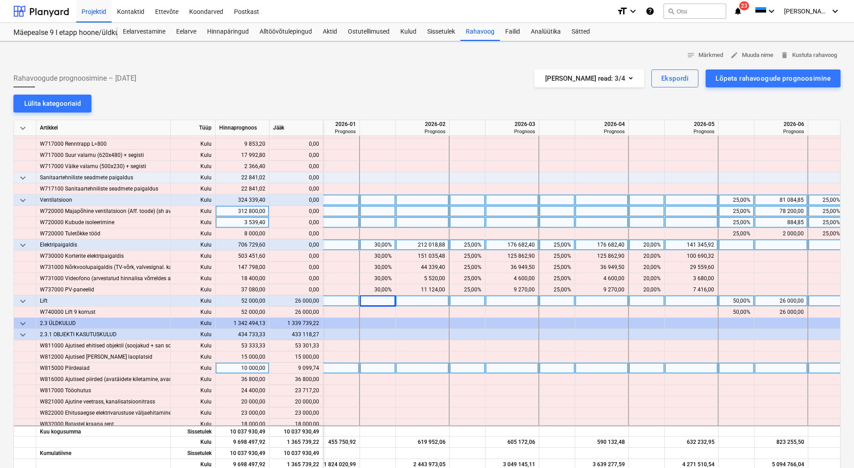
click at [441, 371] on div at bounding box center [423, 368] width 54 height 11
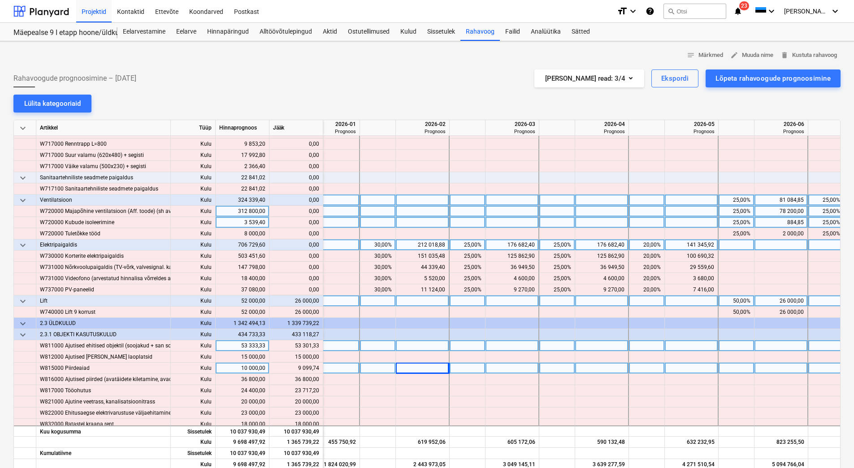
click at [512, 347] on div at bounding box center [513, 345] width 54 height 11
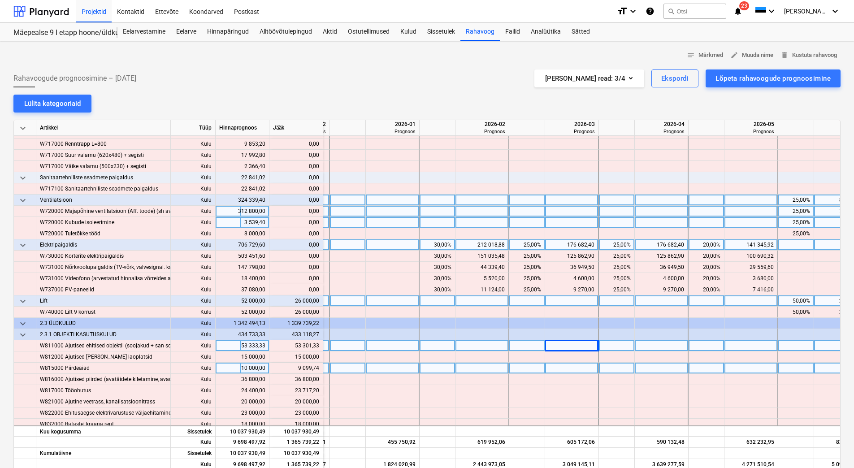
scroll to position [5279, 521]
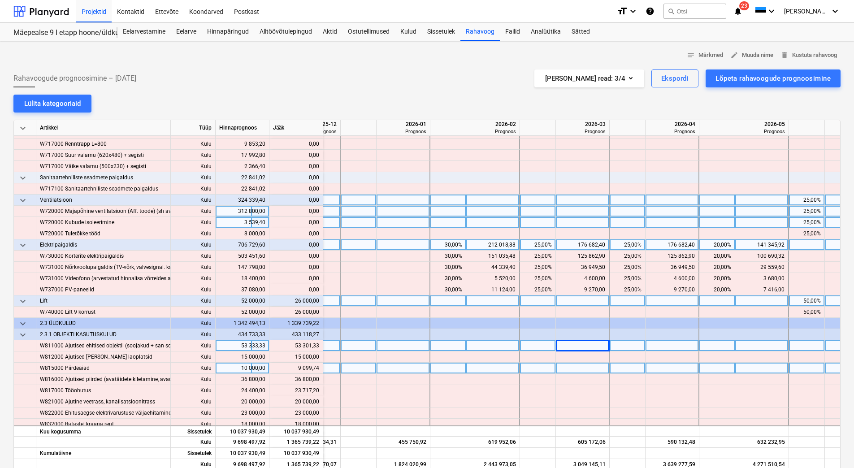
click at [357, 305] on div at bounding box center [359, 301] width 36 height 11
type input "20"
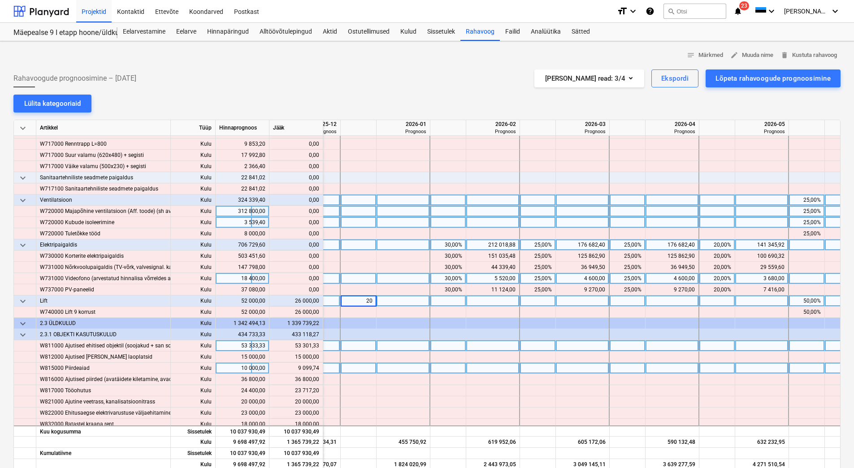
click at [373, 283] on div at bounding box center [359, 278] width 36 height 11
click at [633, 301] on div at bounding box center [628, 301] width 36 height 11
type input "30"
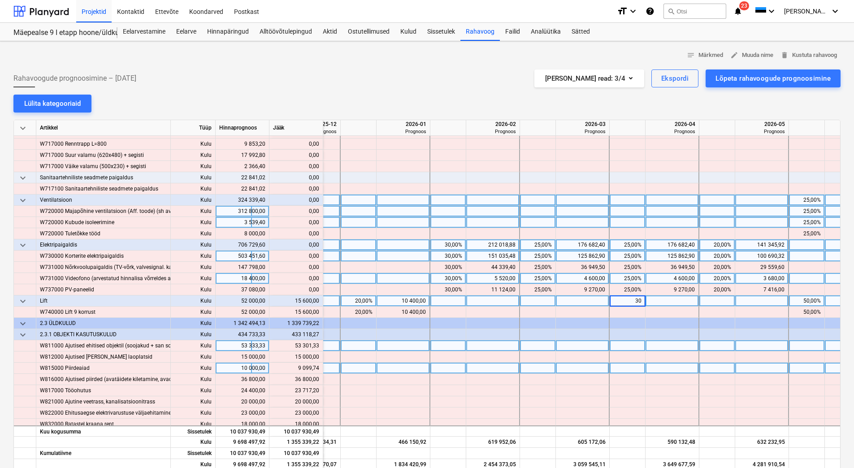
click at [401, 257] on div at bounding box center [404, 256] width 54 height 11
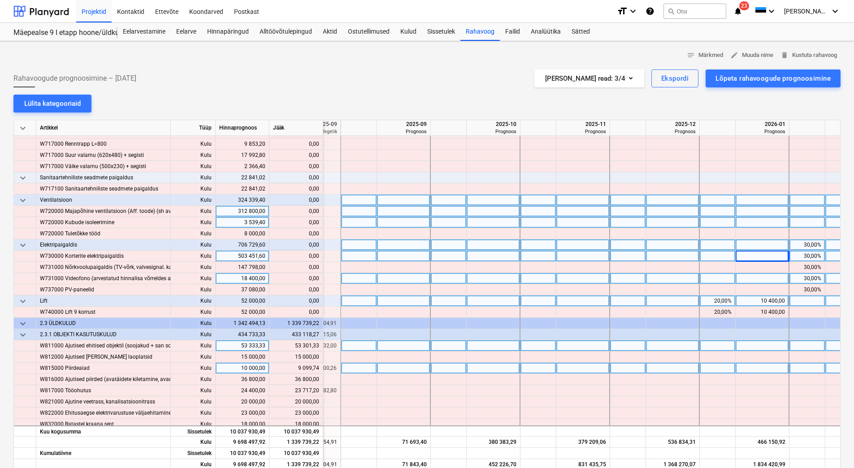
scroll to position [5279, 195]
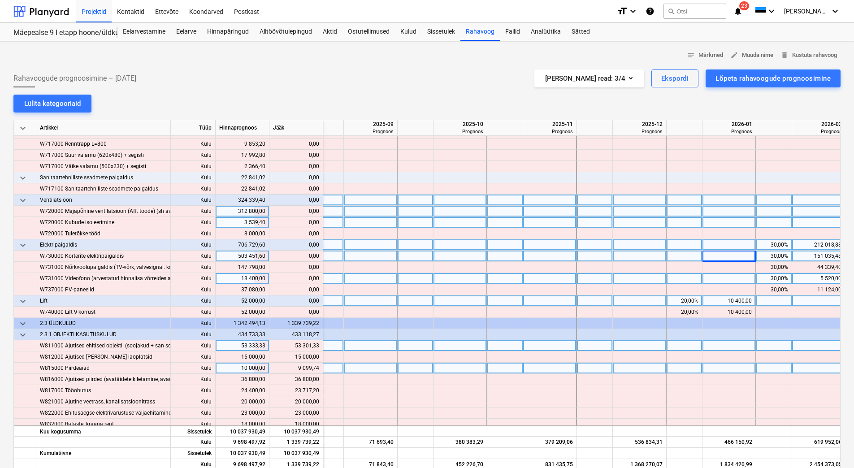
click at [331, 345] on div at bounding box center [326, 345] width 36 height 11
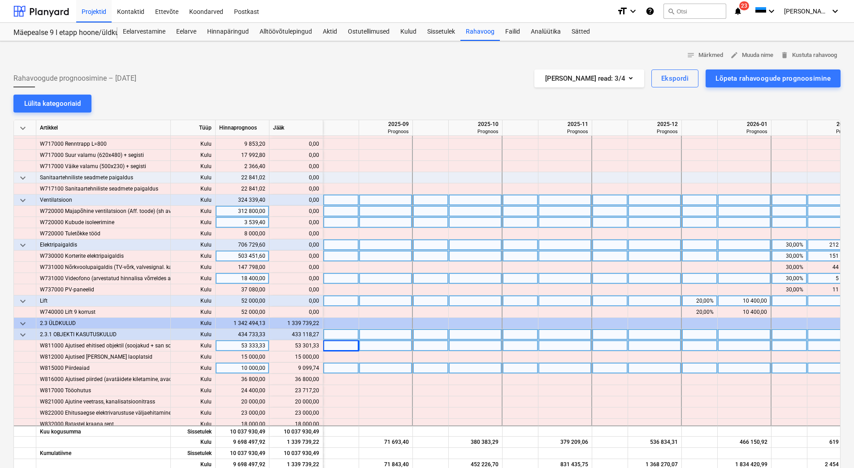
click at [334, 334] on div at bounding box center [341, 334] width 36 height 11
type input "5"
click at [428, 335] on div at bounding box center [431, 334] width 36 height 11
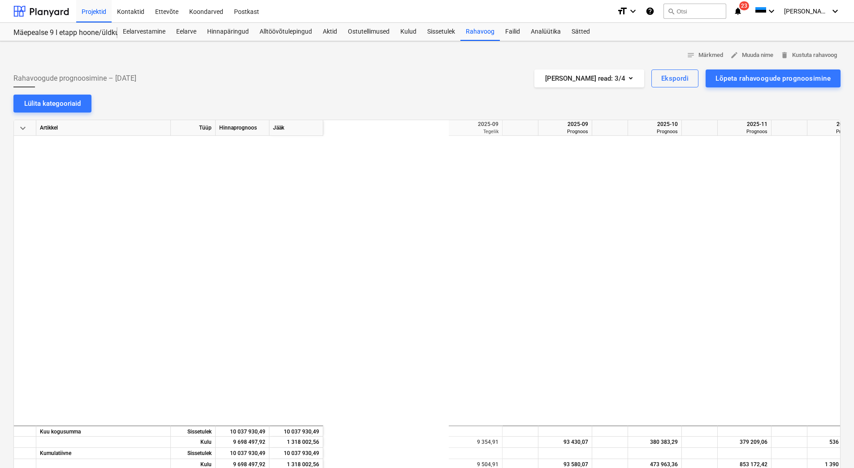
scroll to position [5279, 179]
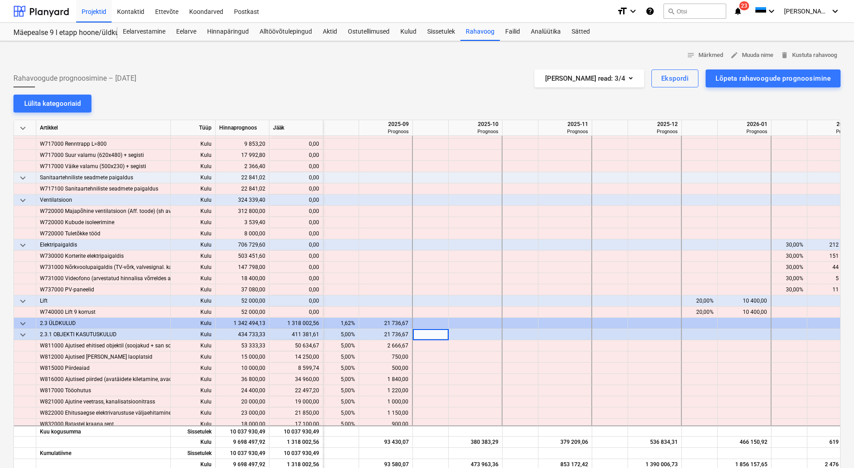
type input "5"
click at [507, 334] on div at bounding box center [521, 334] width 36 height 11
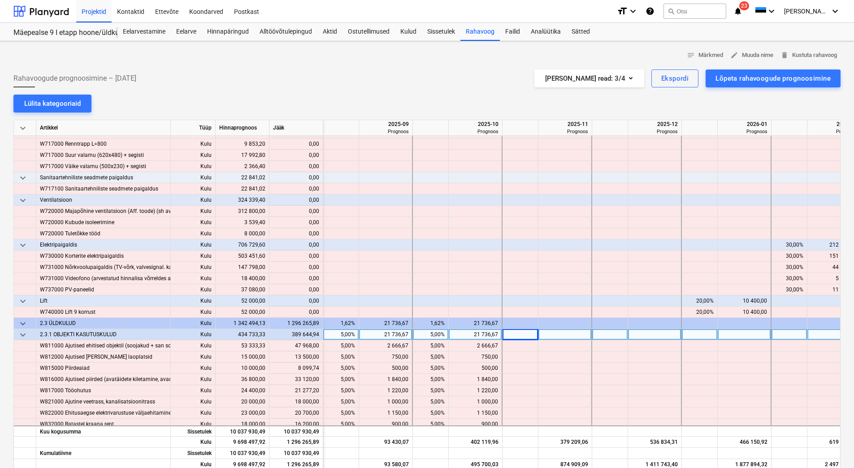
click at [511, 334] on div at bounding box center [521, 334] width 36 height 11
type input "5"
click at [599, 333] on div at bounding box center [611, 334] width 36 height 11
type input "5"
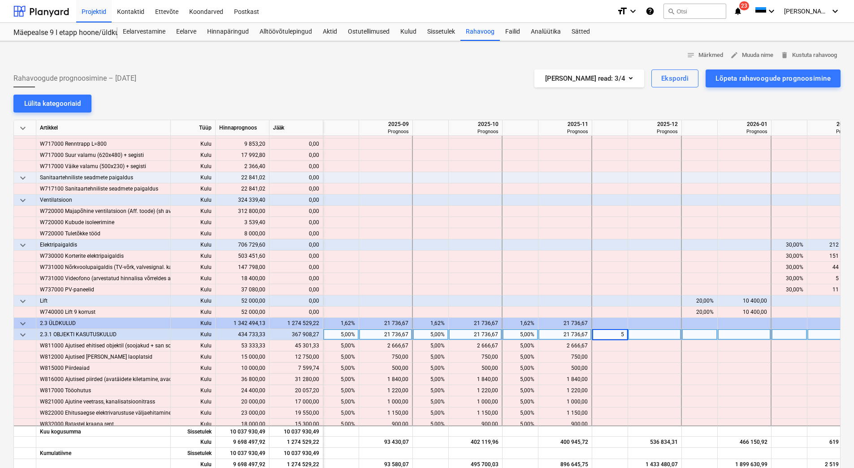
click at [693, 333] on div at bounding box center [700, 334] width 36 height 11
click at [689, 335] on div at bounding box center [700, 334] width 36 height 11
type input "5"
click at [780, 337] on div at bounding box center [790, 334] width 36 height 11
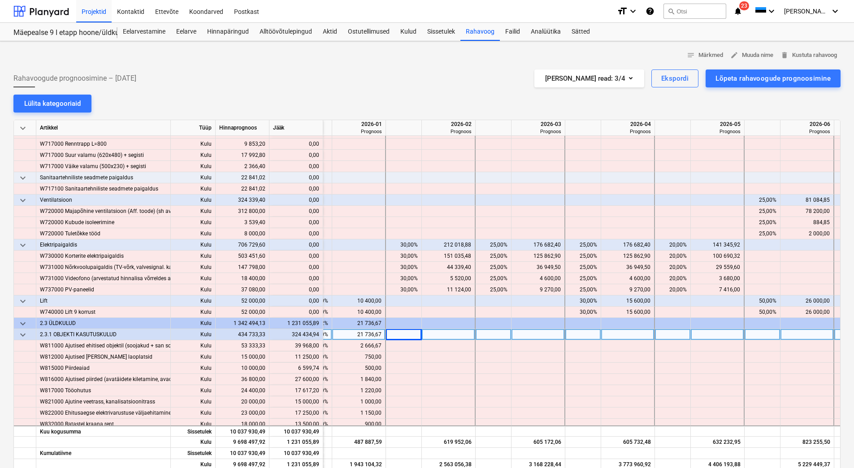
scroll to position [5279, 576]
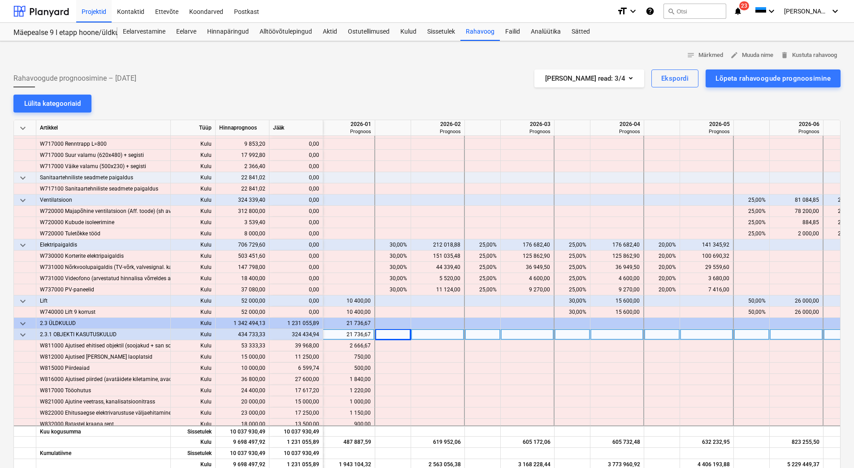
click at [393, 339] on div at bounding box center [393, 334] width 36 height 11
type input "5"
click at [494, 336] on div at bounding box center [483, 334] width 36 height 11
click at [565, 335] on div at bounding box center [573, 334] width 36 height 11
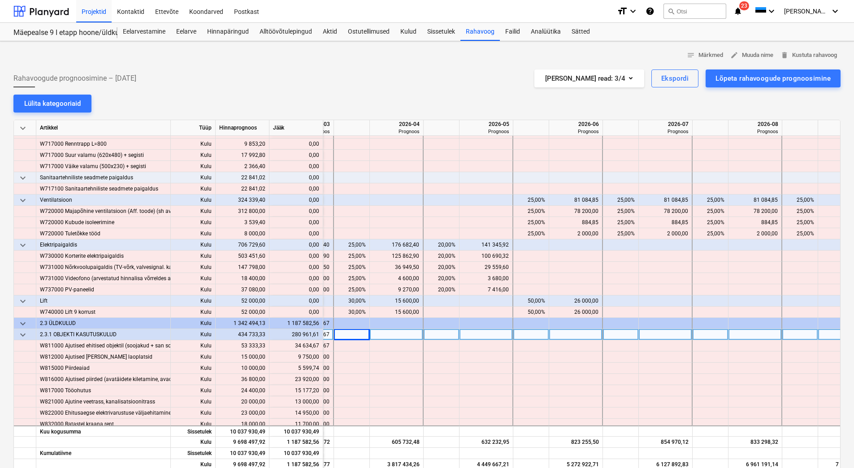
scroll to position [5279, 813]
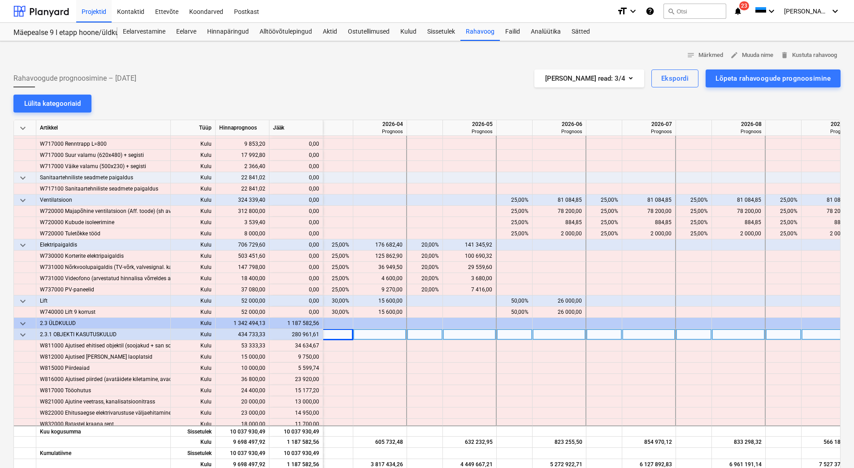
click at [338, 335] on div at bounding box center [336, 334] width 36 height 11
type input "5"
click at [435, 334] on div at bounding box center [425, 334] width 36 height 11
type input "5"
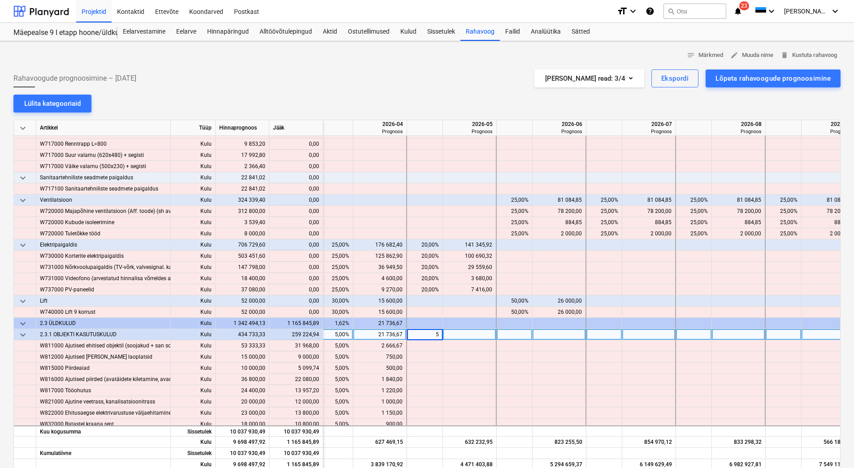
click at [508, 336] on div at bounding box center [515, 334] width 36 height 11
click at [593, 336] on div at bounding box center [605, 334] width 36 height 11
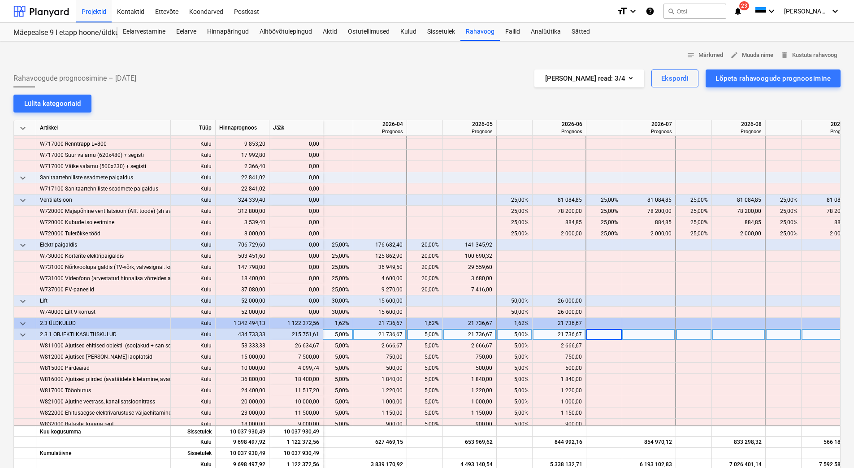
click at [593, 336] on div at bounding box center [605, 334] width 36 height 11
type input "5"
click at [684, 333] on div at bounding box center [694, 334] width 36 height 11
type input "5"
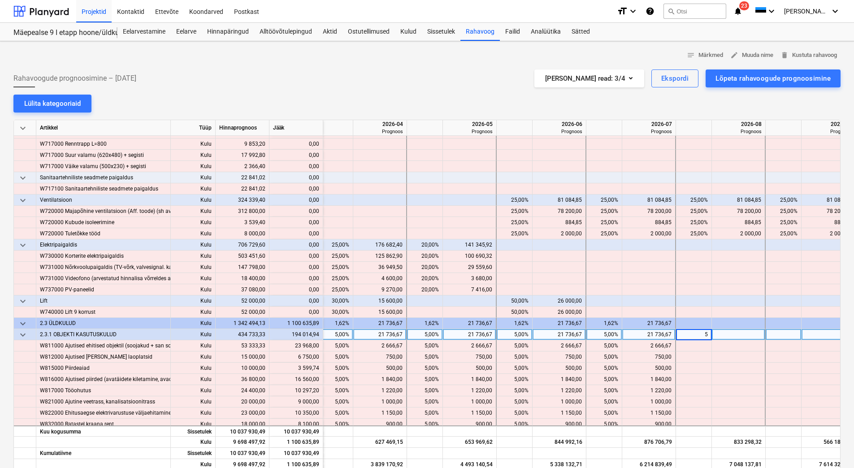
click at [776, 335] on div at bounding box center [784, 334] width 36 height 11
type input "5"
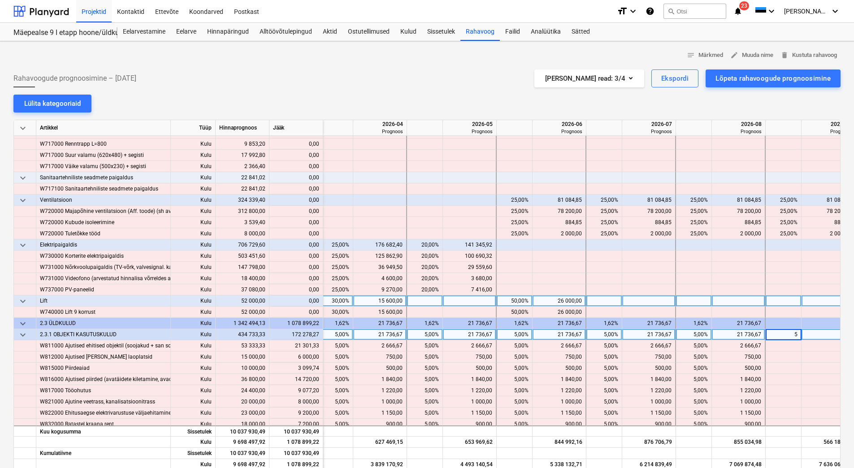
click at [798, 305] on div at bounding box center [784, 301] width 36 height 11
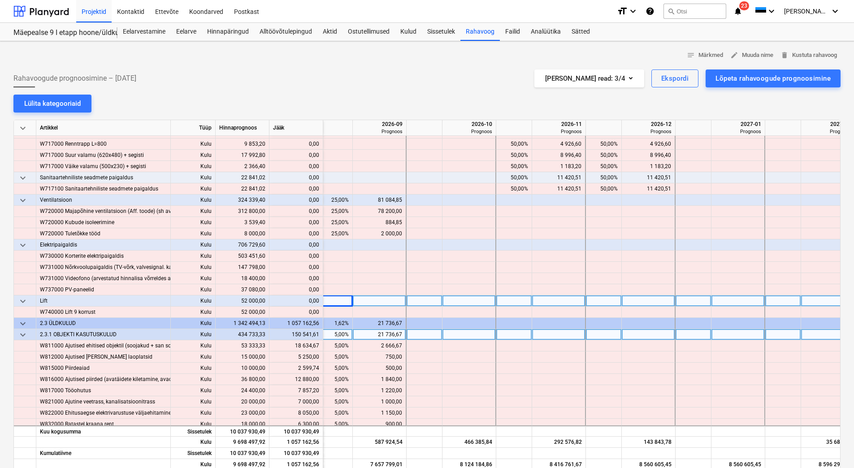
scroll to position [5279, 1296]
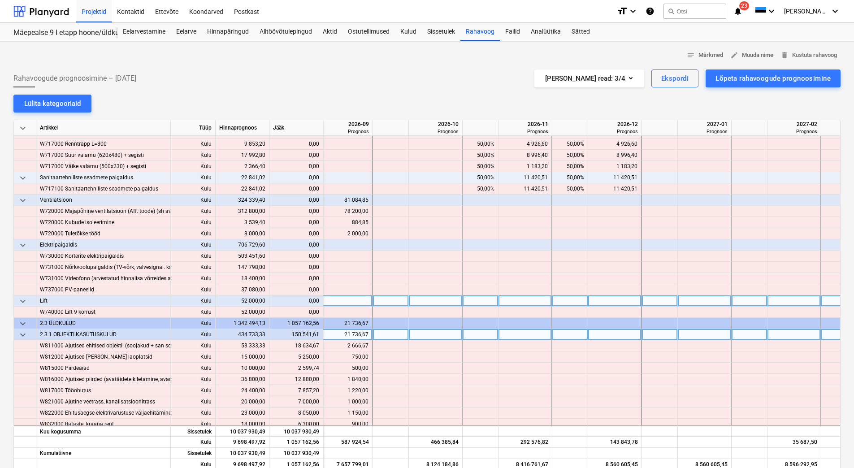
click at [395, 339] on div at bounding box center [391, 334] width 36 height 11
type input "5"
click at [480, 333] on div at bounding box center [481, 334] width 36 height 11
type input "5"
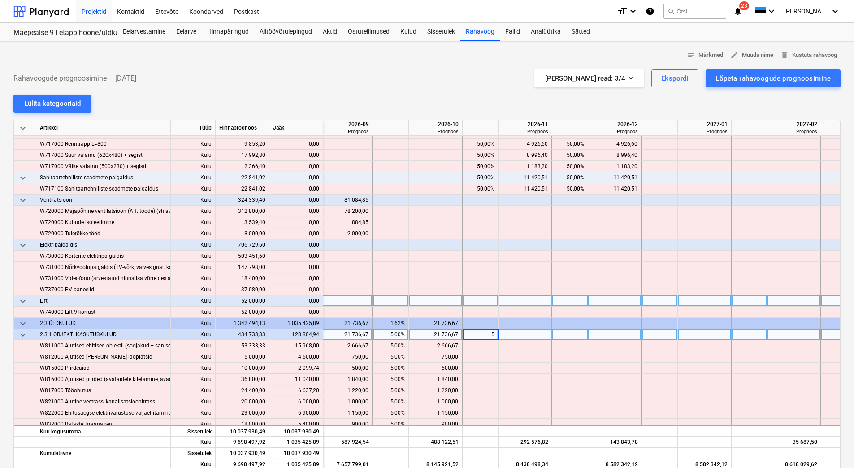
click at [564, 334] on div at bounding box center [571, 334] width 36 height 11
type input "5"
click at [660, 334] on div at bounding box center [660, 334] width 36 height 11
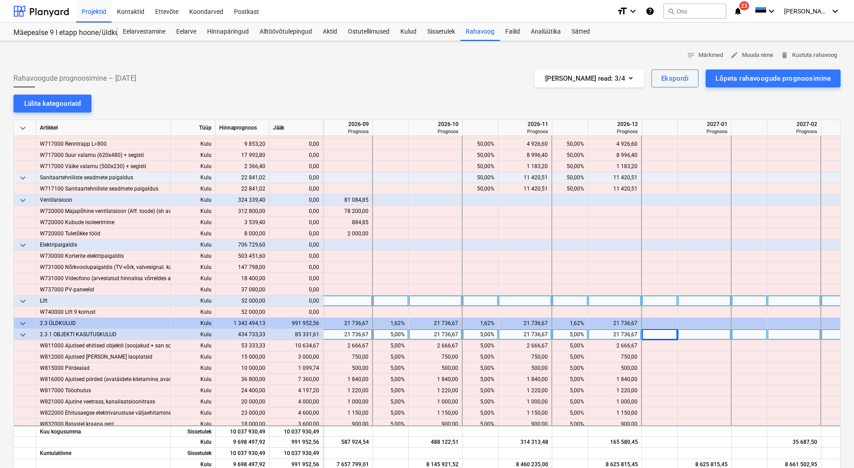
click at [660, 334] on div at bounding box center [660, 334] width 36 height 11
type input "5"
click at [734, 334] on div at bounding box center [750, 334] width 36 height 11
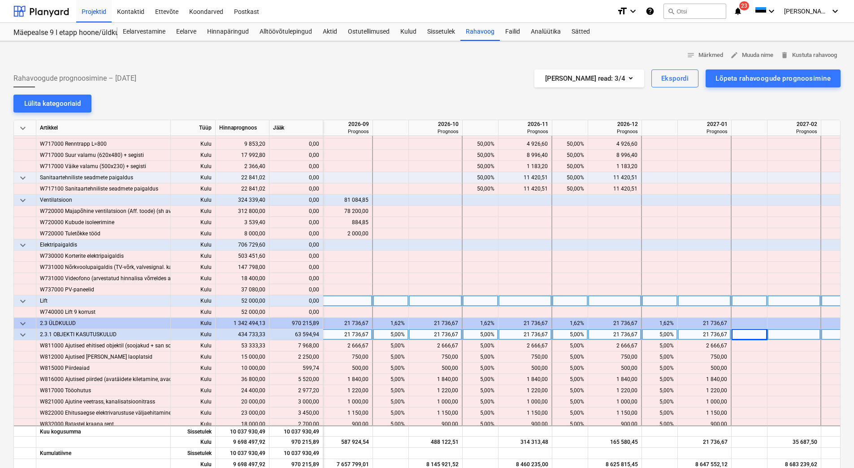
click at [741, 334] on div at bounding box center [750, 334] width 36 height 11
type input "15"
click at [746, 303] on div at bounding box center [750, 301] width 36 height 11
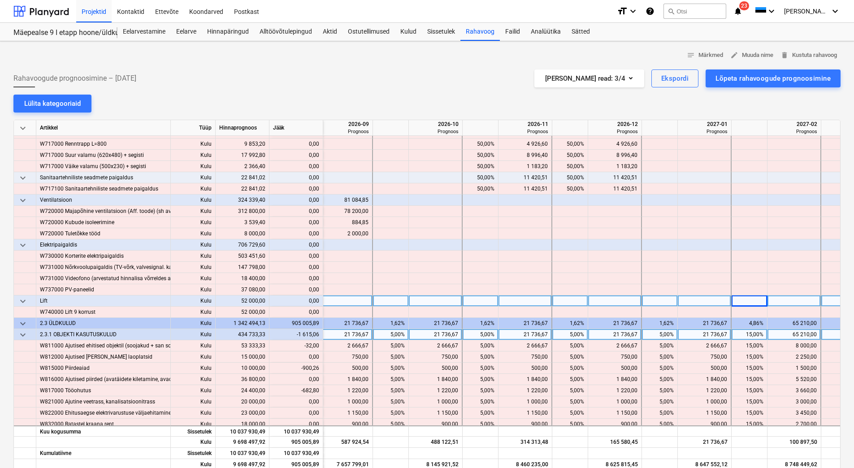
click at [746, 335] on div "15,00%" at bounding box center [750, 334] width 28 height 11
type input "10"
click at [747, 304] on div at bounding box center [750, 301] width 36 height 11
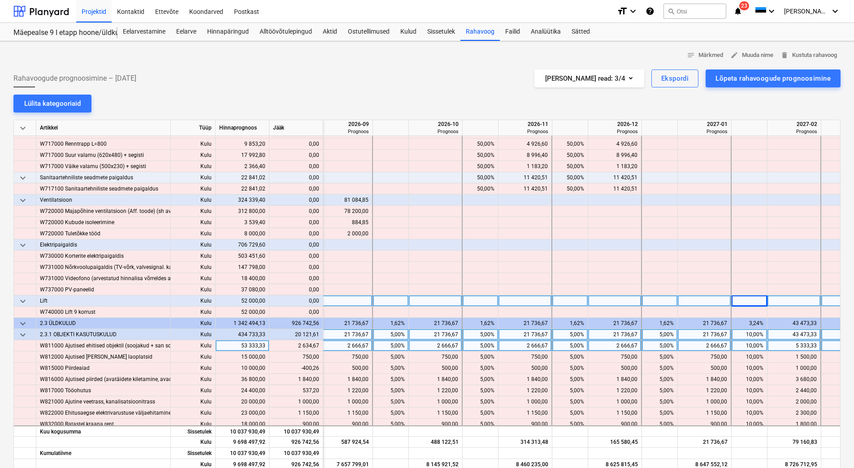
click at [737, 344] on div "10,00%" at bounding box center [750, 345] width 28 height 11
type input "15"
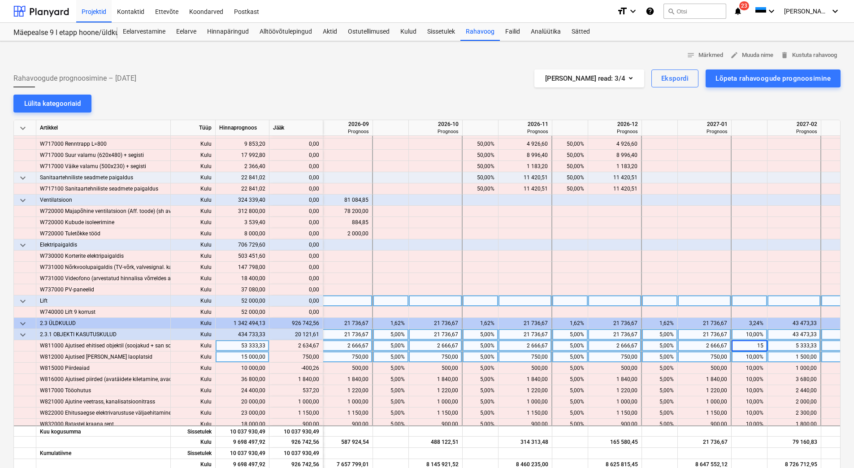
click at [734, 362] on div "10,00%" at bounding box center [750, 357] width 36 height 11
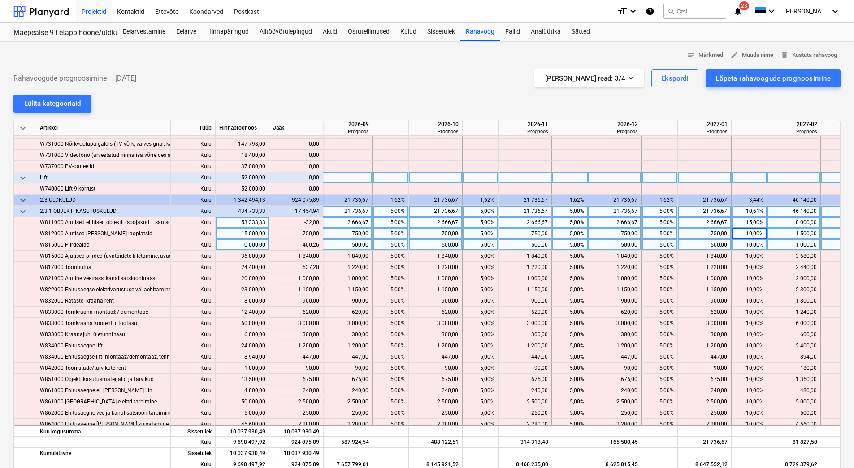
scroll to position [5414, 1296]
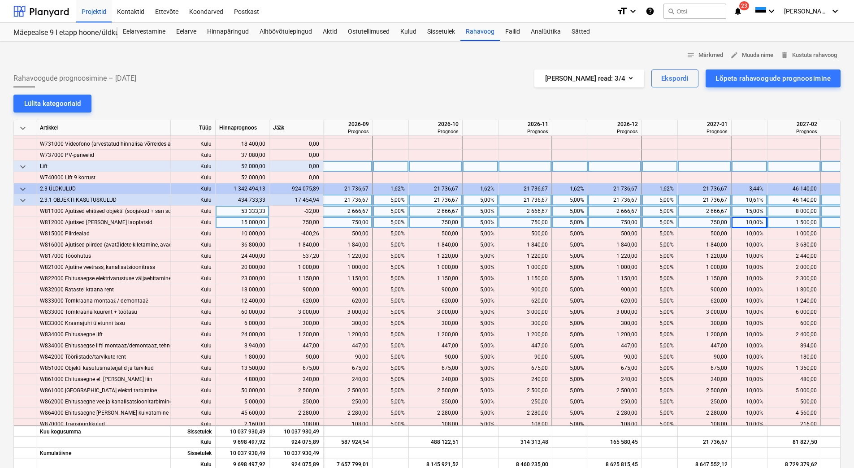
click at [746, 201] on div "10,61%" at bounding box center [750, 200] width 28 height 11
type input "15"
click at [743, 211] on div "15,00%" at bounding box center [750, 211] width 28 height 11
click at [784, 214] on div "8 000,00" at bounding box center [795, 211] width 46 height 11
click at [784, 224] on div "2 250,00" at bounding box center [795, 222] width 46 height 11
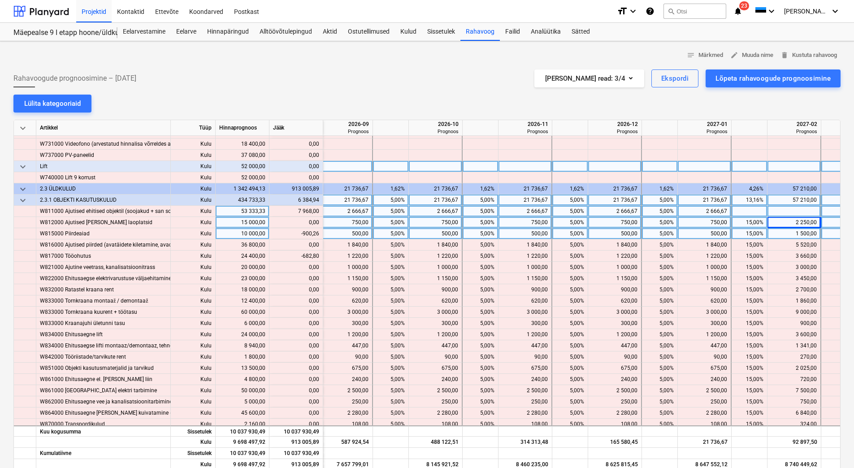
click at [785, 239] on div "1 500,00" at bounding box center [795, 233] width 46 height 11
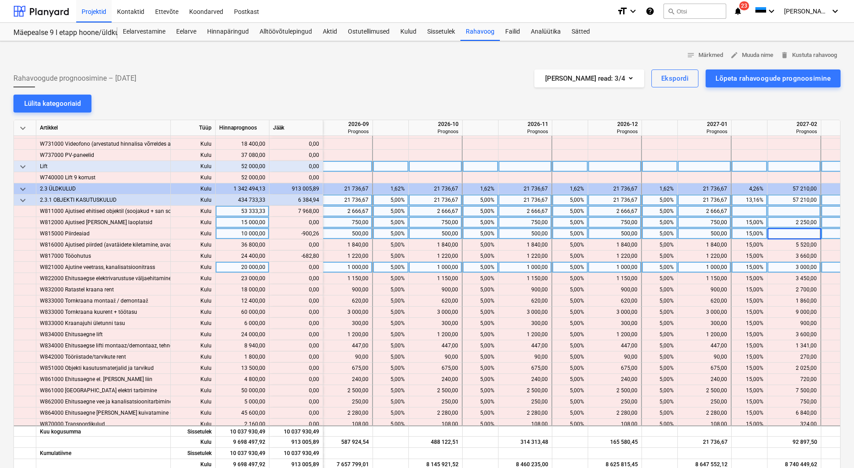
click at [785, 262] on div "3 000,00" at bounding box center [795, 267] width 46 height 11
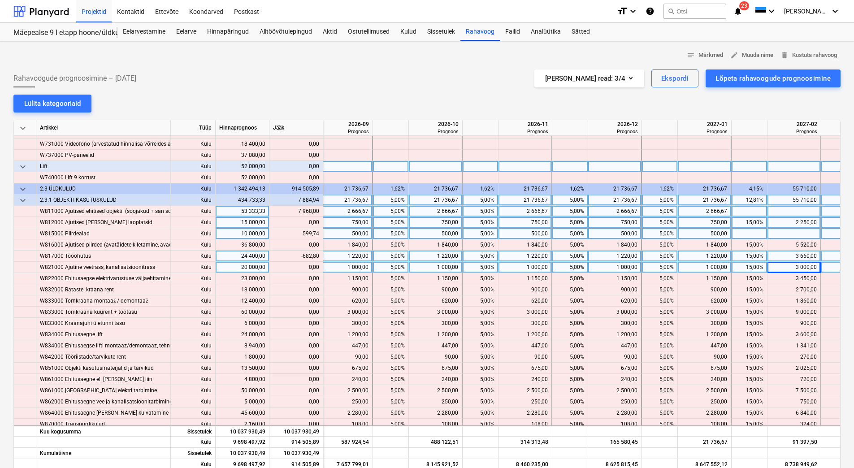
click at [785, 255] on div "3 660,00" at bounding box center [795, 256] width 46 height 11
click at [788, 239] on div at bounding box center [795, 233] width 54 height 11
click at [787, 210] on div at bounding box center [795, 211] width 54 height 11
type input "7968"
click at [785, 233] on div at bounding box center [795, 233] width 54 height 11
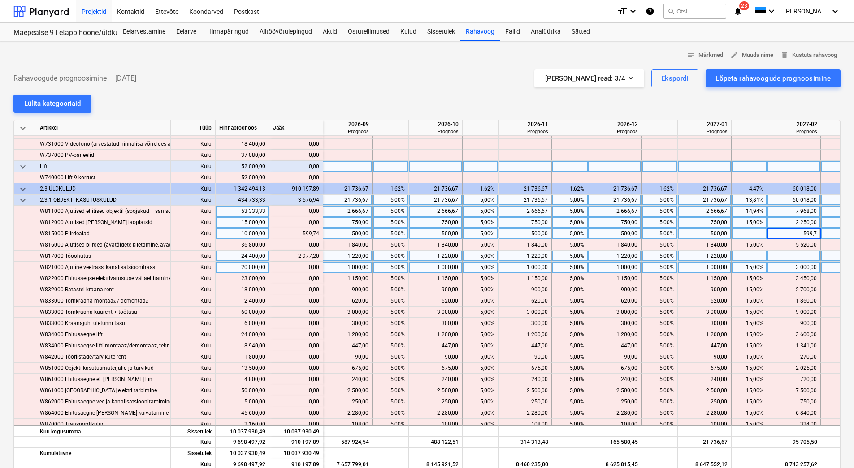
type input "599,74"
click at [783, 254] on div at bounding box center [795, 256] width 54 height 11
type input "2977,20"
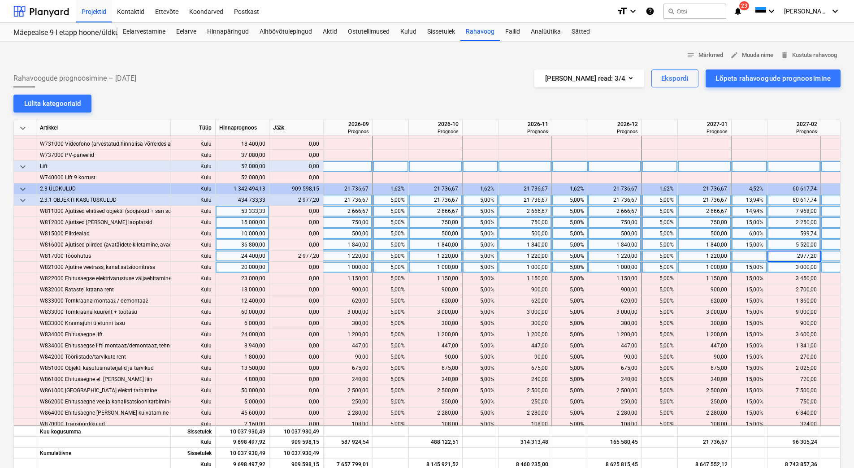
click at [775, 244] on div "5 520,00" at bounding box center [795, 245] width 46 height 11
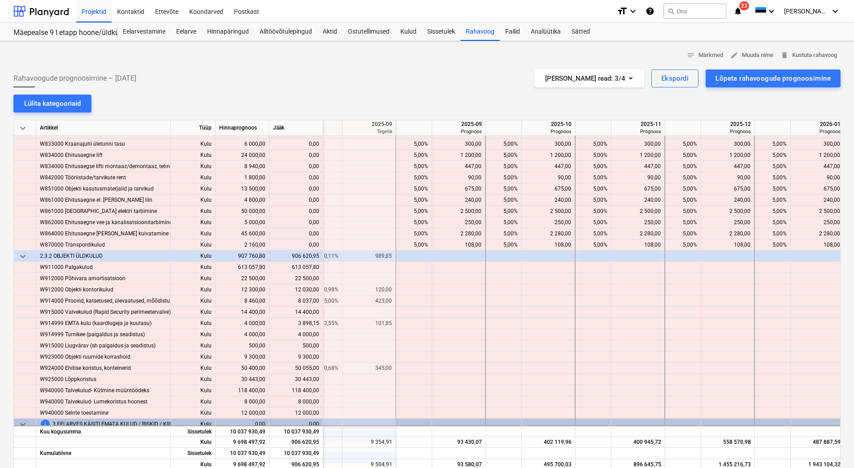
scroll to position [5593, 78]
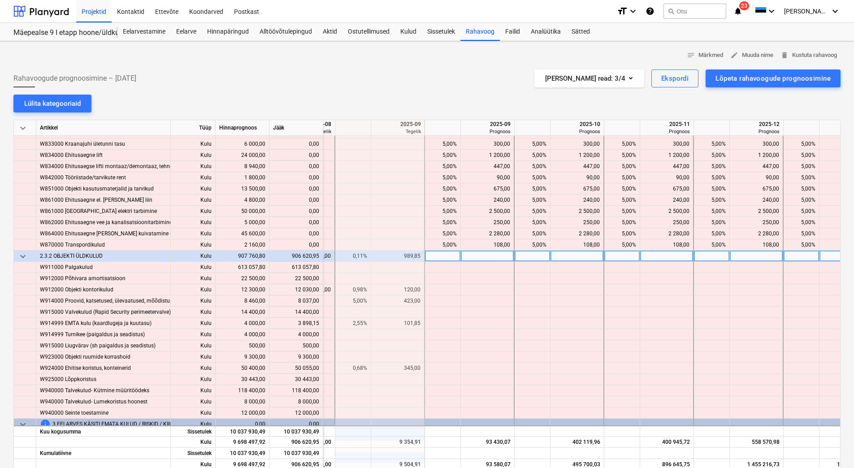
click at [445, 258] on div at bounding box center [443, 256] width 36 height 11
type input "5"
click at [526, 257] on div at bounding box center [533, 256] width 36 height 11
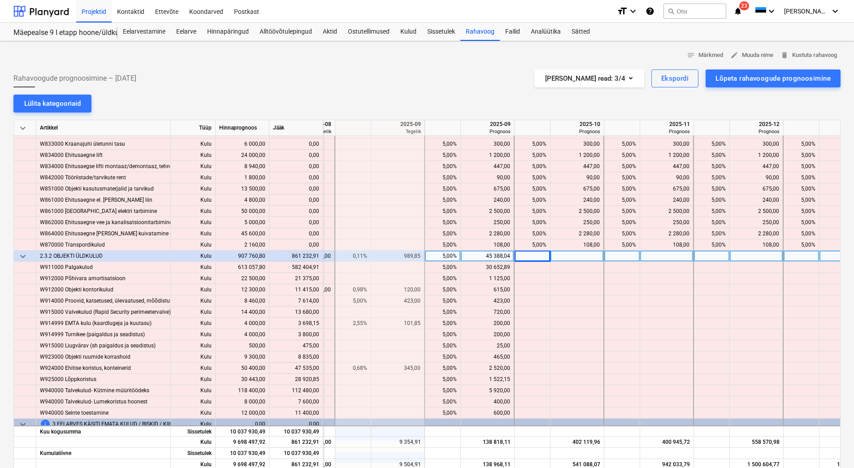
click at [434, 257] on div "5,00%" at bounding box center [443, 256] width 28 height 11
type input "1"
type input "5"
click at [531, 256] on div at bounding box center [533, 256] width 36 height 11
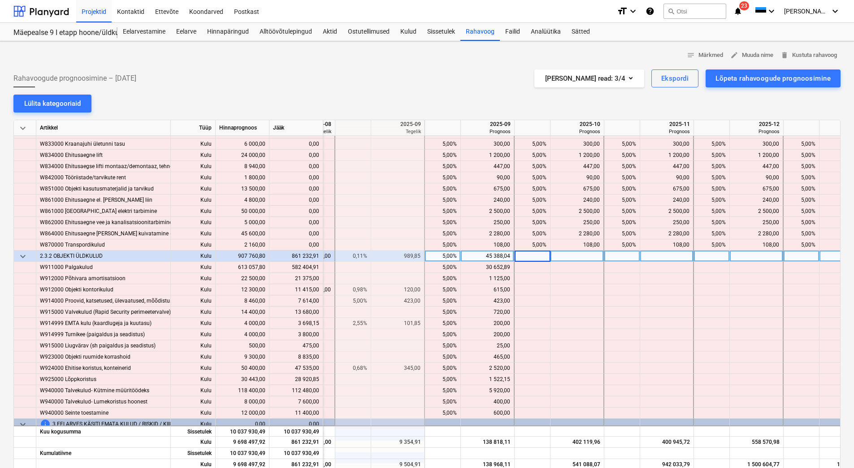
type input "5"
click at [615, 255] on div at bounding box center [623, 256] width 36 height 11
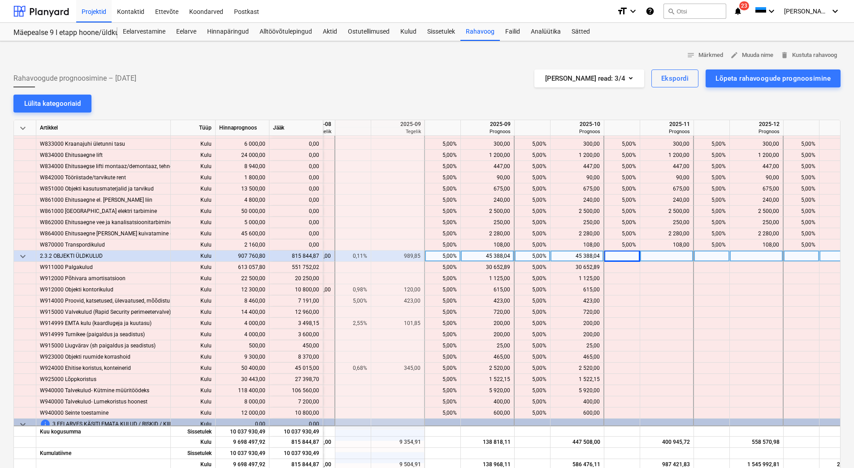
click at [615, 255] on div at bounding box center [623, 256] width 36 height 11
type input "5"
click at [707, 254] on div at bounding box center [712, 256] width 36 height 11
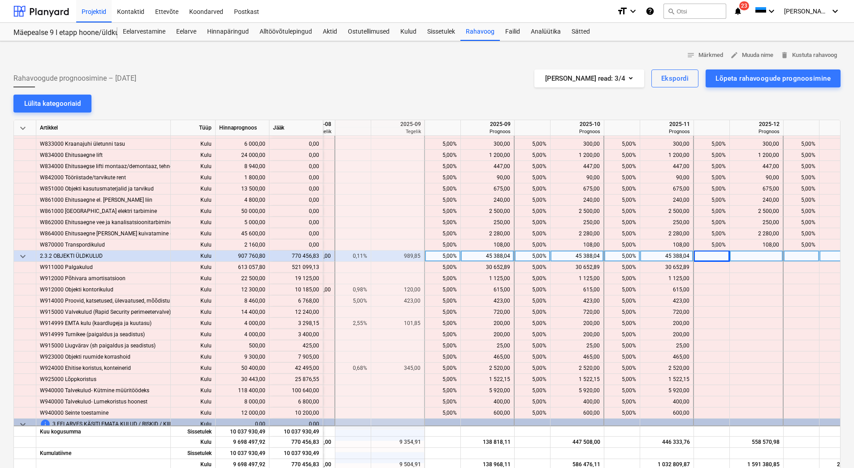
click at [707, 254] on div at bounding box center [712, 256] width 36 height 11
type input "5"
click at [792, 256] on div at bounding box center [802, 256] width 36 height 11
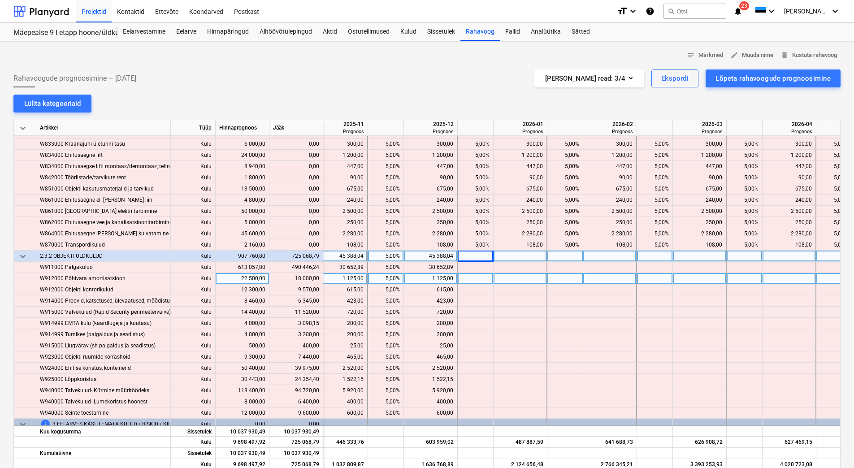
scroll to position [5593, 406]
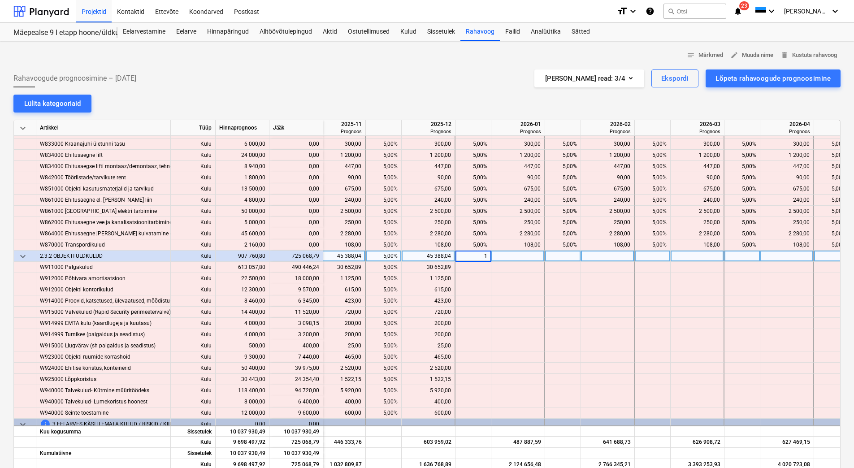
type input "10"
click at [560, 257] on div at bounding box center [563, 256] width 36 height 11
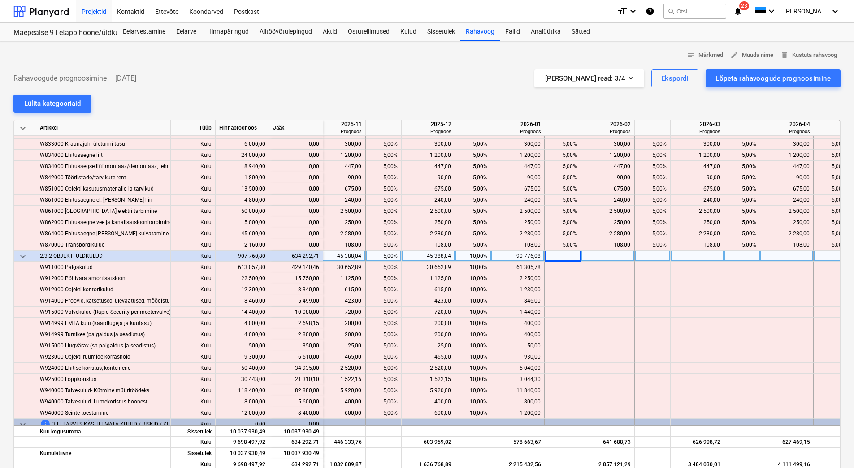
click at [560, 257] on div at bounding box center [563, 256] width 36 height 11
type input "10"
click at [649, 256] on div at bounding box center [653, 256] width 36 height 11
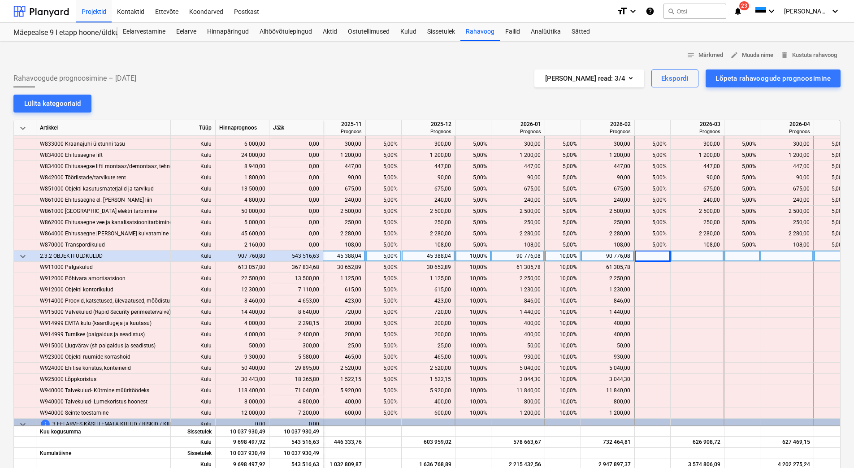
click at [649, 256] on div at bounding box center [653, 256] width 36 height 11
type input "10"
click at [730, 255] on div at bounding box center [743, 256] width 36 height 11
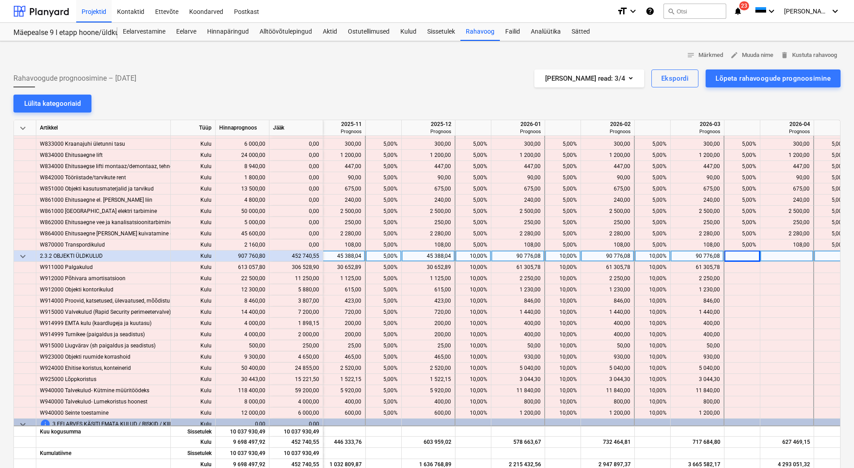
click at [730, 255] on div at bounding box center [743, 256] width 36 height 11
type input "5"
click at [816, 256] on div at bounding box center [833, 256] width 36 height 11
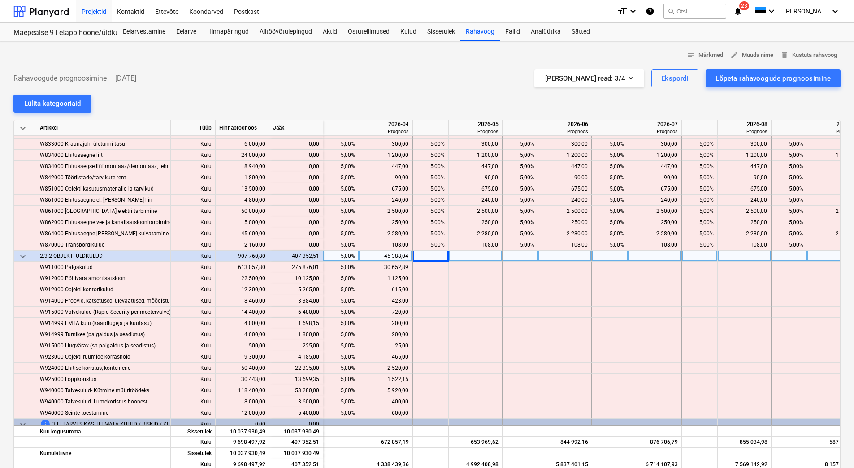
scroll to position [5593, 859]
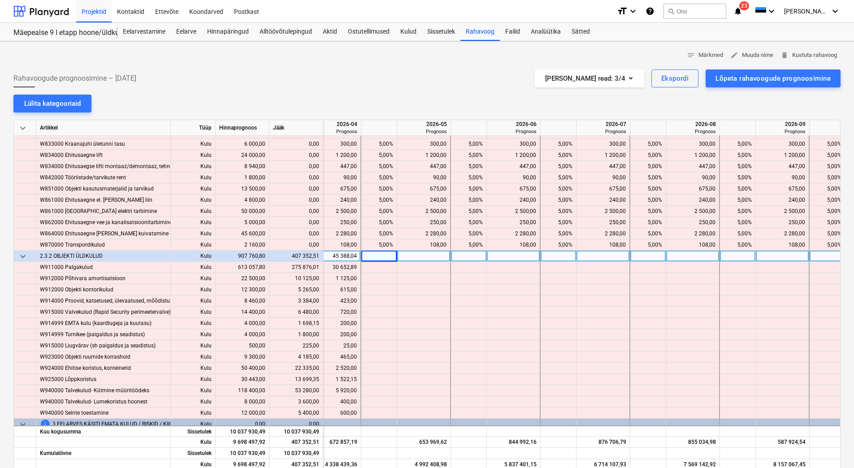
click at [378, 258] on div at bounding box center [380, 256] width 36 height 11
type input "5"
click at [483, 257] on div at bounding box center [469, 256] width 36 height 11
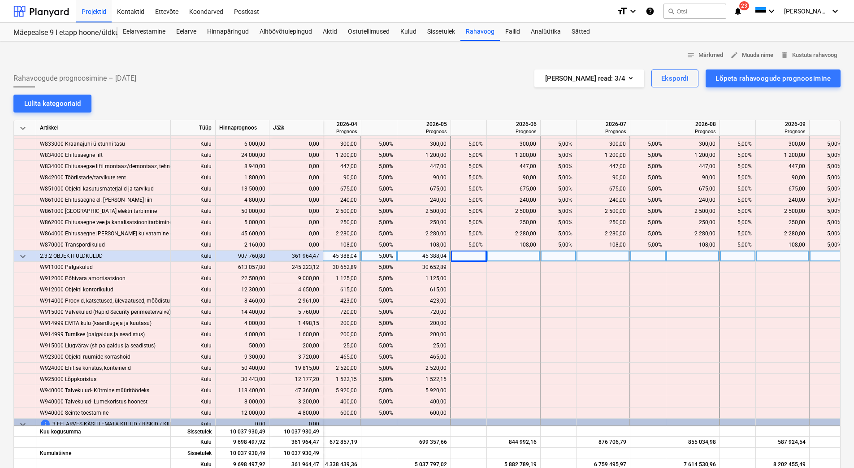
click at [476, 256] on div at bounding box center [469, 256] width 36 height 11
type input "5"
click at [551, 254] on div at bounding box center [559, 256] width 36 height 11
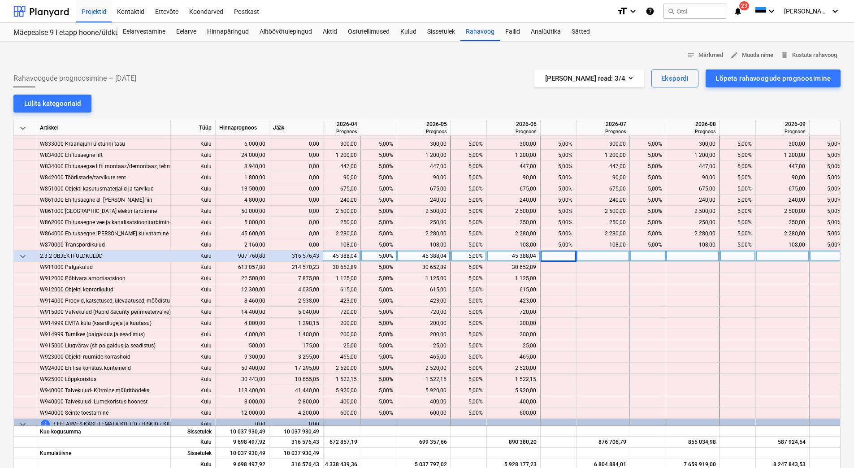
click at [551, 254] on div at bounding box center [559, 256] width 36 height 11
type input "5"
click at [649, 254] on div at bounding box center [649, 256] width 36 height 11
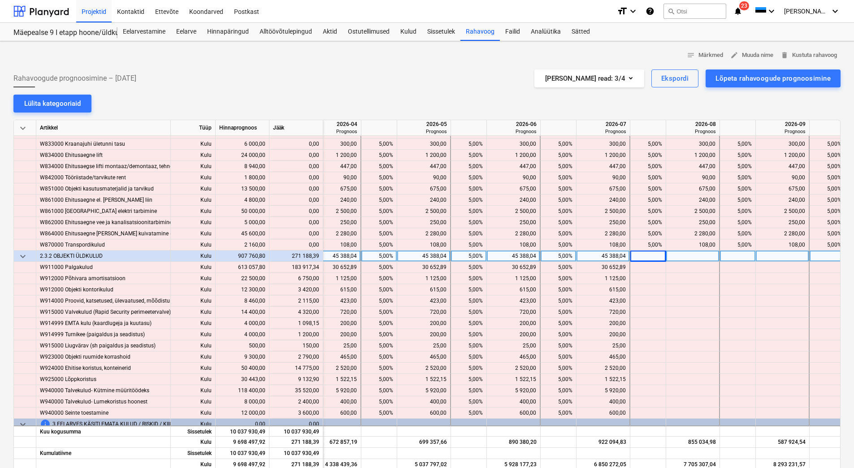
click at [649, 254] on div at bounding box center [649, 256] width 36 height 11
type input "5"
click at [729, 255] on div at bounding box center [738, 256] width 36 height 11
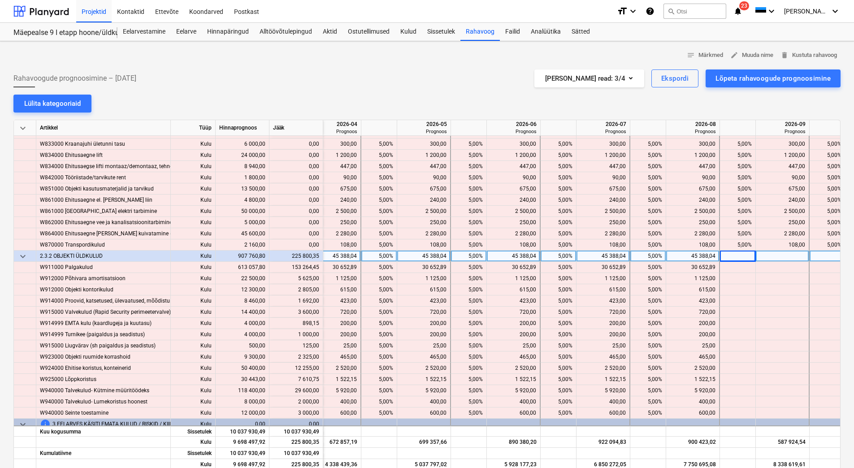
click at [729, 255] on div at bounding box center [738, 256] width 36 height 11
type input "5"
click at [813, 255] on div at bounding box center [828, 256] width 36 height 11
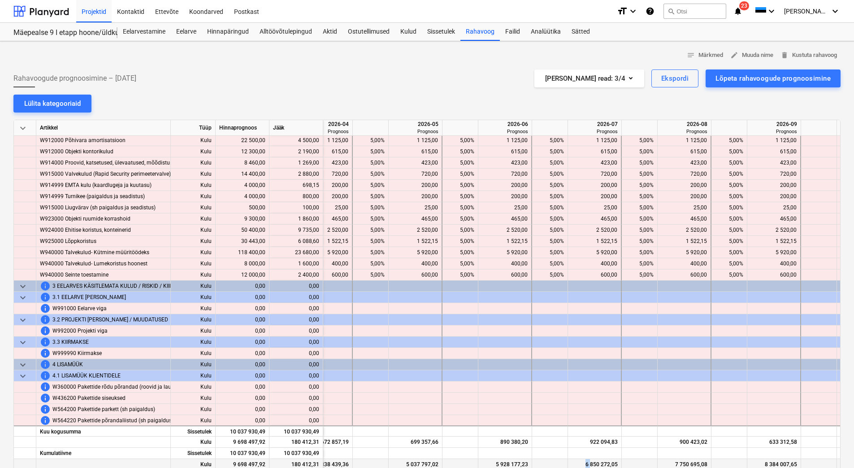
drag, startPoint x: 565, startPoint y: 467, endPoint x: 591, endPoint y: 466, distance: 26.1
click at [0, 0] on div "Kulu 9 698 497,92 180 412,31 4 338 439,36 5 037 797,02 5 928 177,23 6 850 272,0…" at bounding box center [0, 0] width 0 height 0
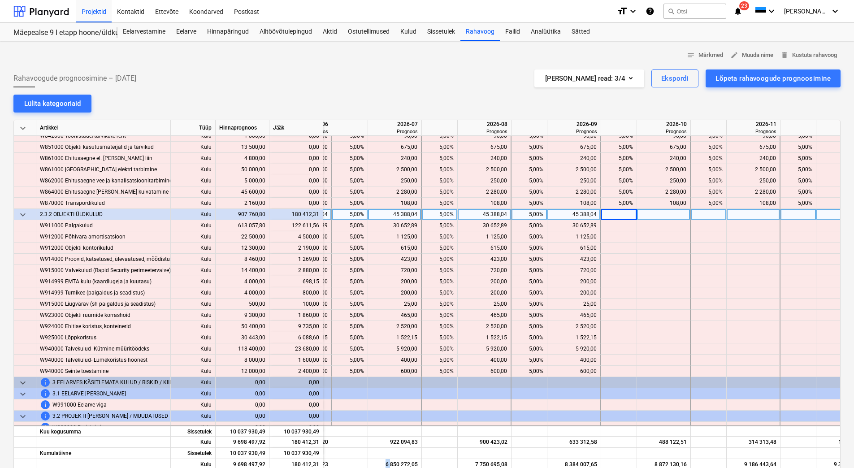
scroll to position [5635, 1090]
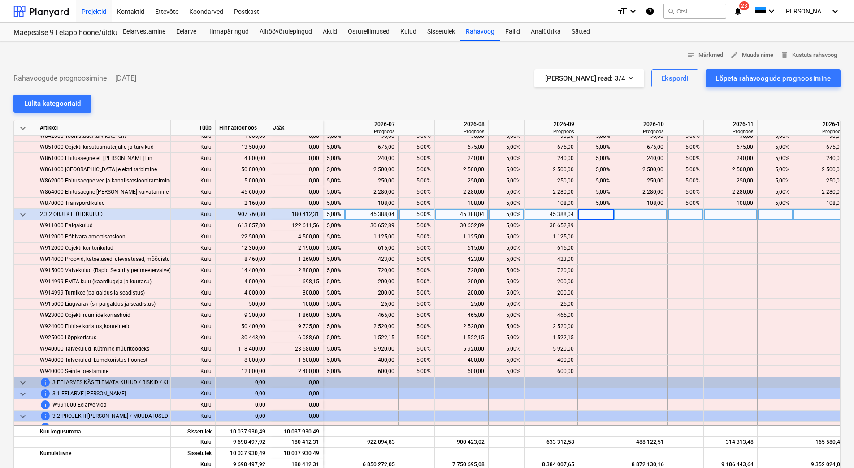
click at [592, 214] on div at bounding box center [597, 214] width 36 height 11
type input "5"
click at [678, 217] on div at bounding box center [686, 214] width 36 height 11
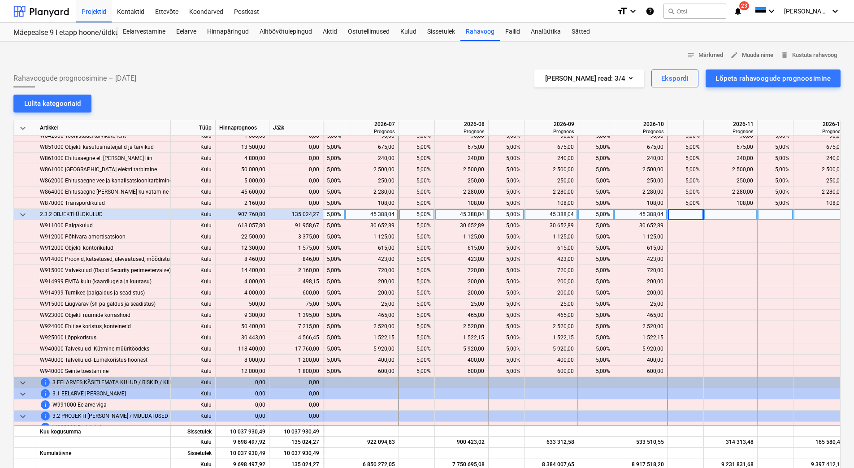
click at [681, 215] on div at bounding box center [686, 214] width 36 height 11
type input "5"
click at [782, 214] on div at bounding box center [776, 214] width 36 height 11
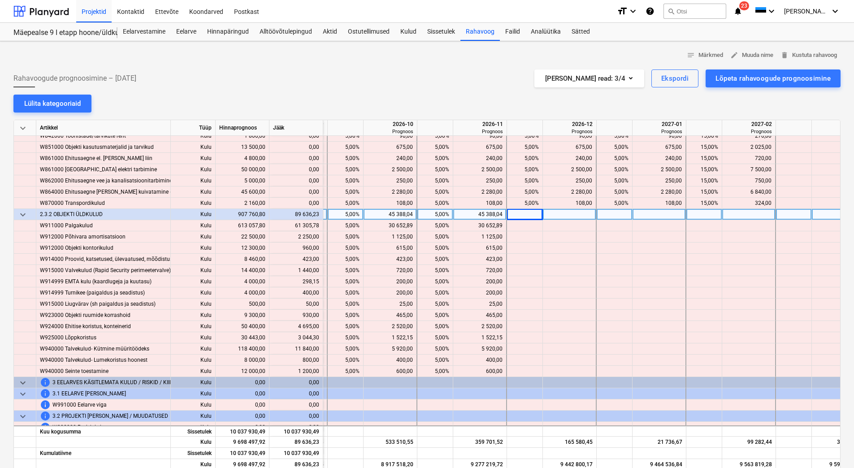
scroll to position [5635, 1370]
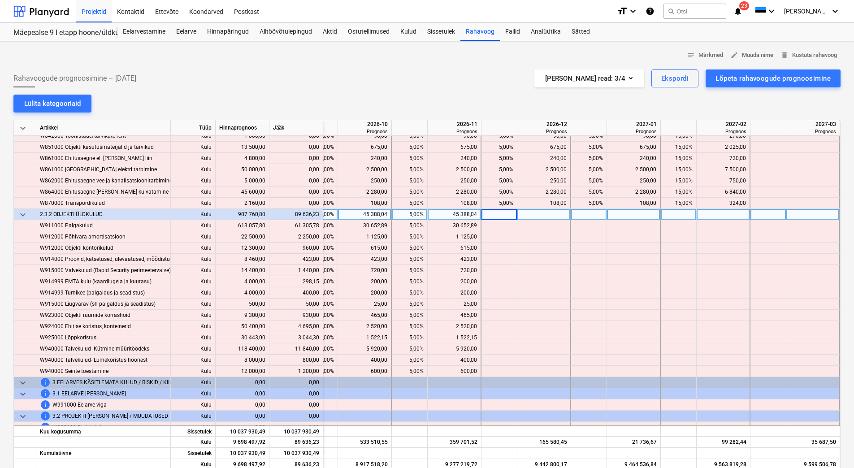
click at [487, 214] on div at bounding box center [500, 214] width 36 height 11
type input "5"
click at [596, 217] on div at bounding box center [589, 214] width 36 height 11
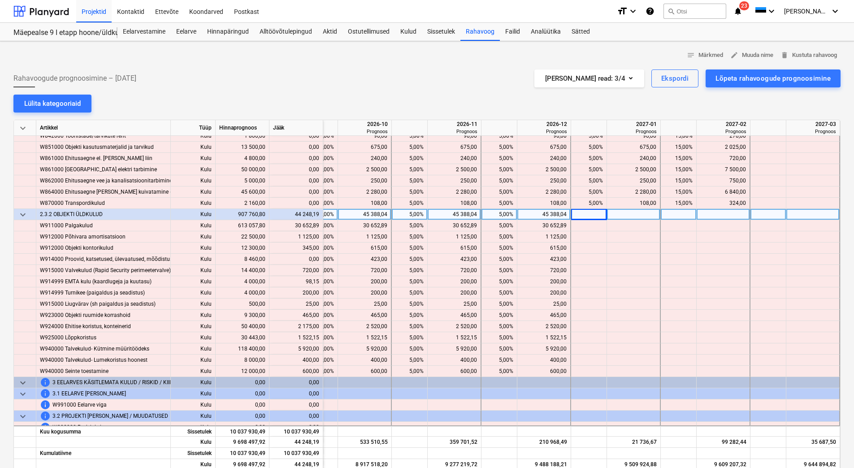
click at [588, 213] on div at bounding box center [589, 214] width 36 height 11
type input "2"
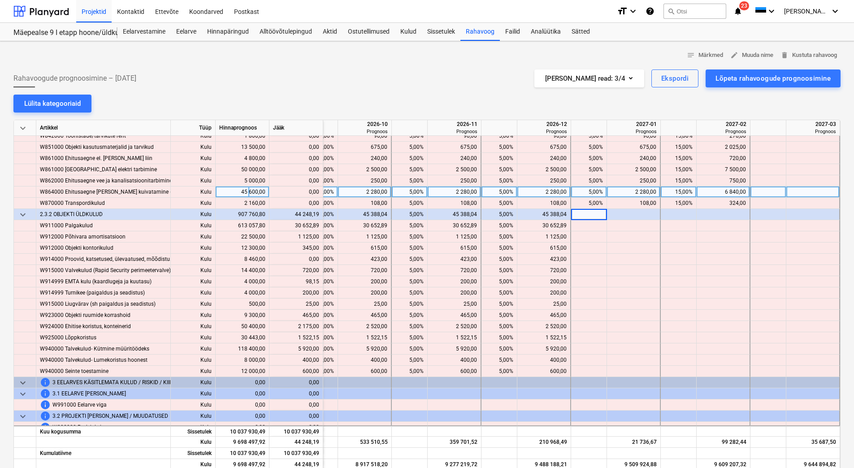
type input "2"
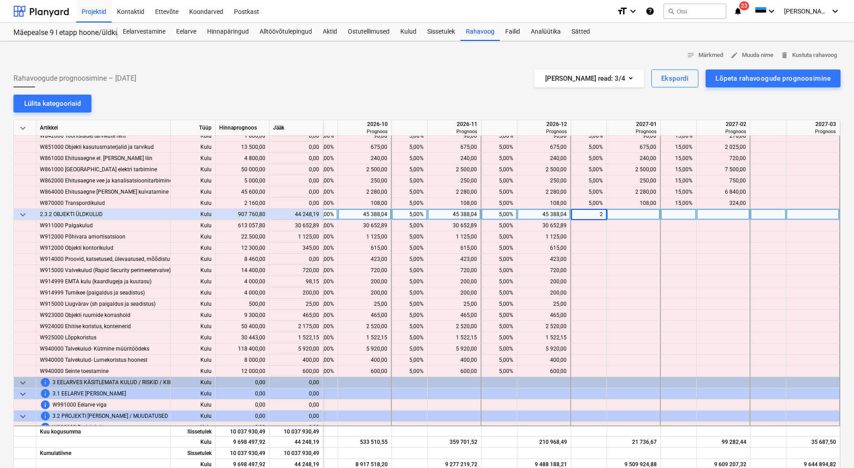
click at [675, 213] on div at bounding box center [679, 214] width 36 height 11
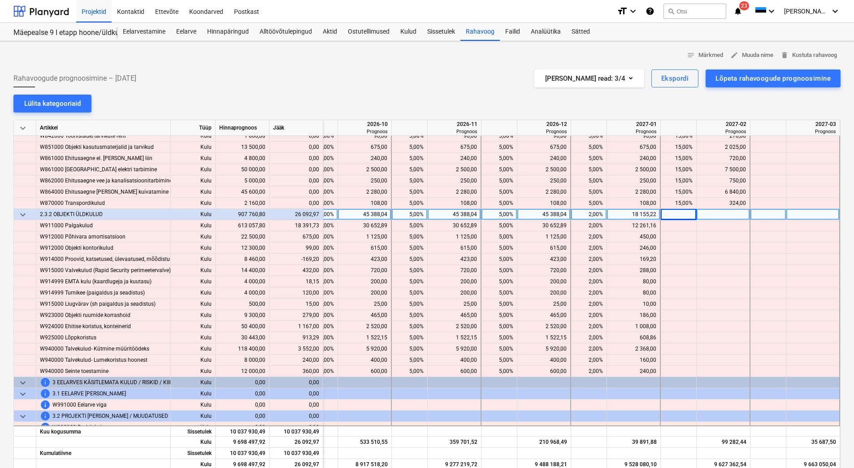
click at [675, 213] on div at bounding box center [679, 214] width 36 height 11
type input "2"
click at [753, 216] on div at bounding box center [769, 214] width 36 height 11
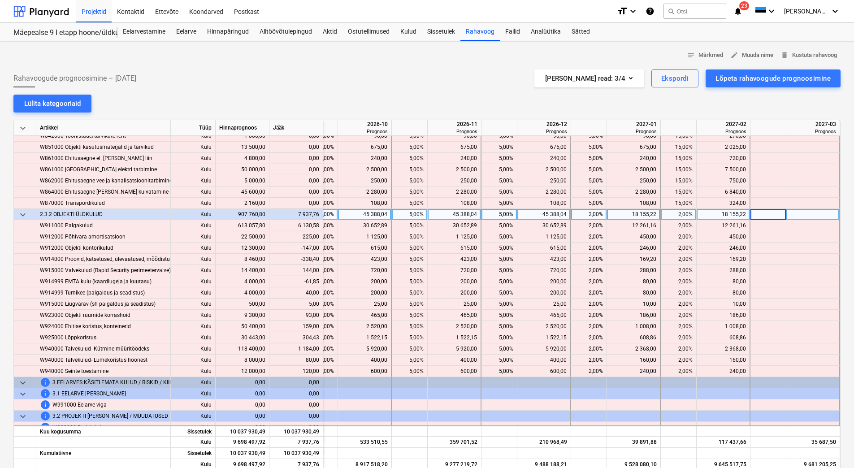
click at [753, 215] on div at bounding box center [769, 214] width 36 height 11
type input "1"
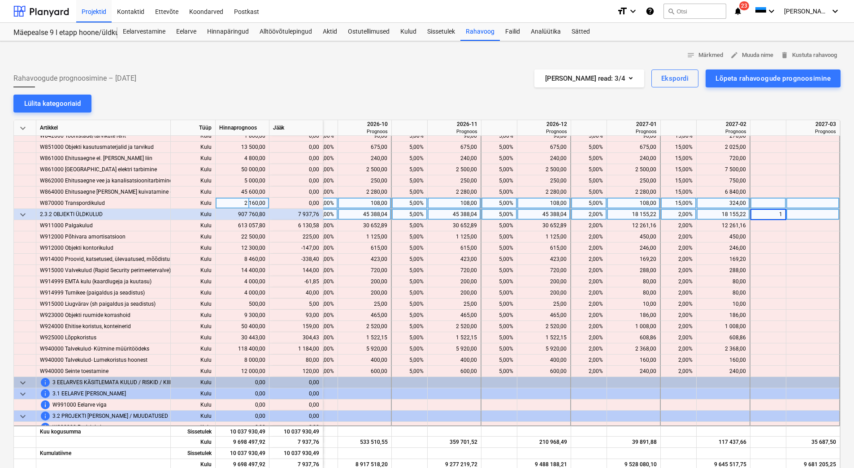
click at [759, 204] on div at bounding box center [769, 203] width 36 height 11
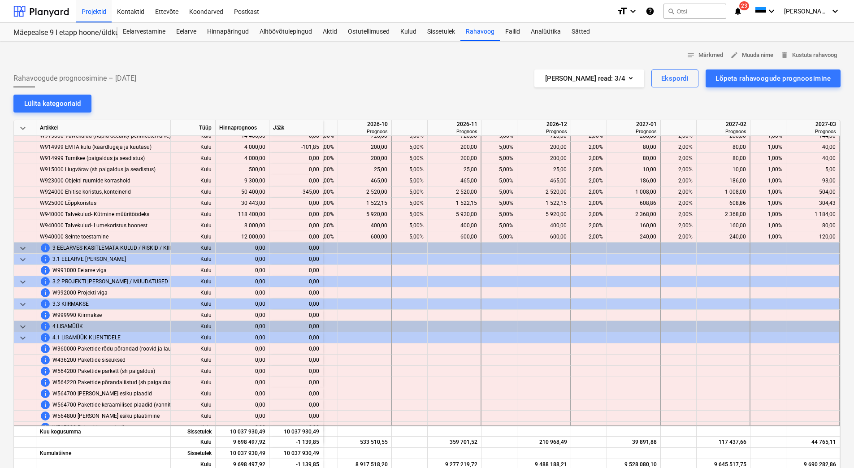
scroll to position [5724, 1370]
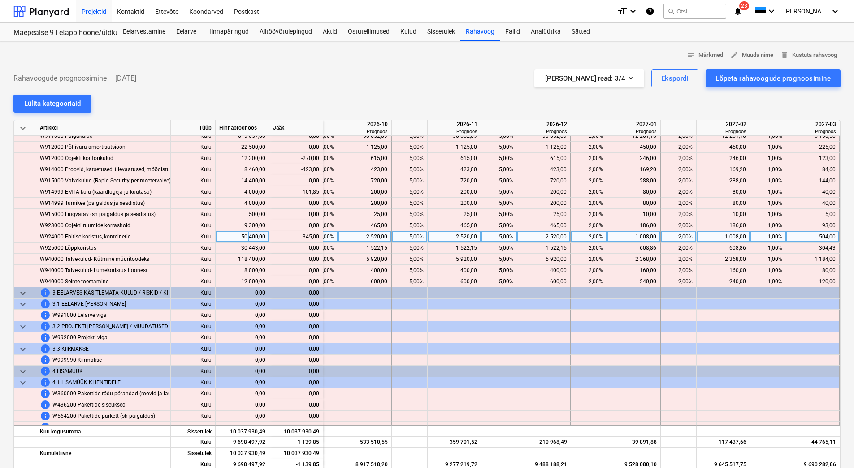
click at [800, 236] on div "504,00" at bounding box center [813, 236] width 46 height 11
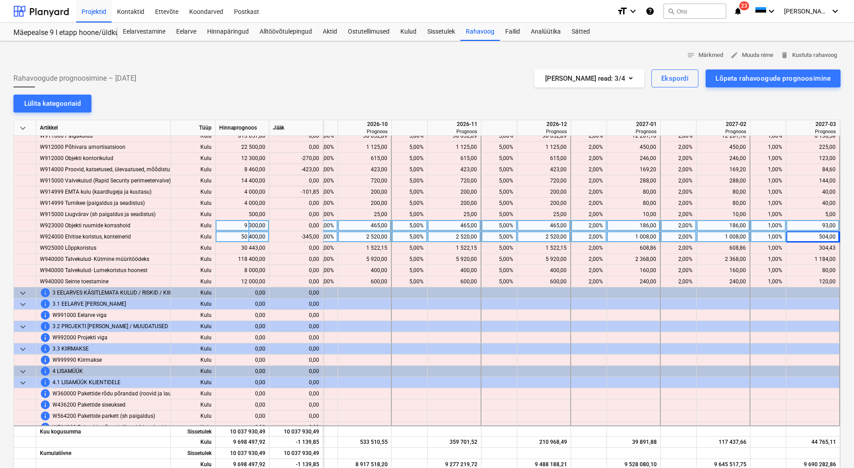
click at [803, 228] on div "93,00" at bounding box center [813, 225] width 46 height 11
click at [801, 235] on div at bounding box center [814, 236] width 54 height 11
type input "159"
click at [806, 227] on div "93,00" at bounding box center [813, 225] width 46 height 11
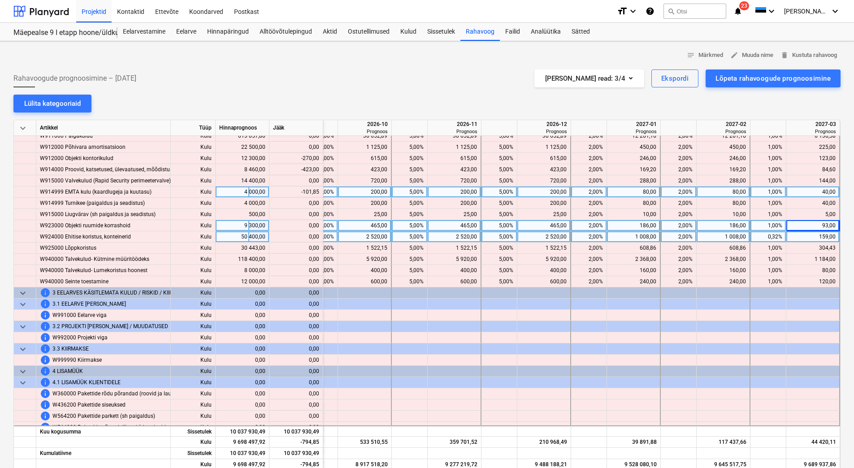
click at [804, 193] on div "40,00" at bounding box center [813, 192] width 46 height 11
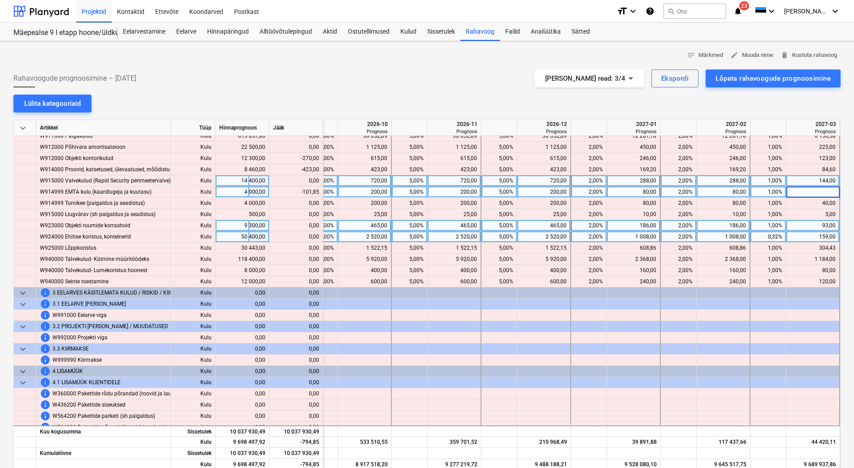
click at [805, 181] on div "144,00" at bounding box center [813, 180] width 46 height 11
click at [722, 195] on div "80,00" at bounding box center [724, 192] width 46 height 11
click at [631, 194] on div "80,00" at bounding box center [634, 192] width 46 height 11
click at [706, 191] on div at bounding box center [724, 192] width 54 height 11
type input "18,15"
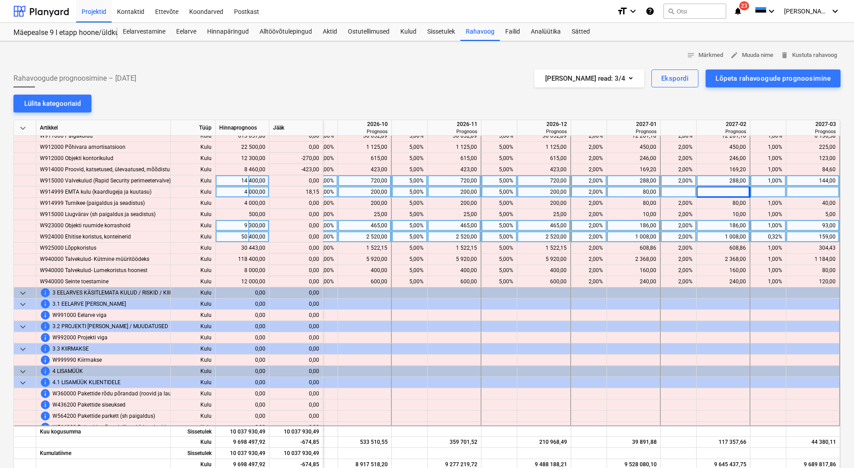
click at [713, 180] on div "288,00" at bounding box center [724, 180] width 46 height 11
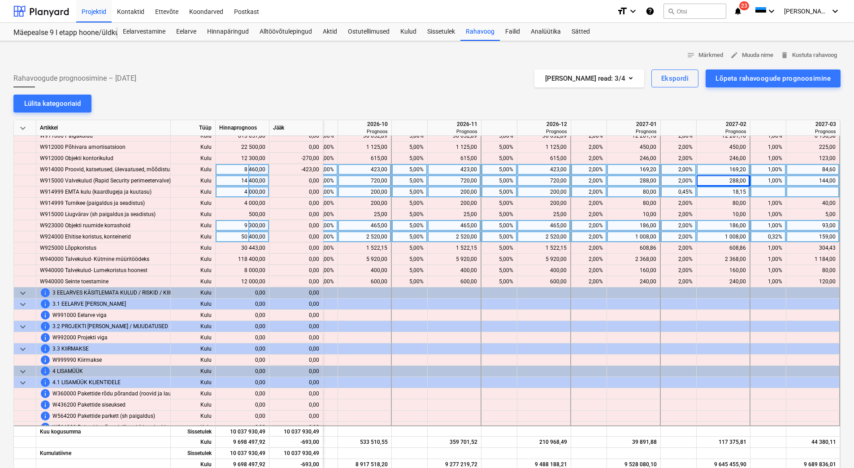
click at [799, 169] on div "84,60" at bounding box center [813, 169] width 46 height 11
drag, startPoint x: 730, startPoint y: 167, endPoint x: 726, endPoint y: 171, distance: 5.7
click at [726, 171] on div "169,20" at bounding box center [724, 169] width 46 height 11
click at [725, 169] on div "169,20" at bounding box center [724, 169] width 46 height 11
click at [636, 171] on div "169,20" at bounding box center [634, 169] width 46 height 11
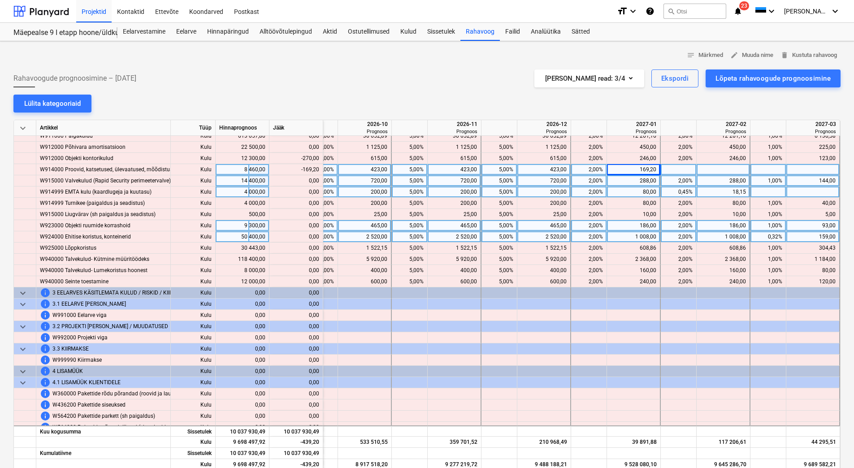
click at [636, 170] on div "169,20" at bounding box center [634, 169] width 46 height 11
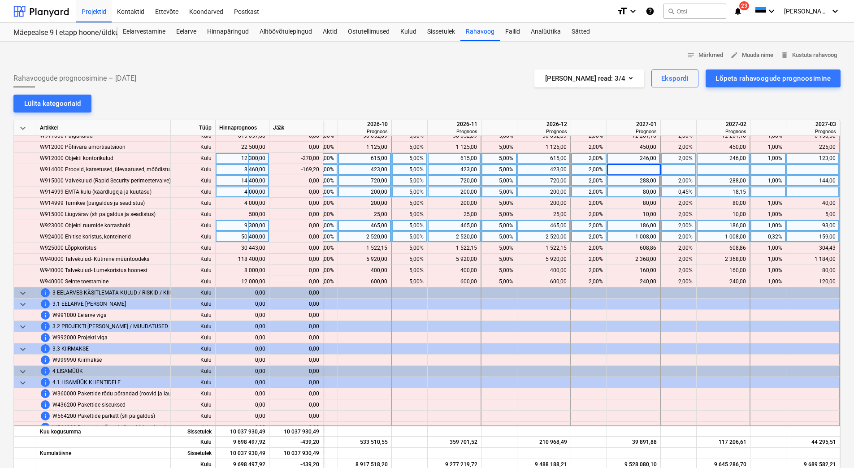
click at [632, 160] on div "246,00" at bounding box center [634, 158] width 46 height 11
click at [811, 156] on div "123,00" at bounding box center [813, 158] width 46 height 11
click at [729, 158] on div "246,00" at bounding box center [724, 158] width 46 height 11
click at [723, 159] on div "246,00" at bounding box center [724, 158] width 46 height 11
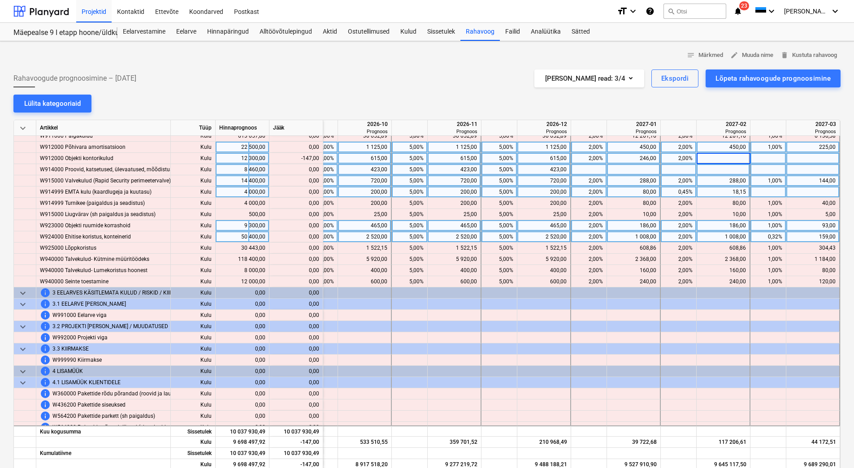
click at [717, 150] on div "450,00" at bounding box center [724, 147] width 46 height 11
click at [799, 160] on div at bounding box center [814, 158] width 54 height 11
type input "99"
click at [800, 170] on div at bounding box center [814, 169] width 54 height 11
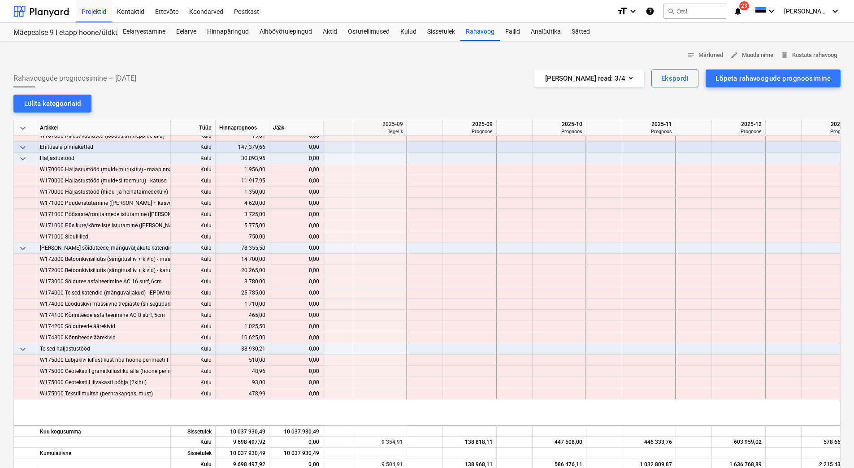
scroll to position [0, 96]
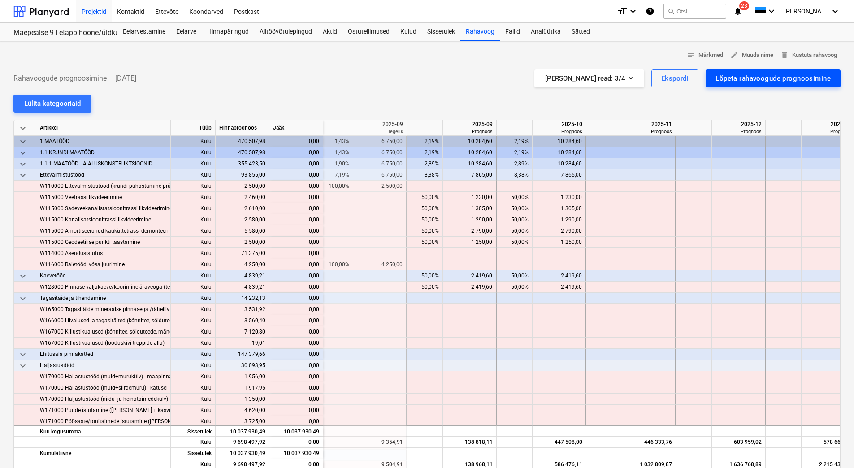
click at [791, 76] on div "Lõpeta rahavoogude prognoosimine" at bounding box center [773, 79] width 115 height 12
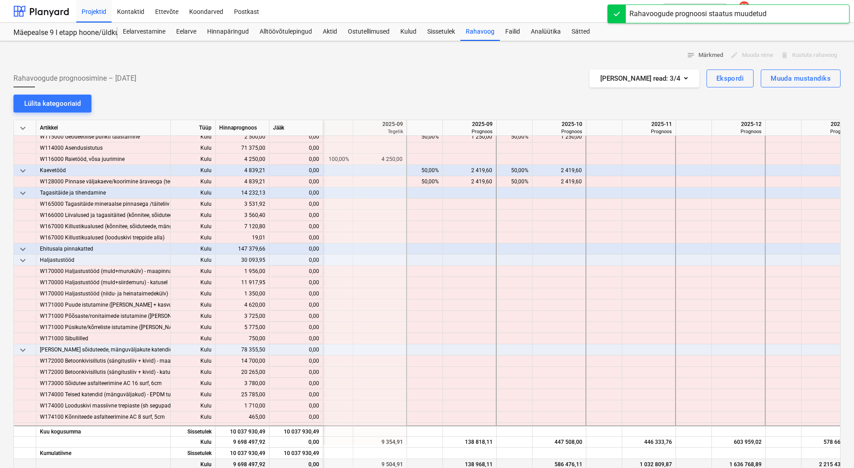
drag, startPoint x: 346, startPoint y: 467, endPoint x: 366, endPoint y: 465, distance: 20.7
click at [0, 0] on div "Kulu 9 698 497,92 0,00 150,00 9 504,91 138 968,11 586 476,11 1 032 809,87 1 636…" at bounding box center [0, 0] width 0 height 0
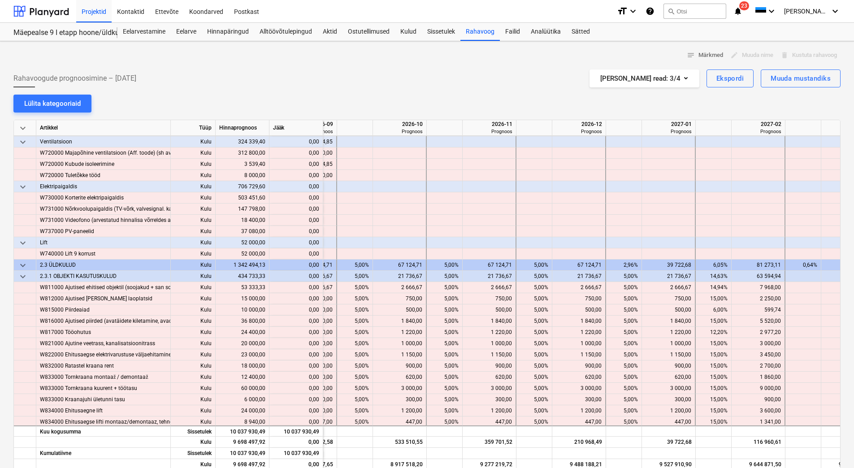
scroll to position [5337, 1370]
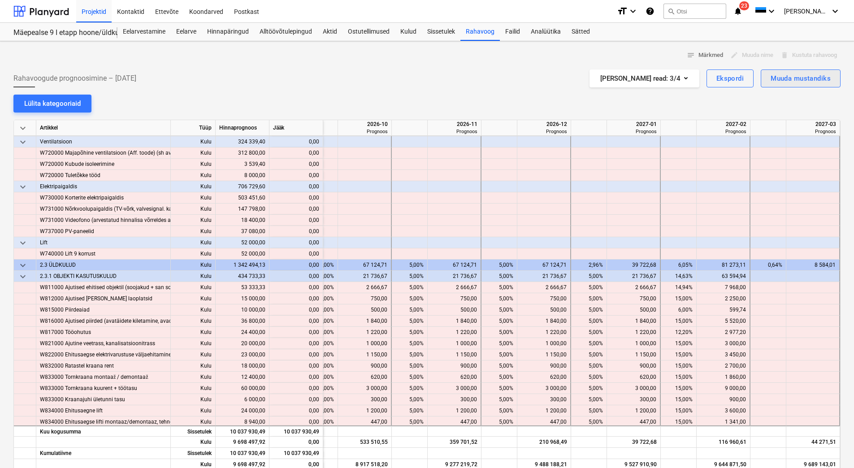
click at [789, 79] on div "Muuda mustandiks" at bounding box center [801, 79] width 60 height 12
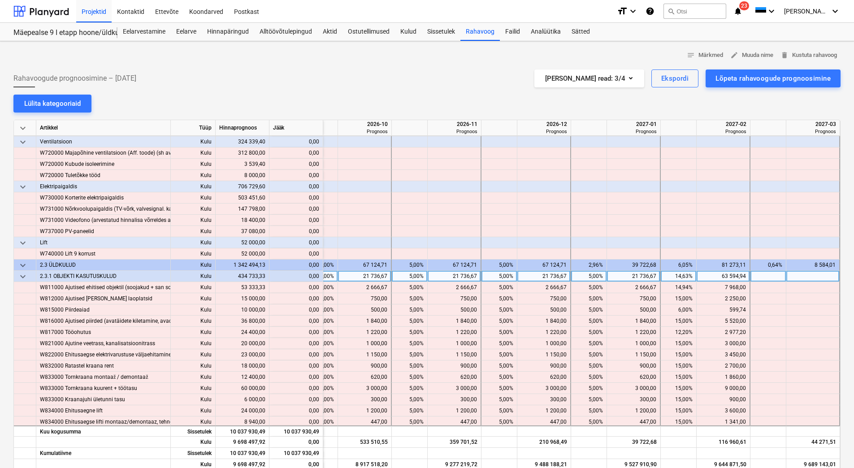
click at [669, 277] on div "14,63%" at bounding box center [679, 276] width 28 height 11
click at [679, 240] on div at bounding box center [679, 242] width 36 height 11
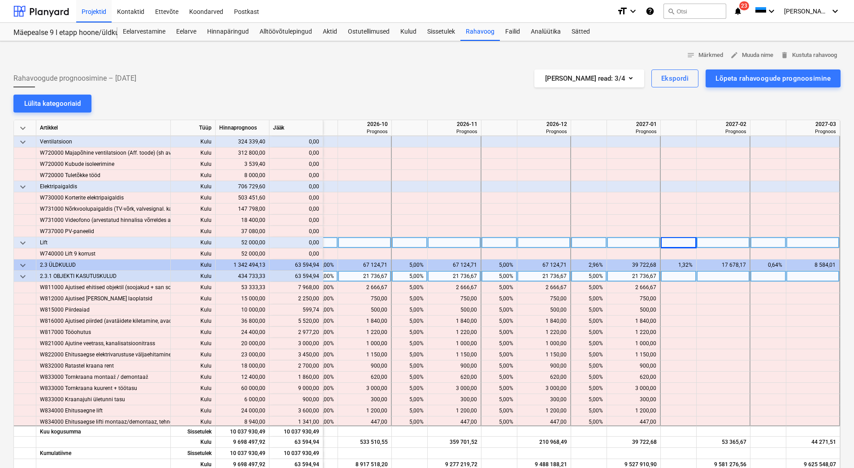
click at [577, 275] on div "5,00%" at bounding box center [589, 276] width 28 height 11
type input "10"
click at [682, 278] on div at bounding box center [679, 276] width 36 height 11
type input "5"
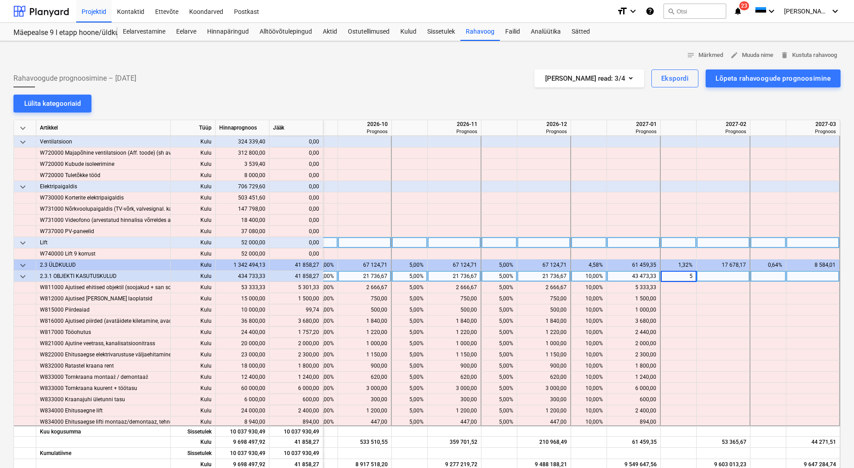
click at [787, 281] on div at bounding box center [814, 276] width 54 height 11
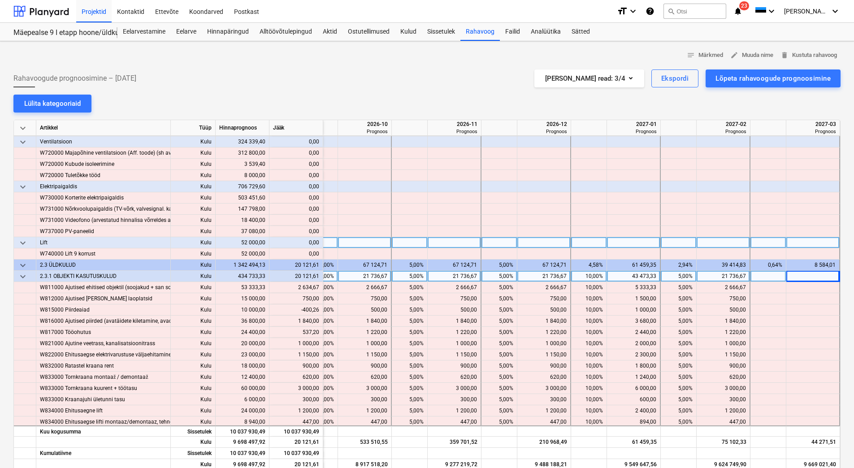
click at [772, 281] on div at bounding box center [769, 276] width 36 height 11
type input "5"
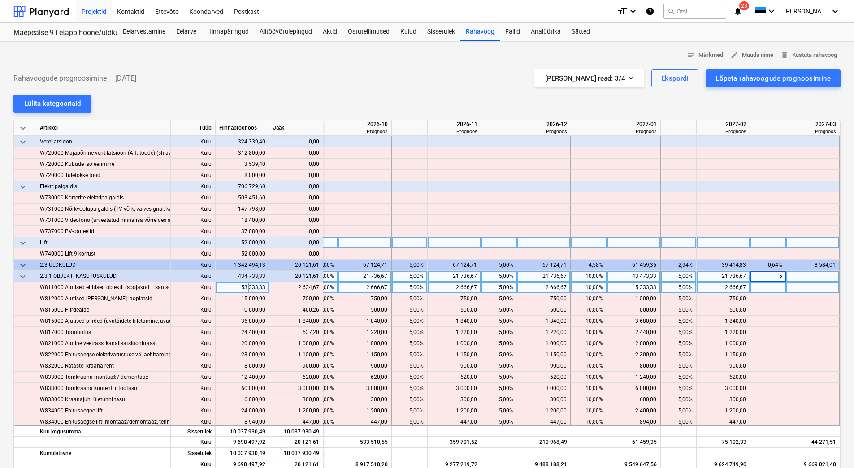
click at [772, 290] on div at bounding box center [769, 287] width 36 height 11
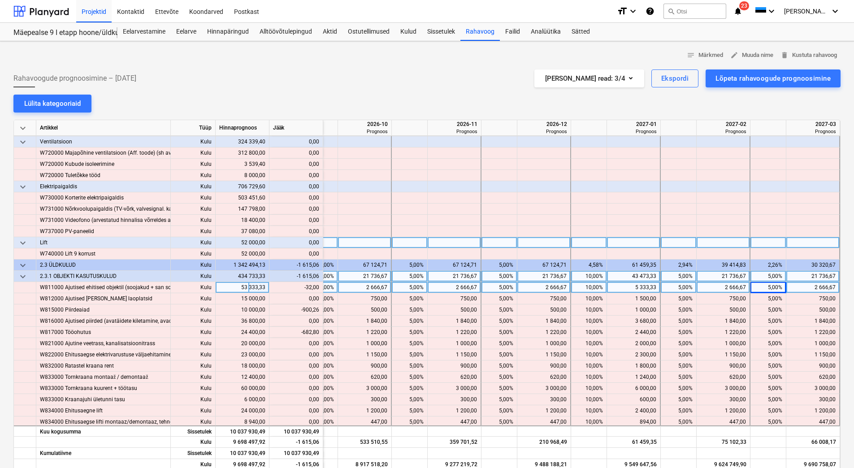
click at [714, 291] on div "2 666,67" at bounding box center [724, 287] width 46 height 11
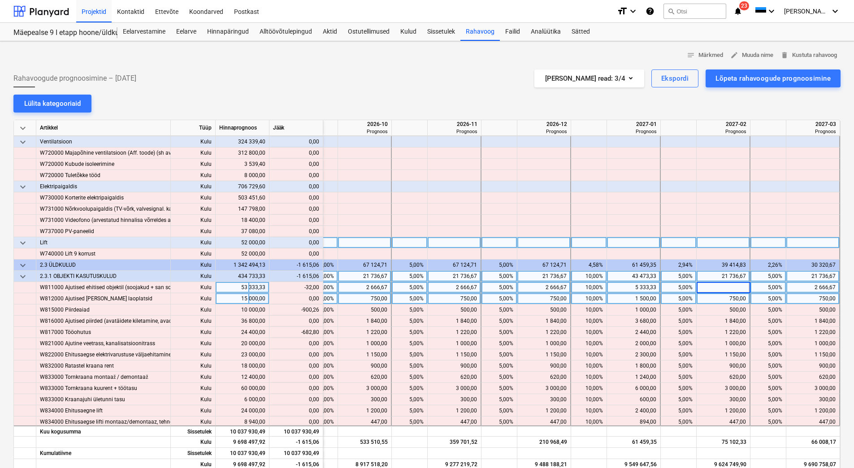
click at [714, 303] on div "750,00" at bounding box center [724, 298] width 46 height 11
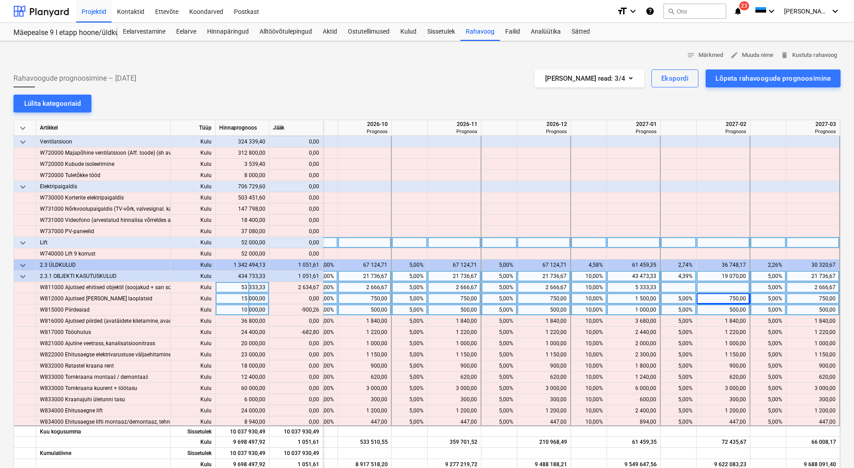
click at [714, 309] on div "500,00" at bounding box center [724, 310] width 46 height 11
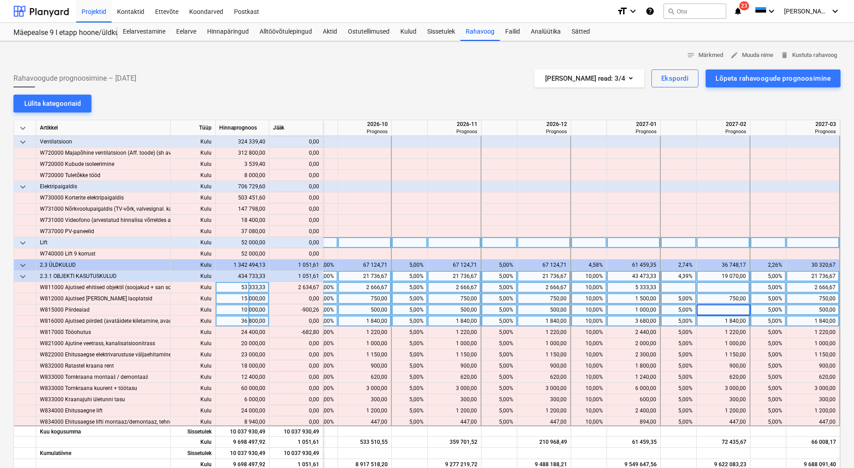
click at [714, 322] on div "1 840,00" at bounding box center [724, 321] width 46 height 11
click at [806, 309] on div "500,00" at bounding box center [813, 310] width 46 height 11
click at [715, 317] on div "1 840,00" at bounding box center [724, 321] width 46 height 11
click at [802, 312] on div at bounding box center [814, 310] width 54 height 11
type input "99,74"
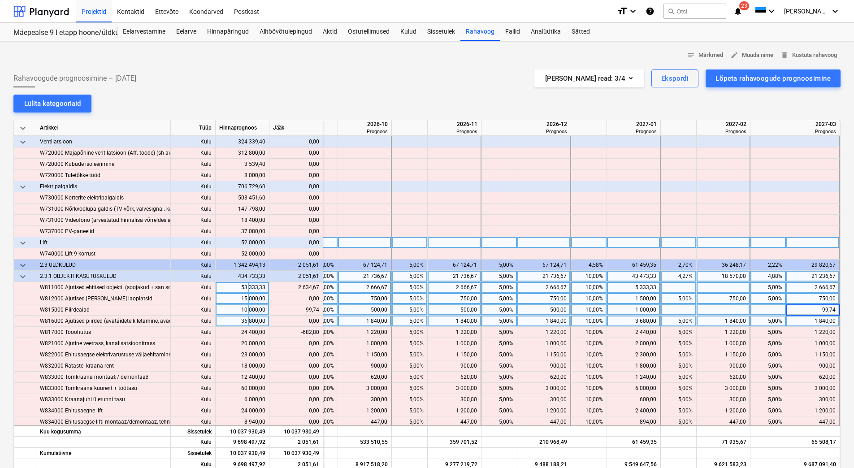
click at [707, 286] on div at bounding box center [724, 287] width 54 height 11
click at [632, 288] on div "5 333,33" at bounding box center [634, 287] width 46 height 11
click at [715, 288] on div at bounding box center [724, 287] width 54 height 11
type input "2634,67"
click at [714, 309] on div at bounding box center [724, 310] width 54 height 11
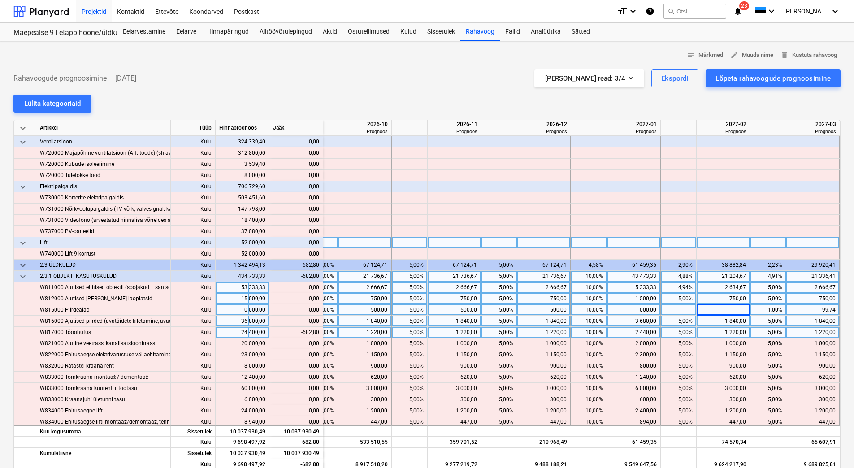
click at [714, 333] on div "1 220,00" at bounding box center [724, 332] width 46 height 11
click at [714, 306] on div at bounding box center [724, 310] width 54 height 11
click at [716, 329] on div at bounding box center [724, 332] width 54 height 11
type input "537,20"
click at [717, 311] on div at bounding box center [724, 310] width 54 height 11
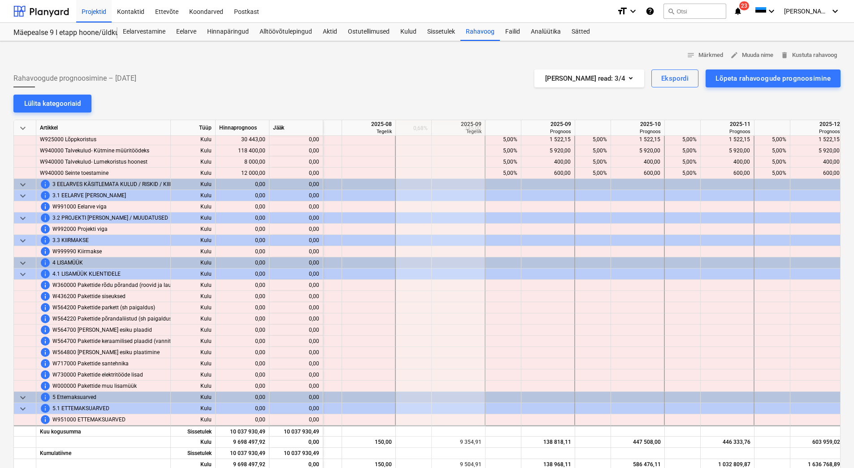
scroll to position [5836, 0]
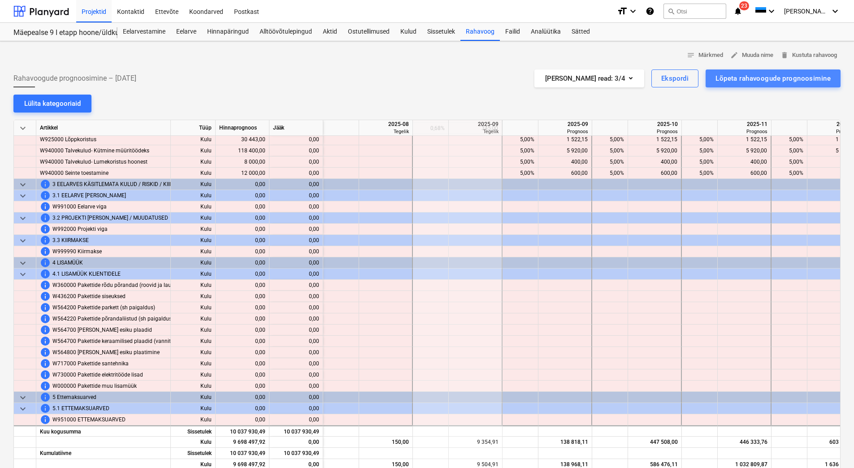
click at [791, 82] on div "Lõpeta rahavoogude prognoosimine" at bounding box center [773, 79] width 115 height 12
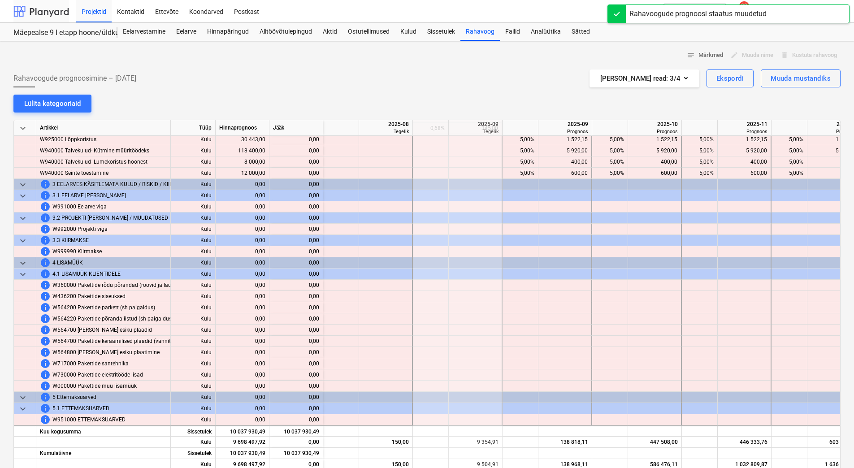
click at [46, 9] on div at bounding box center [41, 11] width 56 height 22
